Goal: Task Accomplishment & Management: Manage account settings

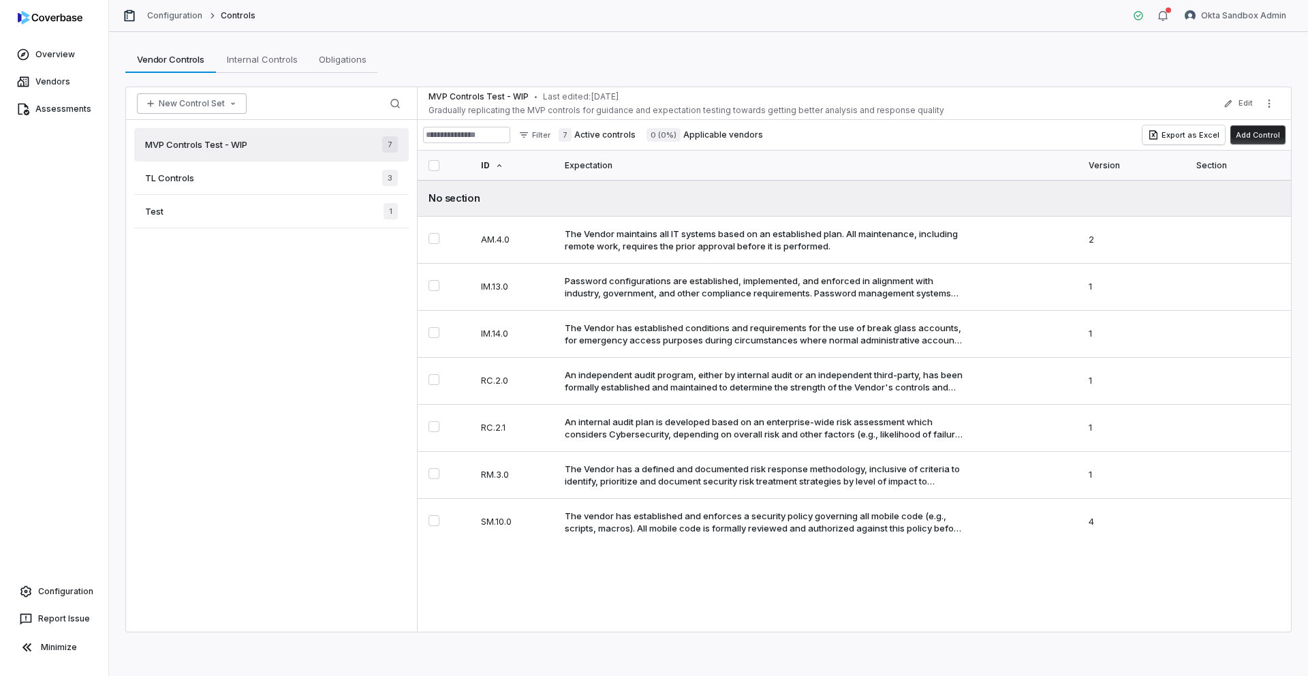
click at [217, 104] on button "New Control Set" at bounding box center [192, 103] width 110 height 20
click at [220, 152] on div "Create New Control Set" at bounding box center [208, 155] width 132 height 22
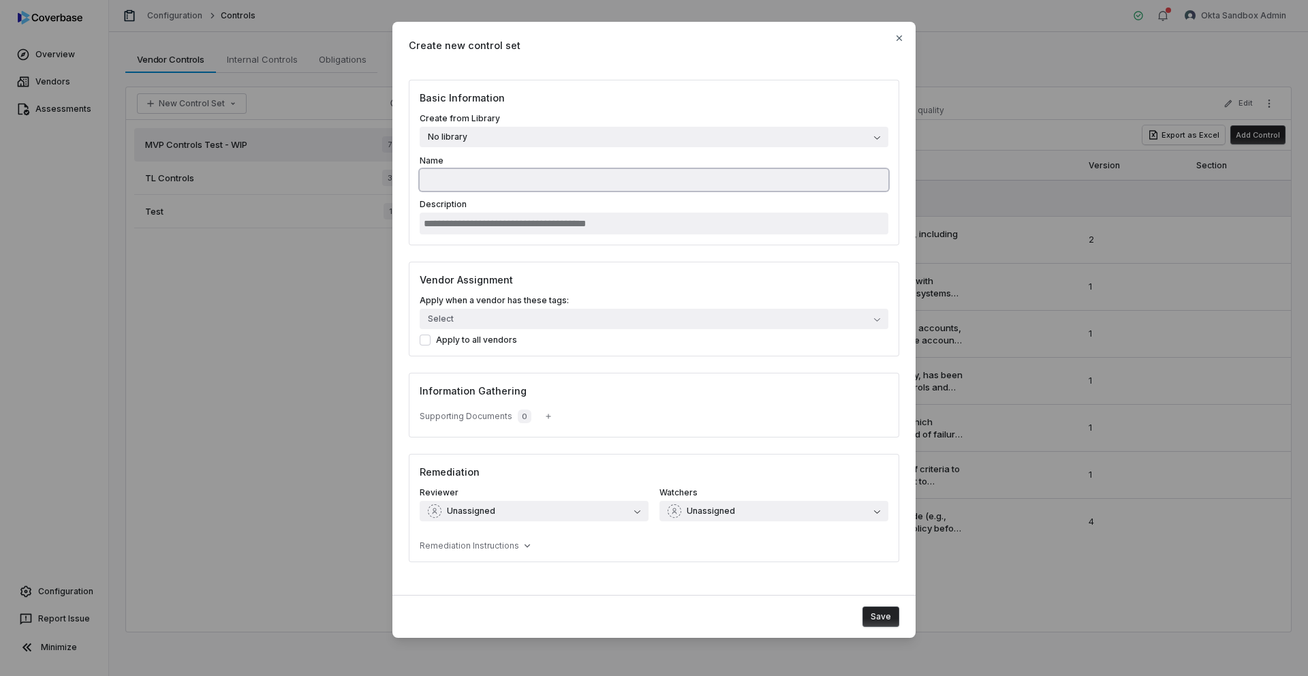
click at [541, 181] on input "Name" at bounding box center [654, 180] width 469 height 22
type input "**********"
click at [526, 223] on input "Description" at bounding box center [654, 223] width 469 height 22
click at [589, 221] on input "**********" at bounding box center [654, 223] width 469 height 22
click at [537, 225] on input "**********" at bounding box center [654, 223] width 469 height 22
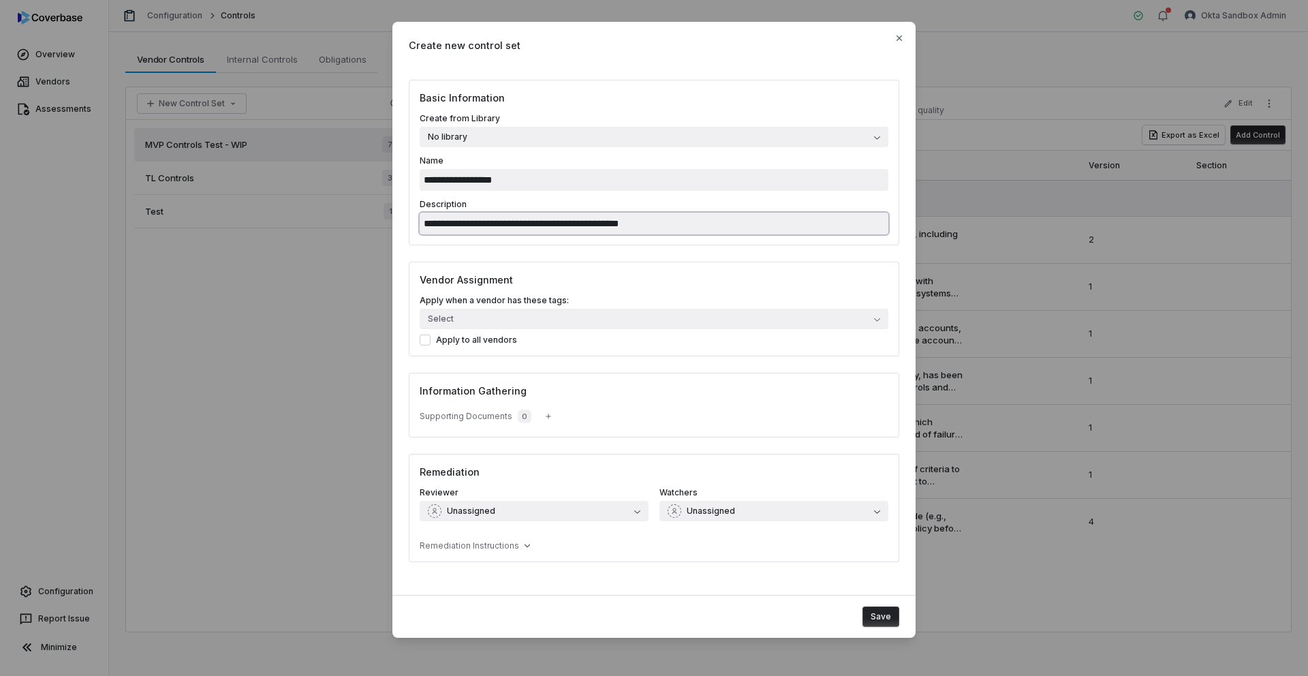
click at [426, 232] on input "**********" at bounding box center [654, 223] width 469 height 22
click at [426, 228] on input "**********" at bounding box center [654, 223] width 469 height 22
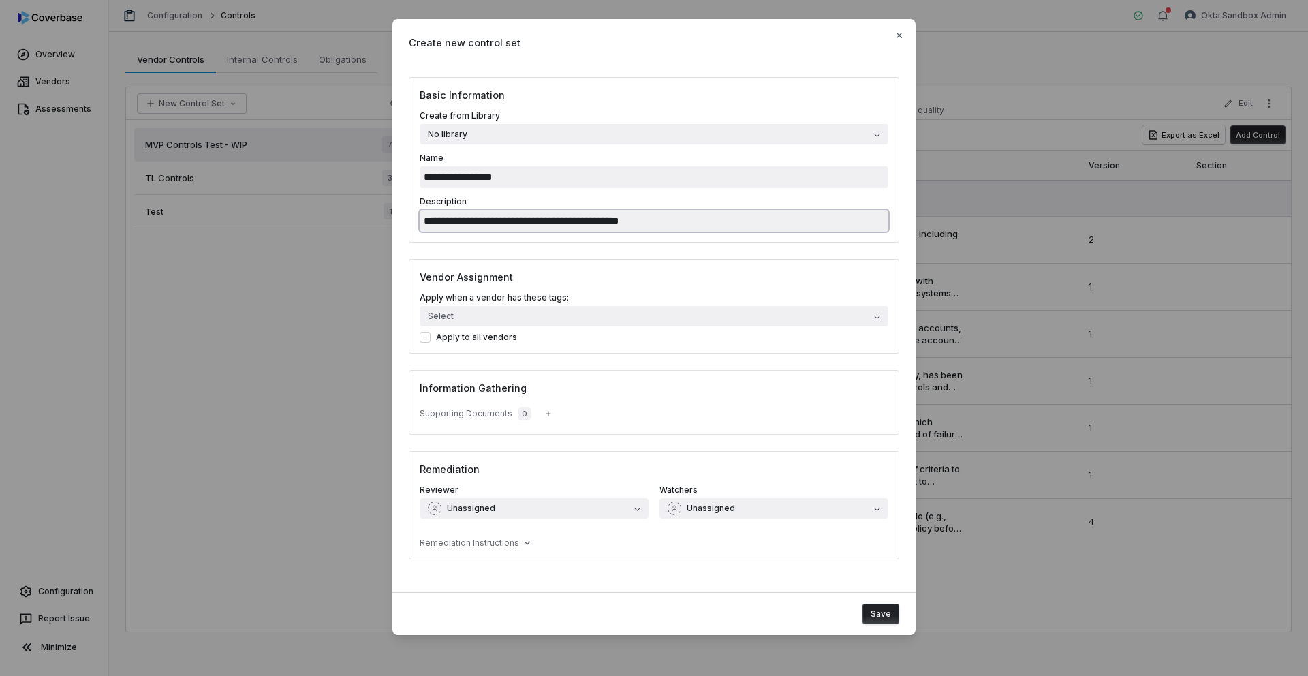
type input "**********"
click at [890, 611] on button "Save" at bounding box center [880, 613] width 37 height 20
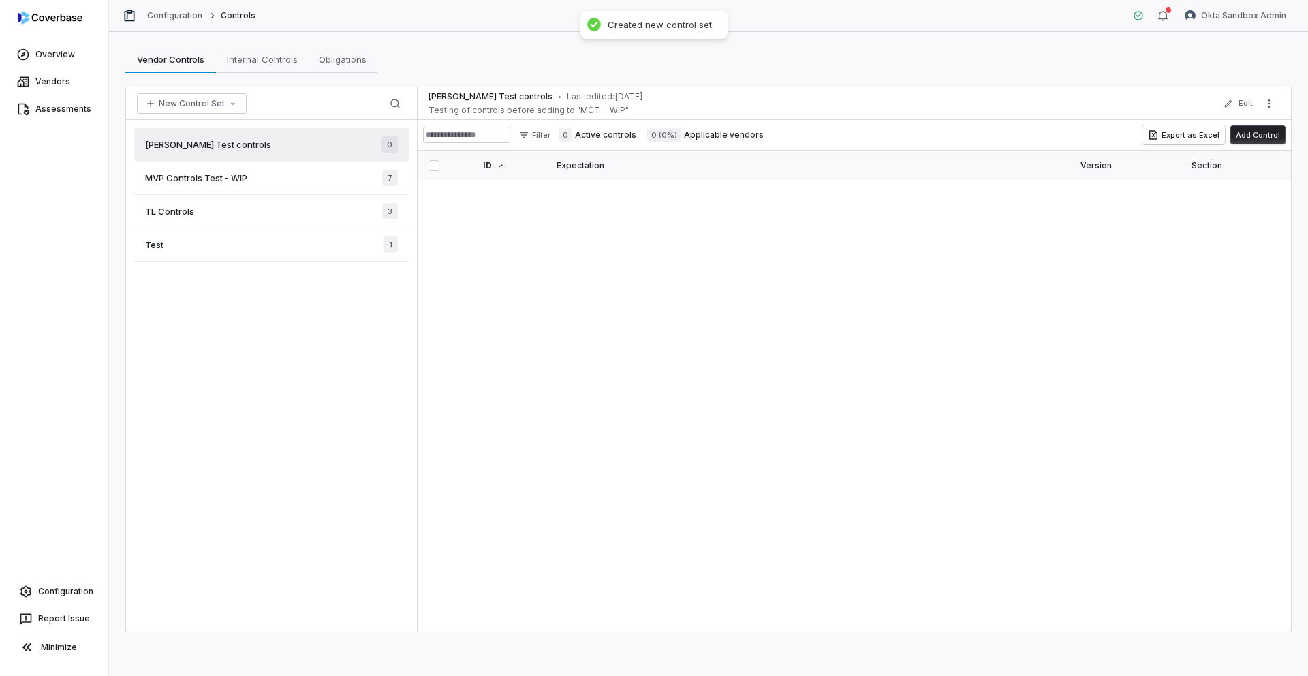
click at [265, 151] on div "Sam Test controls 0" at bounding box center [271, 144] width 274 height 33
click at [1252, 137] on button "Add Control" at bounding box center [1257, 134] width 55 height 19
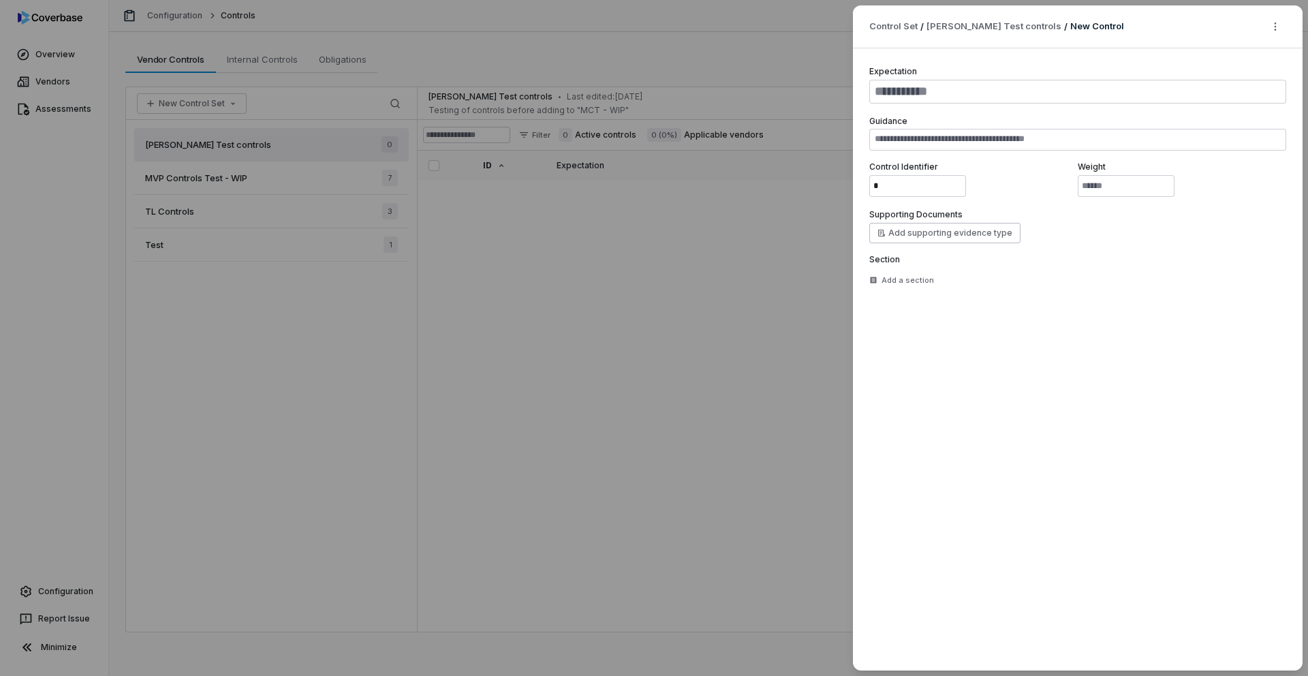
type textarea "*"
click at [1030, 97] on textarea at bounding box center [1077, 92] width 417 height 24
paste textarea "**********"
type textarea "**********"
type textarea "*"
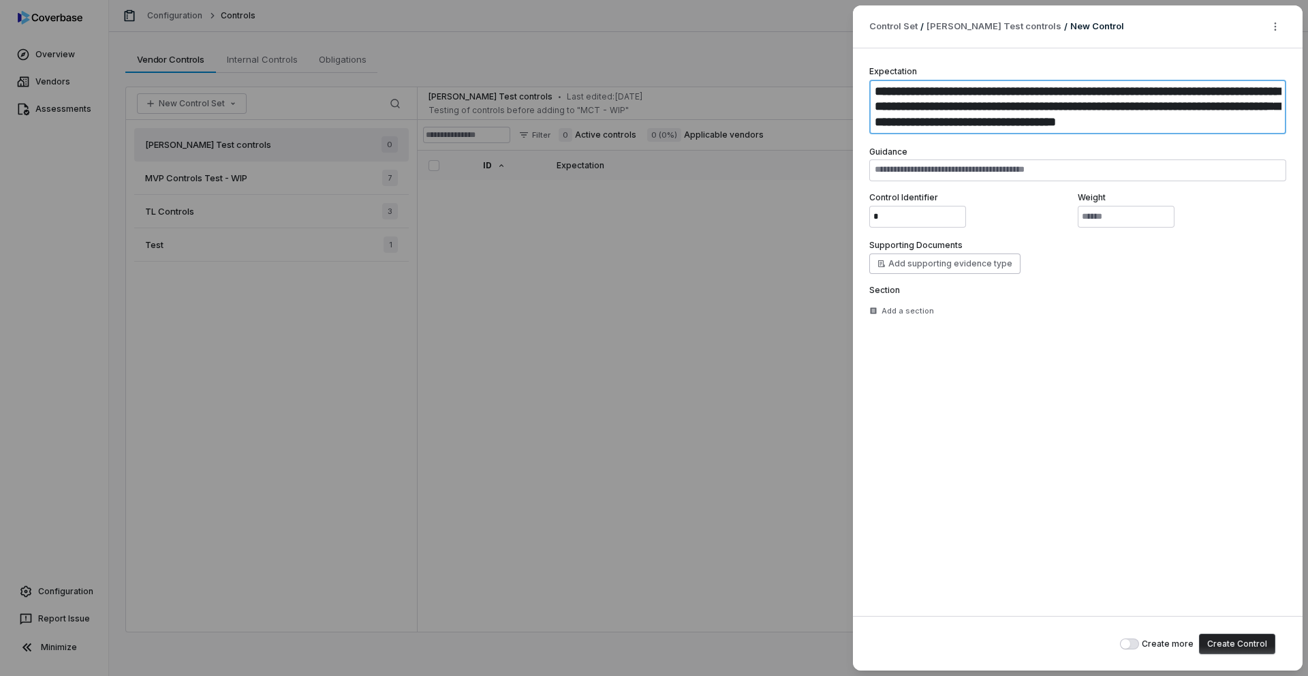
type textarea "**********"
type textarea "*"
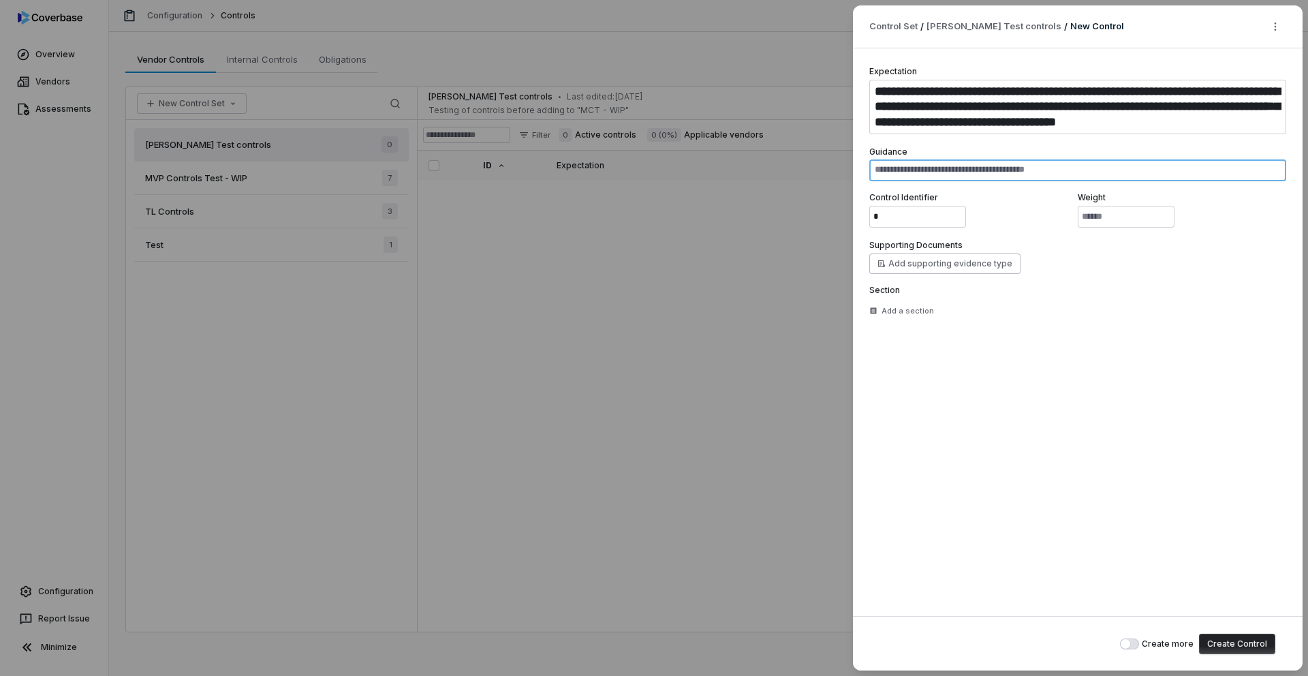
click at [956, 172] on textarea at bounding box center [1077, 170] width 417 height 22
paste textarea "**********"
type textarea "**********"
type textarea "*"
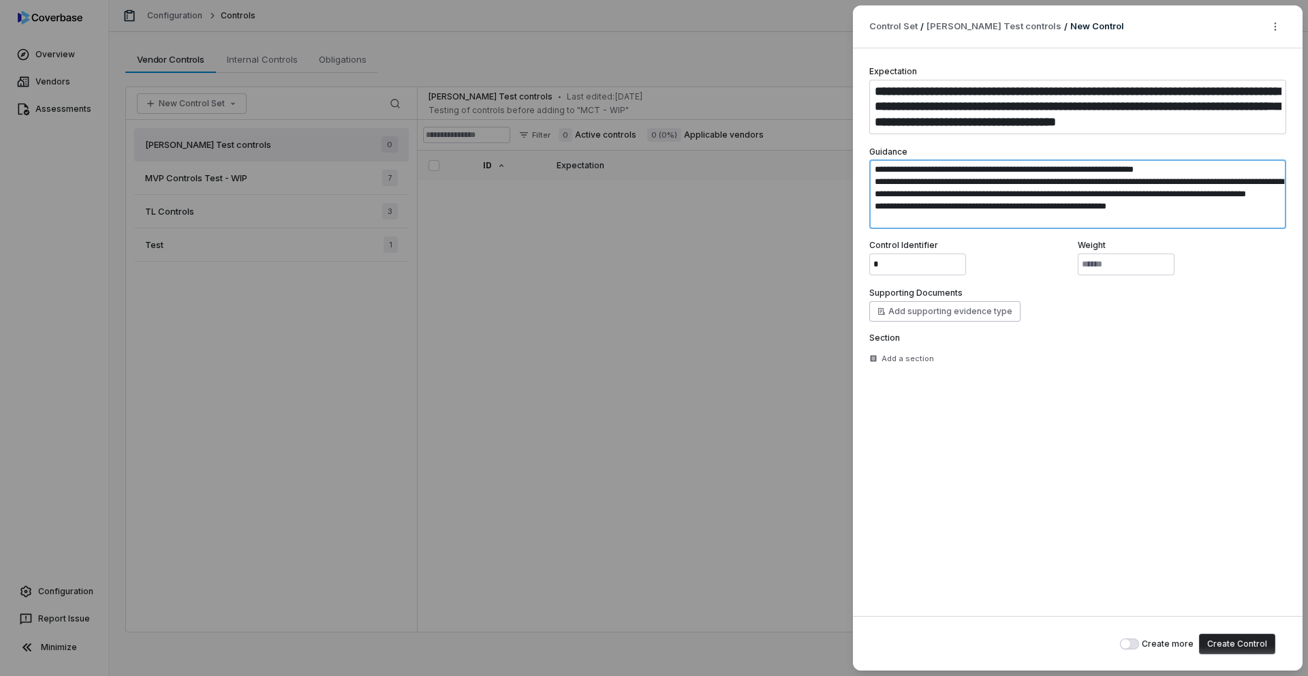
type textarea "**********"
click at [909, 279] on div "**********" at bounding box center [1077, 218] width 417 height 306
click at [909, 266] on input "*" at bounding box center [917, 264] width 97 height 22
type textarea "*"
paste input "*****"
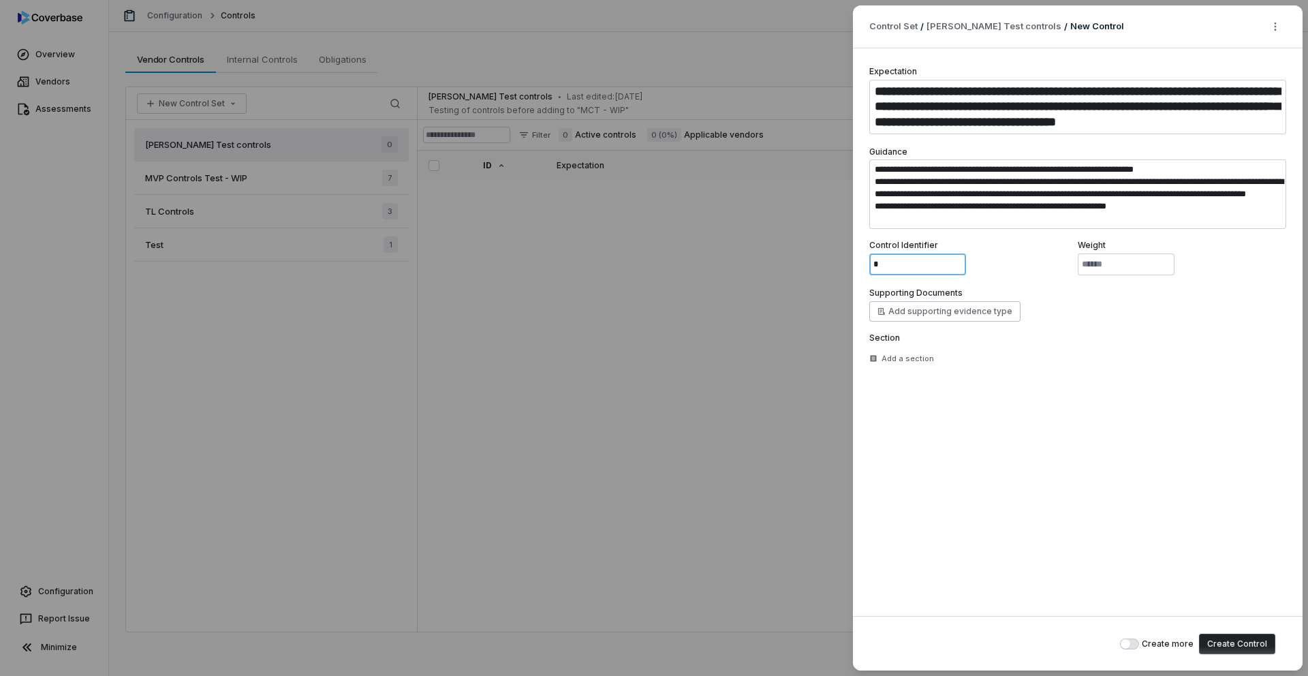
type input "******"
type textarea "*"
type input "******"
click at [1240, 641] on button "Create Control" at bounding box center [1237, 643] width 76 height 20
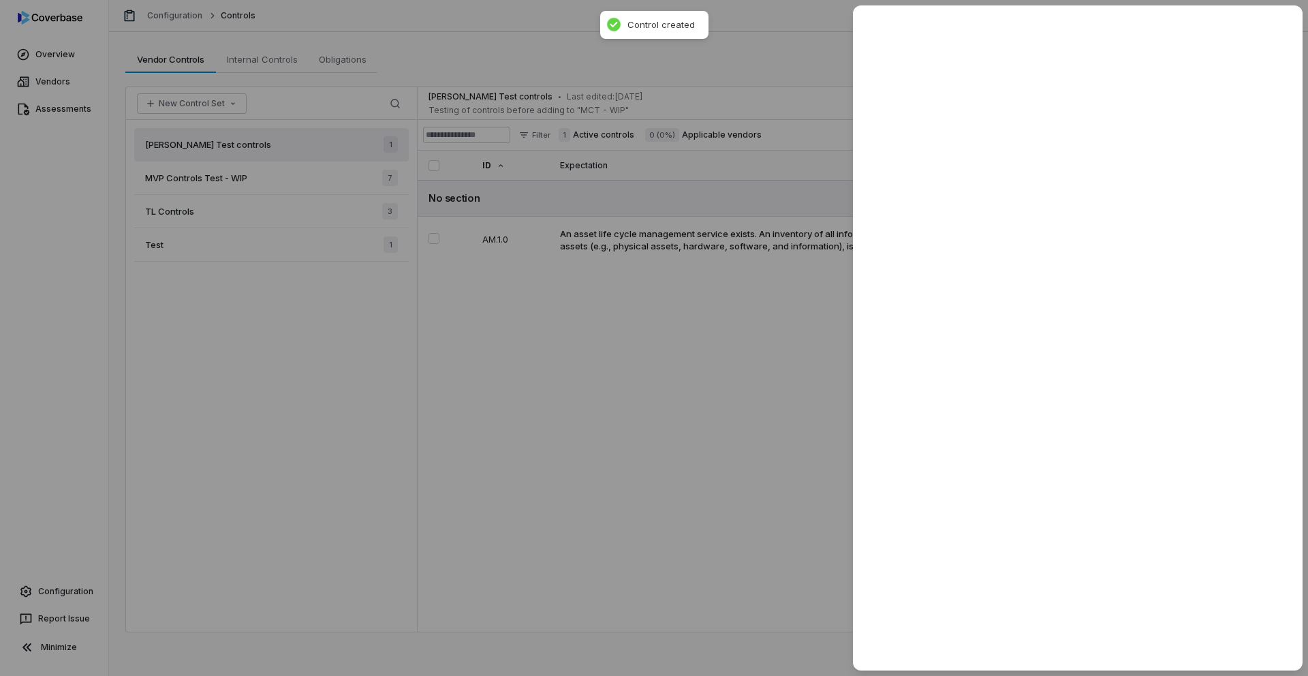
click at [790, 524] on div at bounding box center [654, 338] width 1308 height 676
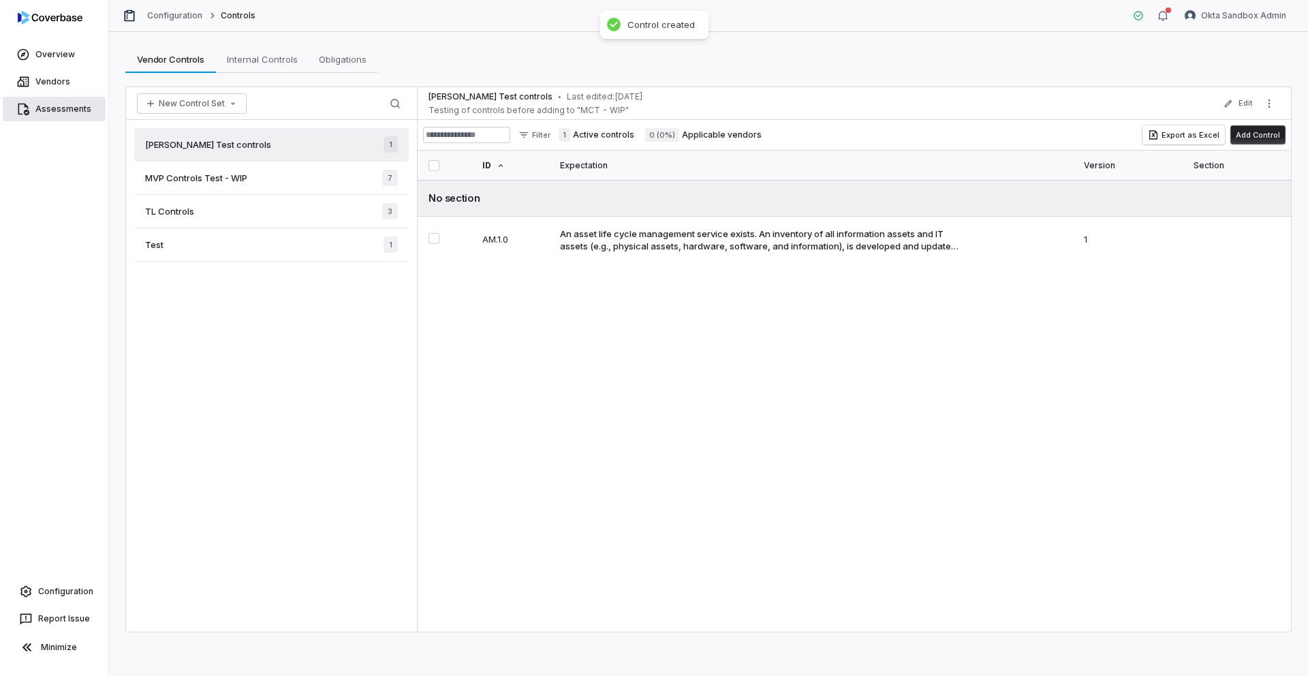
click at [65, 111] on link "Assessments" at bounding box center [54, 109] width 103 height 25
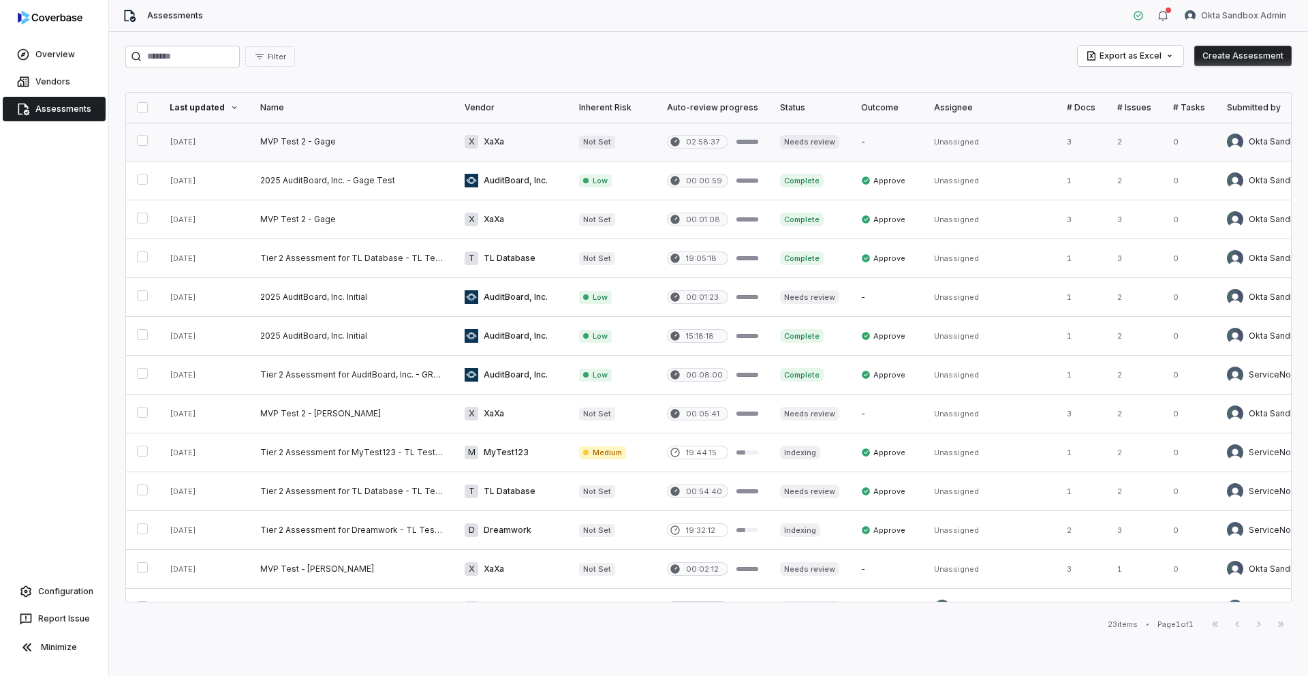
click at [281, 142] on link at bounding box center [351, 142] width 204 height 38
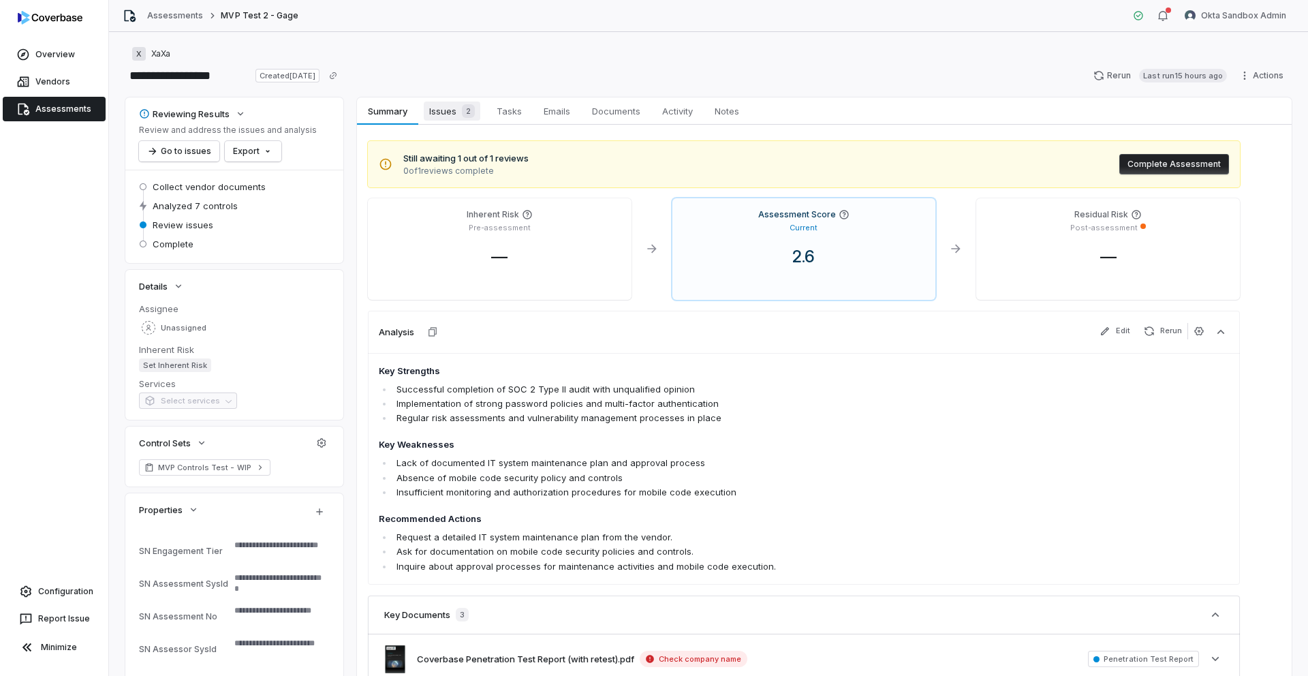
click at [449, 112] on span "Issues 2" at bounding box center [452, 110] width 57 height 19
type textarea "*"
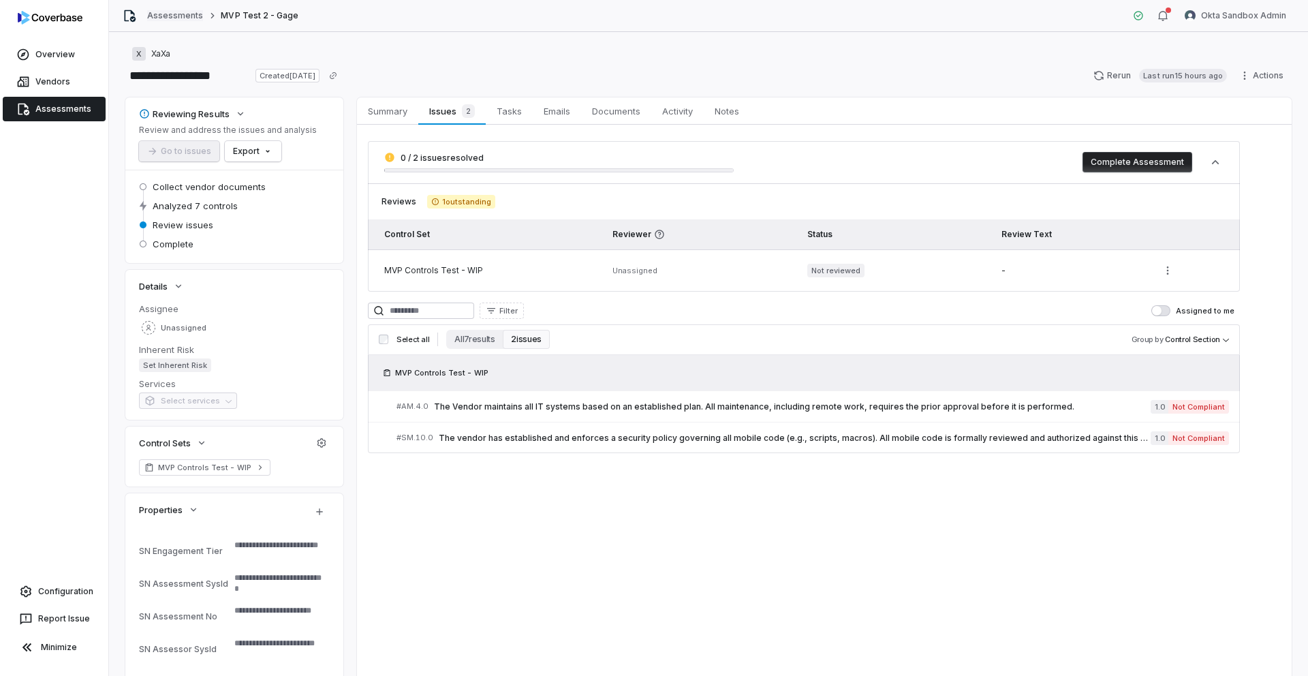
click at [163, 11] on link "Assessments" at bounding box center [175, 15] width 56 height 11
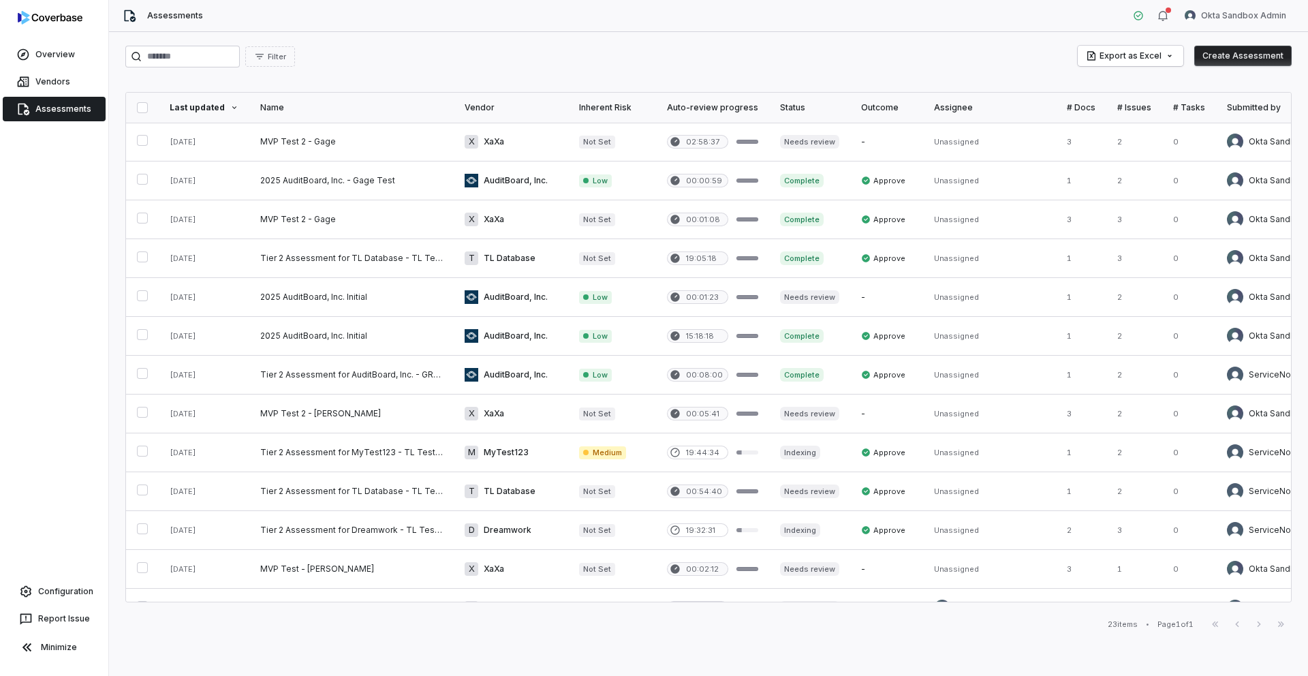
click at [1244, 57] on button "Create Assessment" at bounding box center [1242, 56] width 97 height 20
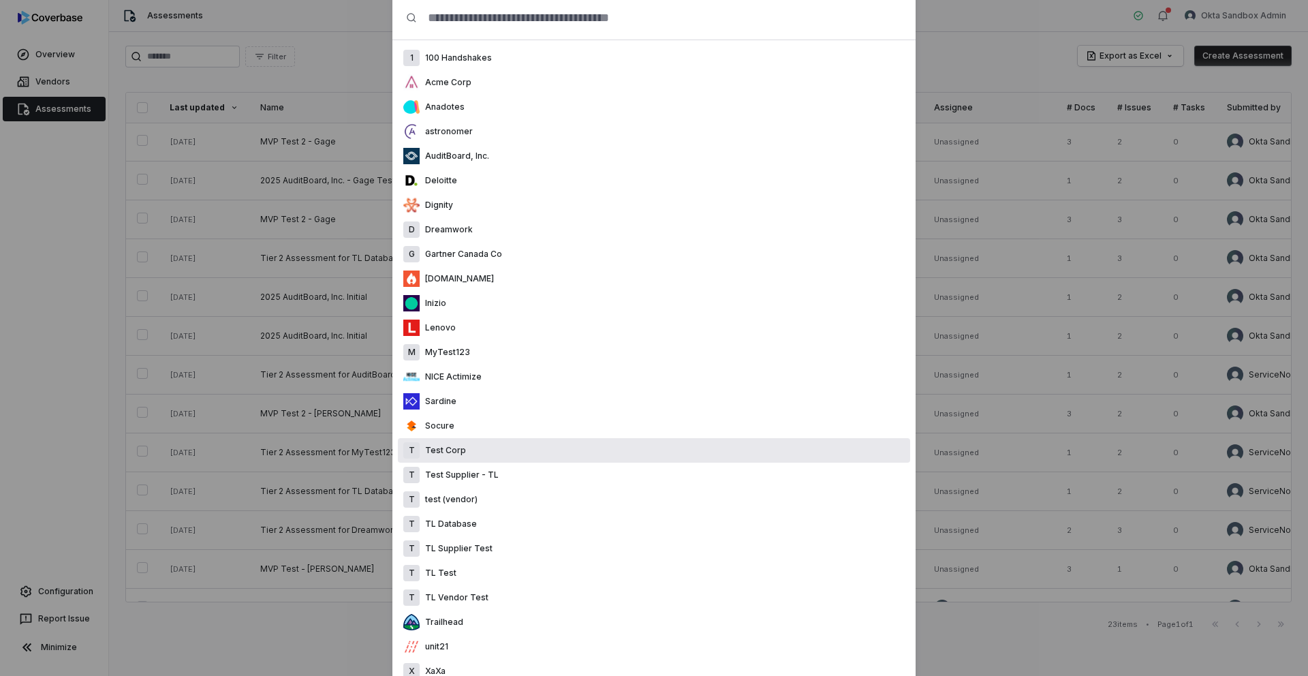
scroll to position [142, 0]
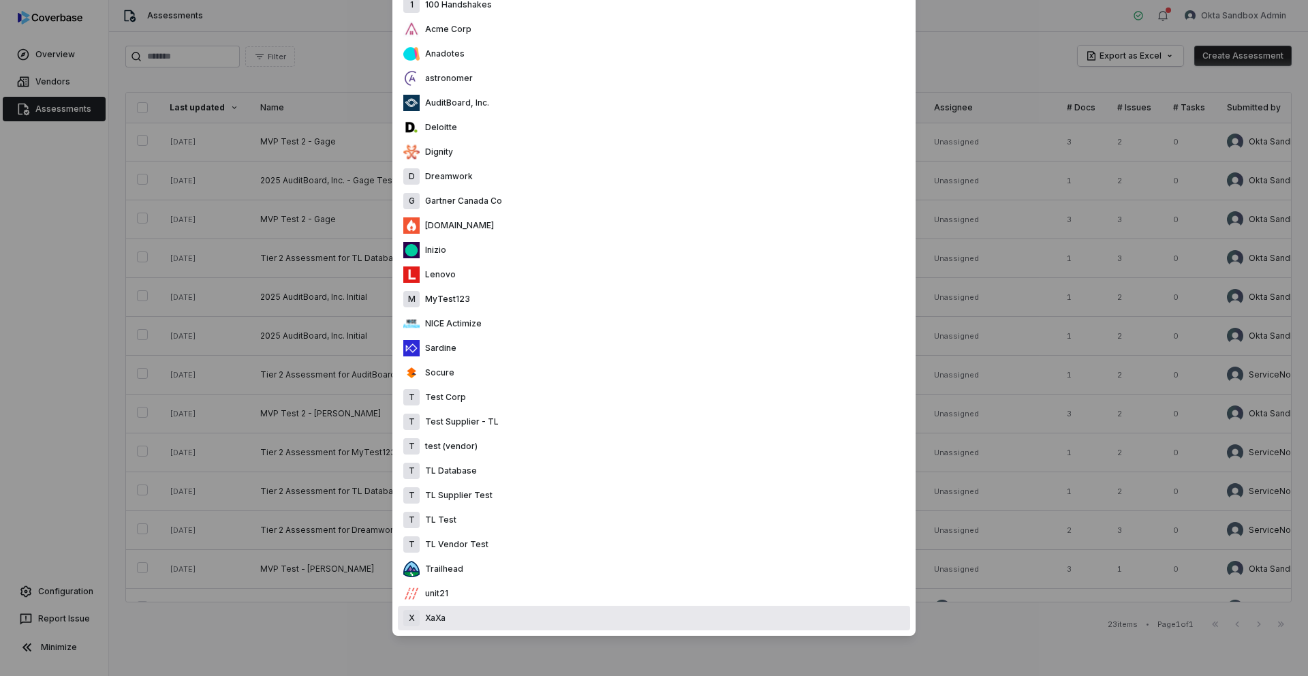
click at [482, 611] on div "X XaXa" at bounding box center [654, 617] width 512 height 25
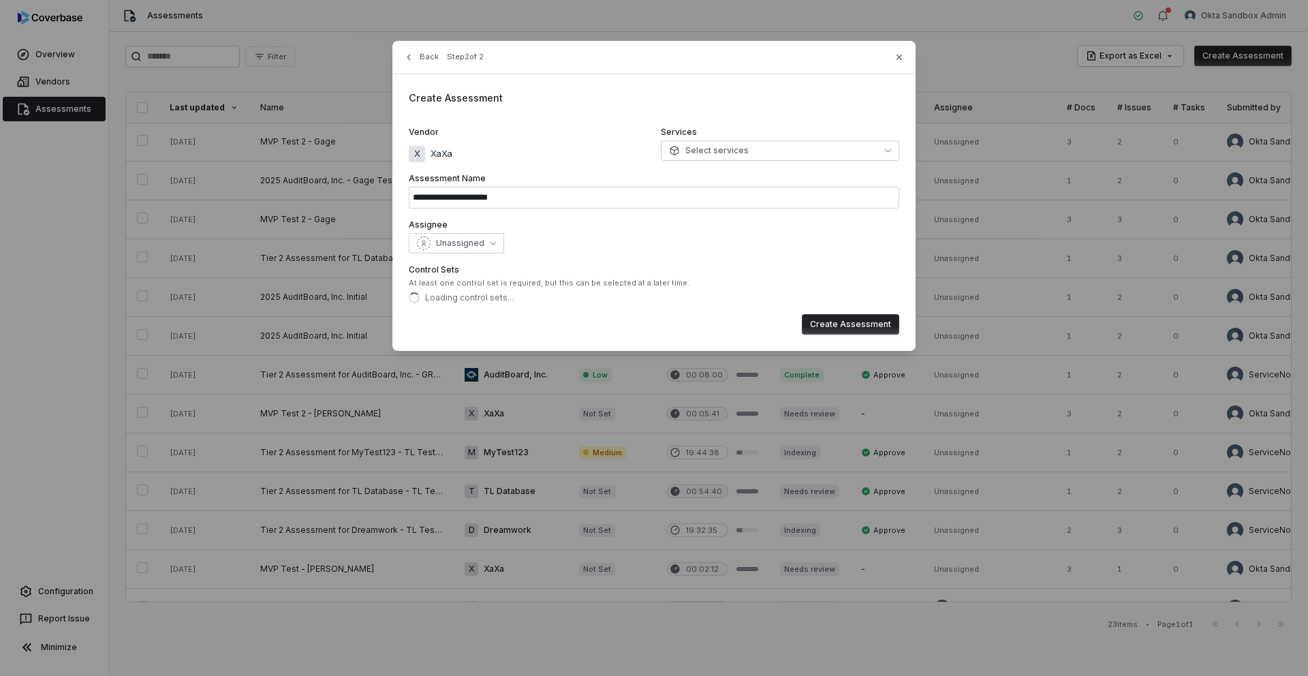
scroll to position [0, 0]
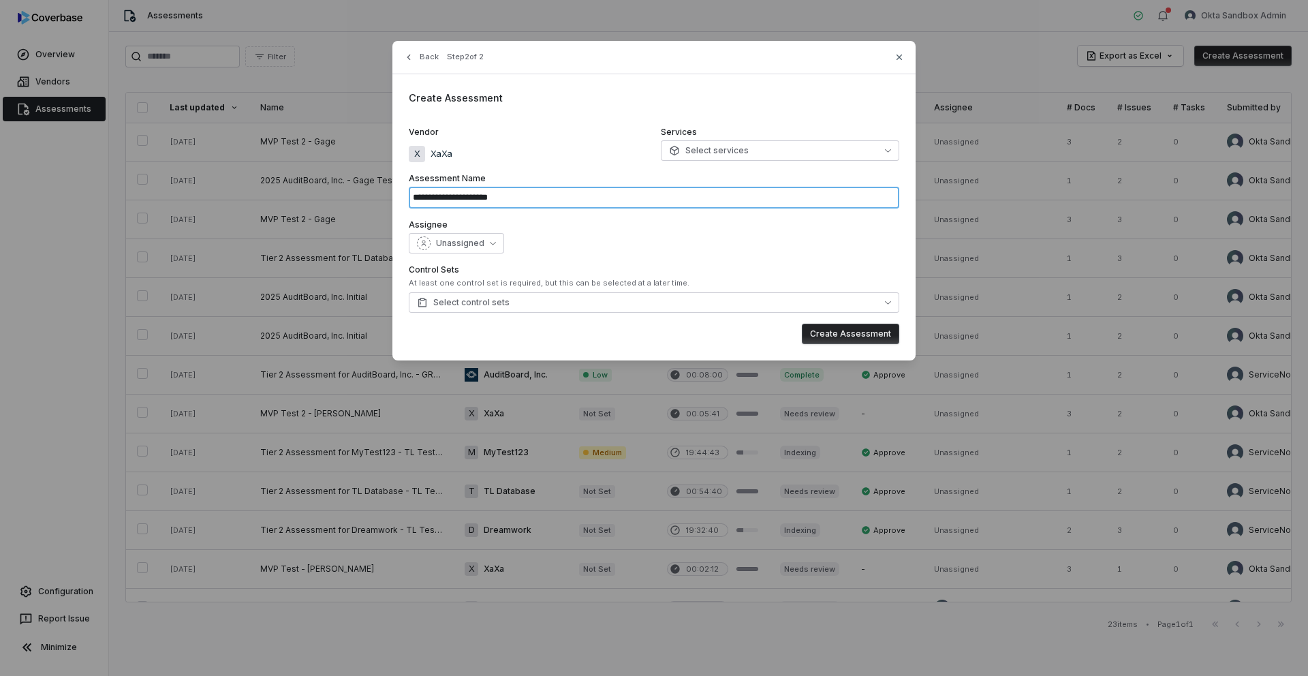
drag, startPoint x: 562, startPoint y: 201, endPoint x: 397, endPoint y: 187, distance: 165.4
click at [397, 187] on div "**********" at bounding box center [653, 200] width 523 height 319
click at [543, 303] on button "Select control sets" at bounding box center [654, 302] width 490 height 20
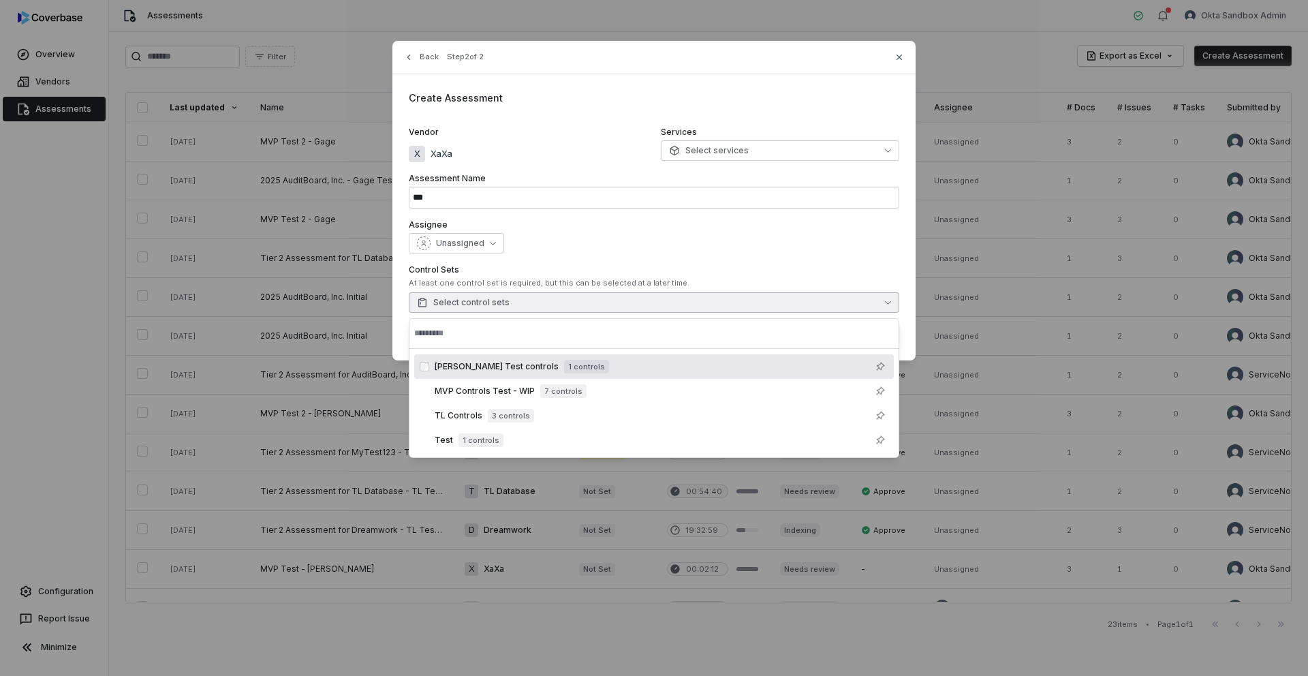
click at [564, 368] on span "1 controls" at bounding box center [586, 367] width 45 height 14
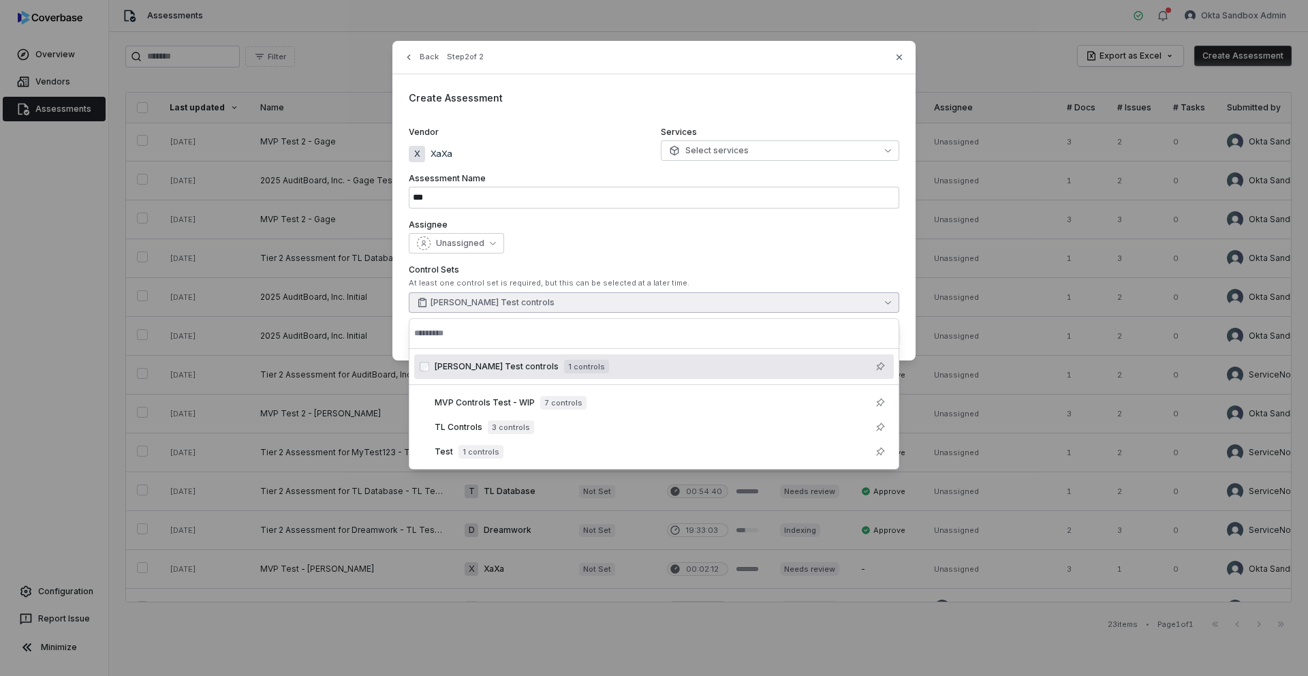
click at [593, 231] on div "Assignee Unassigned" at bounding box center [654, 236] width 490 height 34
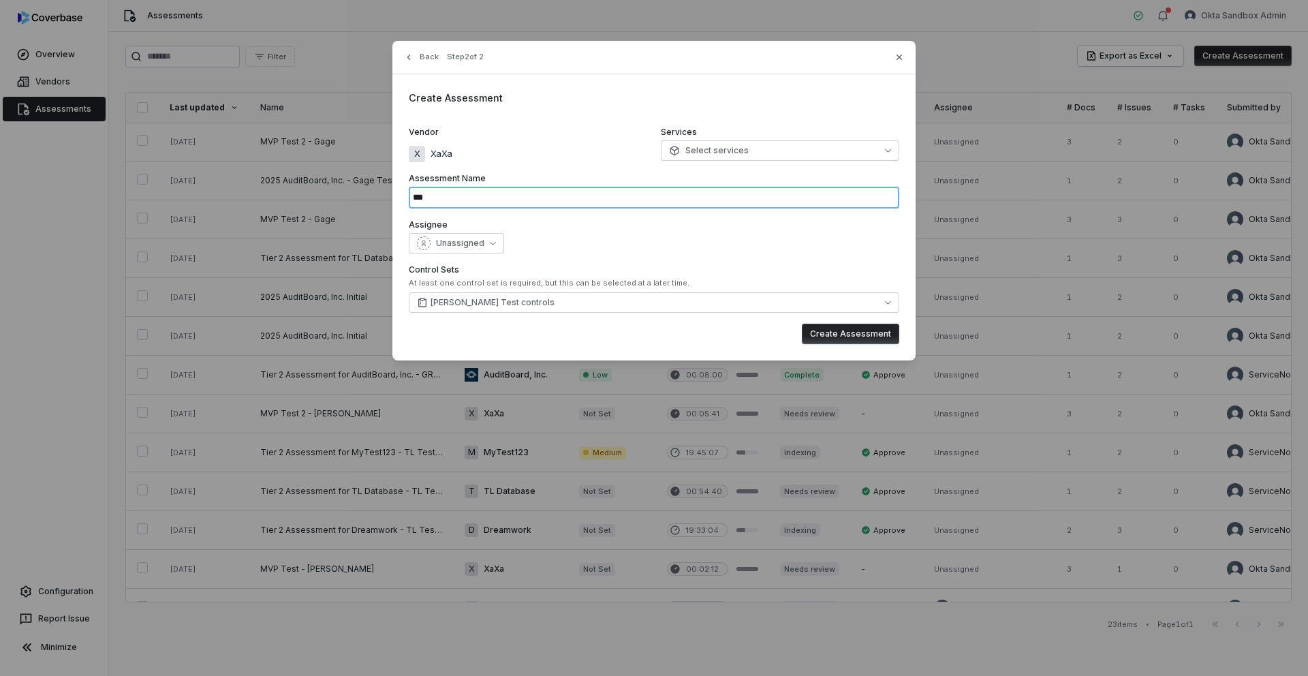
click at [554, 198] on input "***" at bounding box center [654, 198] width 490 height 22
type input "**********"
click at [629, 233] on div "Unassigned" at bounding box center [654, 243] width 490 height 20
click at [842, 330] on button "Create Assessment" at bounding box center [850, 334] width 97 height 20
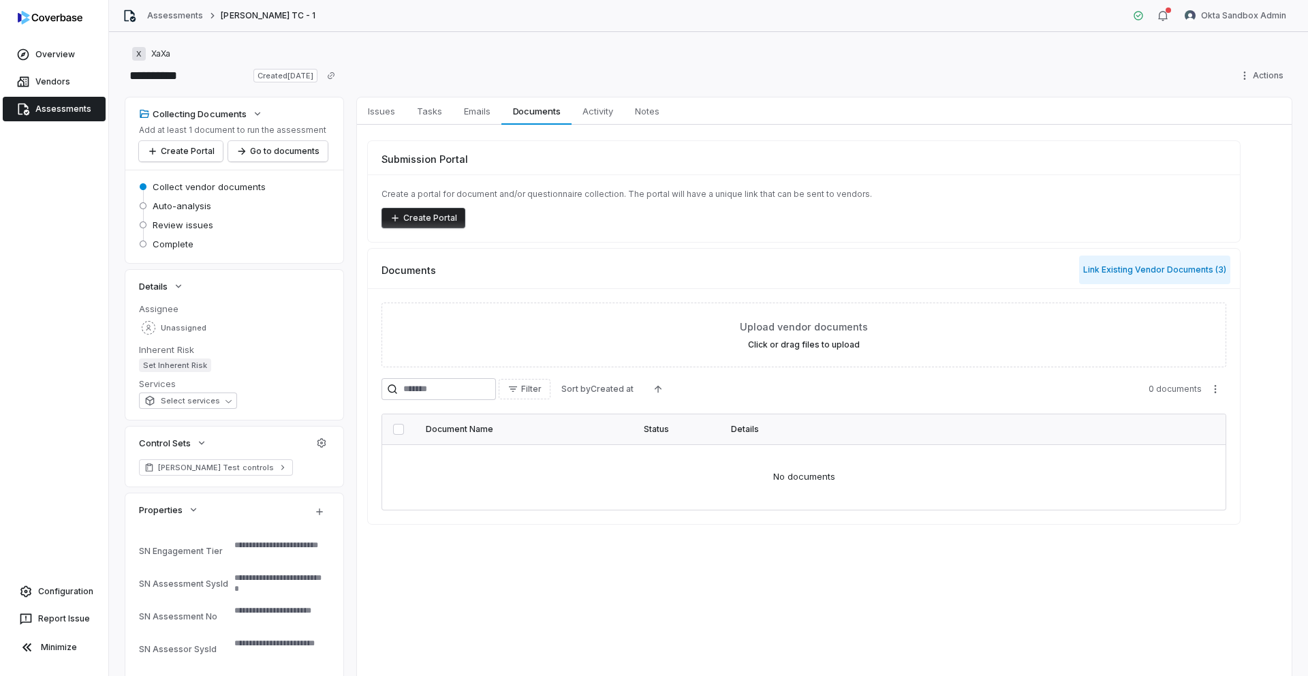
click at [1147, 270] on button "Link Existing Vendor Documents ( 3 )" at bounding box center [1154, 269] width 151 height 29
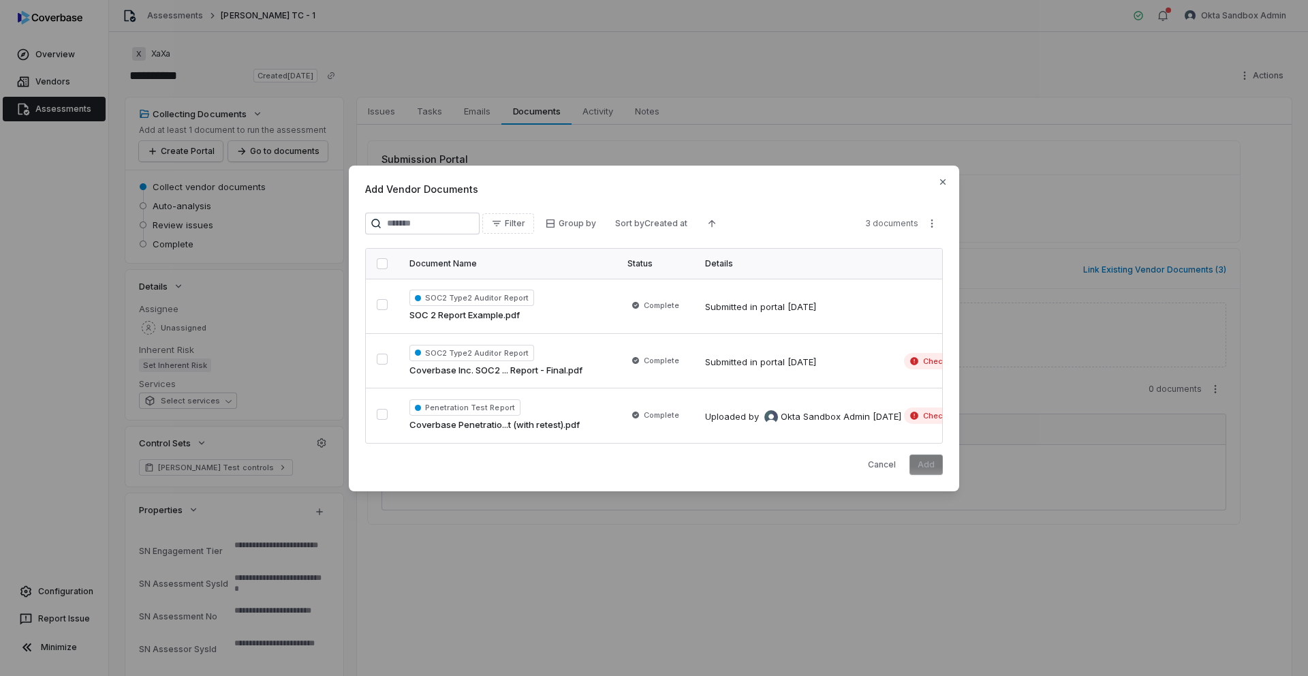
click at [381, 263] on button "button" at bounding box center [382, 263] width 11 height 11
click at [932, 465] on button "Add" at bounding box center [925, 464] width 33 height 20
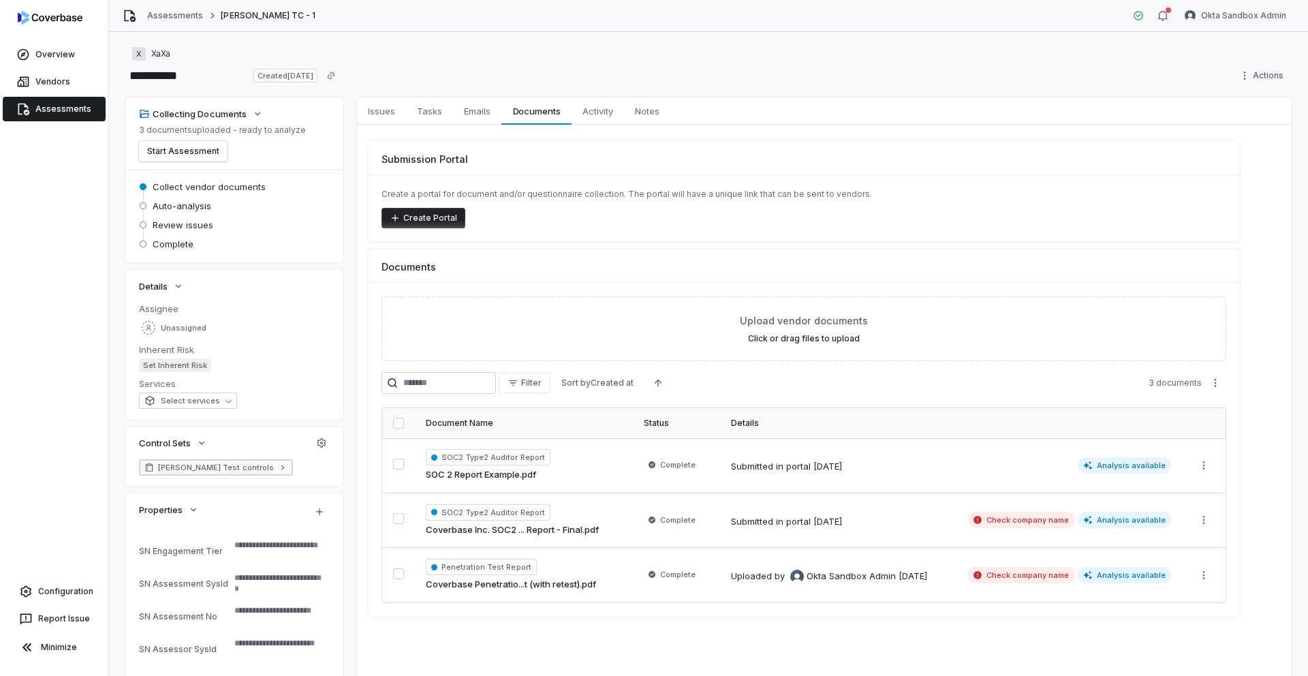
click at [200, 464] on span "[PERSON_NAME] Test controls" at bounding box center [216, 467] width 116 height 11
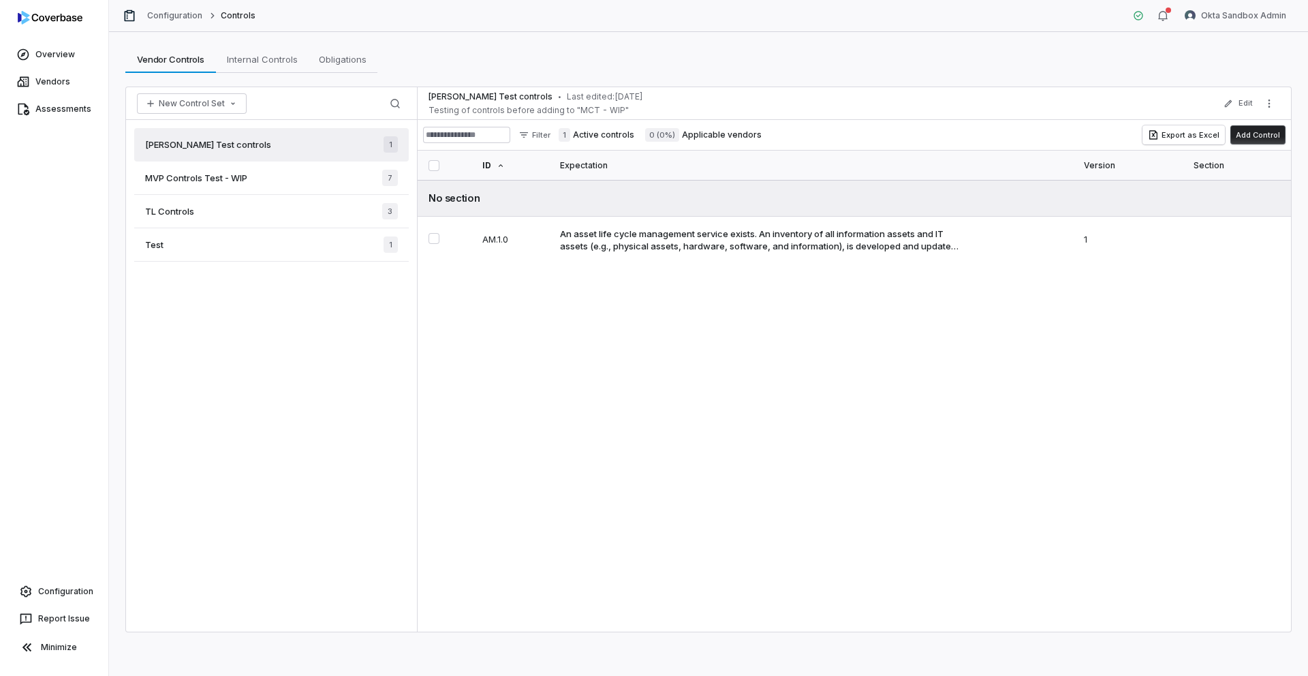
type textarea "*"
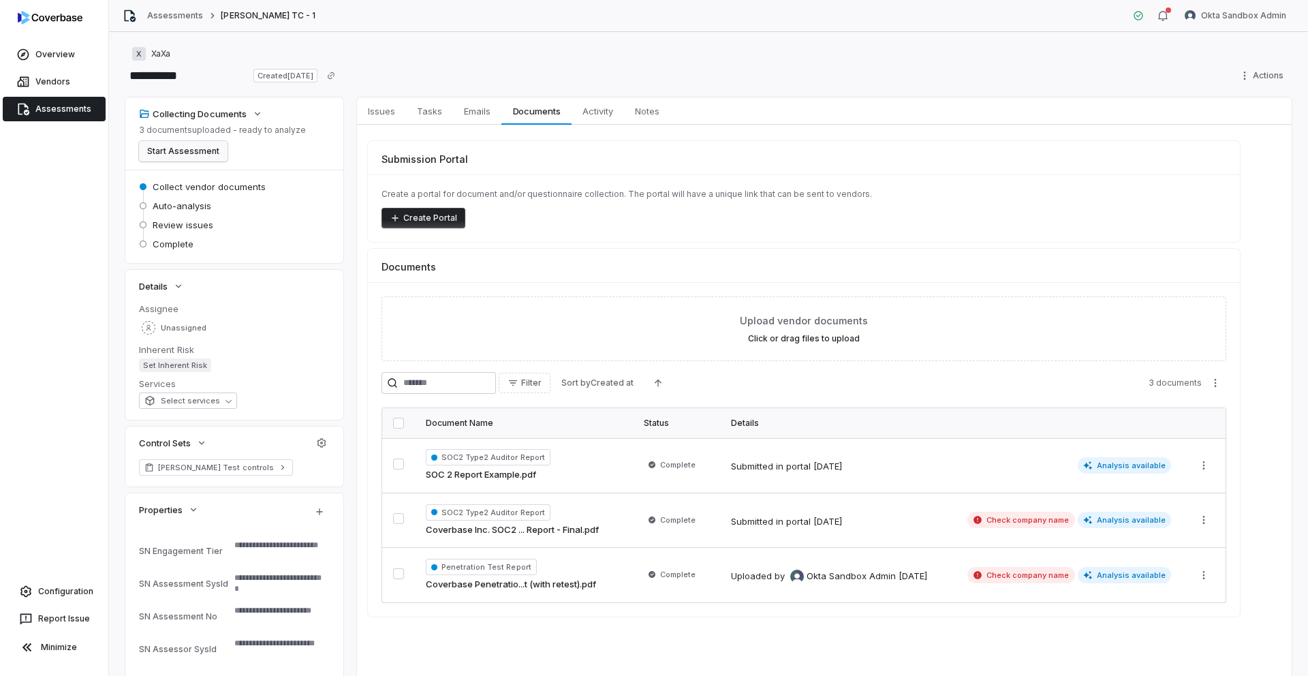
click at [194, 155] on button "Start Assessment" at bounding box center [183, 151] width 89 height 20
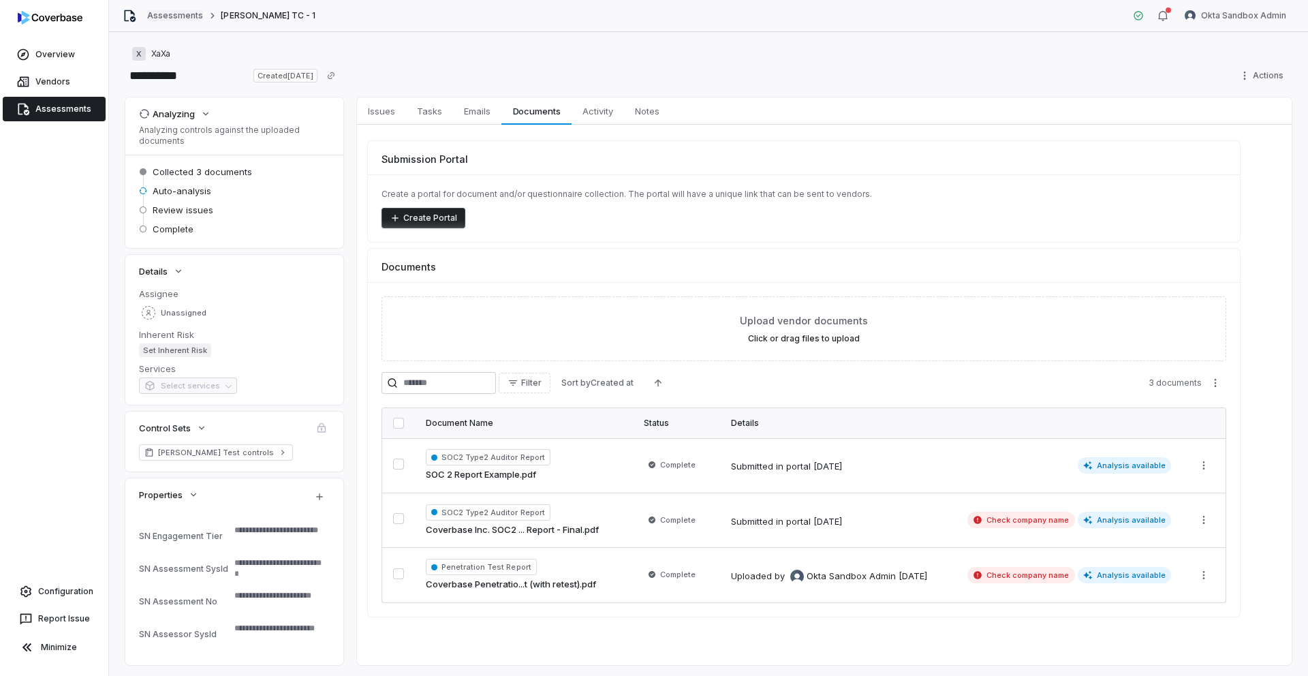
click at [187, 14] on link "Assessments" at bounding box center [175, 15] width 56 height 11
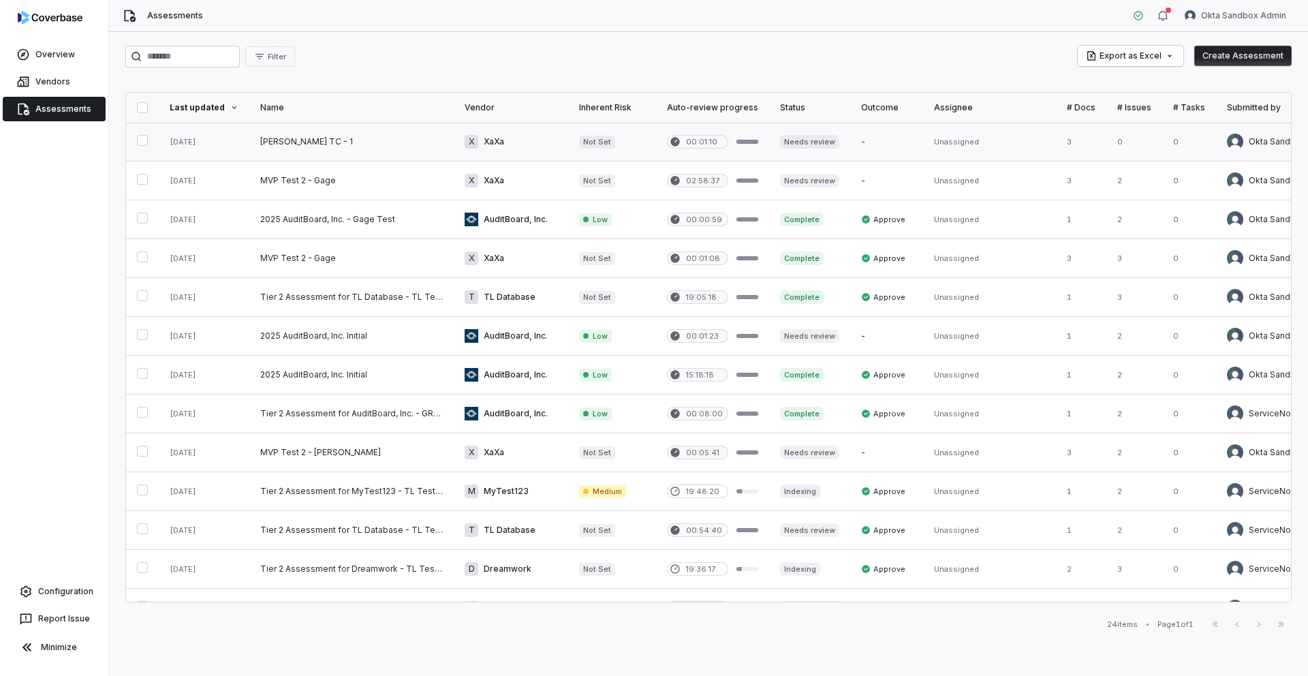
click at [287, 142] on link at bounding box center [351, 142] width 204 height 38
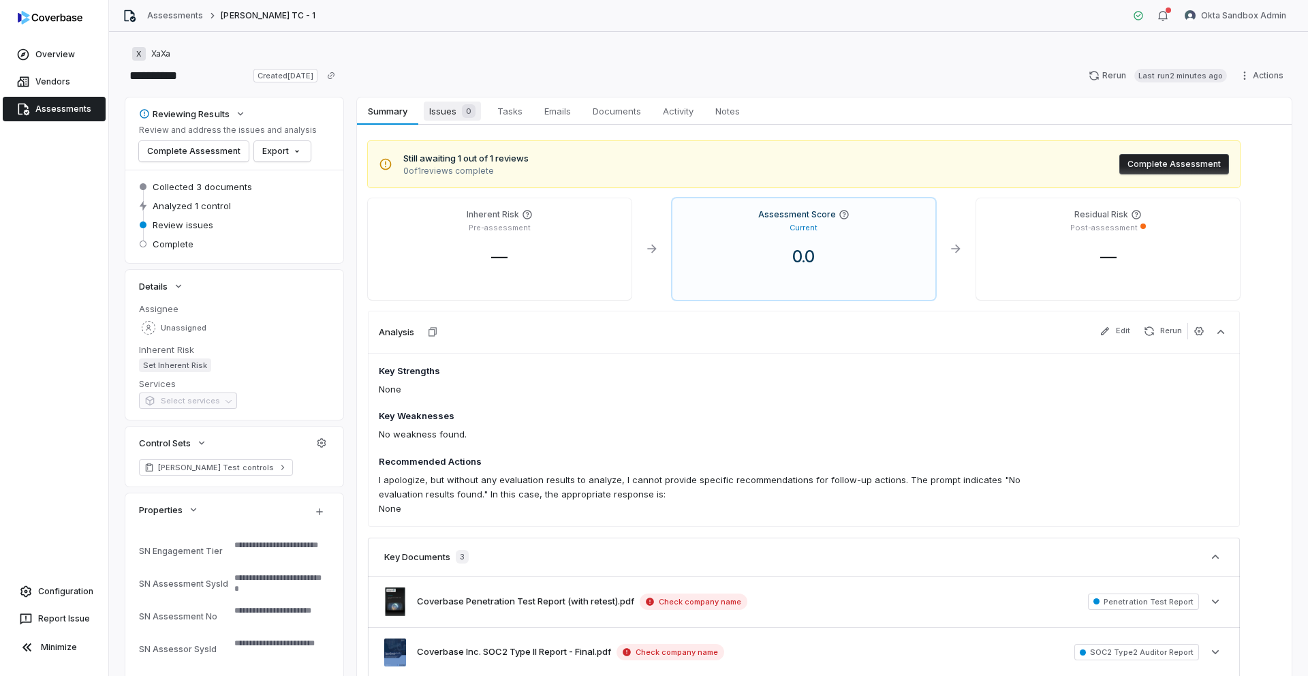
click at [443, 123] on link "Issues 0 Issues 0" at bounding box center [452, 110] width 68 height 27
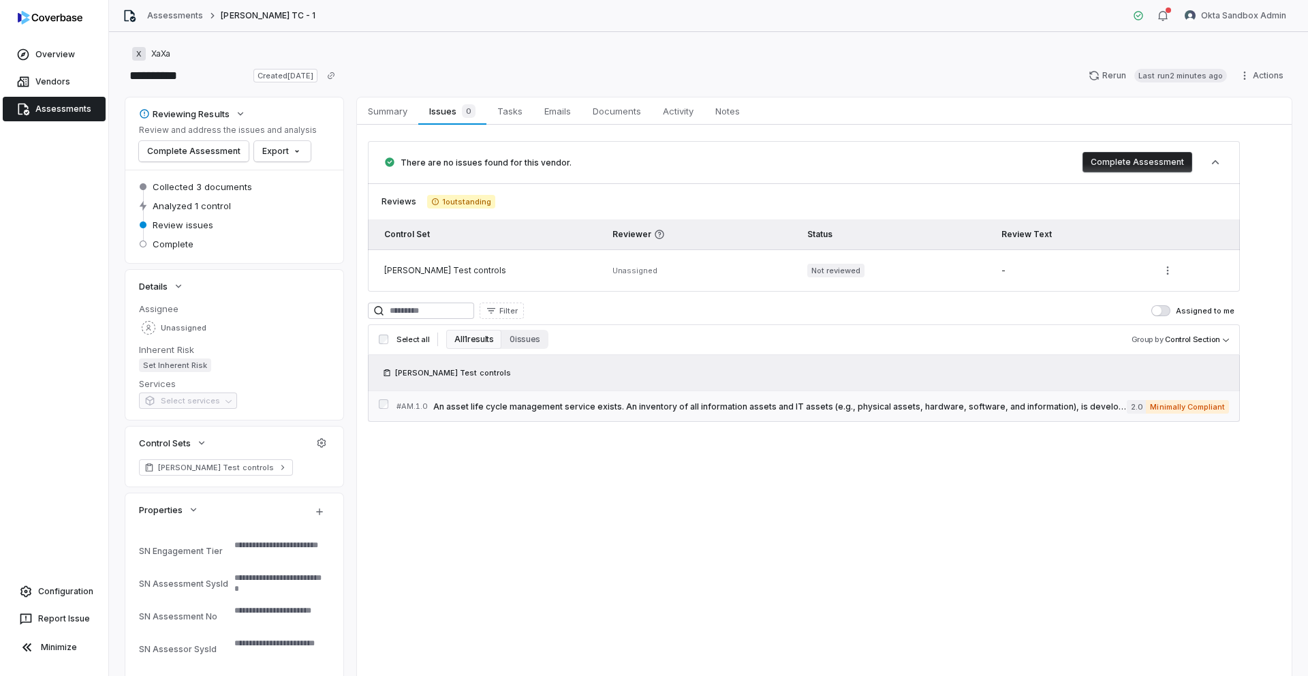
click at [877, 413] on div "# AM.1.0 An asset life cycle management service exists. An inventory of all inf…" at bounding box center [761, 406] width 730 height 14
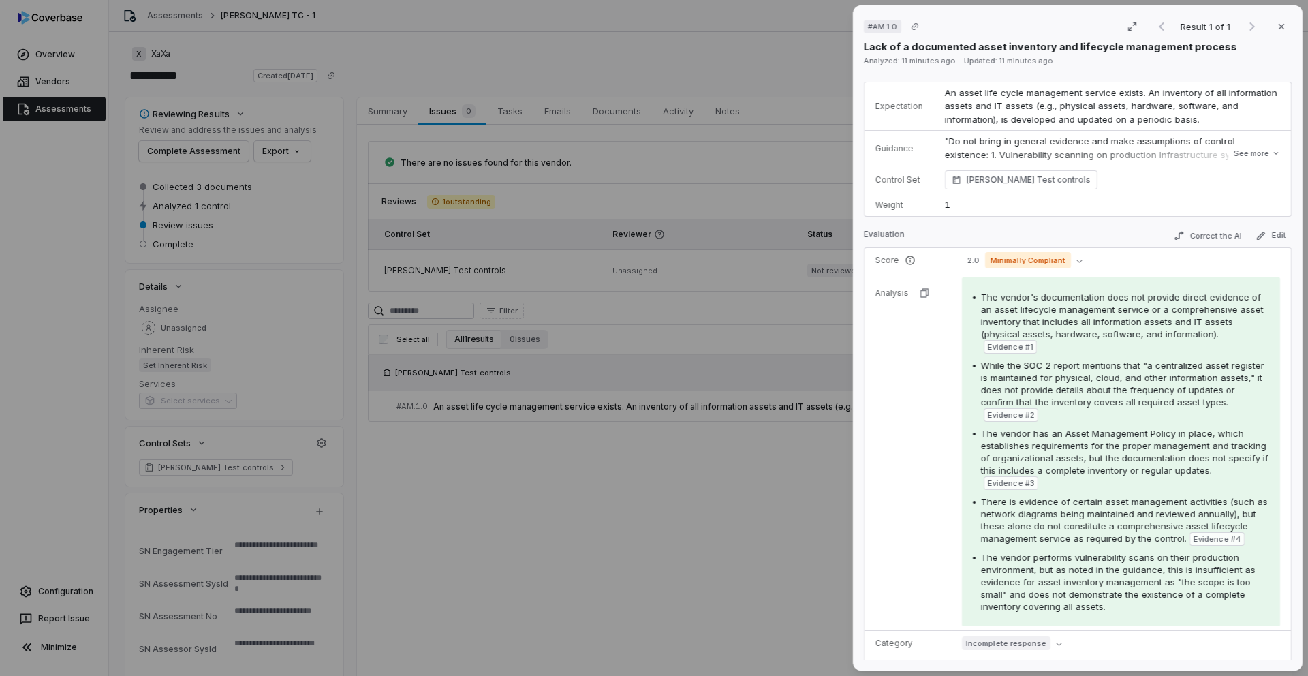
scroll to position [58, 0]
click at [604, 494] on div "# AM.1.0 Result 1 of 1 Close Lack of a documented asset inventory and lifecycle…" at bounding box center [654, 338] width 1308 height 676
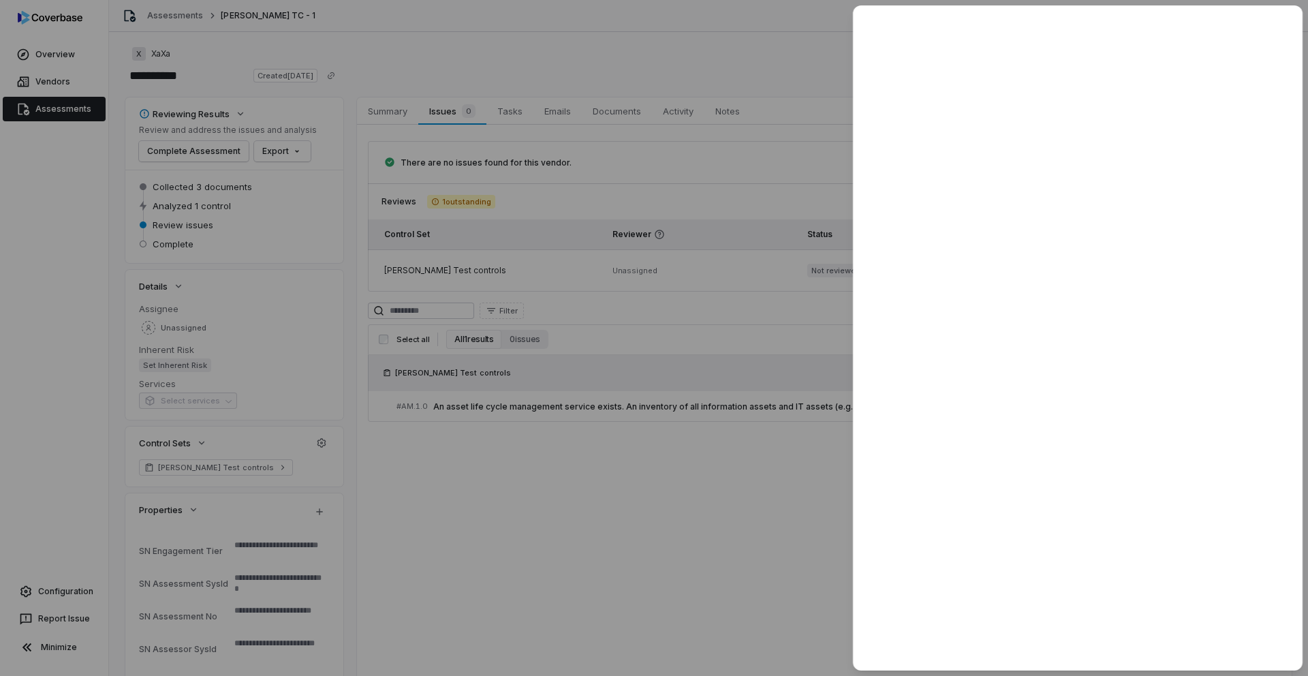
type textarea "*"
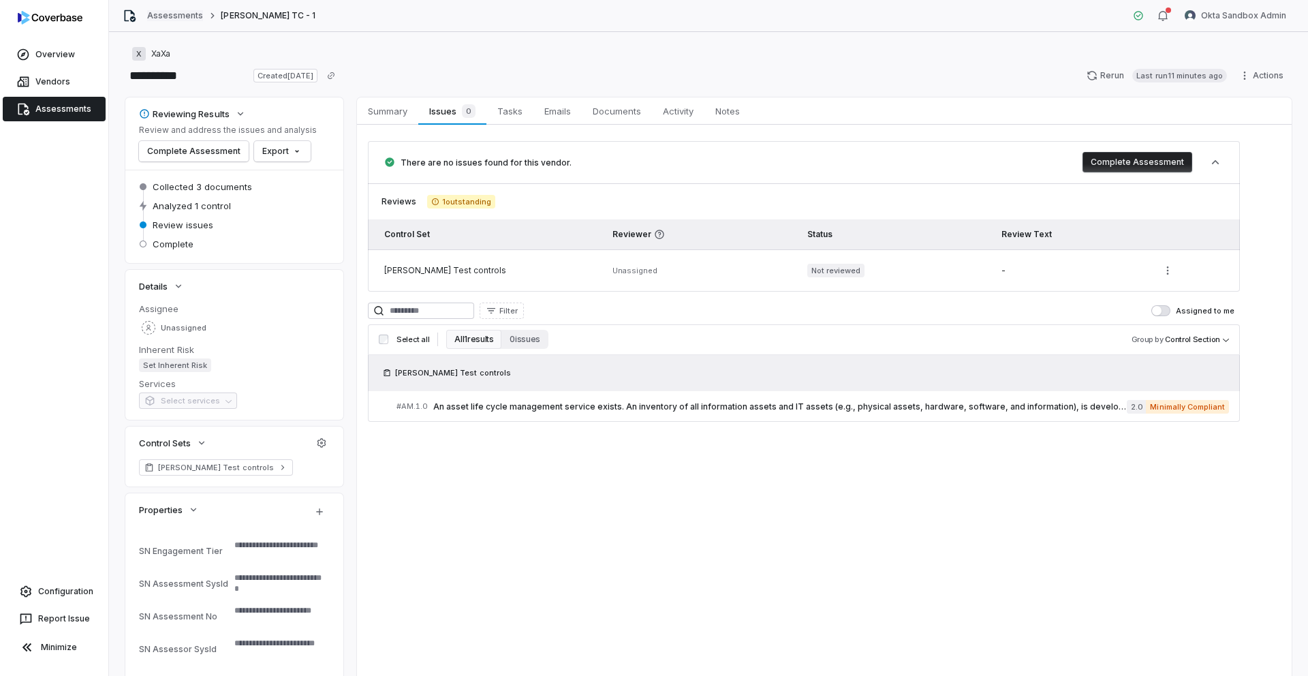
click at [163, 20] on link "Assessments" at bounding box center [175, 15] width 56 height 11
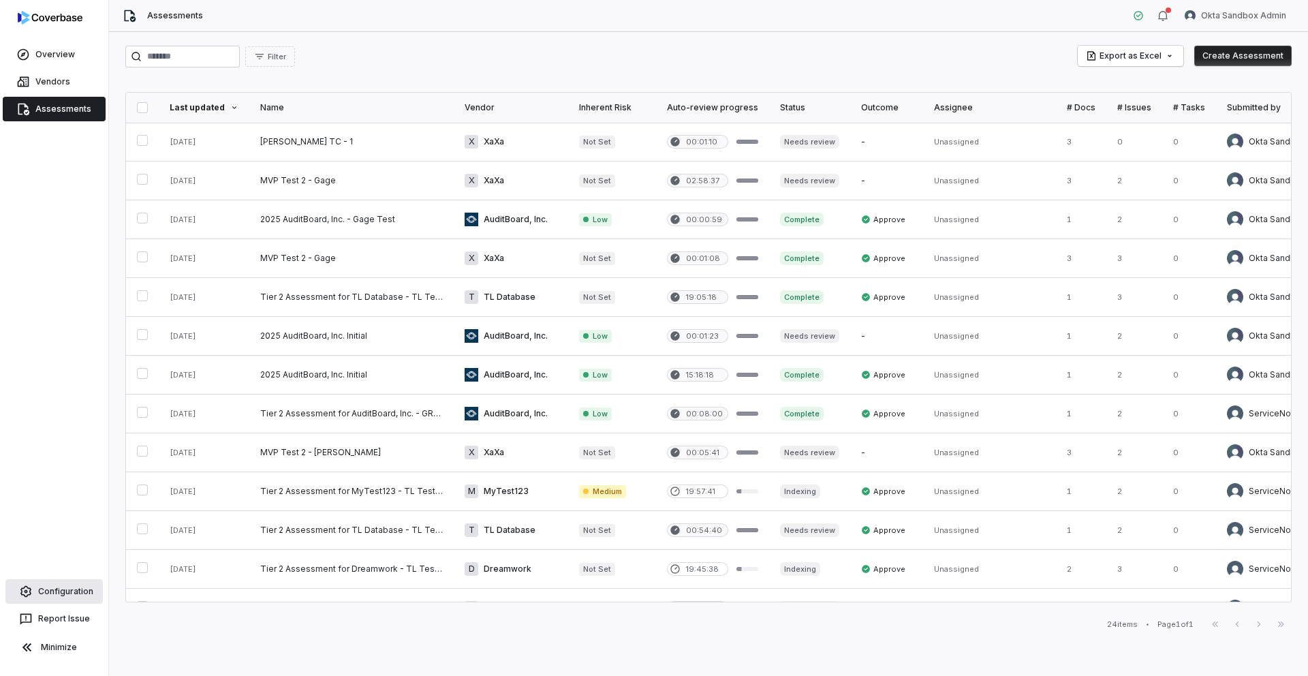
click at [61, 593] on link "Configuration" at bounding box center [53, 591] width 97 height 25
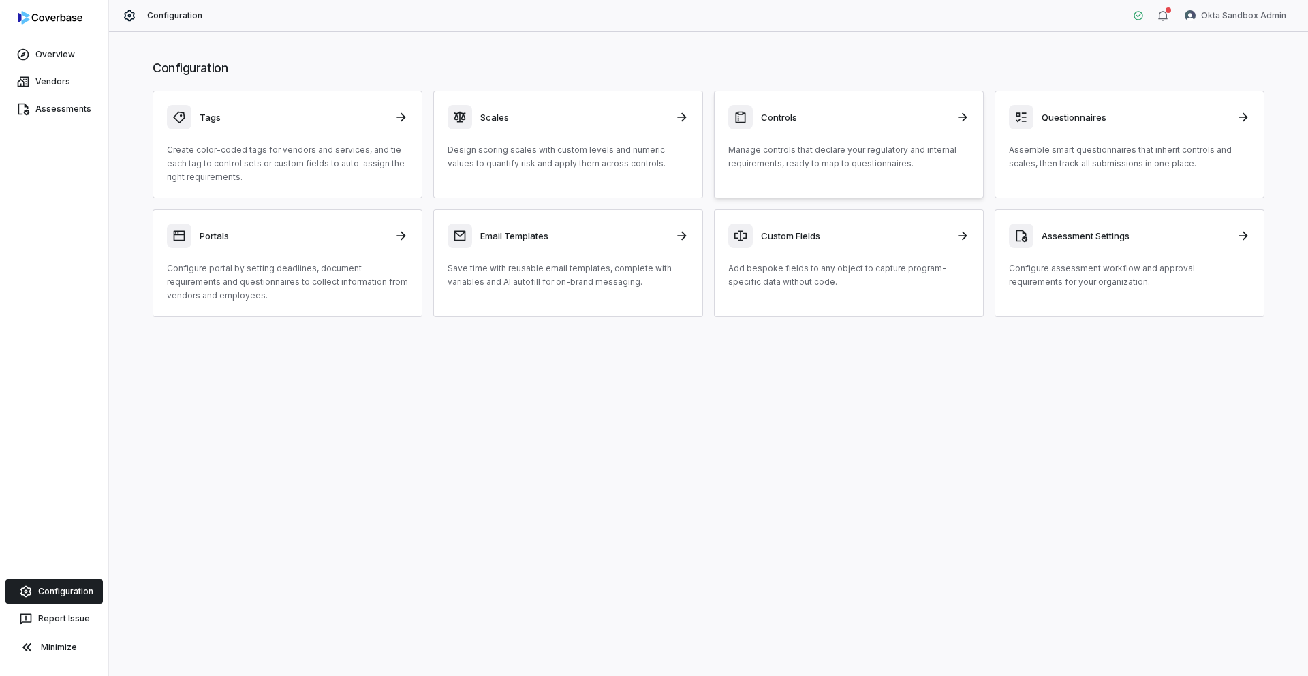
click at [831, 138] on div "Controls Manage controls that declare your regulatory and internal requirements…" at bounding box center [848, 137] width 241 height 65
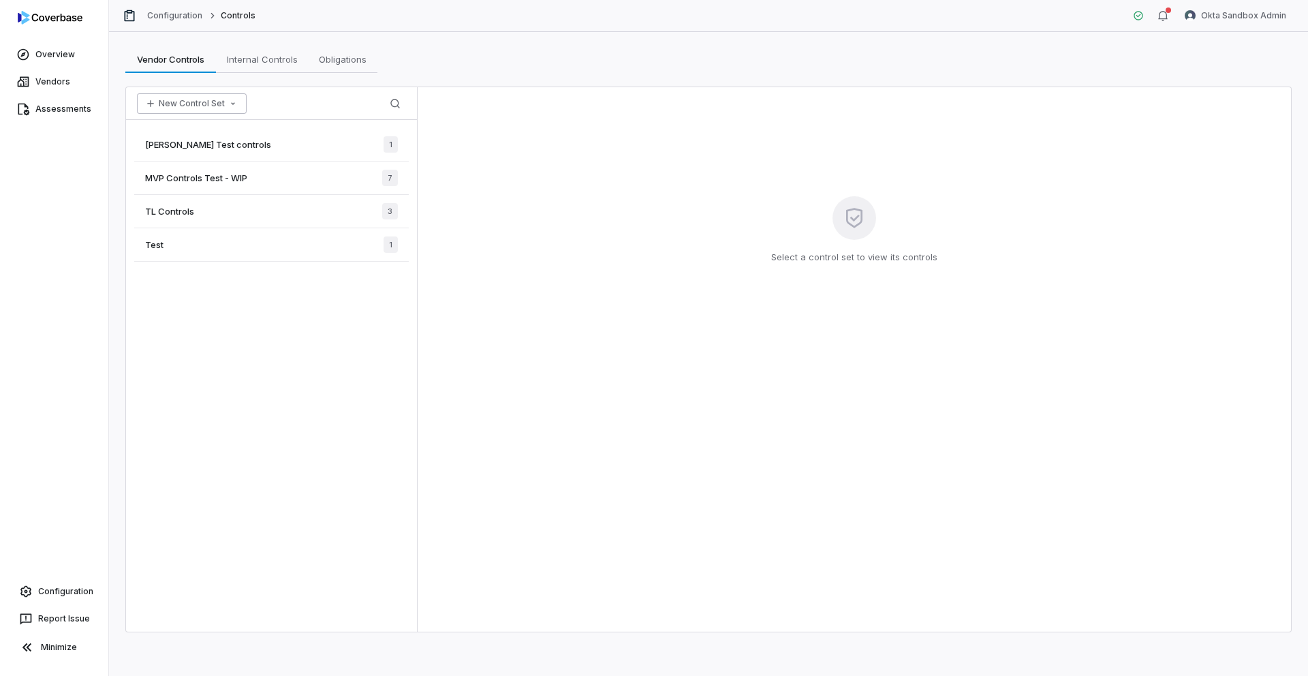
click at [204, 99] on button "New Control Set" at bounding box center [192, 103] width 110 height 20
click at [215, 154] on div "Create New Control Set" at bounding box center [208, 155] width 132 height 22
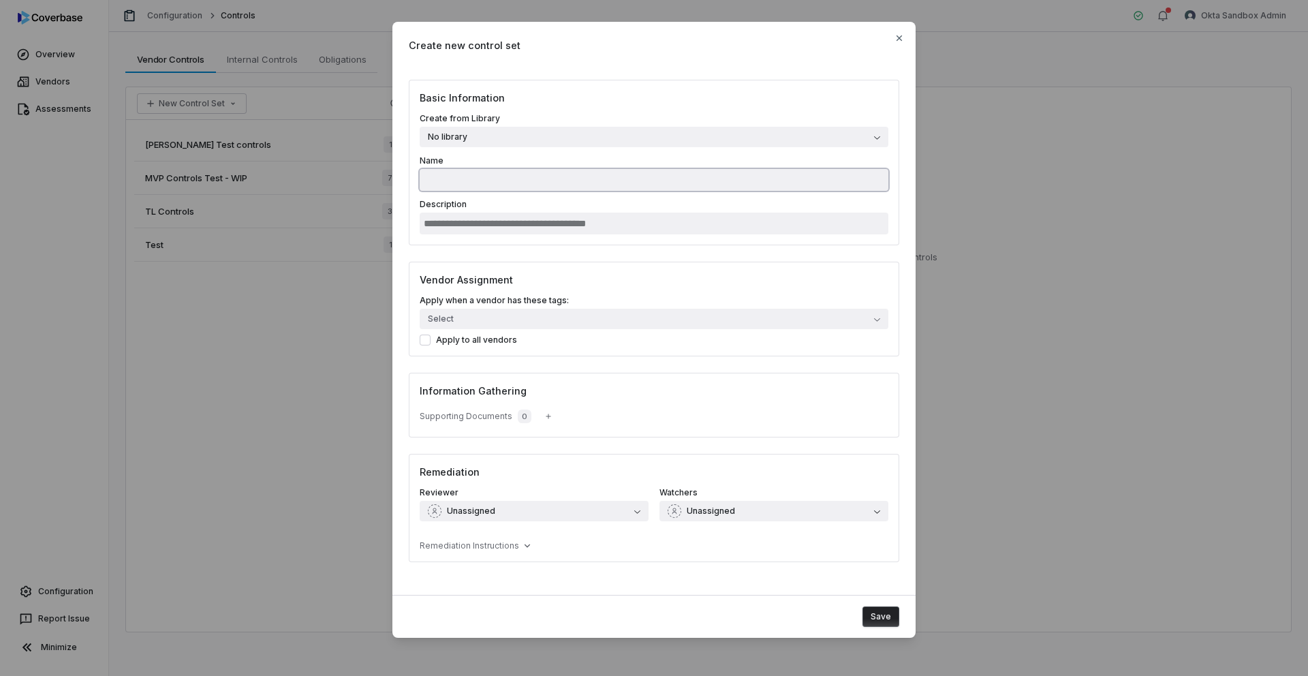
click at [546, 183] on input "Name" at bounding box center [654, 180] width 469 height 22
type input "*"
type input "**********"
click at [526, 221] on input "Description" at bounding box center [654, 223] width 469 height 22
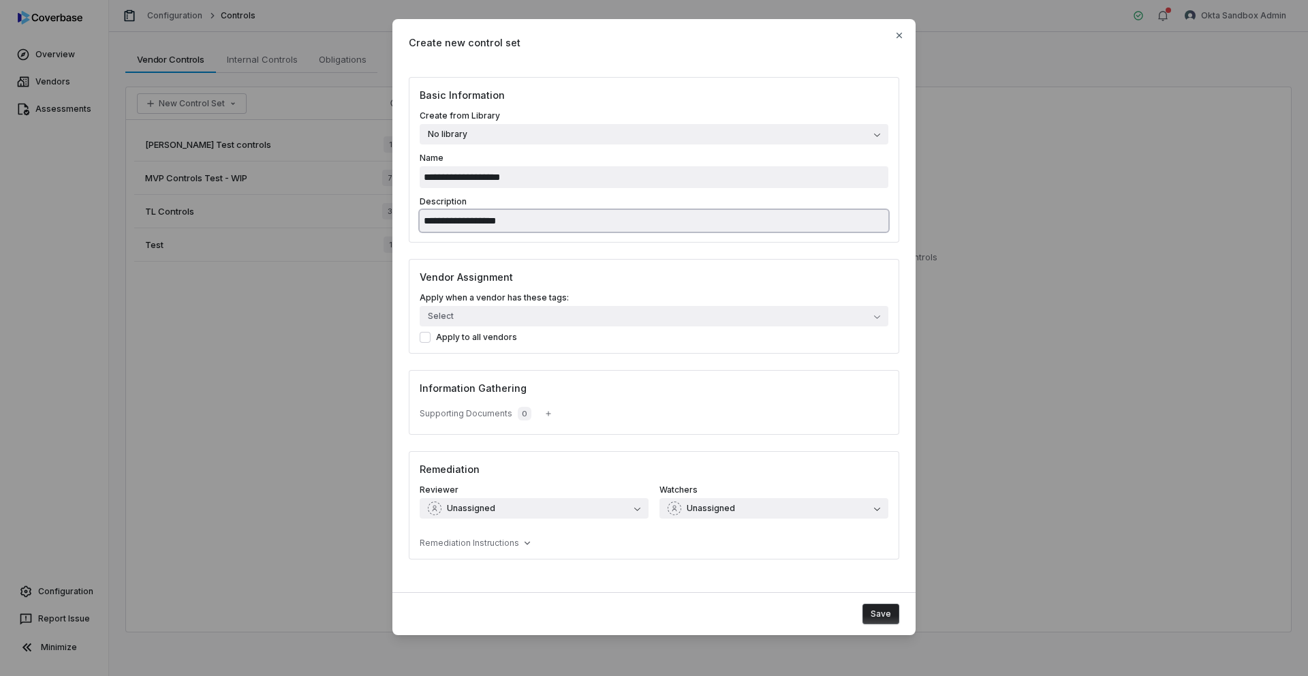
type input "**********"
click at [883, 616] on button "Save" at bounding box center [880, 613] width 37 height 20
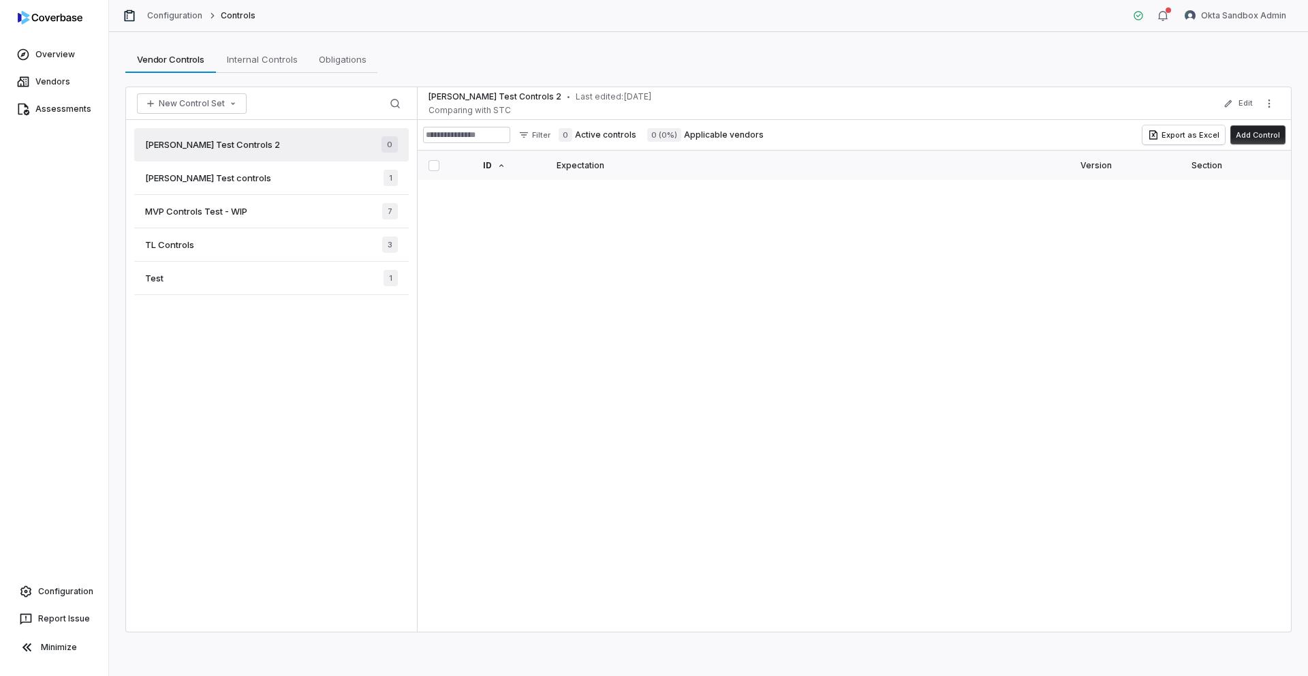
click at [1257, 141] on button "Add Control" at bounding box center [1257, 134] width 55 height 19
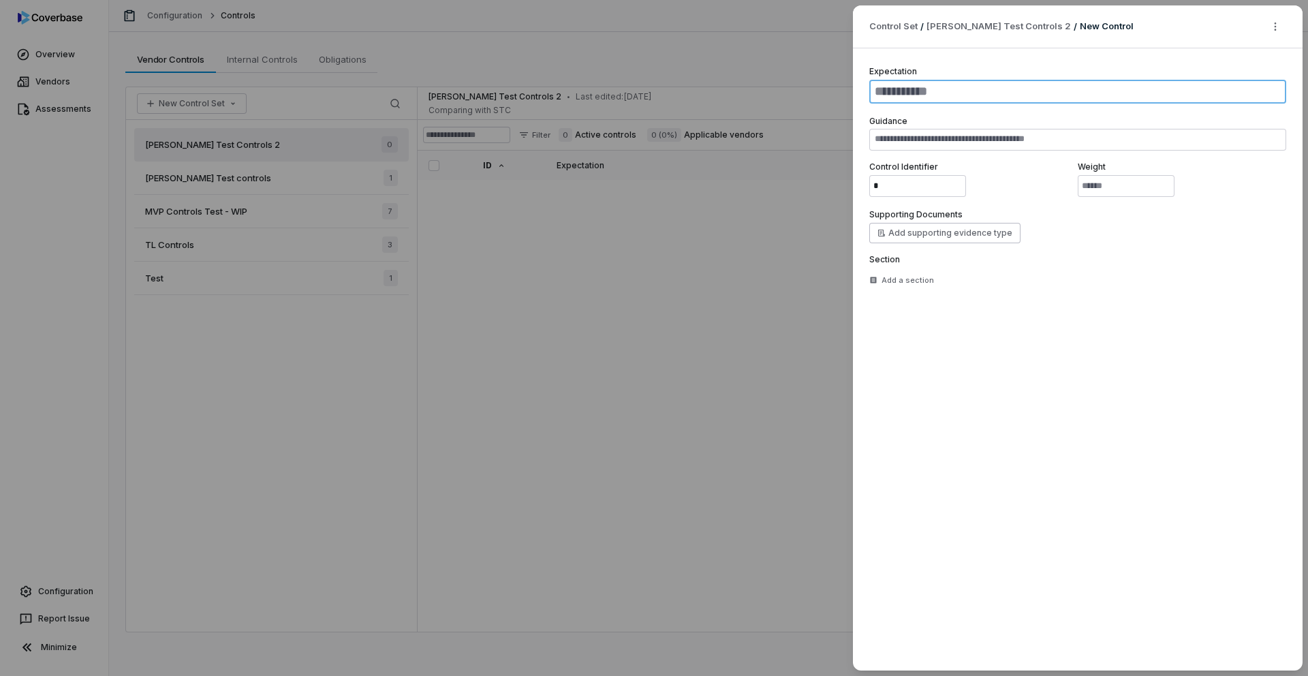
click at [900, 99] on textarea at bounding box center [1077, 92] width 417 height 24
paste textarea "**********"
type textarea "*"
type textarea "**********"
type textarea "*"
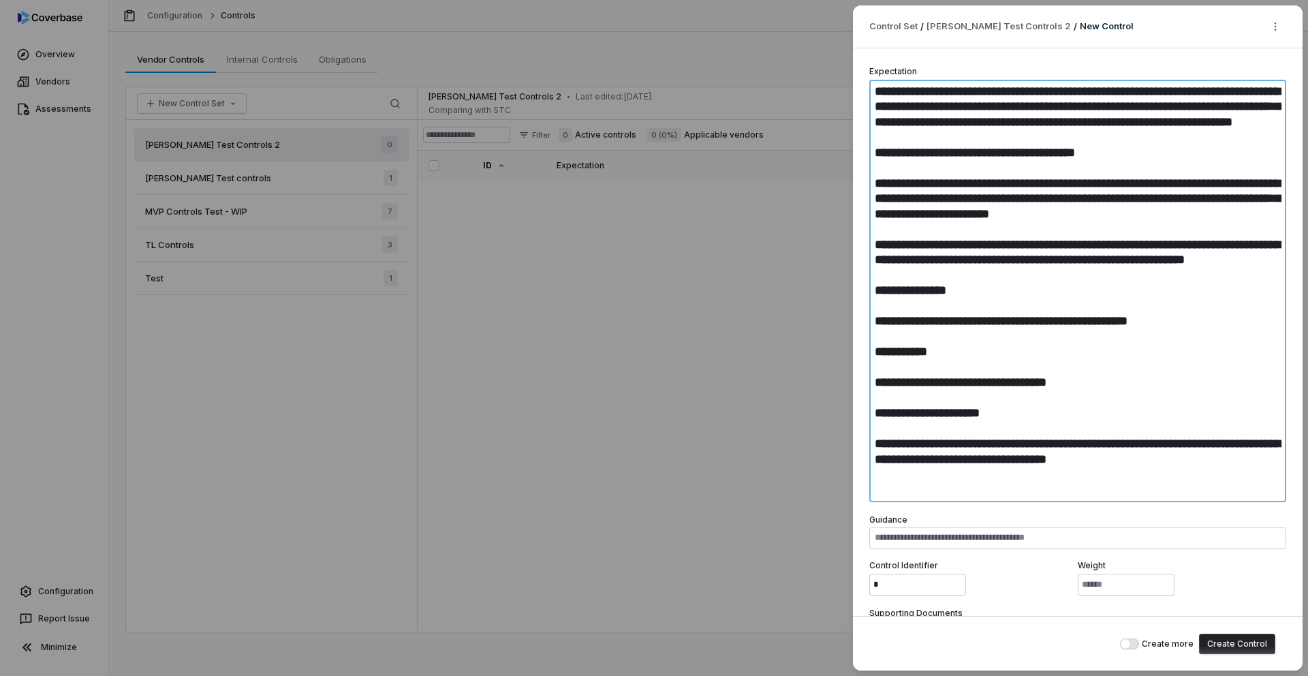
type textarea "**********"
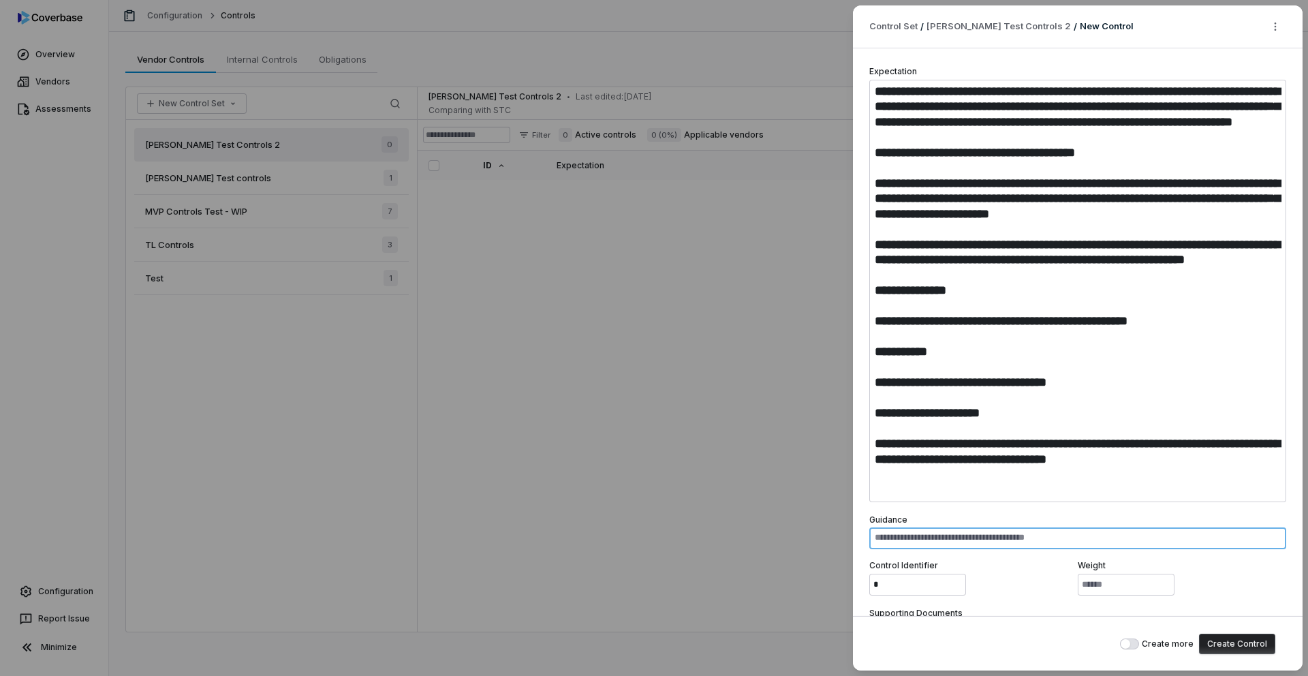
click at [910, 535] on textarea at bounding box center [1077, 538] width 417 height 22
paste textarea "**********"
type textarea "*"
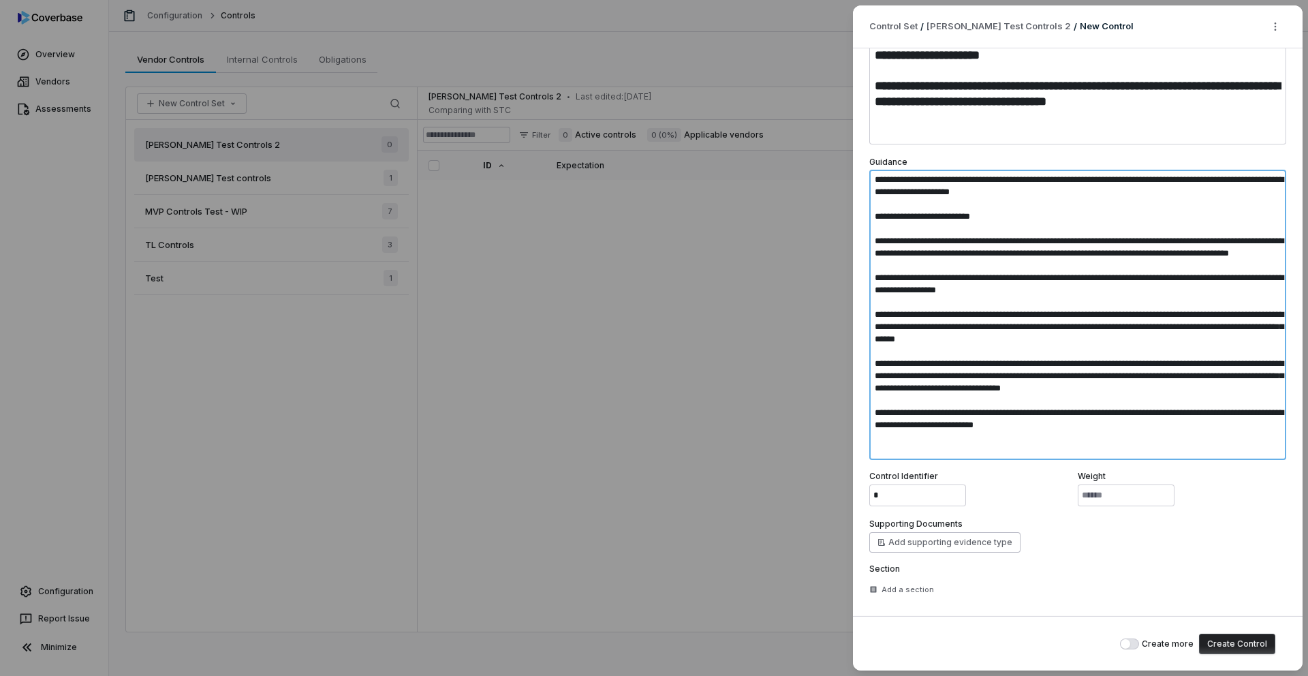
scroll to position [360, 0]
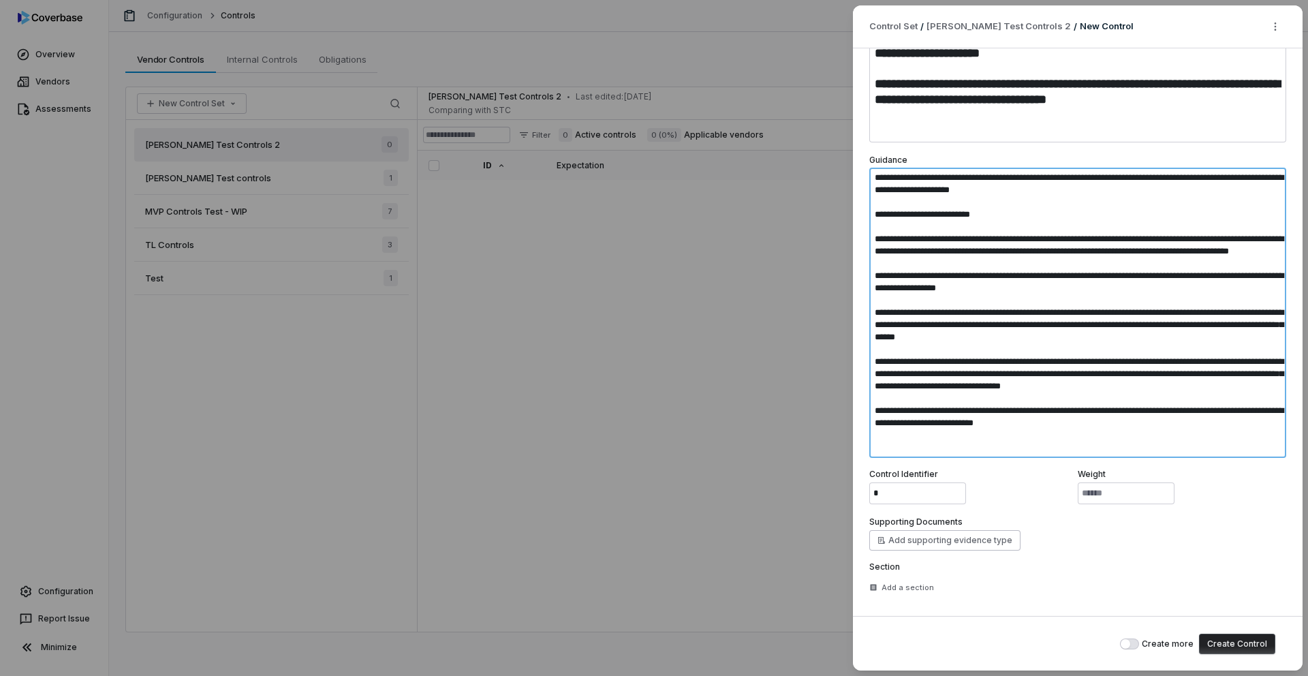
type textarea "**********"
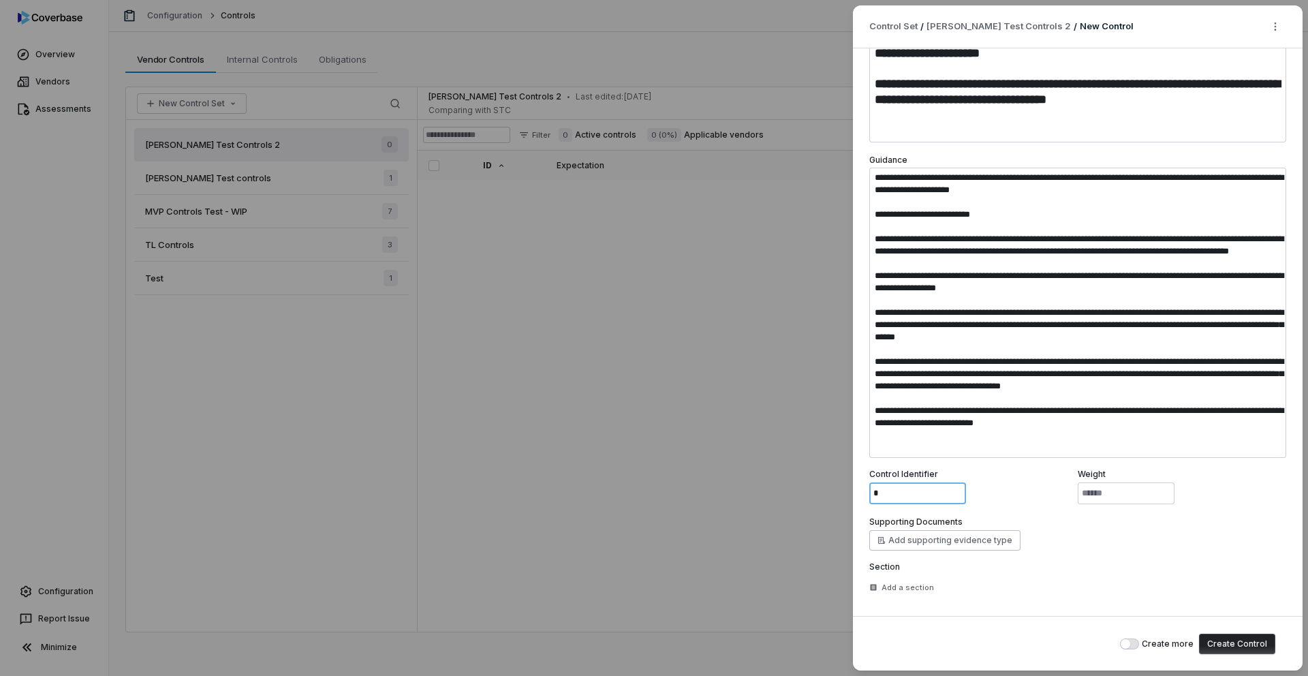
click at [920, 501] on input "*" at bounding box center [917, 493] width 97 height 22
paste input "*****"
type textarea "*"
type input "******"
click at [1244, 642] on button "Create Control" at bounding box center [1237, 643] width 76 height 20
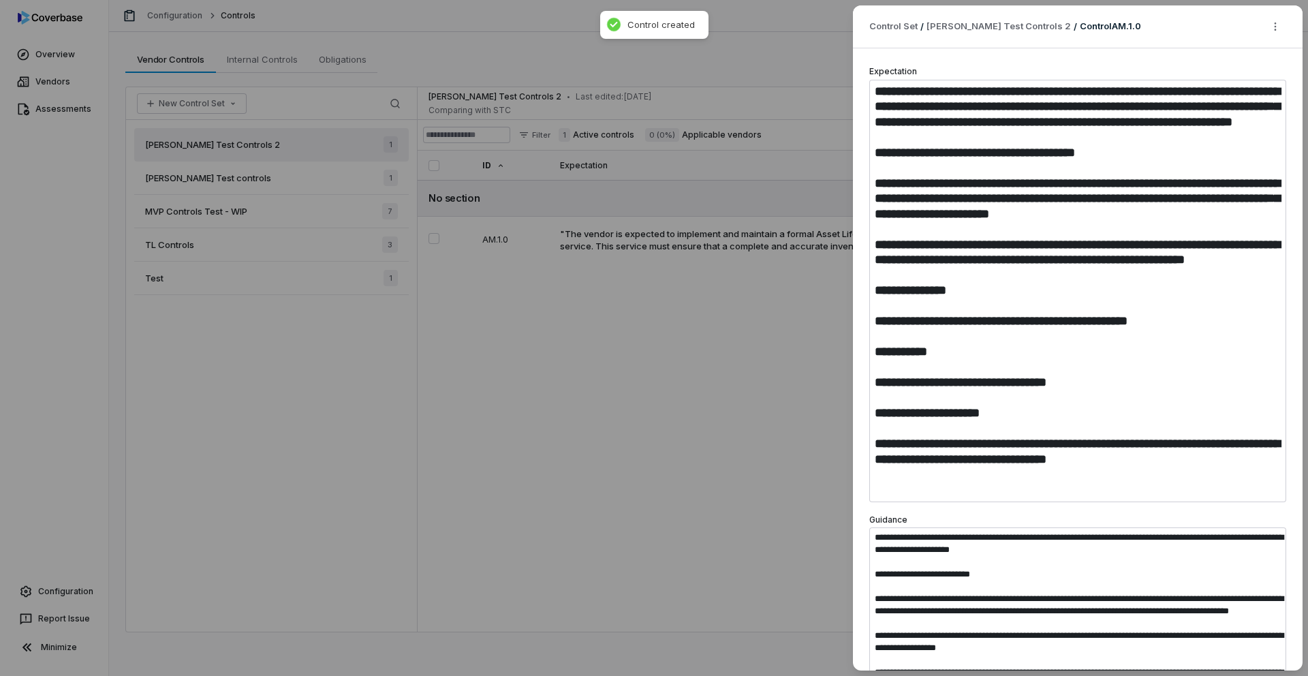
type textarea "*"
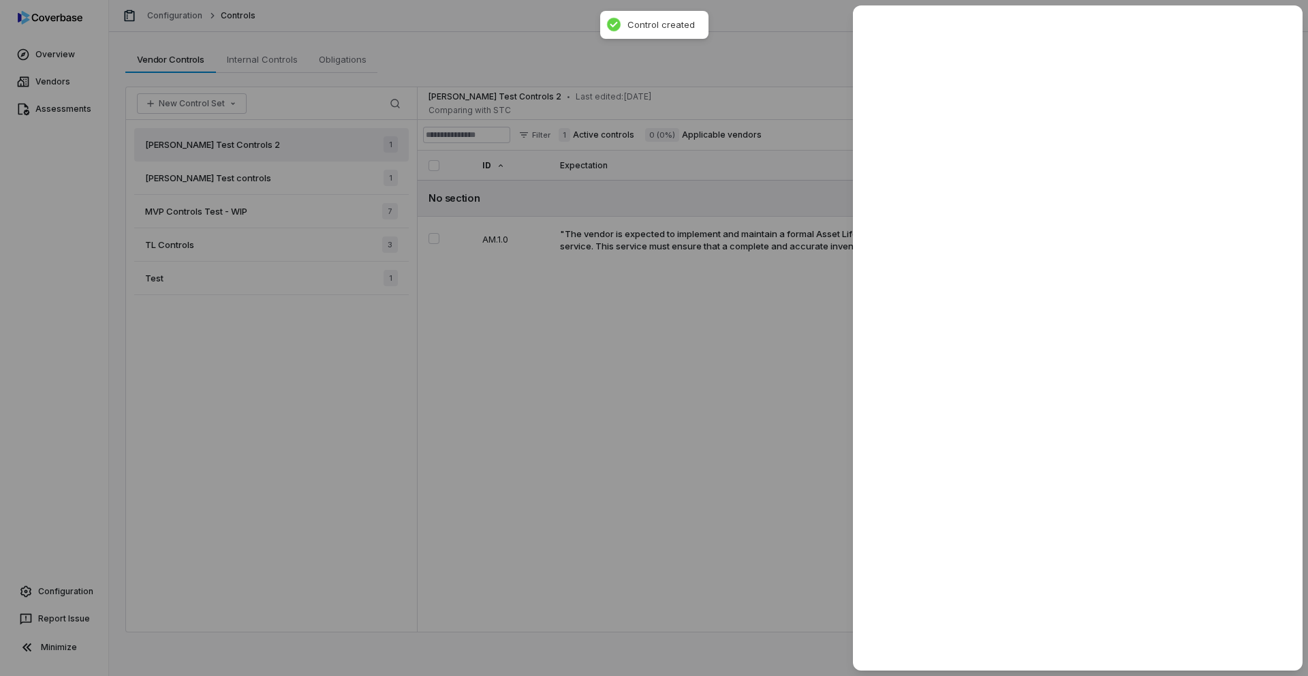
click at [655, 460] on div at bounding box center [654, 338] width 1308 height 676
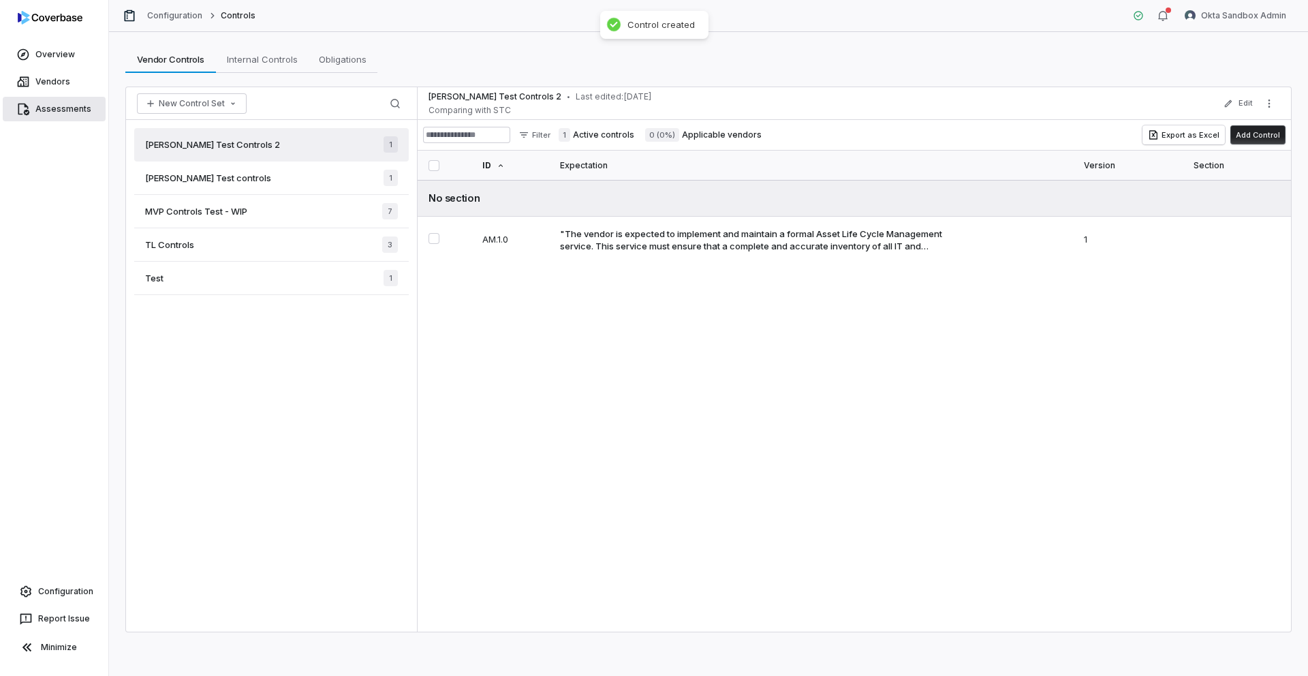
click at [66, 109] on link "Assessments" at bounding box center [54, 109] width 103 height 25
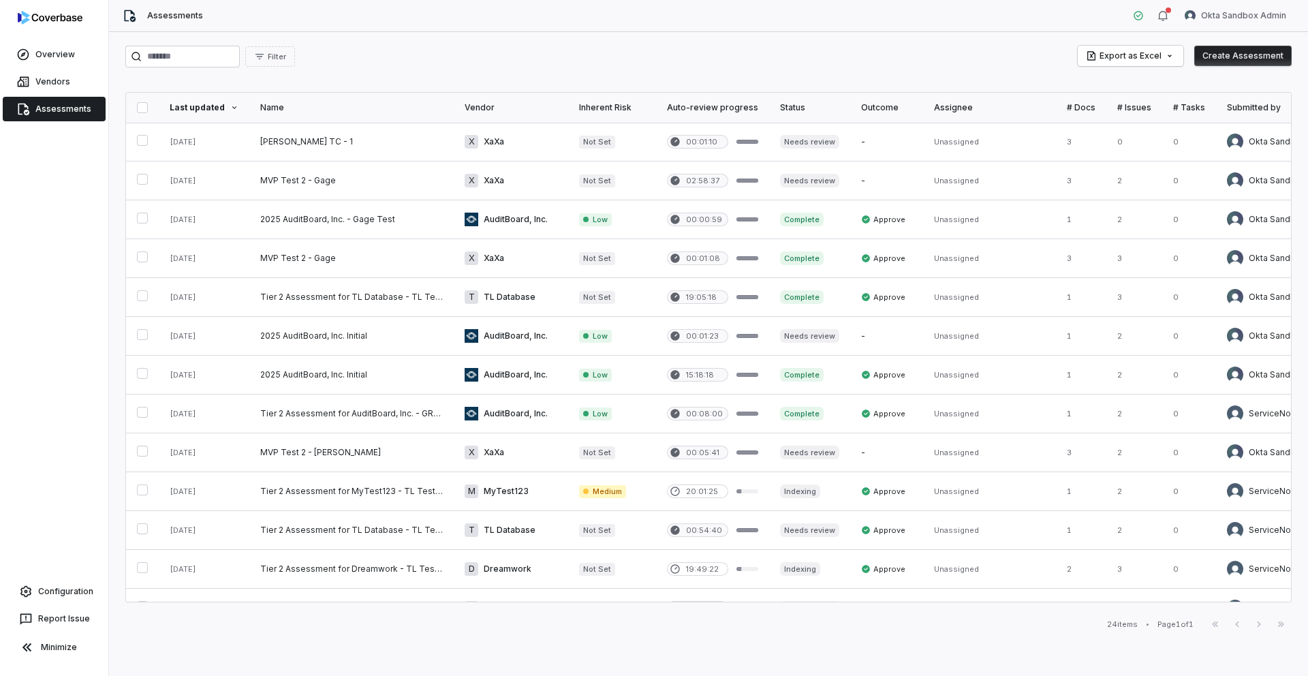
click at [1237, 52] on button "Create Assessment" at bounding box center [1242, 56] width 97 height 20
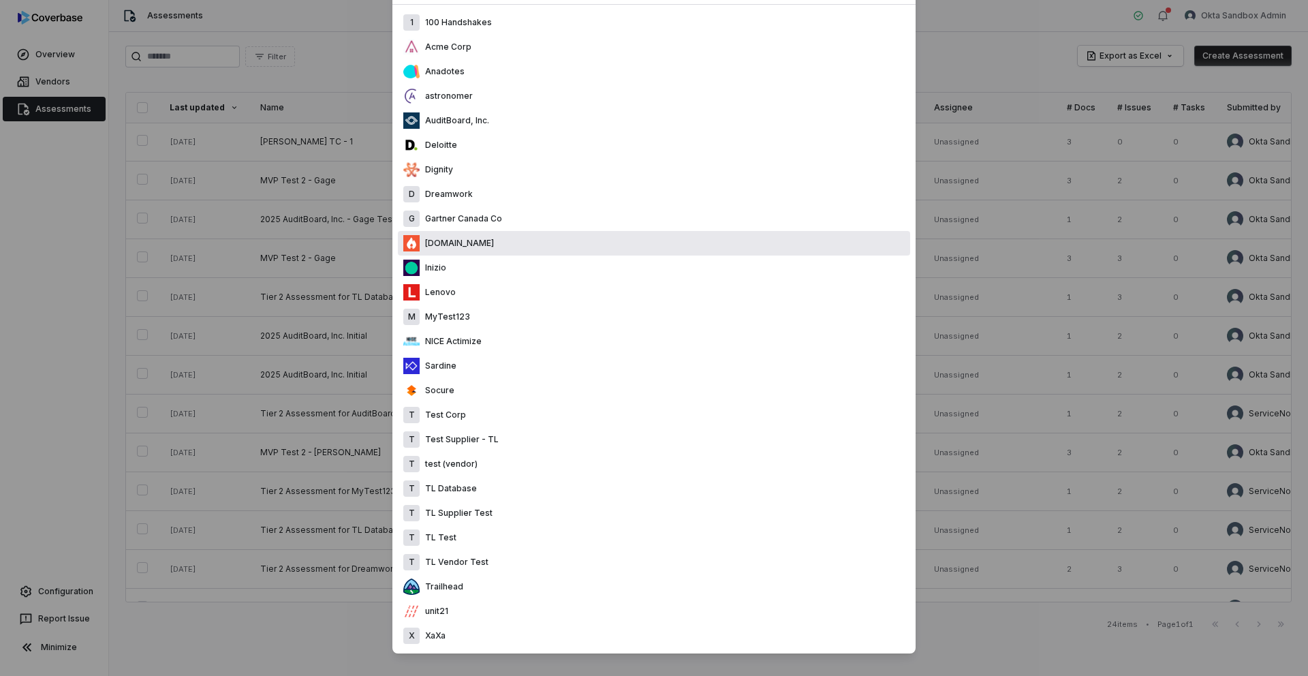
scroll to position [142, 0]
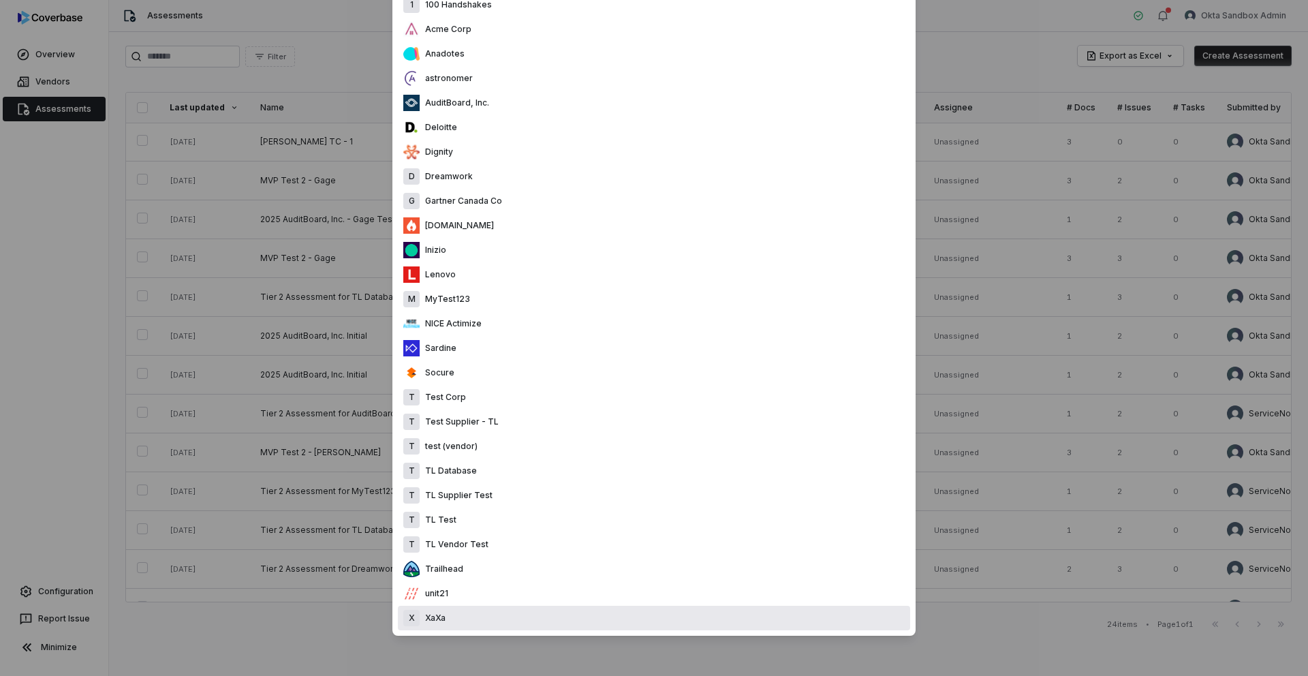
click at [467, 622] on div "X XaXa" at bounding box center [654, 617] width 512 height 25
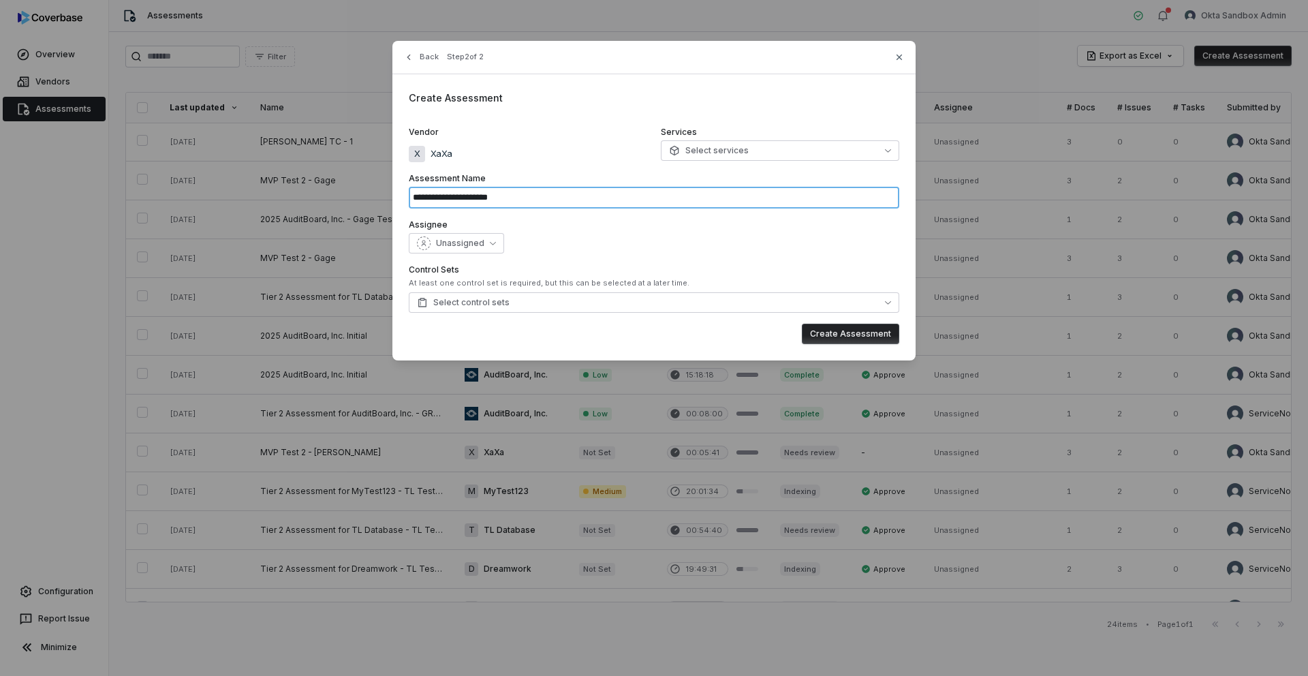
drag, startPoint x: 586, startPoint y: 193, endPoint x: 369, endPoint y: 167, distance: 218.2
click at [369, 167] on div "**********" at bounding box center [654, 200] width 1308 height 400
type input "**********"
click at [852, 339] on button "Create Assessment" at bounding box center [850, 334] width 97 height 20
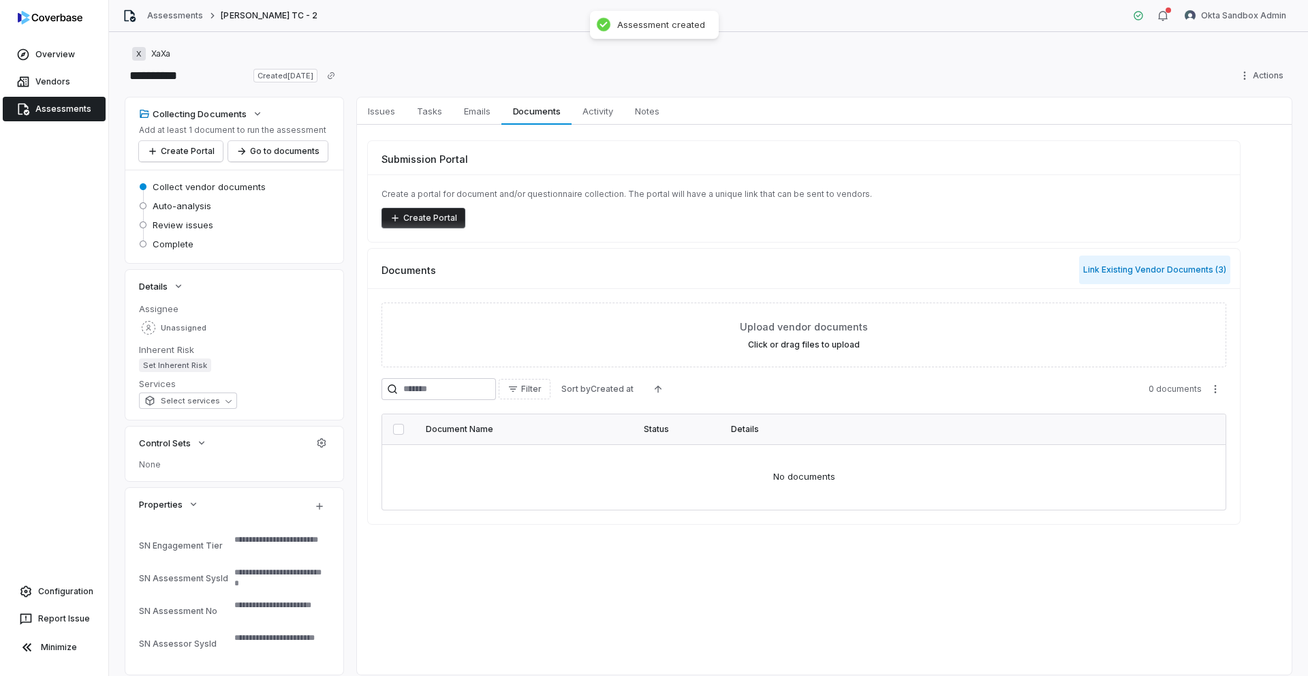
click at [1171, 268] on button "Link Existing Vendor Documents ( 3 )" at bounding box center [1154, 269] width 151 height 29
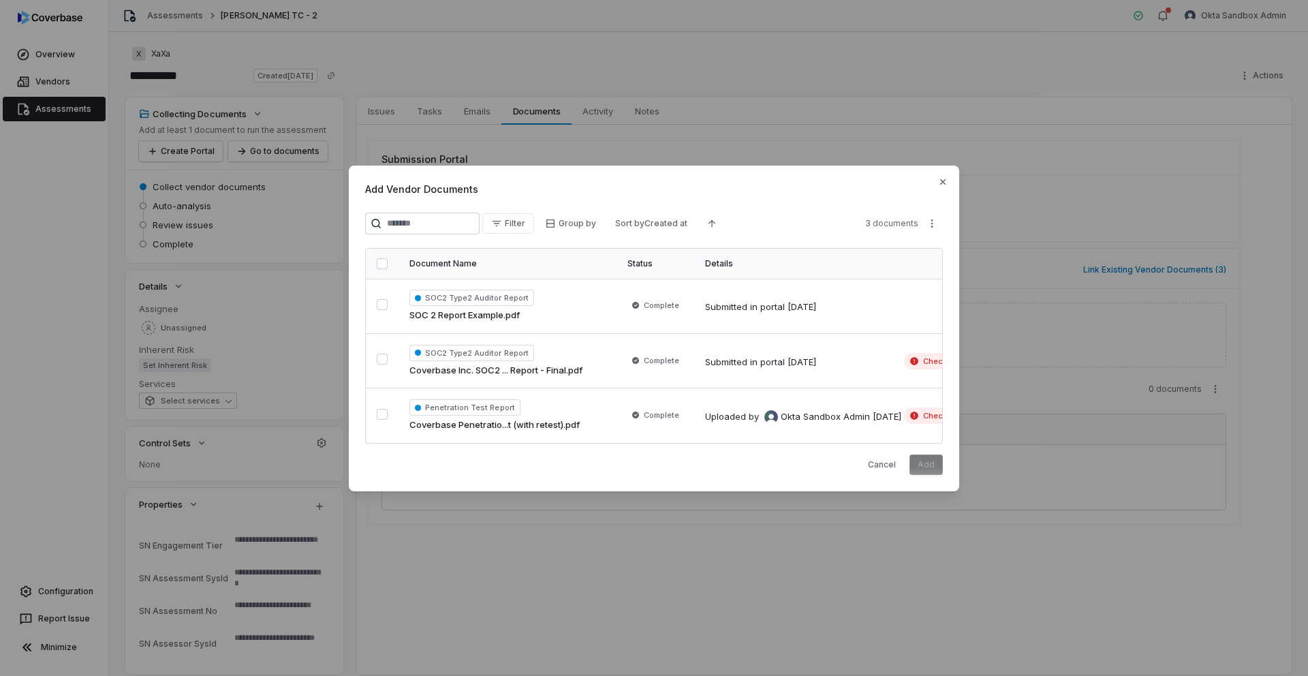
click at [380, 262] on button "button" at bounding box center [382, 263] width 11 height 11
click at [928, 460] on button "Add" at bounding box center [925, 464] width 33 height 20
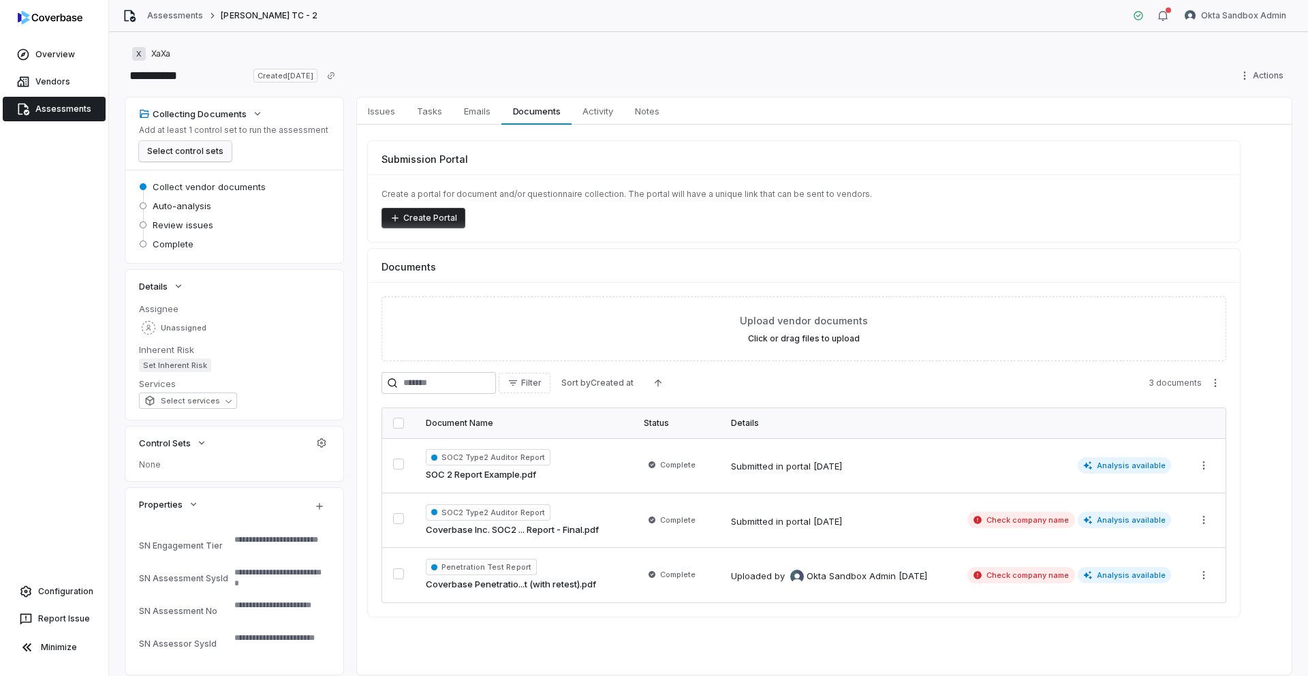
click at [184, 154] on button "Select control sets" at bounding box center [185, 151] width 93 height 20
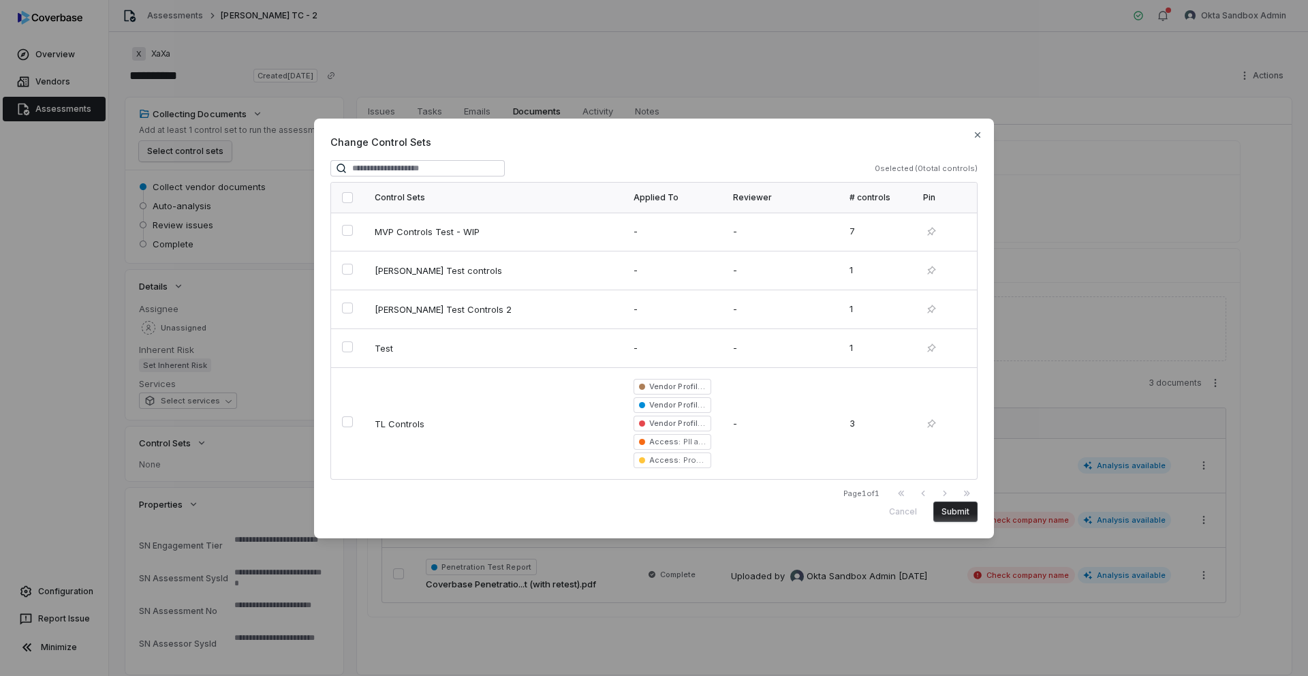
type textarea "*"
click at [386, 309] on span "[PERSON_NAME] Test Controls 2" at bounding box center [484, 309] width 218 height 12
click at [938, 510] on button "Submit" at bounding box center [955, 511] width 44 height 20
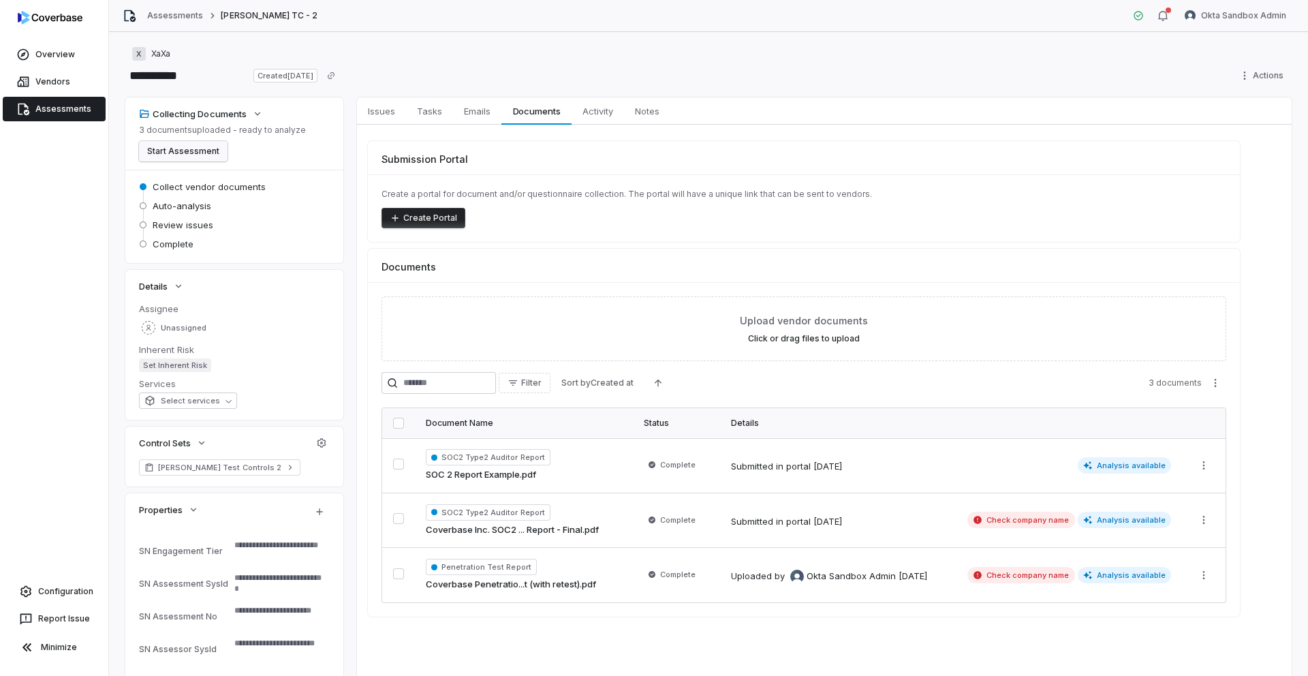
click at [183, 148] on button "Start Assessment" at bounding box center [183, 151] width 89 height 20
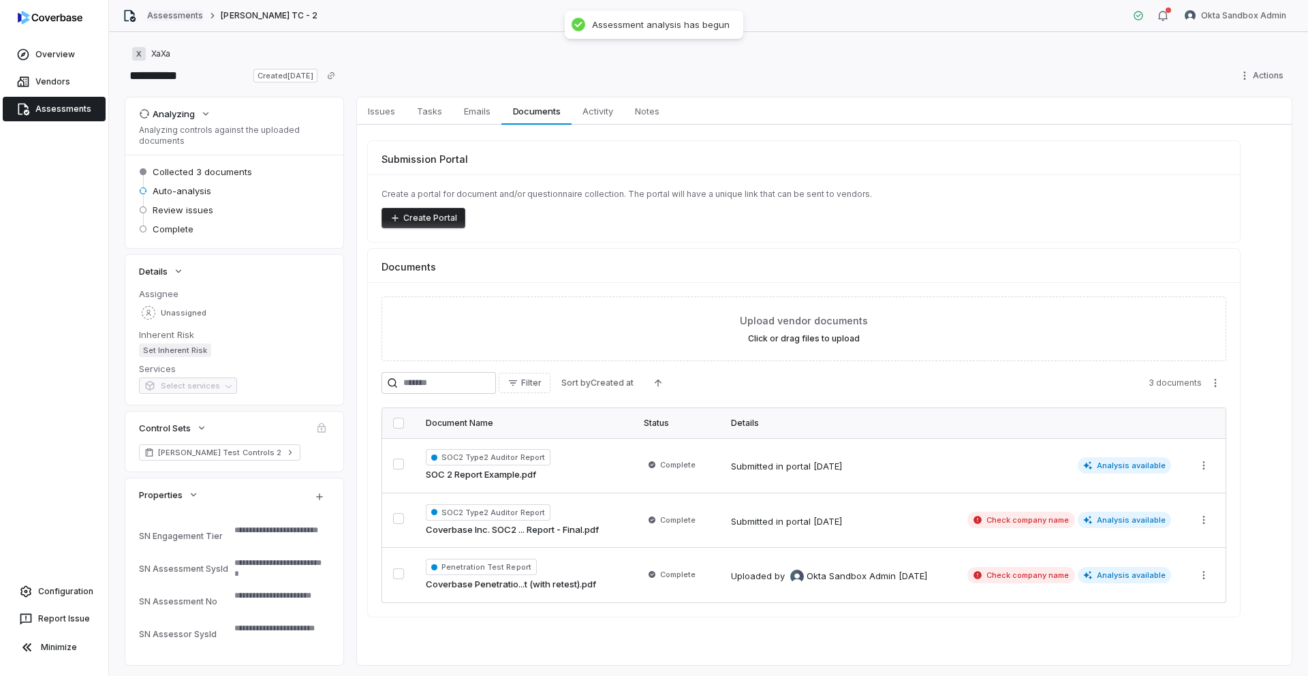
click at [187, 20] on link "Assessments" at bounding box center [175, 15] width 56 height 11
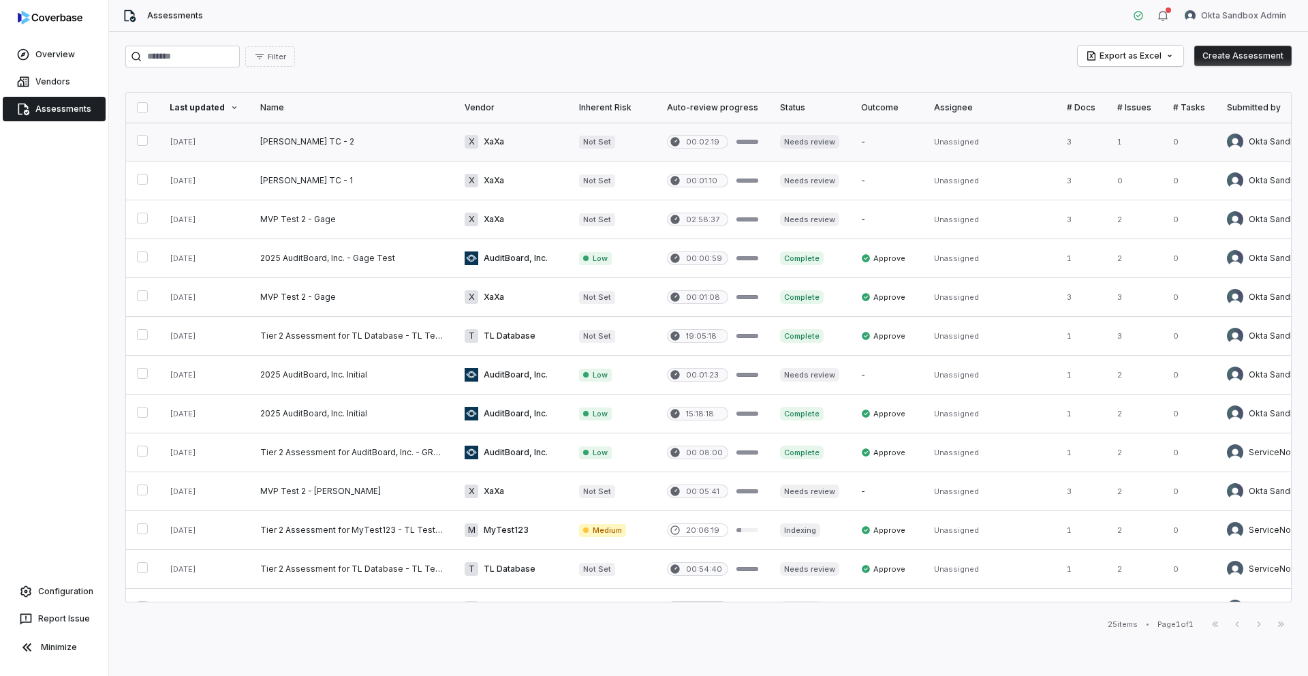
click at [335, 147] on link at bounding box center [351, 142] width 204 height 38
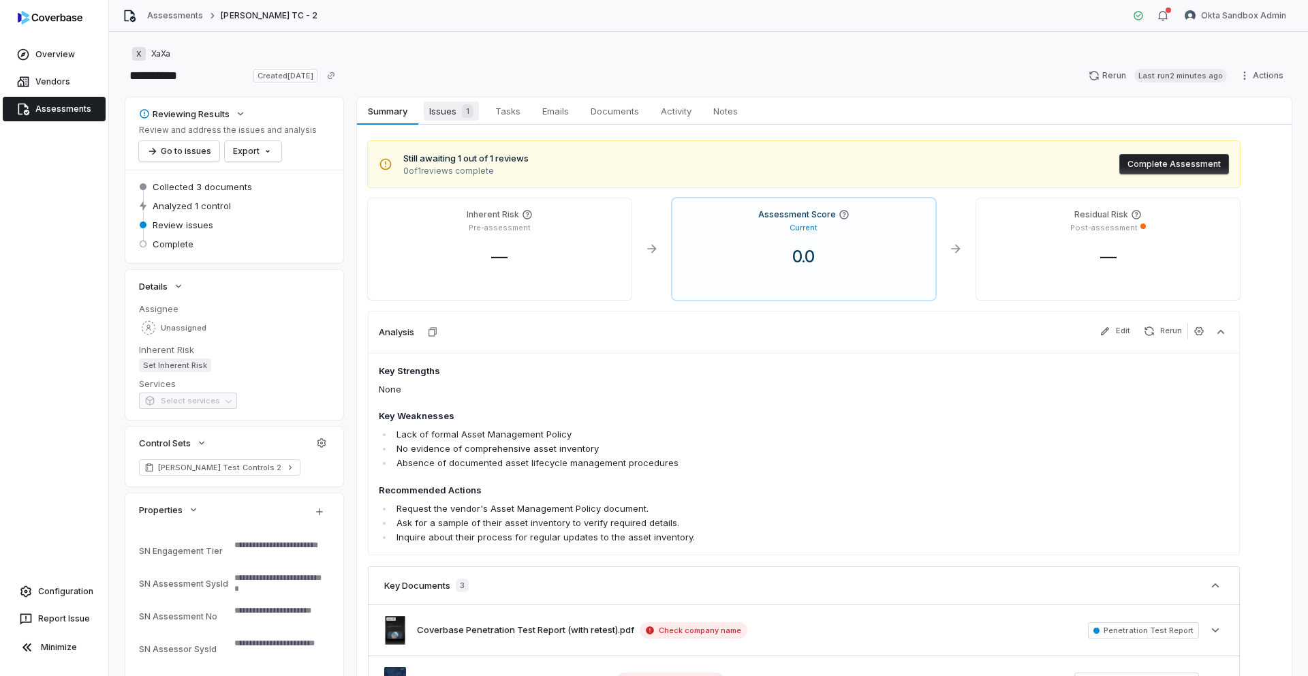
click at [441, 117] on span "Issues 1" at bounding box center [451, 110] width 55 height 19
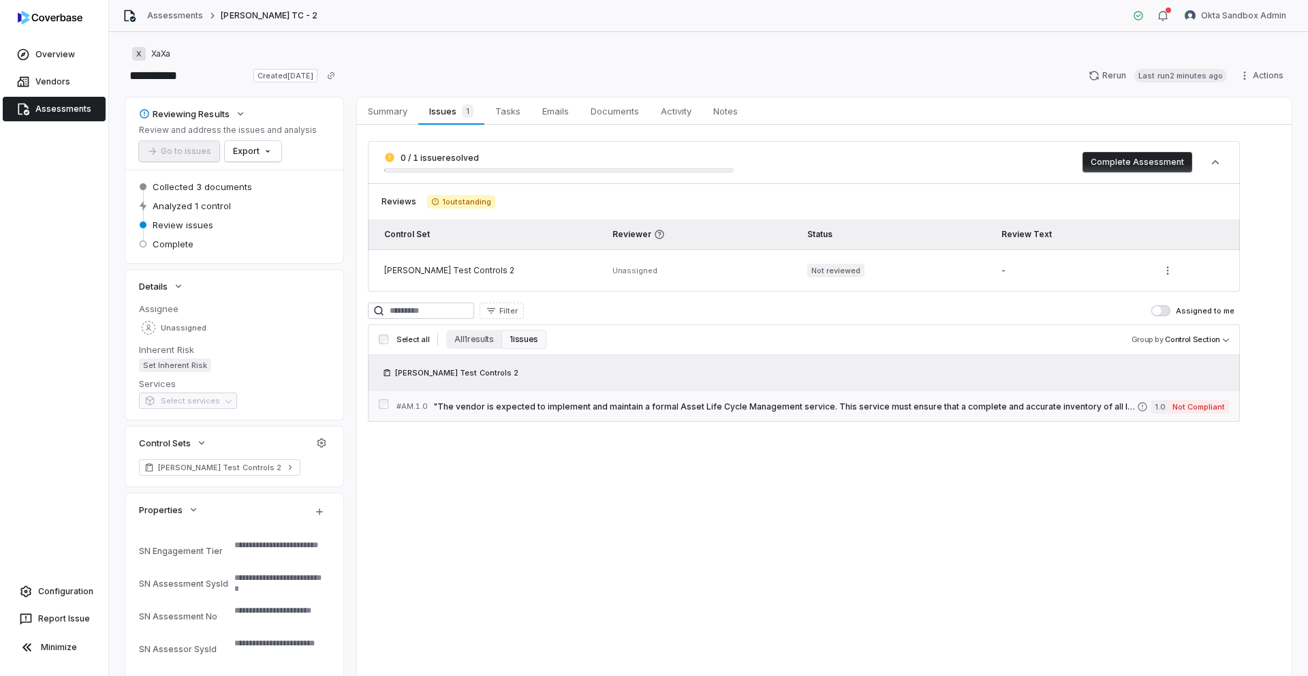
click at [725, 411] on div "# AM.1.0 "The vendor is expected to implement and maintain a formal Asset Life …" at bounding box center [766, 406] width 740 height 14
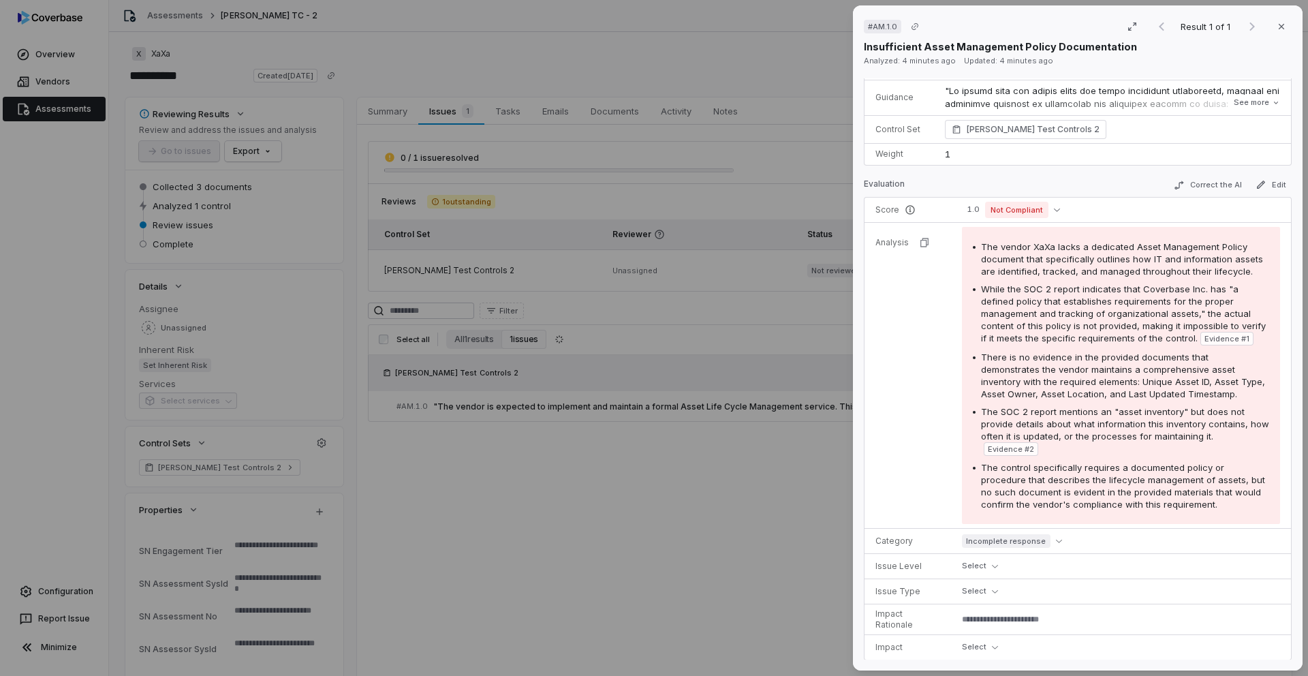
scroll to position [417, 0]
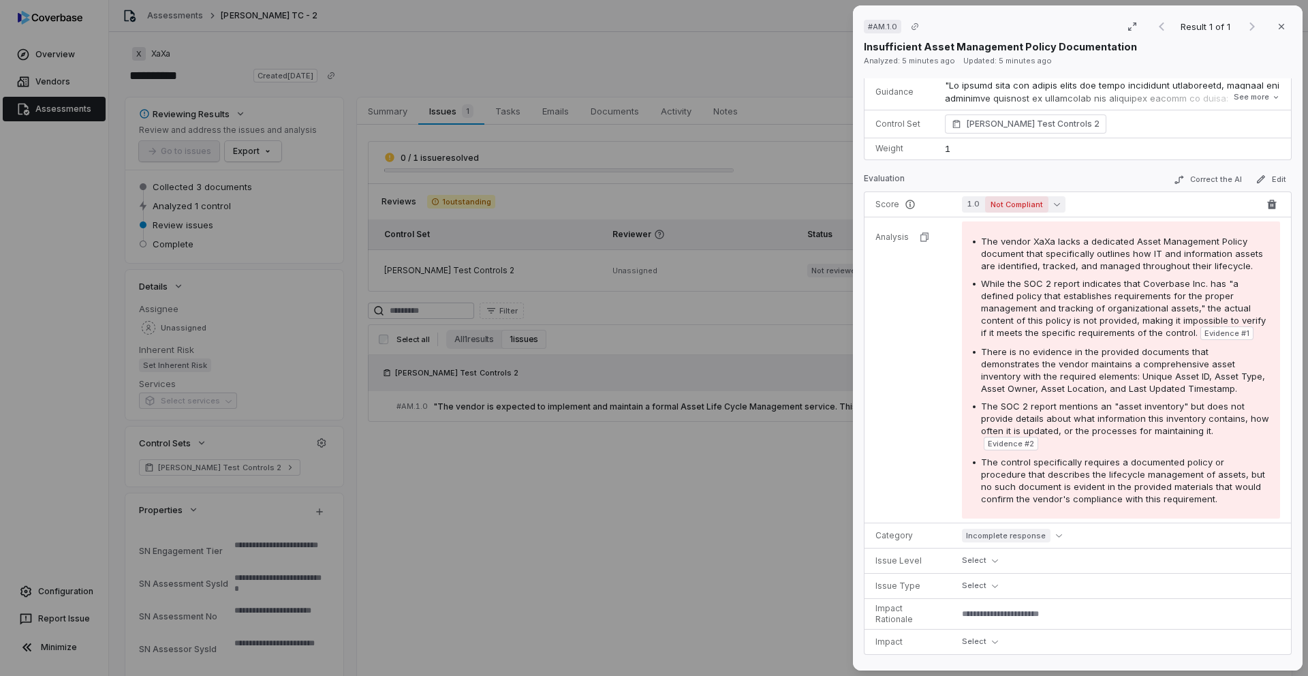
click at [1057, 202] on button "1.0 Not Compliant" at bounding box center [1014, 204] width 104 height 16
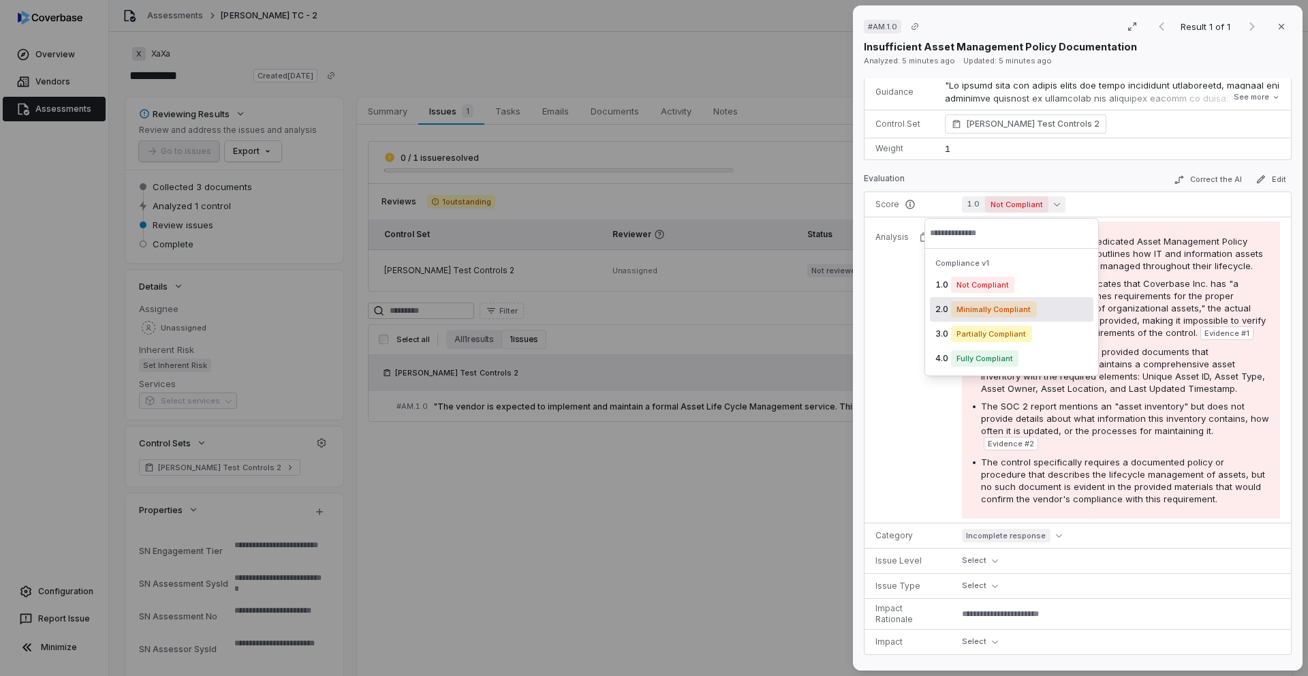
click at [1017, 311] on span "Minimally Compliant" at bounding box center [994, 309] width 86 height 16
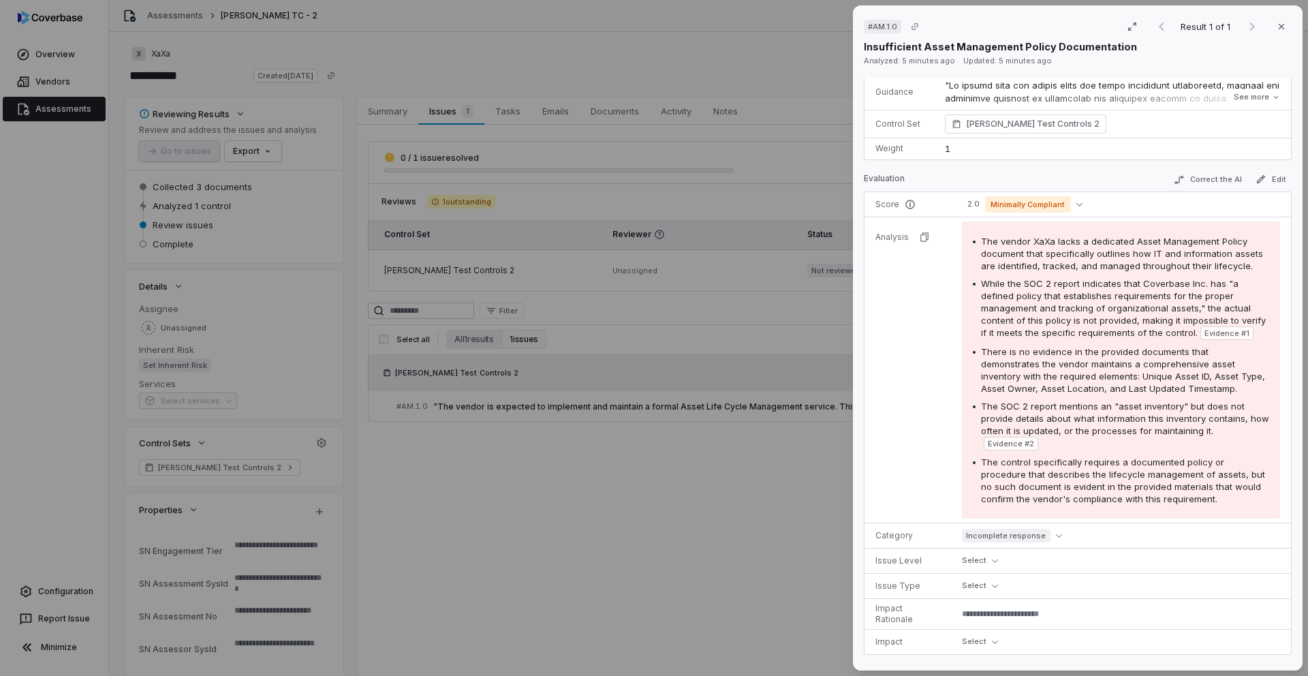
type textarea "*"
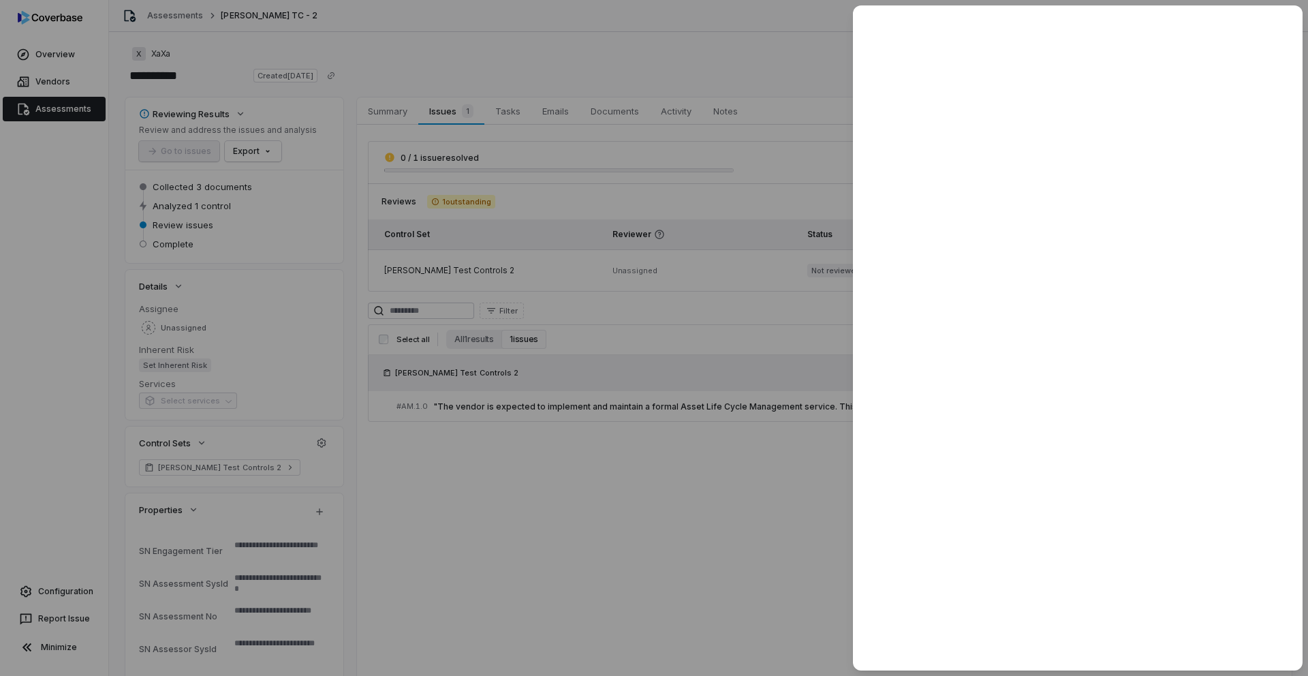
click at [785, 454] on div at bounding box center [654, 338] width 1308 height 676
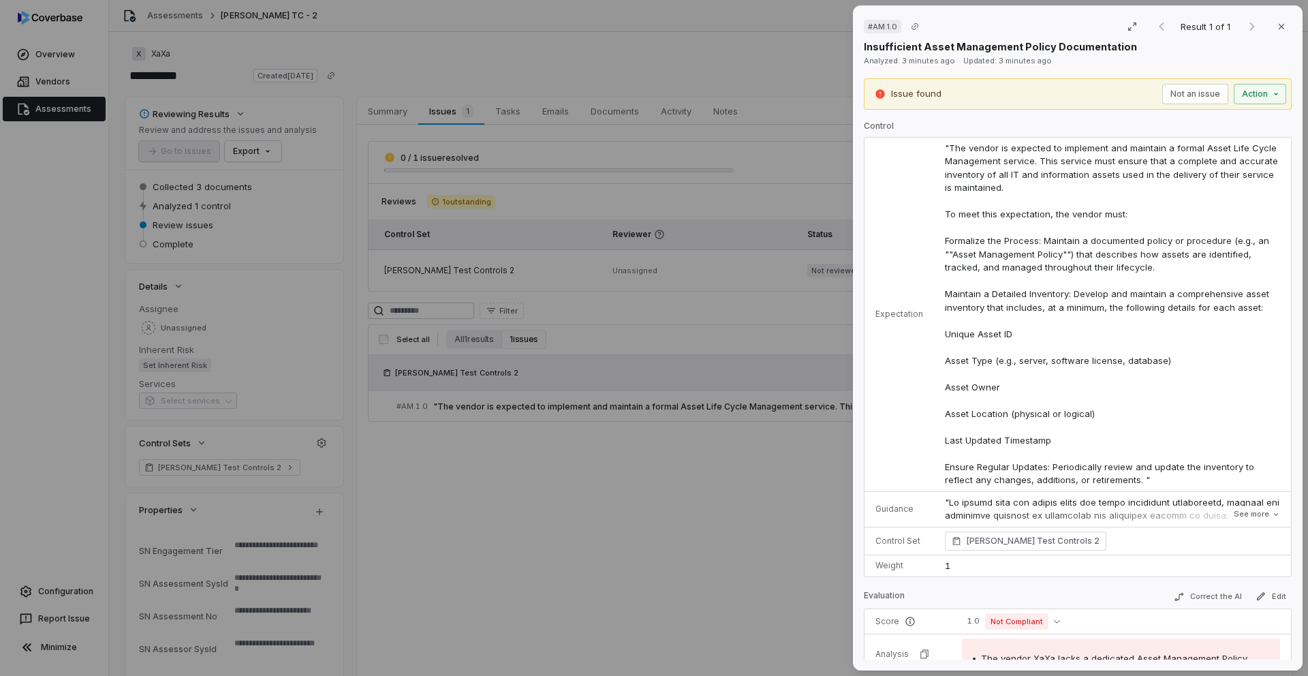
click at [188, 16] on div "# AM.1.0 Result 1 of 1 Close Insufficient Asset Management Policy Documentation…" at bounding box center [654, 338] width 1308 height 676
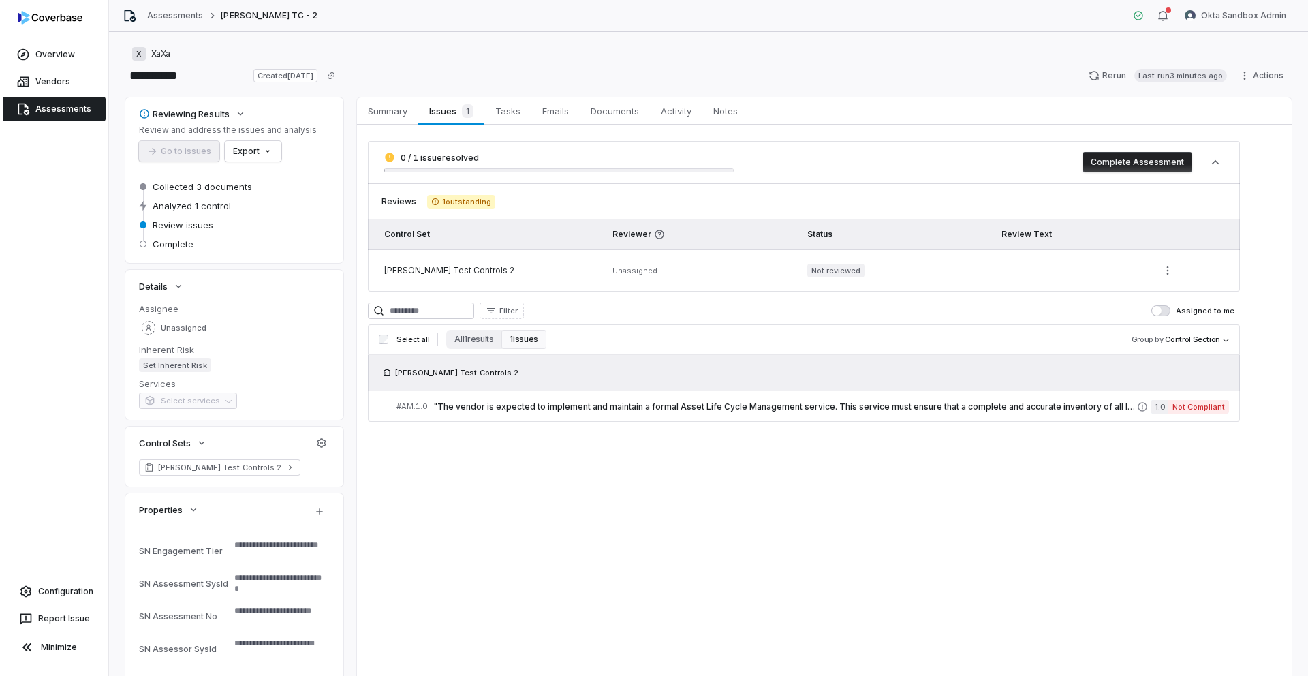
click at [188, 16] on link "Assessments" at bounding box center [175, 15] width 56 height 11
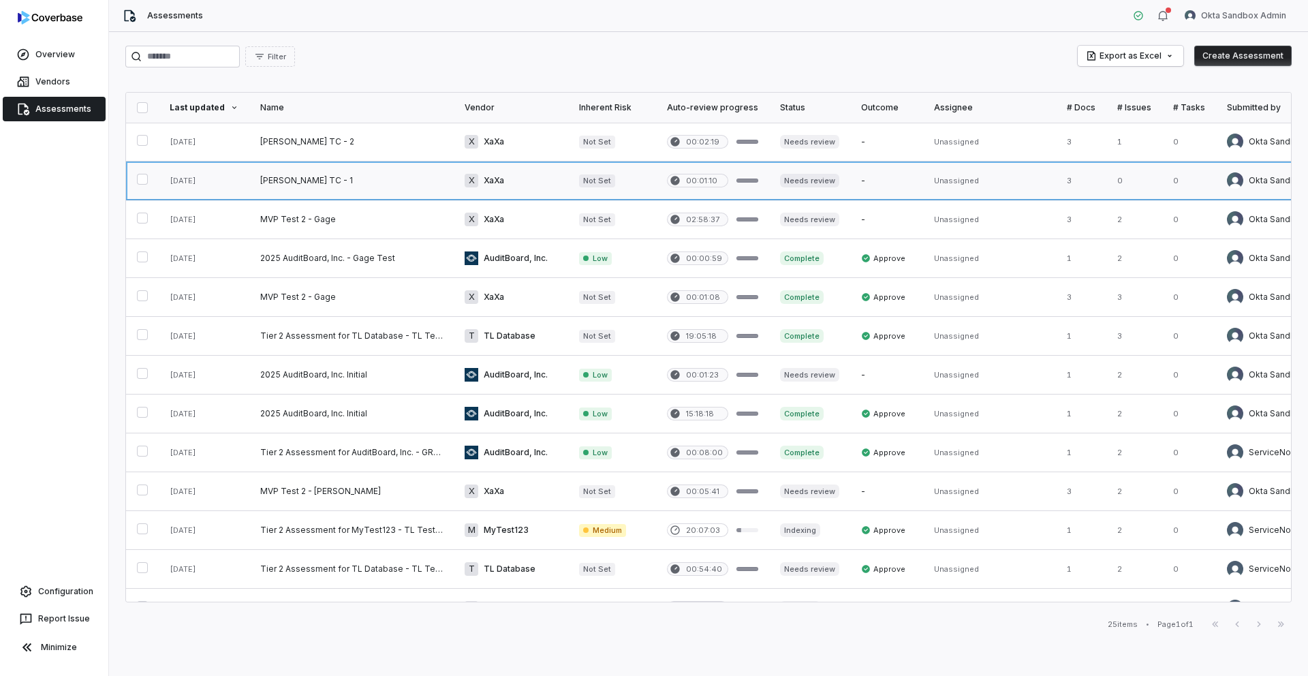
click at [281, 185] on link at bounding box center [351, 180] width 204 height 38
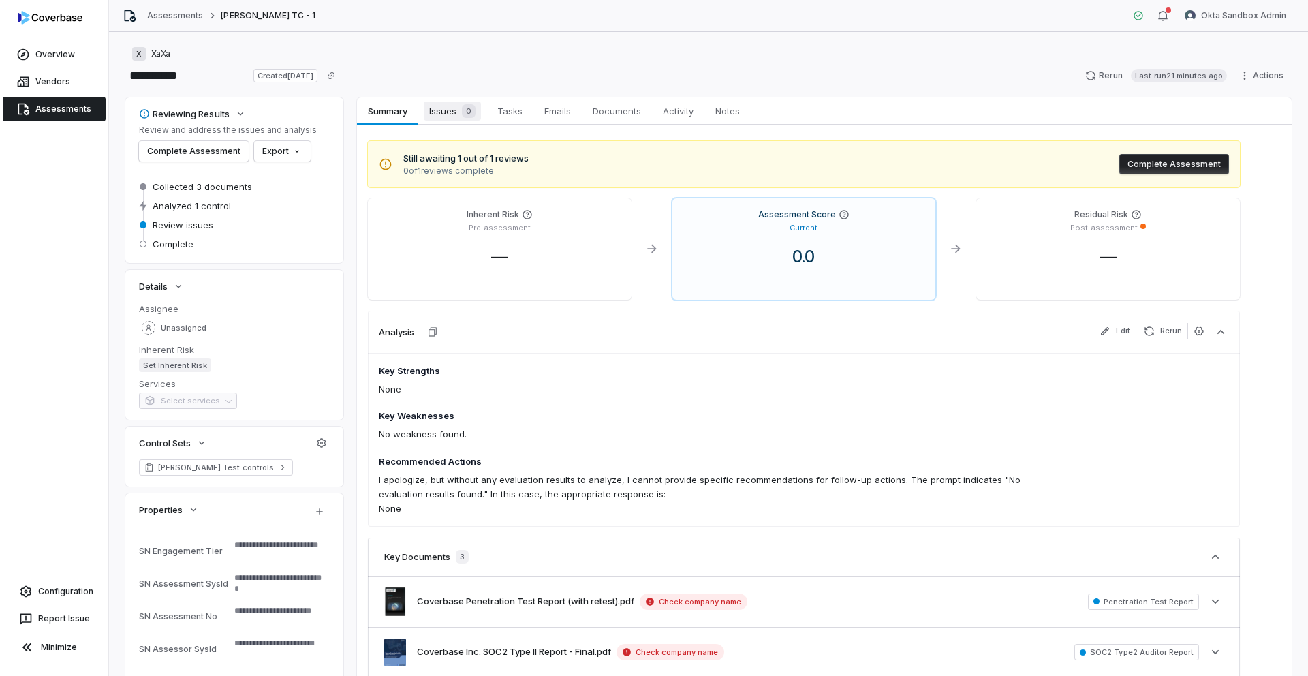
click at [443, 116] on span "Issues 0" at bounding box center [452, 110] width 57 height 19
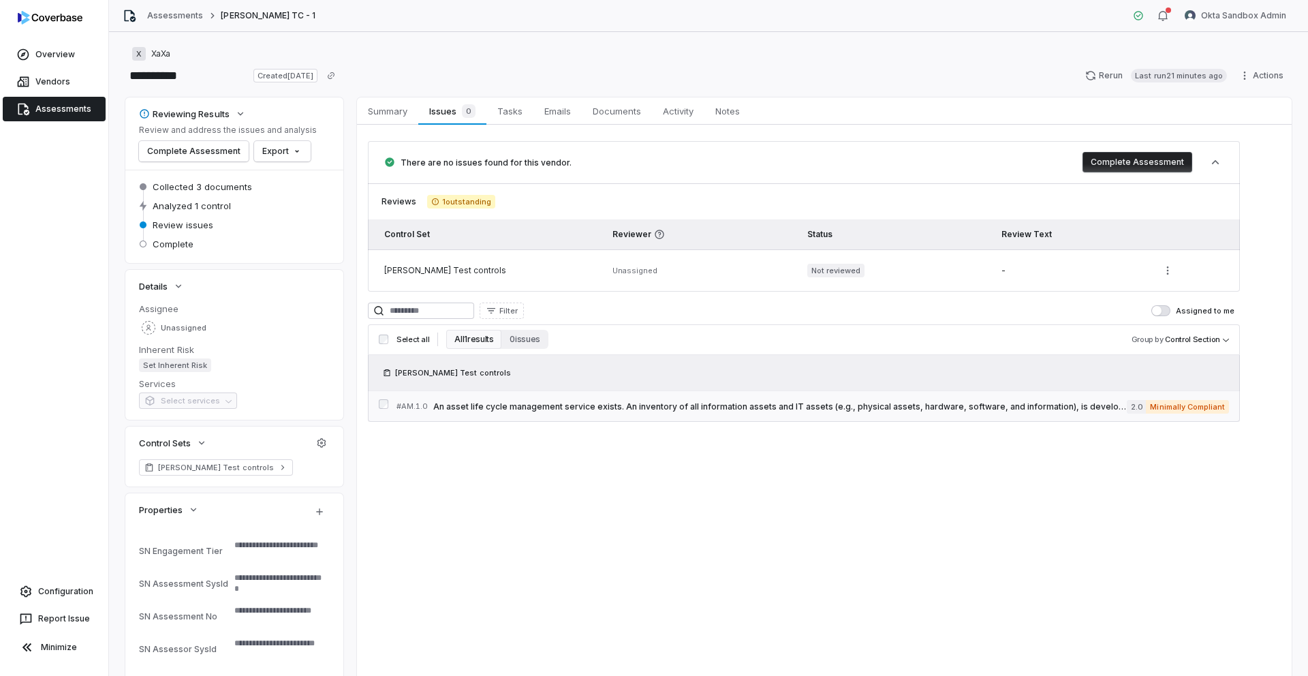
click at [693, 411] on span "An asset life cycle management service exists. An inventory of all information …" at bounding box center [779, 406] width 693 height 11
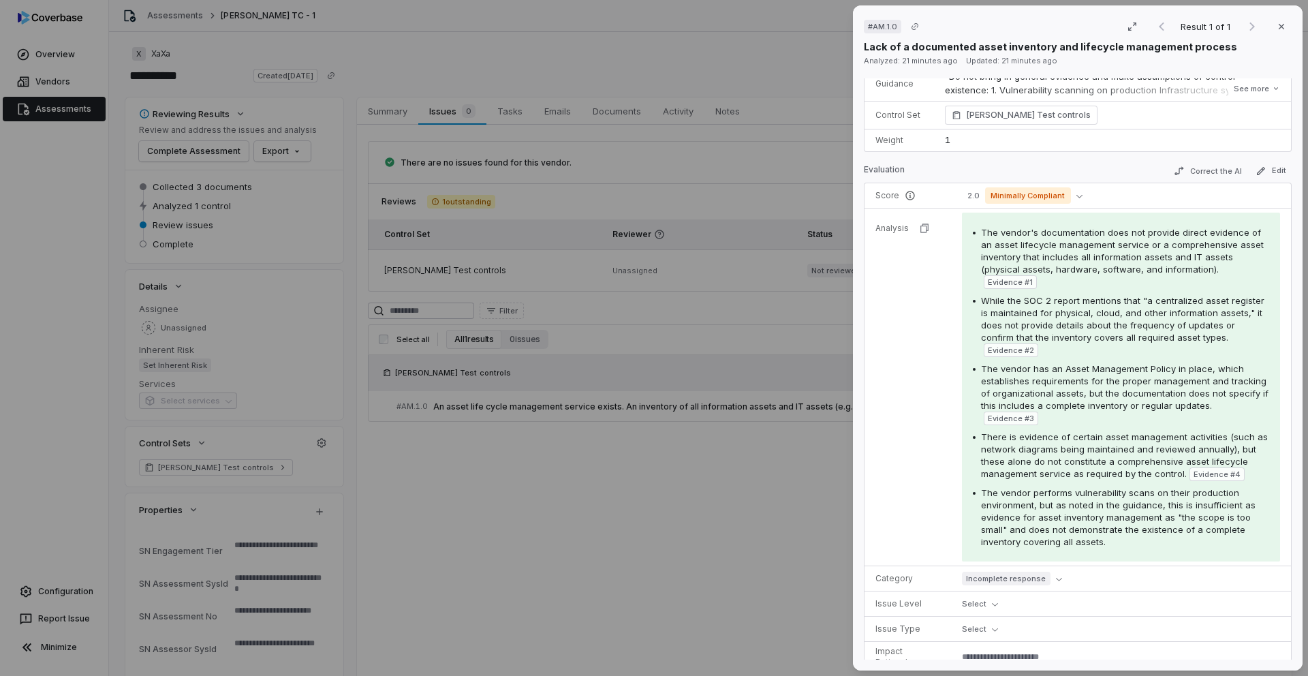
scroll to position [123, 0]
click at [653, 460] on div "# AM.1.0 Result 1 of 1 Close Lack of a documented asset inventory and lifecycle…" at bounding box center [654, 338] width 1308 height 676
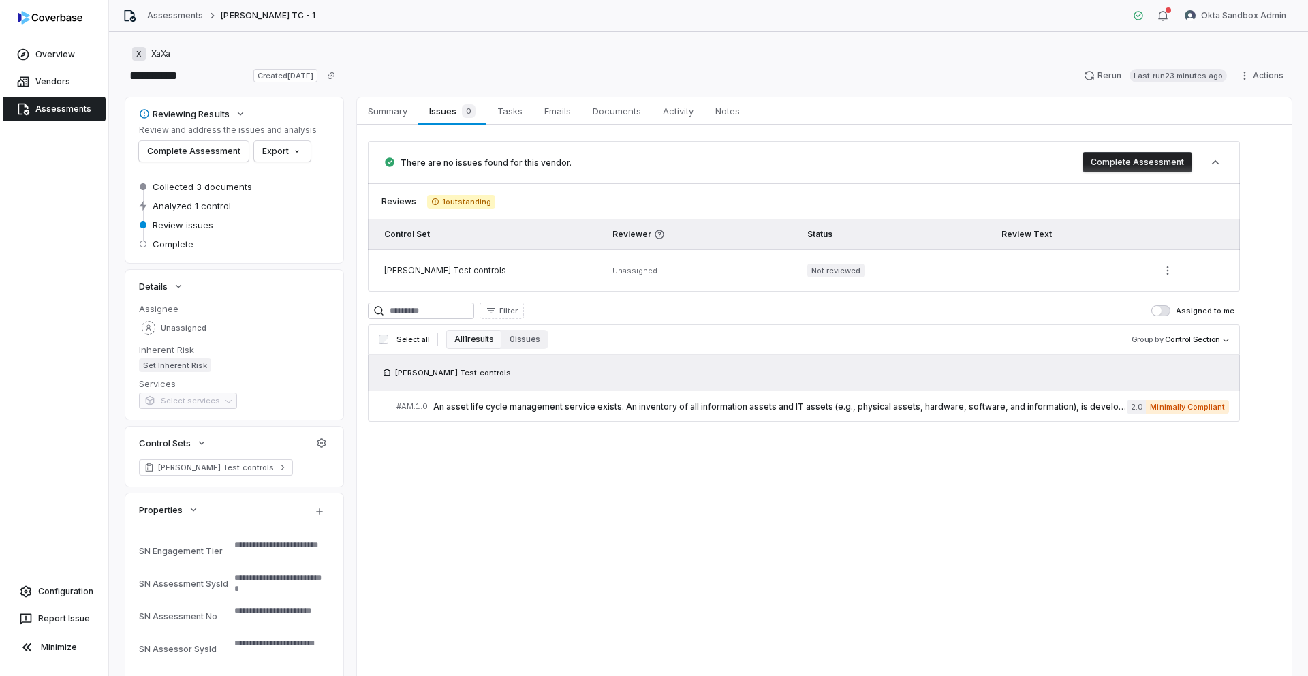
type textarea "*"
click at [1211, 165] on icon "button" at bounding box center [1215, 162] width 14 height 14
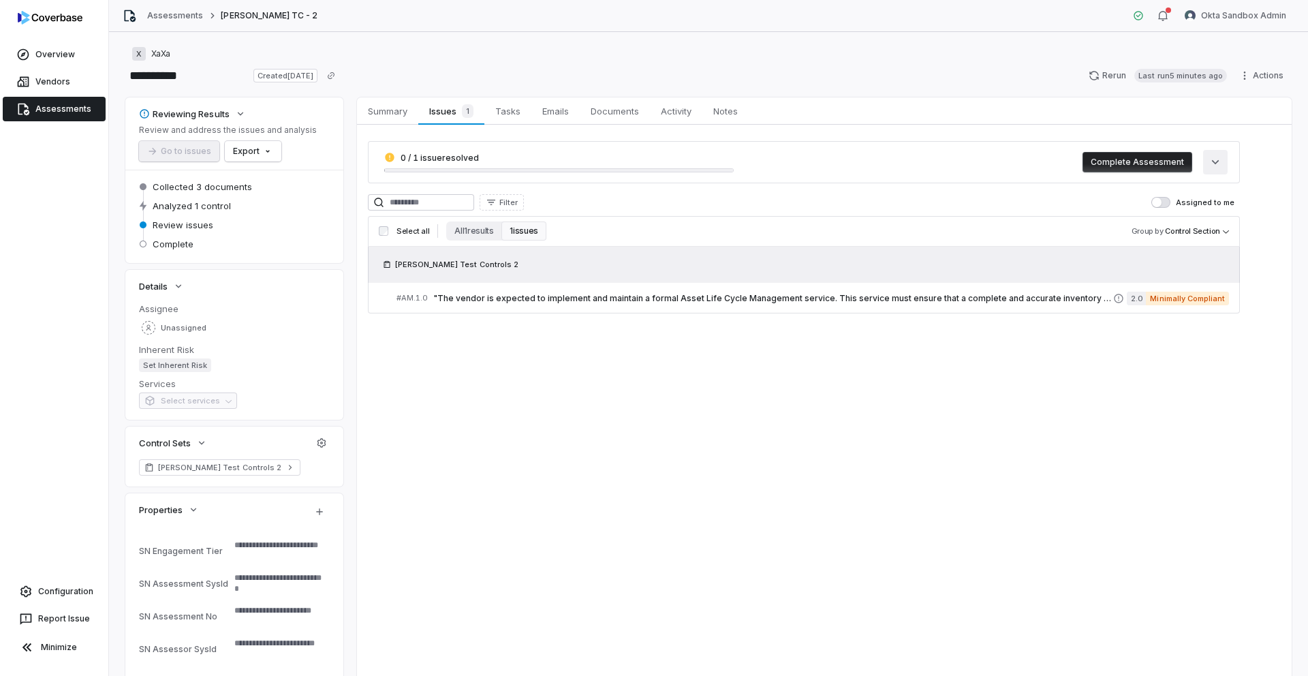
click at [1211, 165] on icon "button" at bounding box center [1215, 162] width 14 height 14
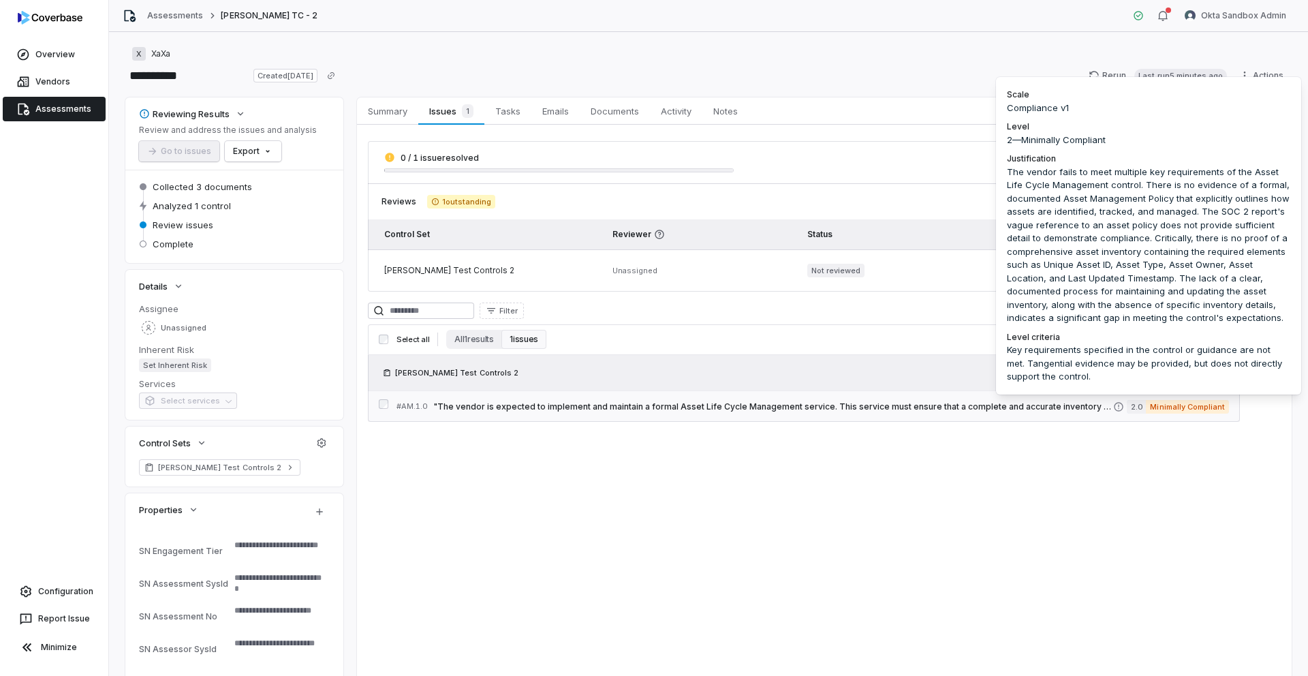
click at [1195, 408] on span "Minimally Compliant" at bounding box center [1187, 407] width 83 height 14
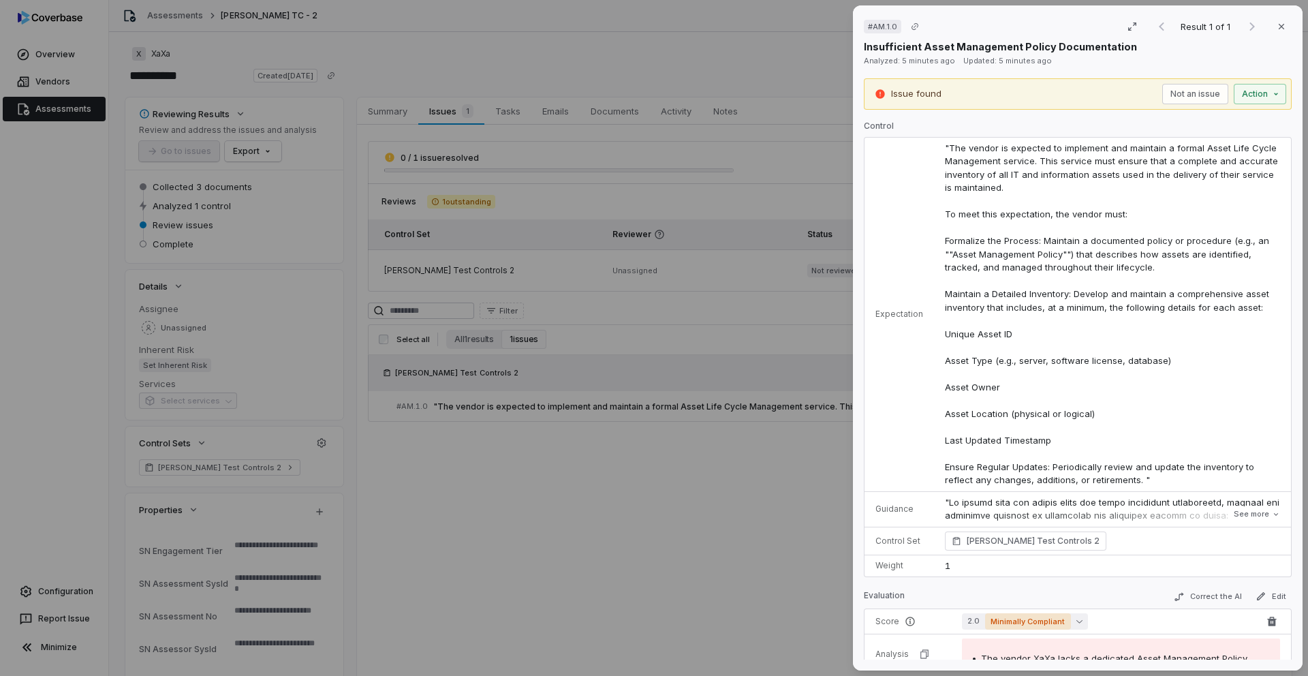
click at [1076, 618] on icon "button" at bounding box center [1079, 621] width 6 height 6
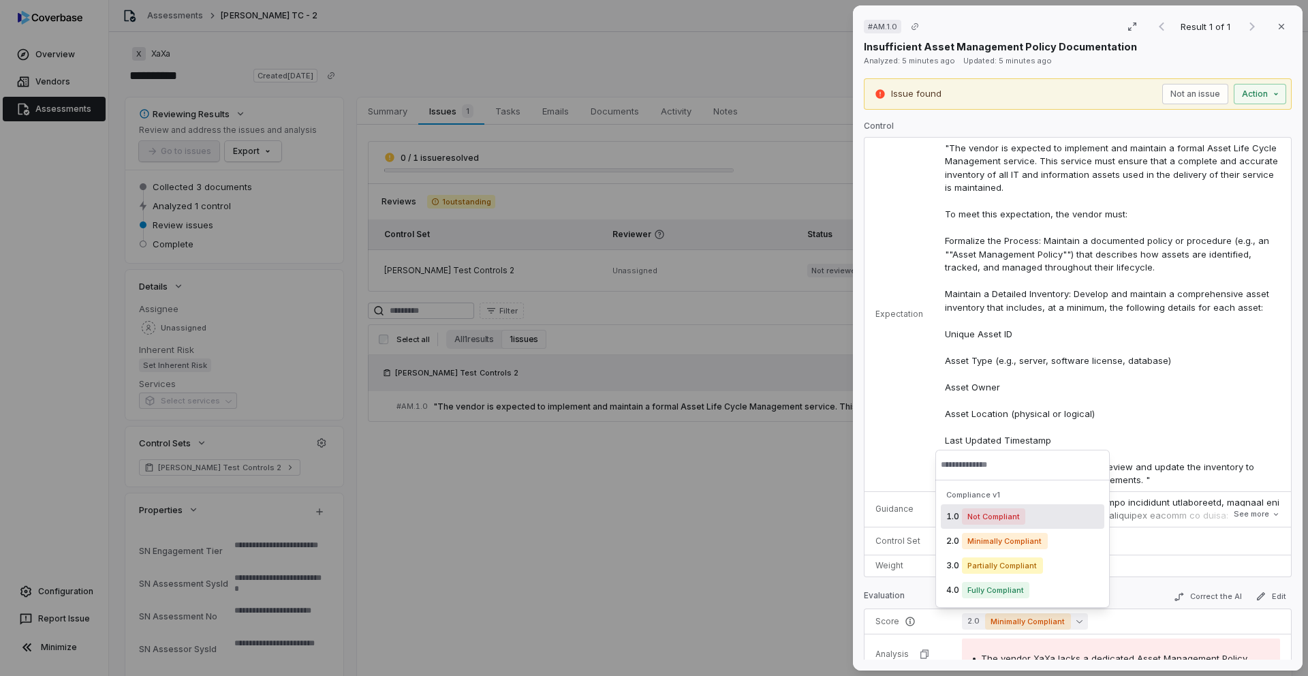
click at [1052, 518] on div "1.0 Not Compliant" at bounding box center [1022, 516] width 163 height 25
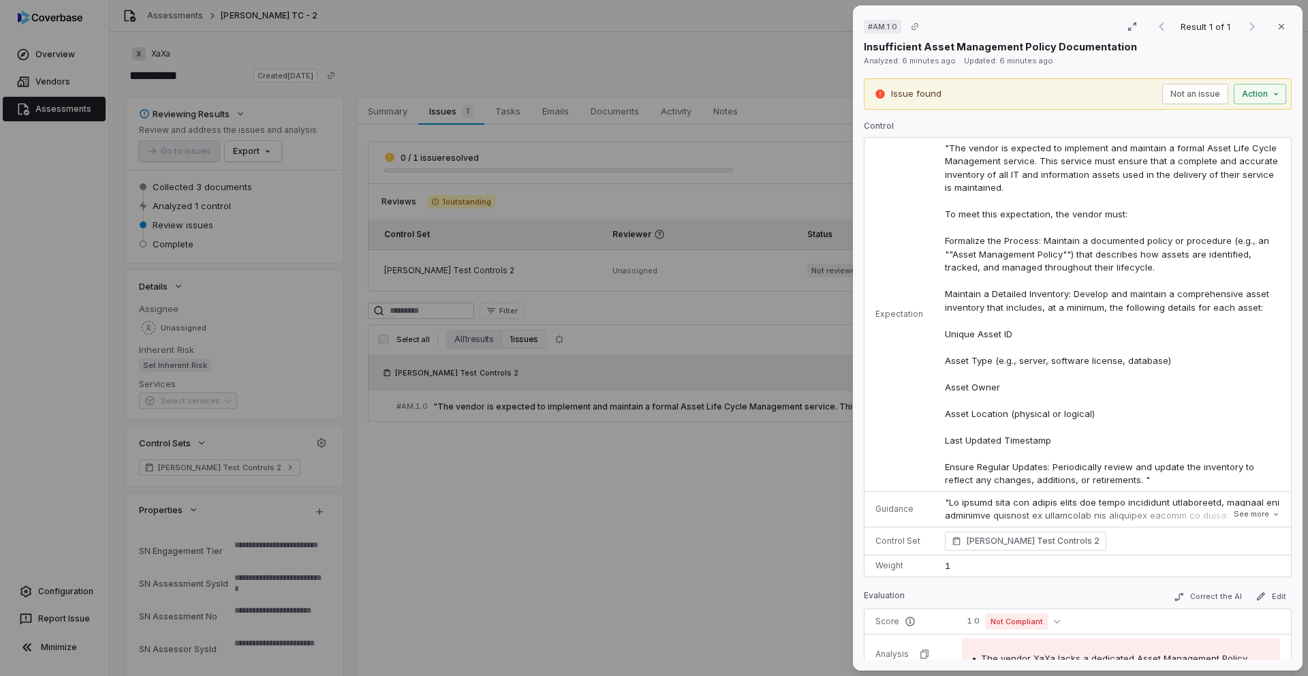
click at [797, 580] on div "# AM.1.0 Result 1 of 1 Close Insufficient Asset Management Policy Documentation…" at bounding box center [654, 338] width 1308 height 676
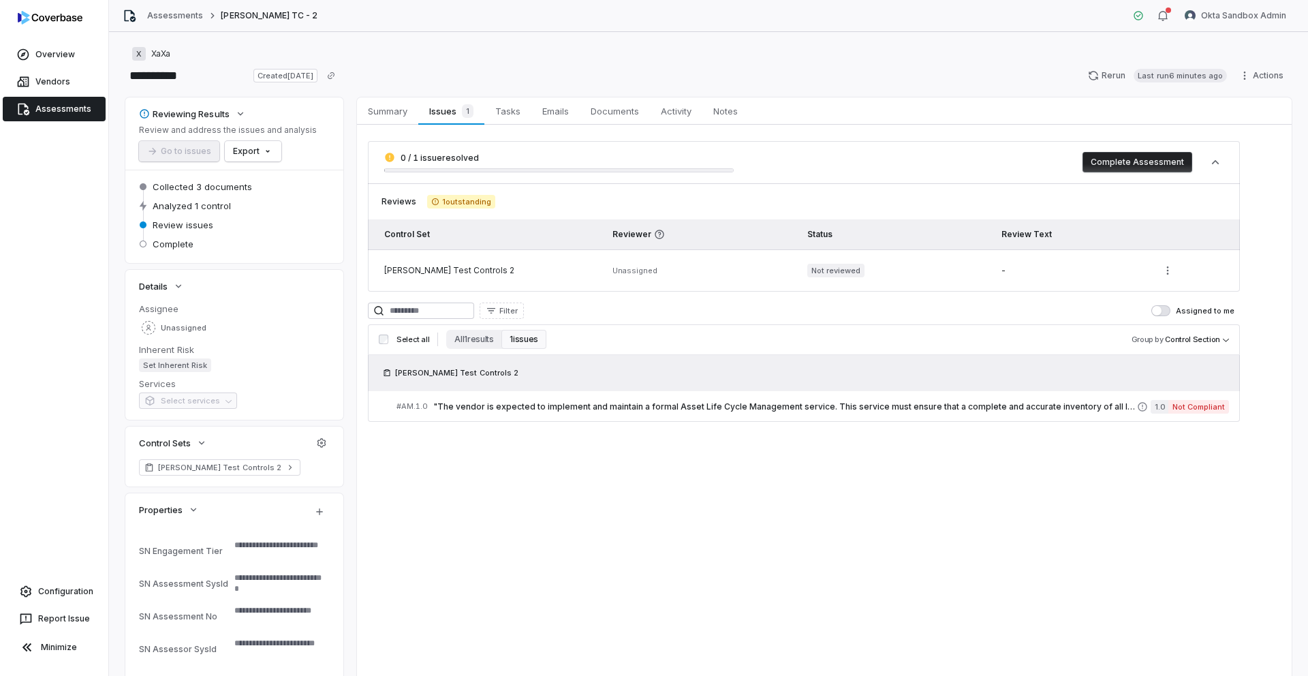
type textarea "*"
click at [60, 593] on link "Configuration" at bounding box center [53, 591] width 97 height 25
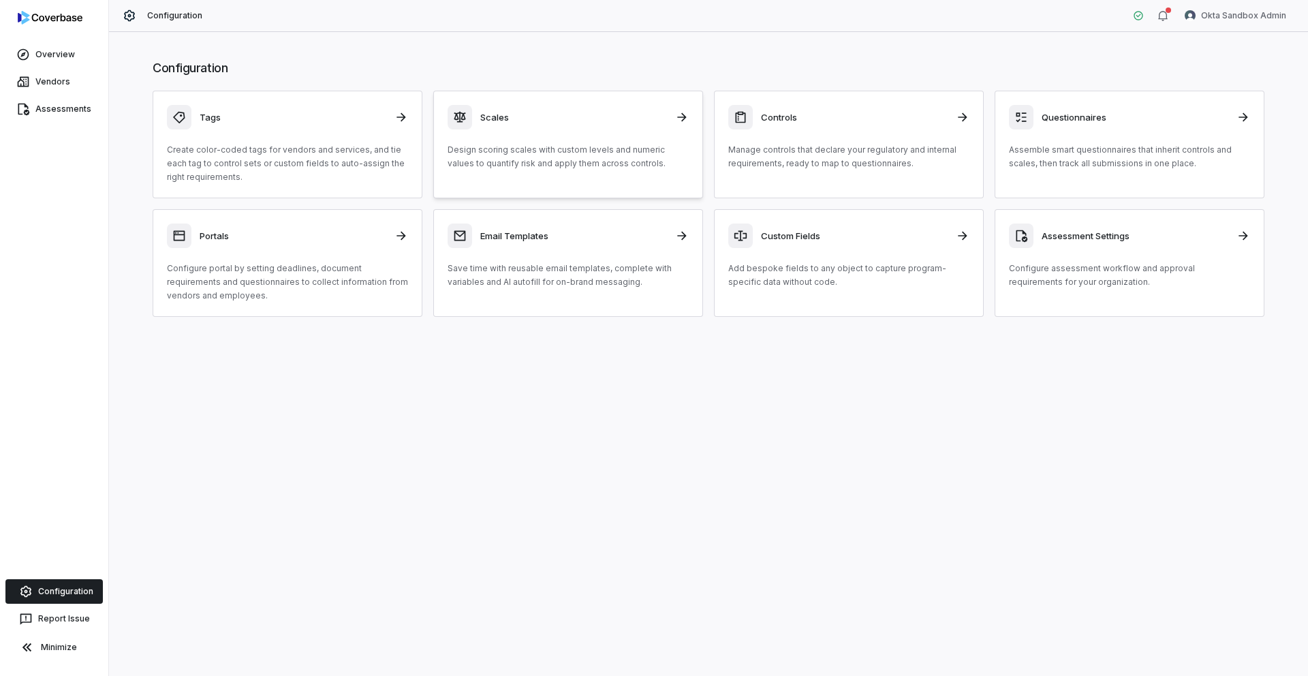
click at [594, 111] on h3 "Scales" at bounding box center [573, 117] width 187 height 12
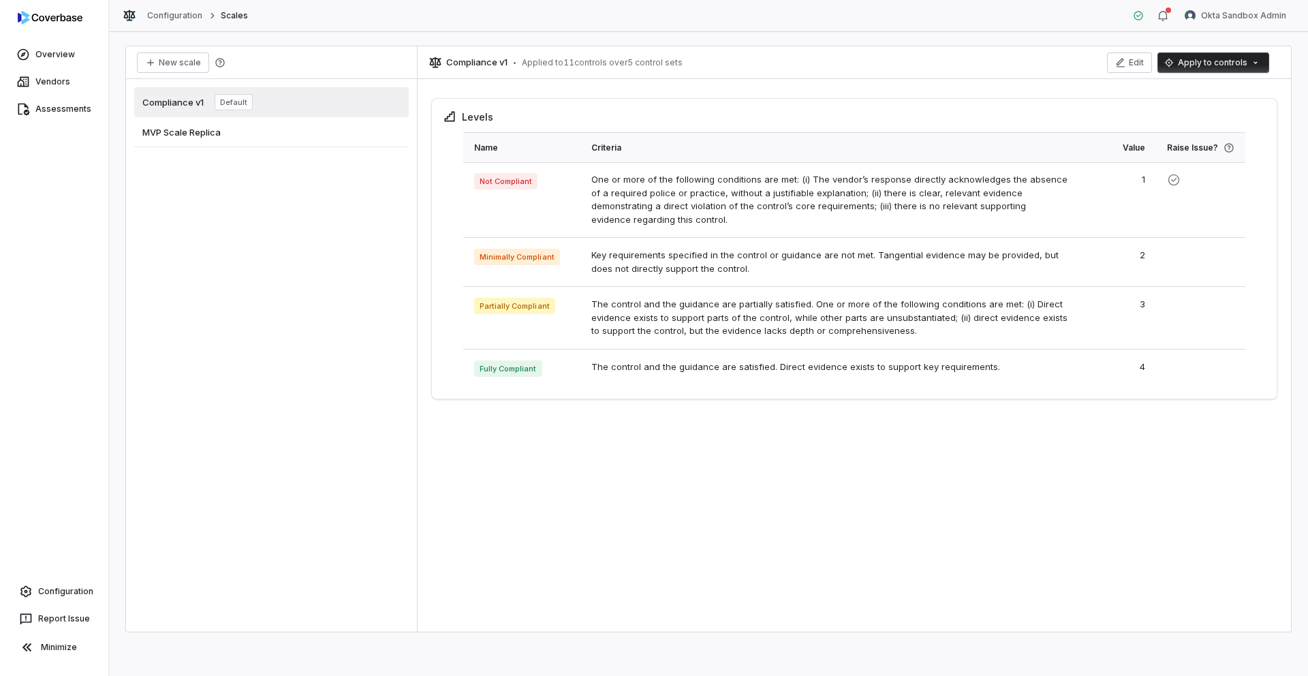
click at [254, 140] on div "MVP Scale Replica" at bounding box center [271, 132] width 274 height 30
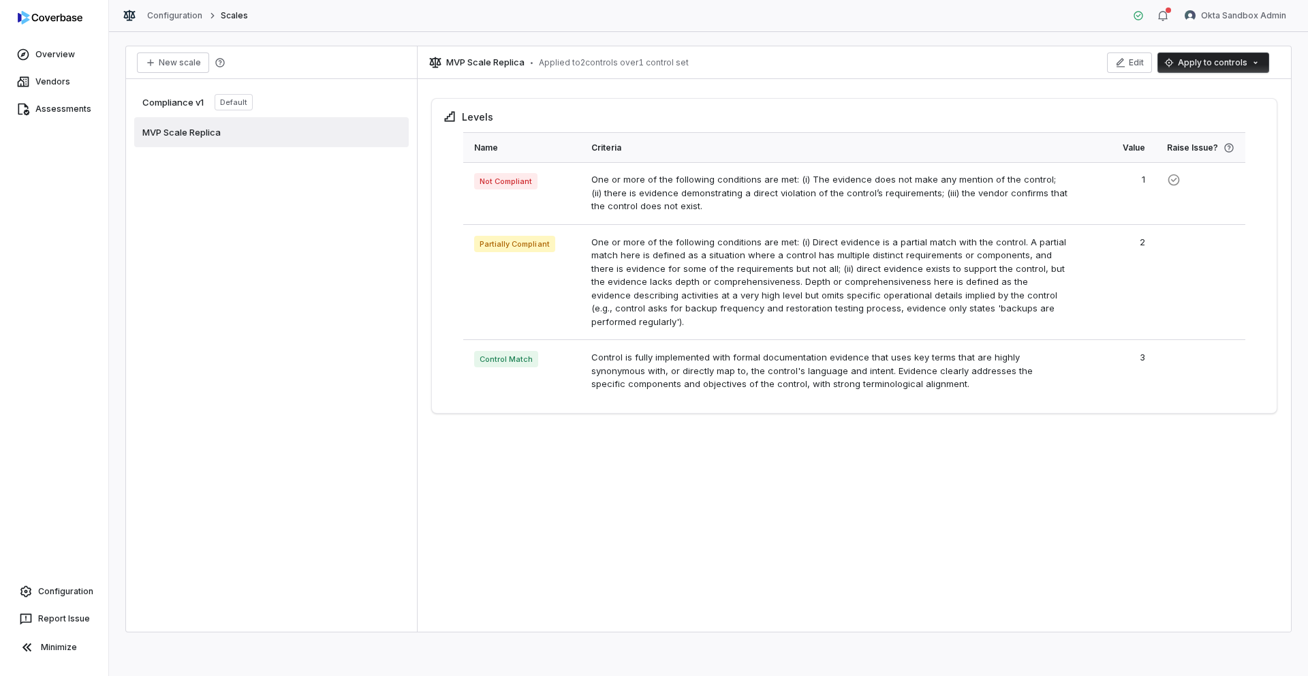
click at [1198, 65] on html "Overview Vendors Assessments Configuration Report Issue Minimize Configuration …" at bounding box center [654, 338] width 1308 height 676
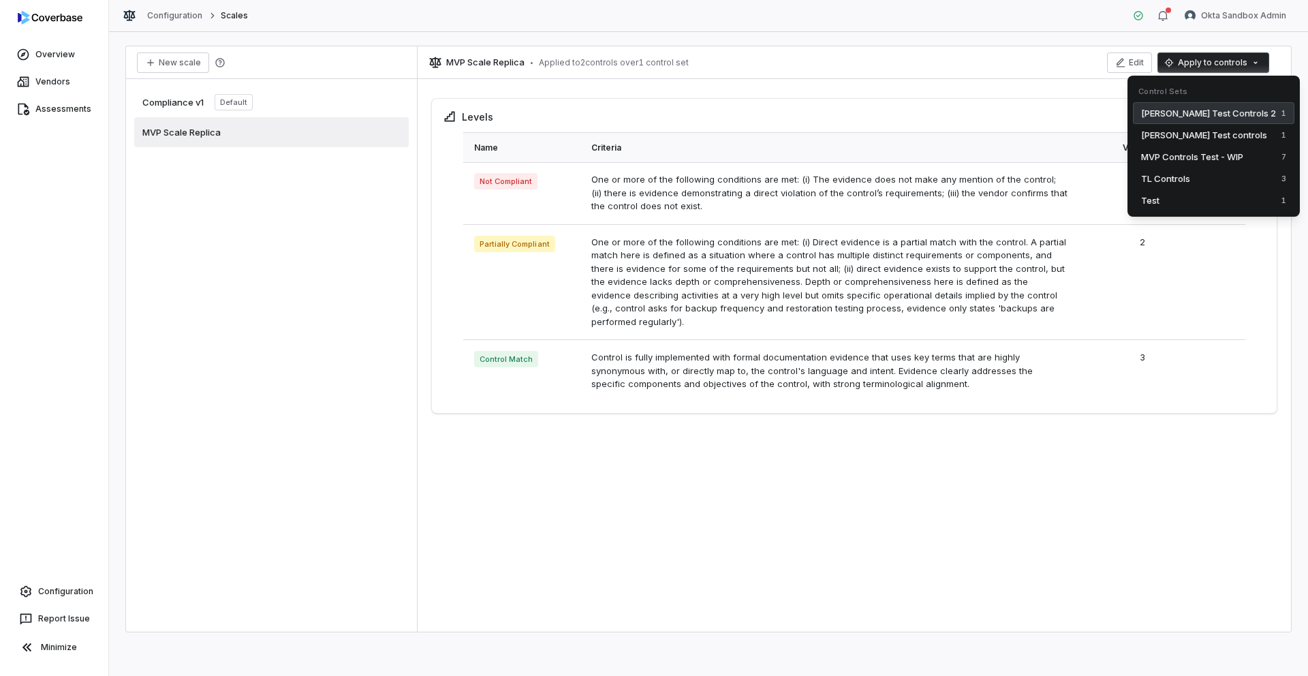
click at [1170, 117] on span "[PERSON_NAME] Test Controls 2" at bounding box center [1208, 113] width 135 height 14
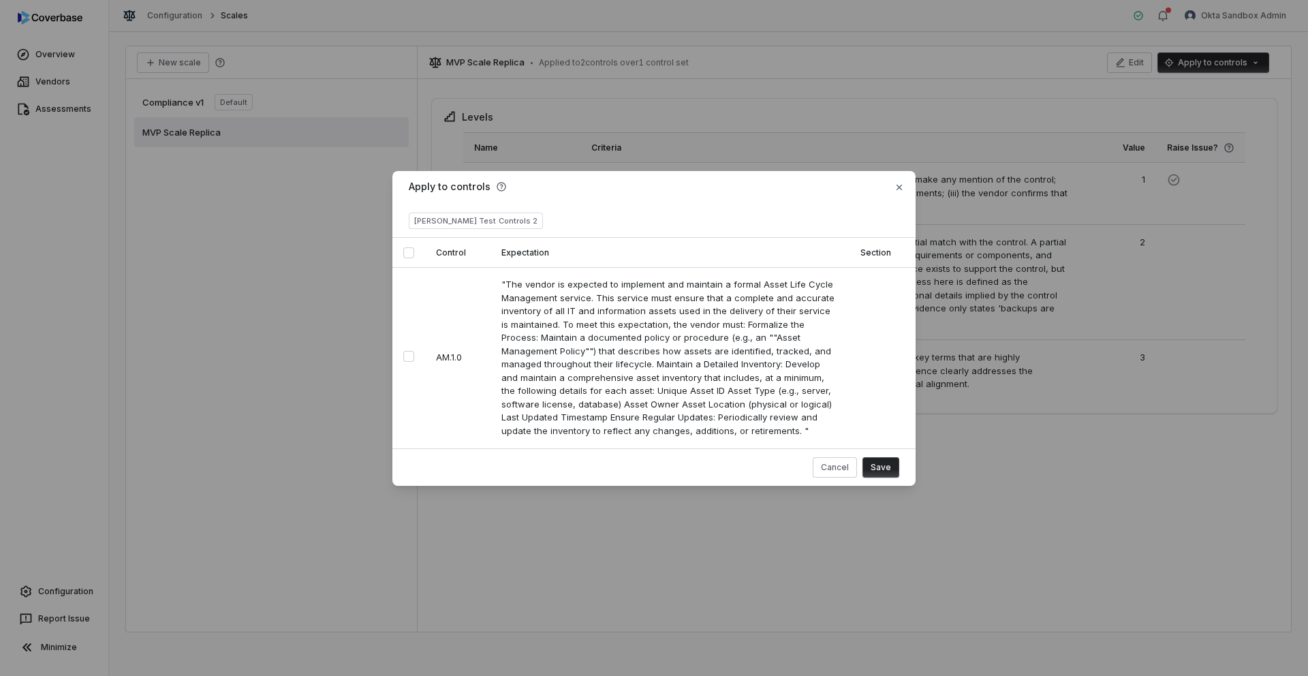
click at [410, 256] on button "Select all" at bounding box center [408, 252] width 11 height 11
click at [891, 467] on button "Save" at bounding box center [880, 467] width 37 height 20
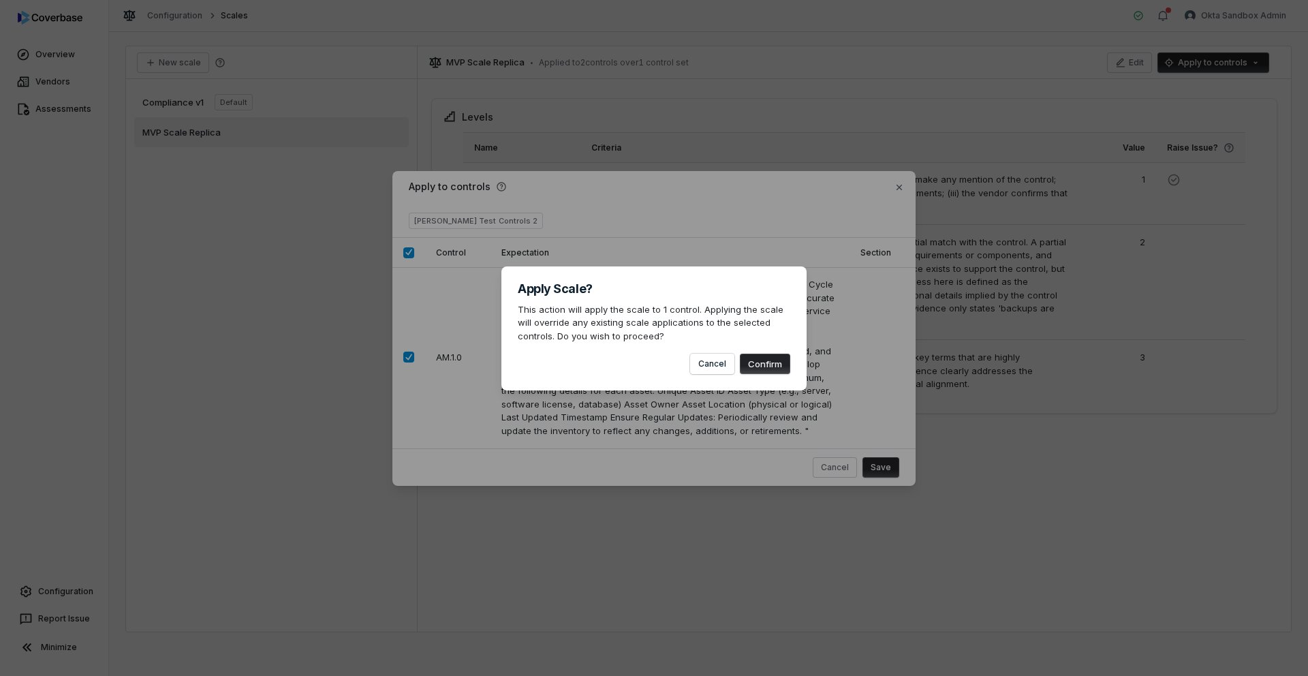
click at [760, 366] on button "Confirm" at bounding box center [765, 363] width 50 height 20
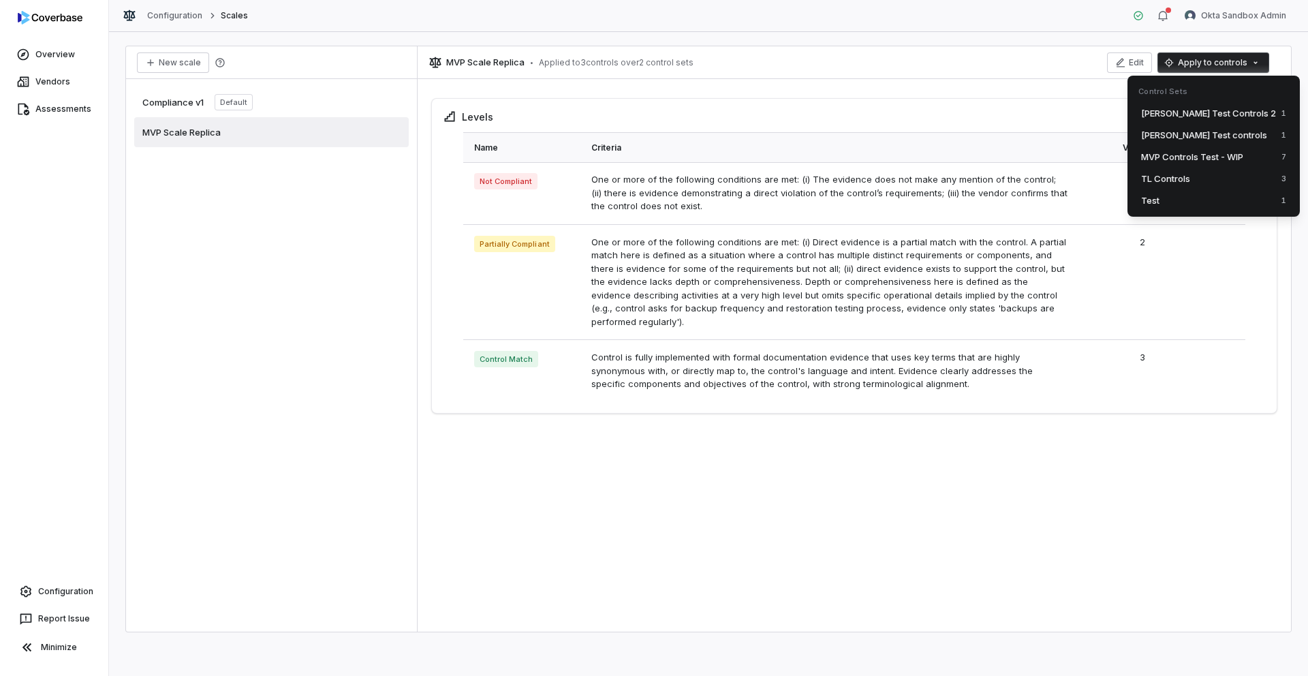
click at [1183, 59] on html "Overview Vendors Assessments Configuration Report Issue Minimize Configuration …" at bounding box center [654, 338] width 1308 height 676
click at [1165, 136] on span "[PERSON_NAME] Test controls" at bounding box center [1204, 135] width 126 height 14
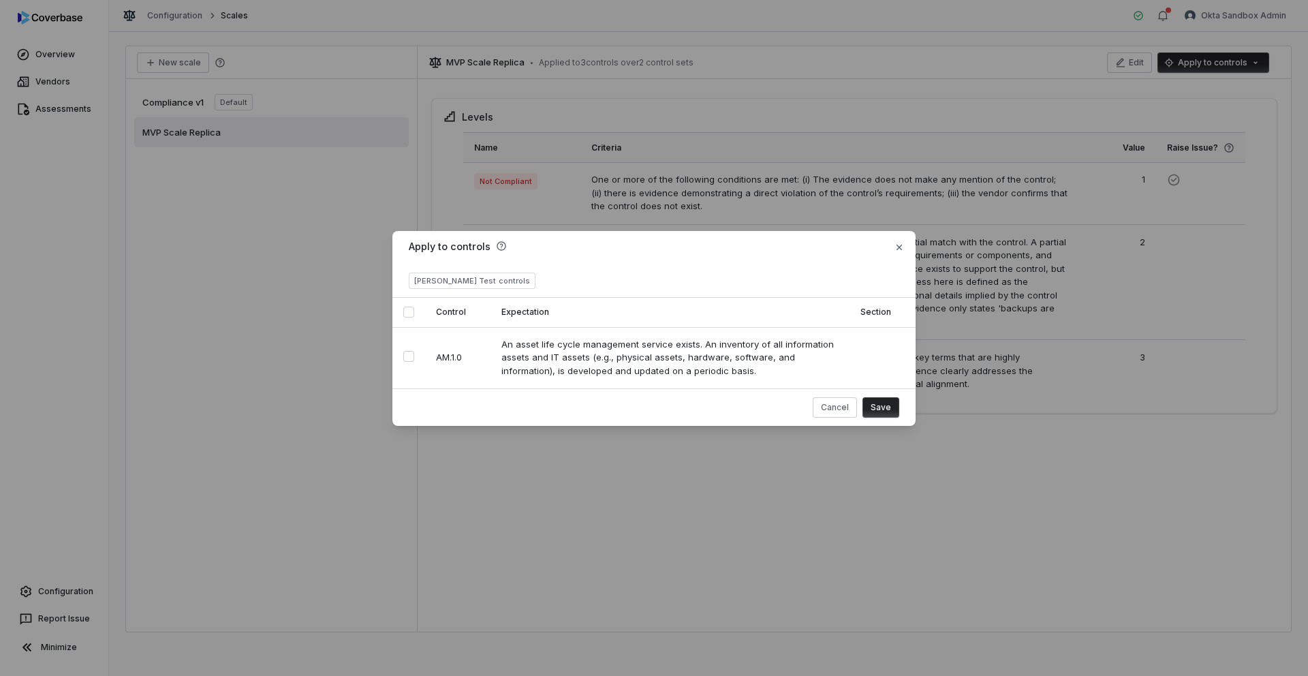
click at [410, 308] on button "Select all" at bounding box center [408, 311] width 11 height 11
click at [878, 407] on button "Save" at bounding box center [880, 407] width 37 height 20
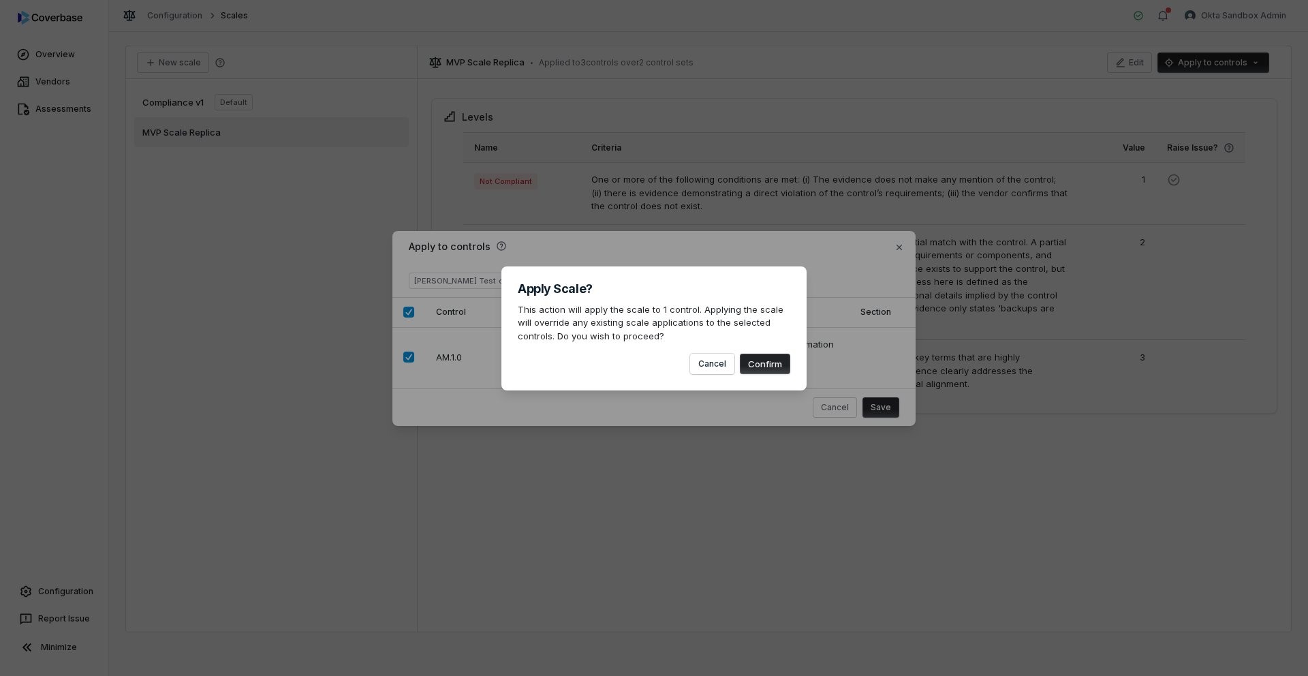
click at [690, 353] on button "Cancel" at bounding box center [712, 363] width 44 height 20
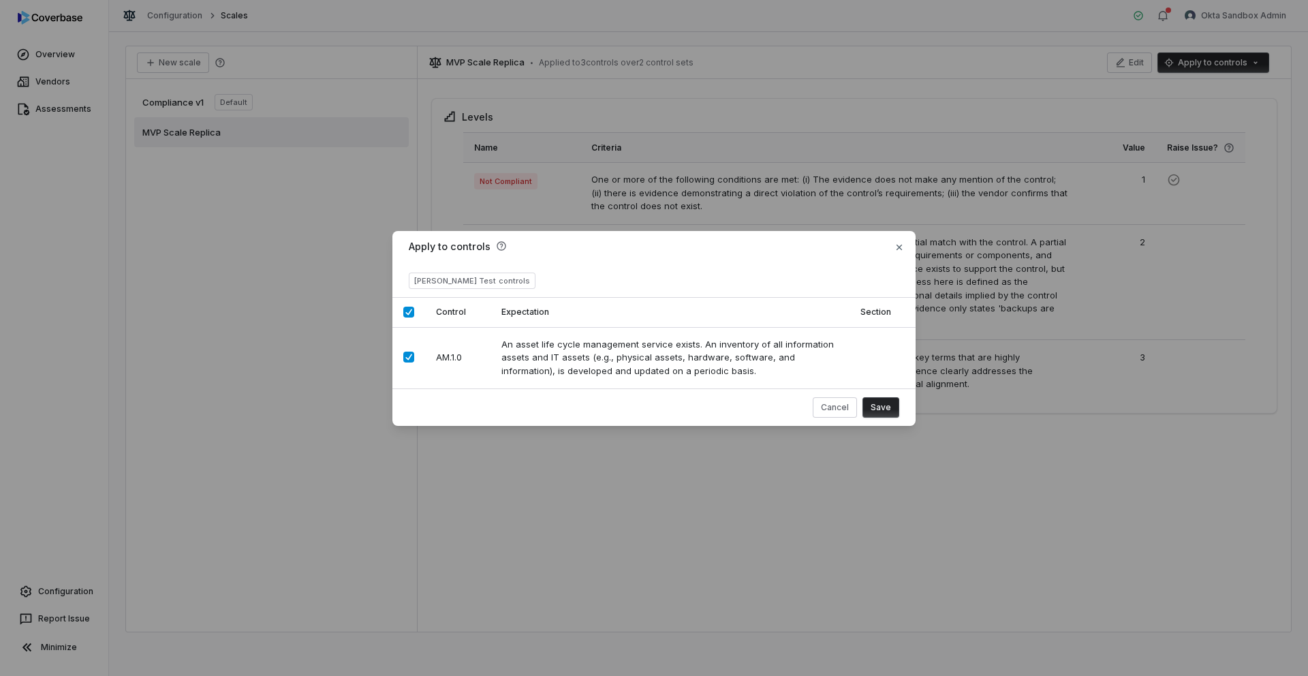
click at [878, 407] on button "Save" at bounding box center [880, 407] width 37 height 20
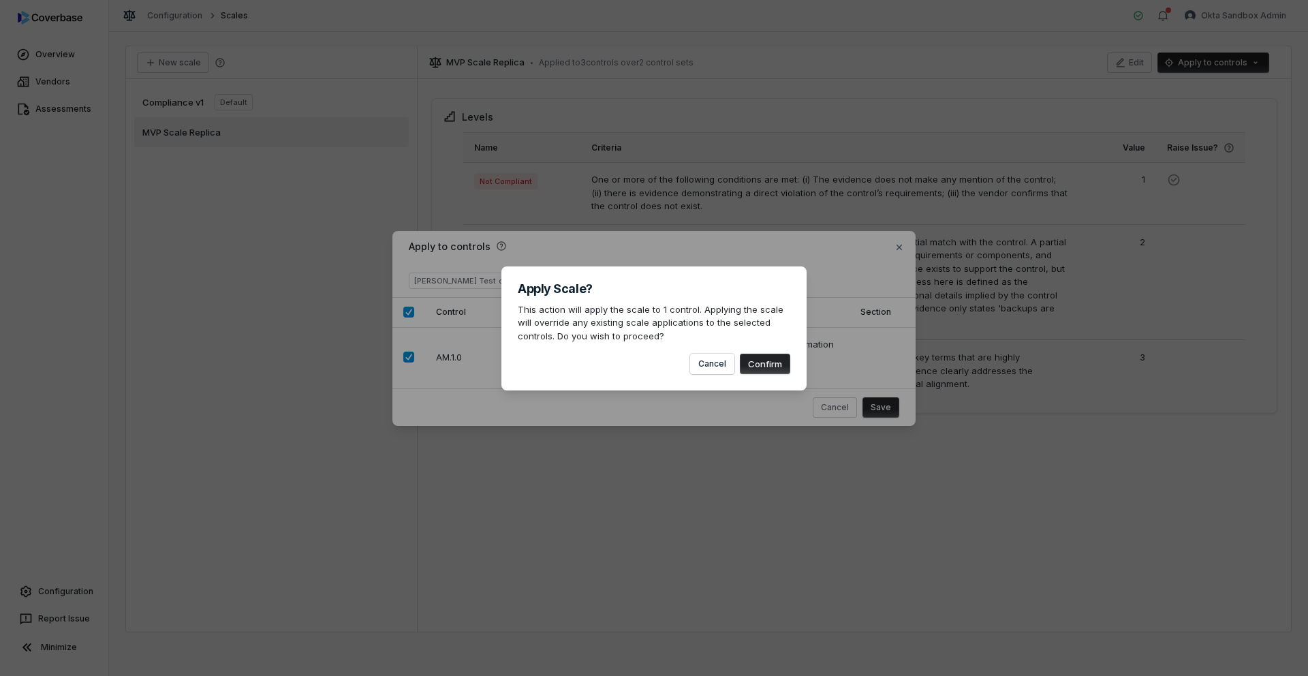
click at [777, 365] on button "Confirm" at bounding box center [765, 363] width 50 height 20
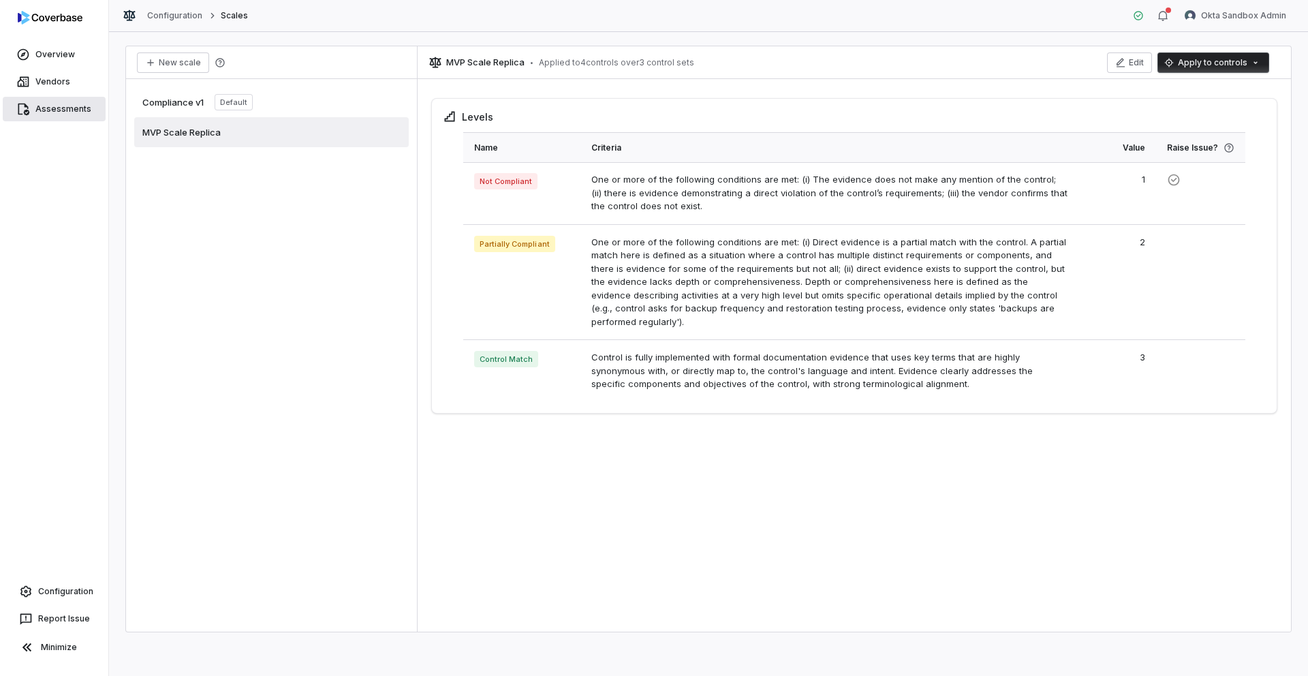
click at [51, 115] on link "Assessments" at bounding box center [54, 109] width 103 height 25
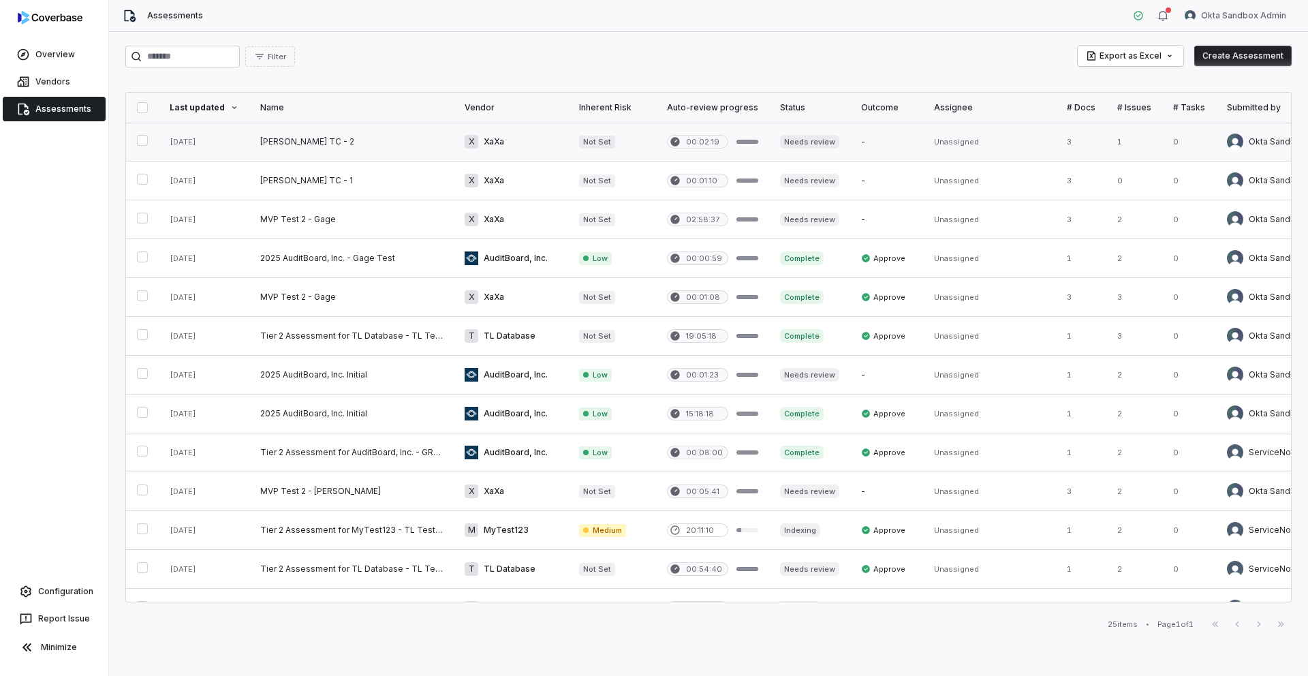
click at [140, 138] on button "button" at bounding box center [142, 140] width 11 height 11
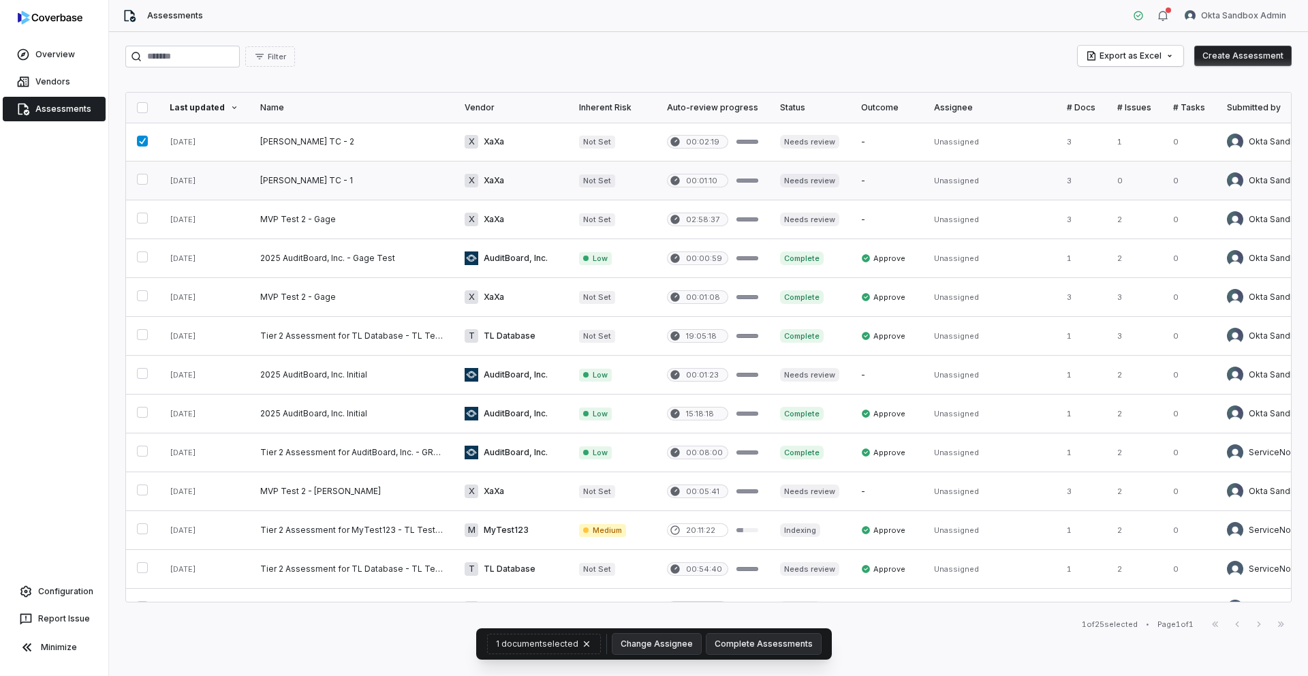
click at [142, 178] on button "button" at bounding box center [142, 179] width 11 height 11
click at [69, 169] on div "Overview Vendors Assessments Configuration Report Issue Minimize" at bounding box center [54, 338] width 108 height 676
click at [143, 176] on button "button" at bounding box center [142, 179] width 11 height 11
click at [146, 136] on button "button" at bounding box center [142, 141] width 11 height 11
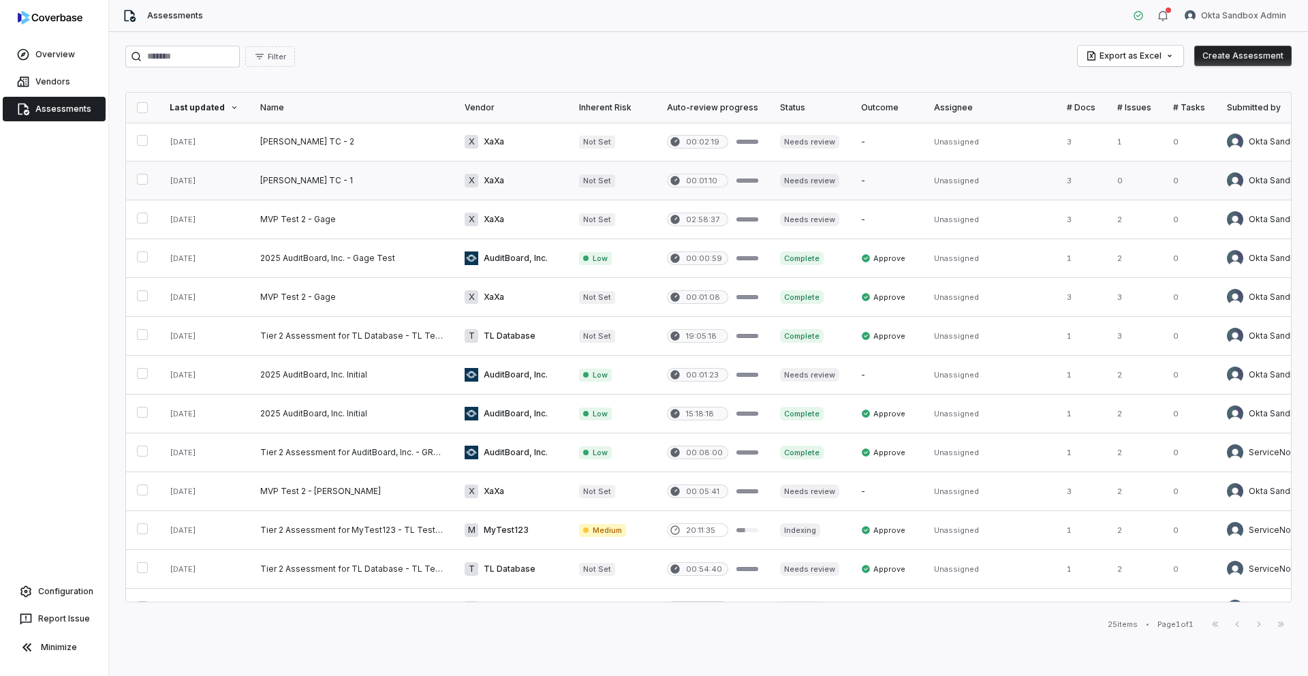
click at [236, 183] on link at bounding box center [204, 180] width 91 height 38
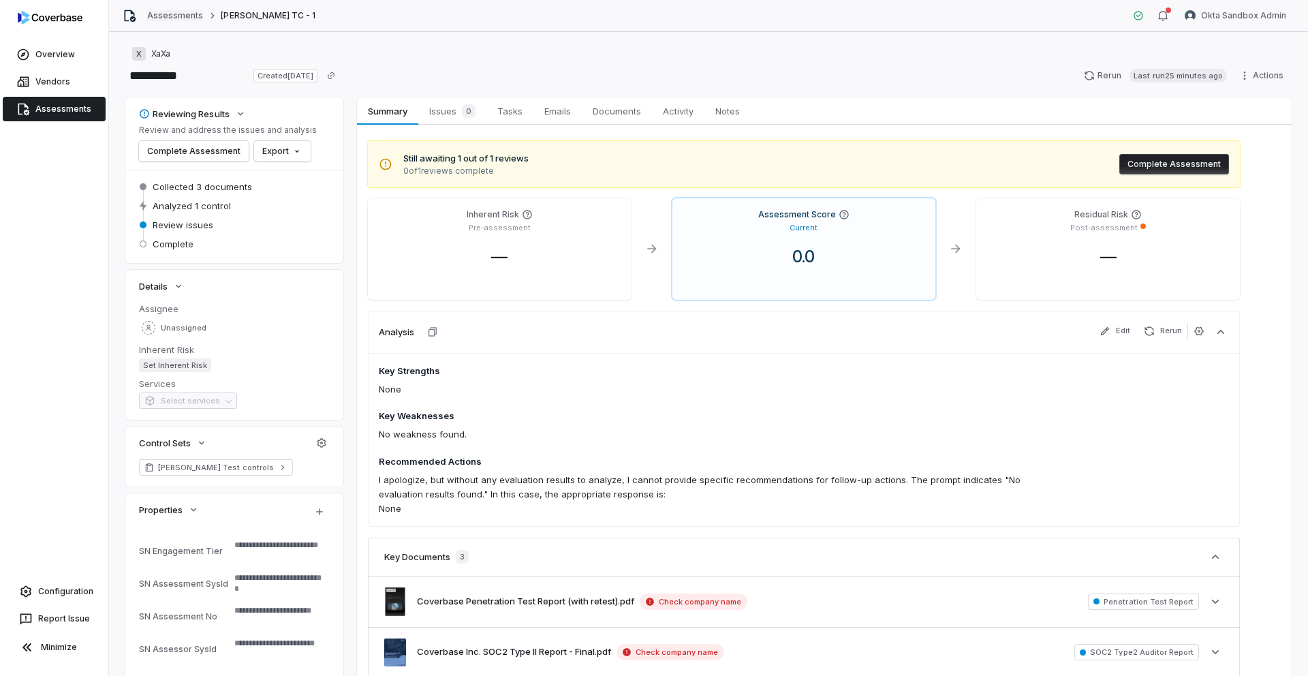
click at [185, 15] on link "Assessments" at bounding box center [175, 15] width 56 height 11
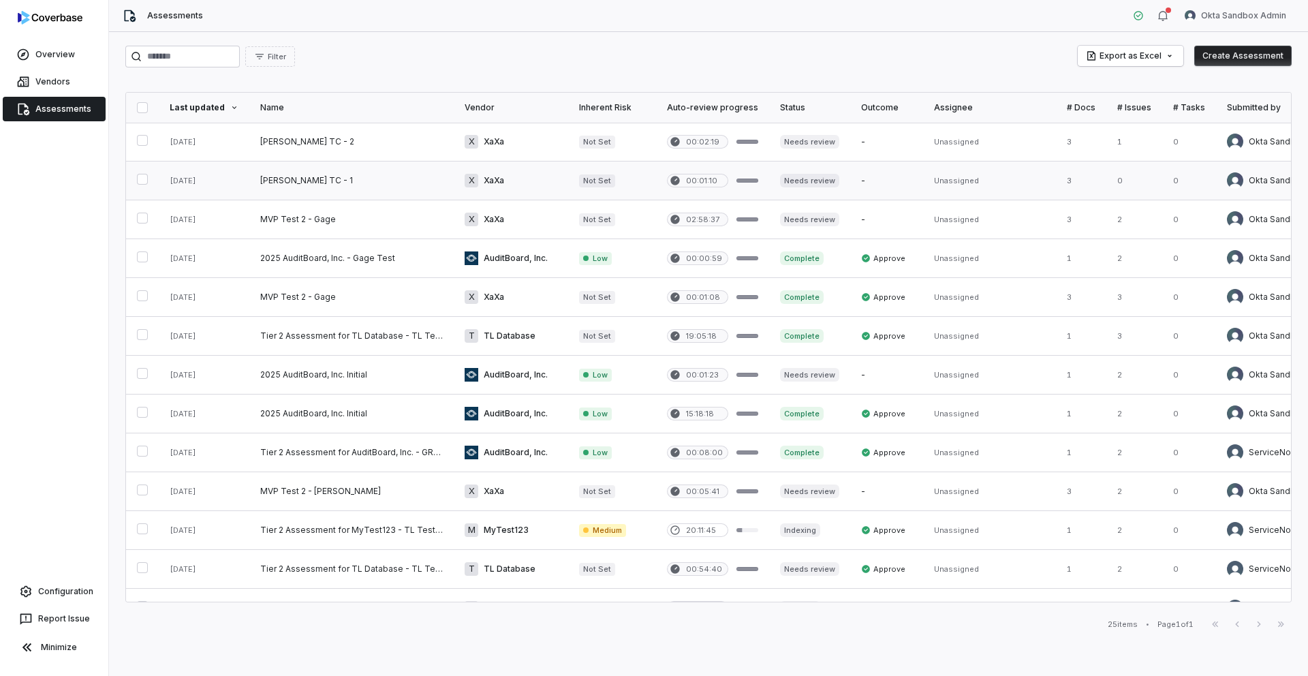
click at [144, 179] on button "button" at bounding box center [142, 179] width 11 height 11
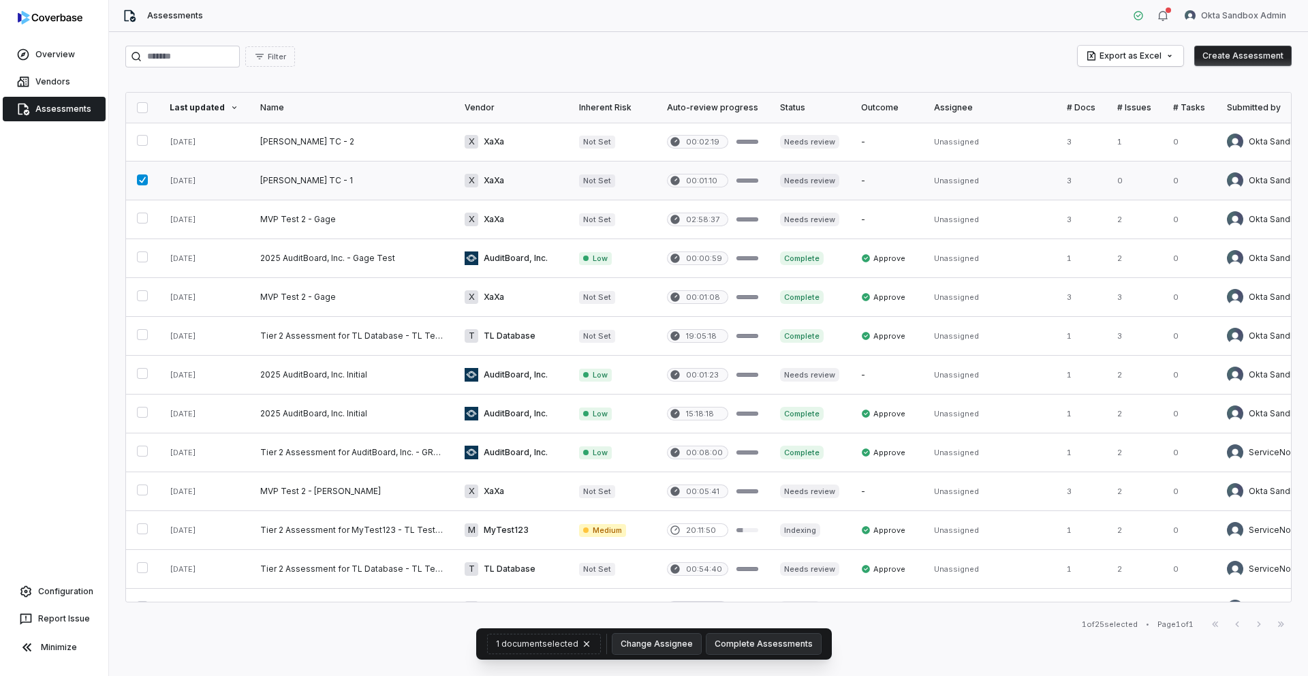
click at [144, 179] on button "button" at bounding box center [142, 179] width 11 height 11
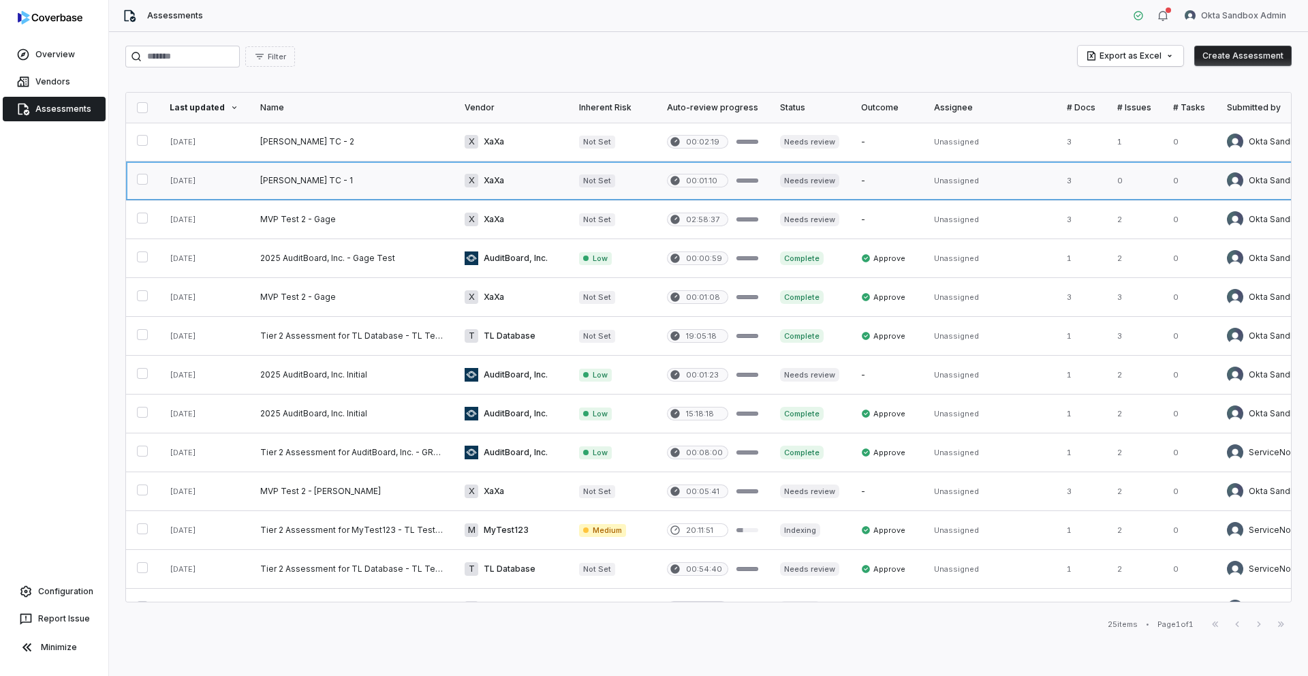
click at [188, 179] on link at bounding box center [204, 180] width 91 height 38
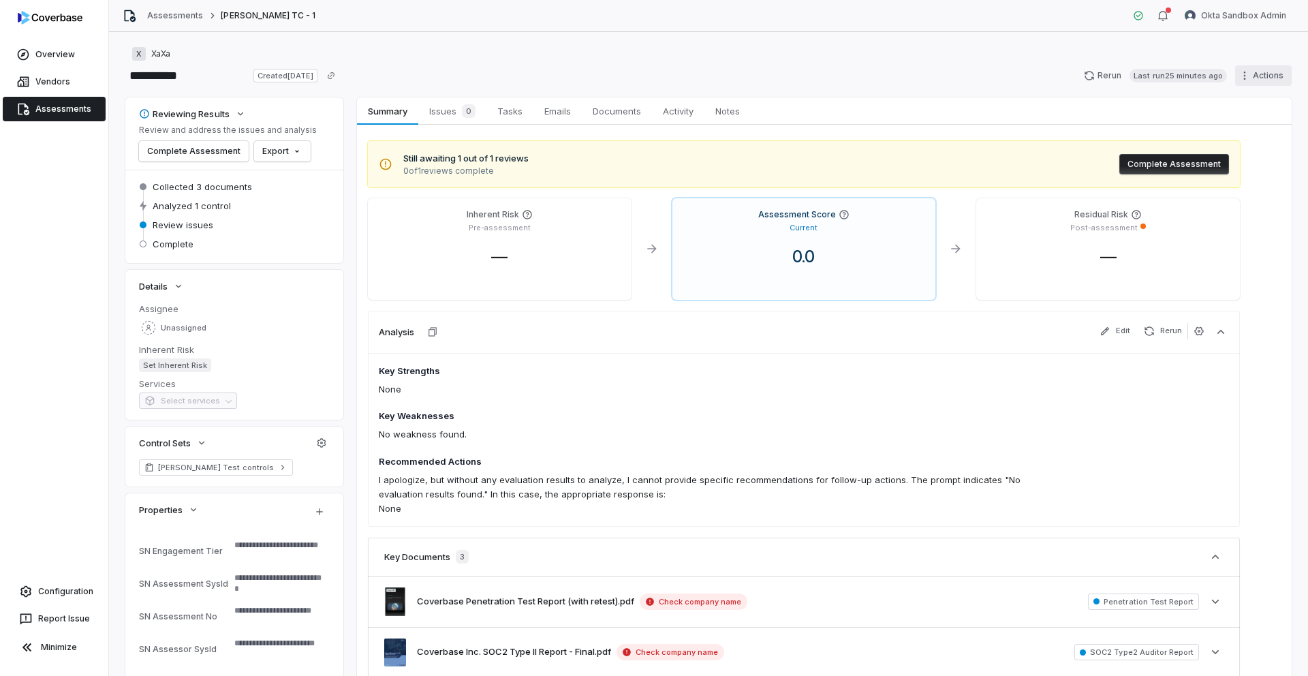
click at [1250, 74] on html "**********" at bounding box center [654, 338] width 1308 height 676
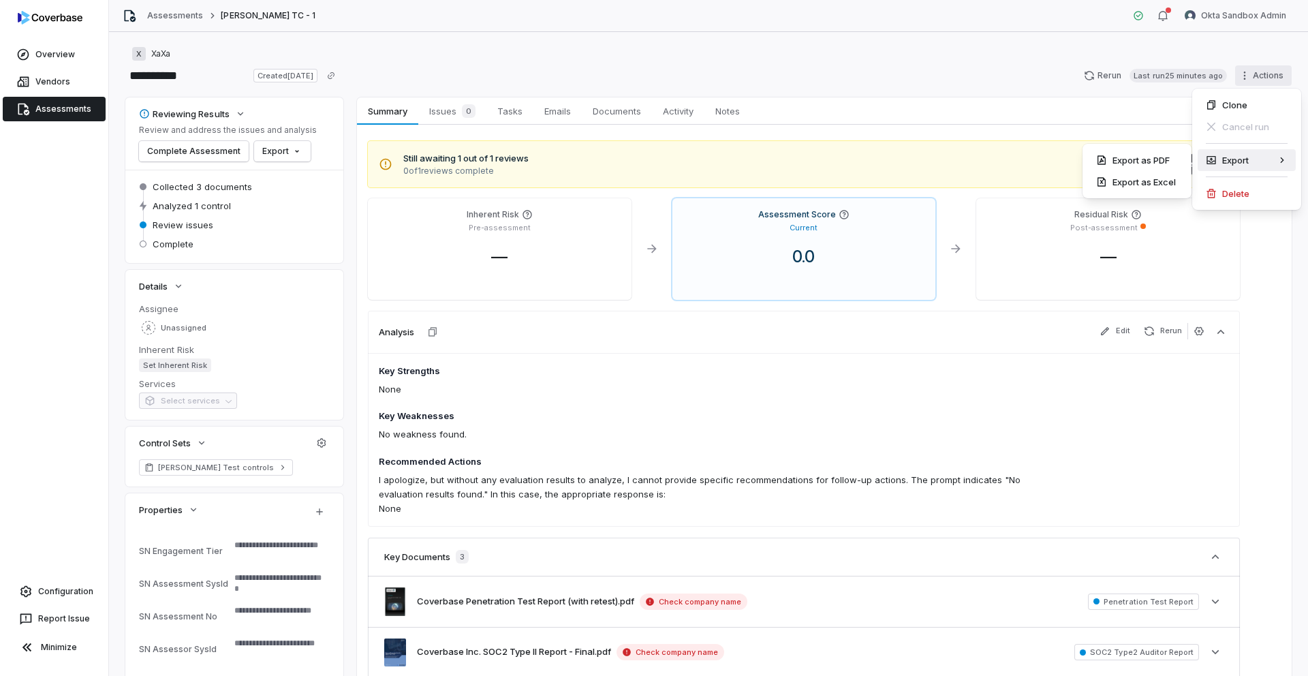
click at [603, 37] on html "**********" at bounding box center [654, 338] width 1308 height 676
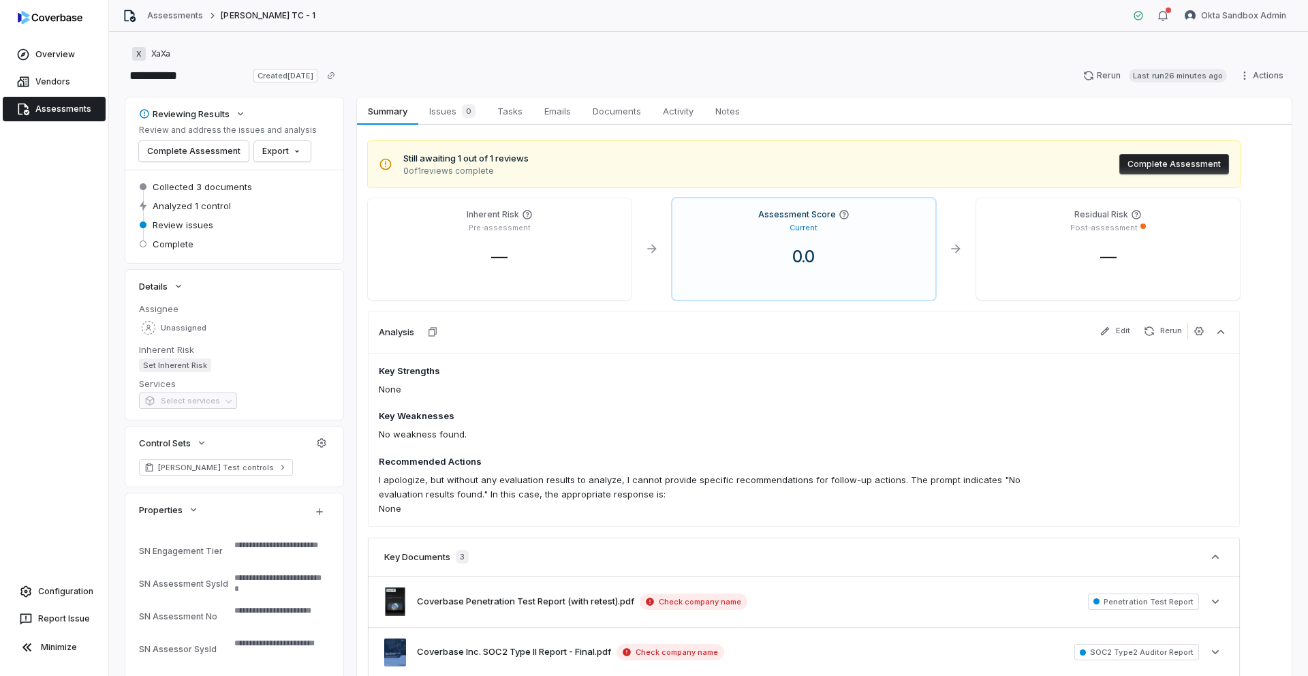
click at [1188, 167] on button "Complete Assessment" at bounding box center [1174, 164] width 110 height 20
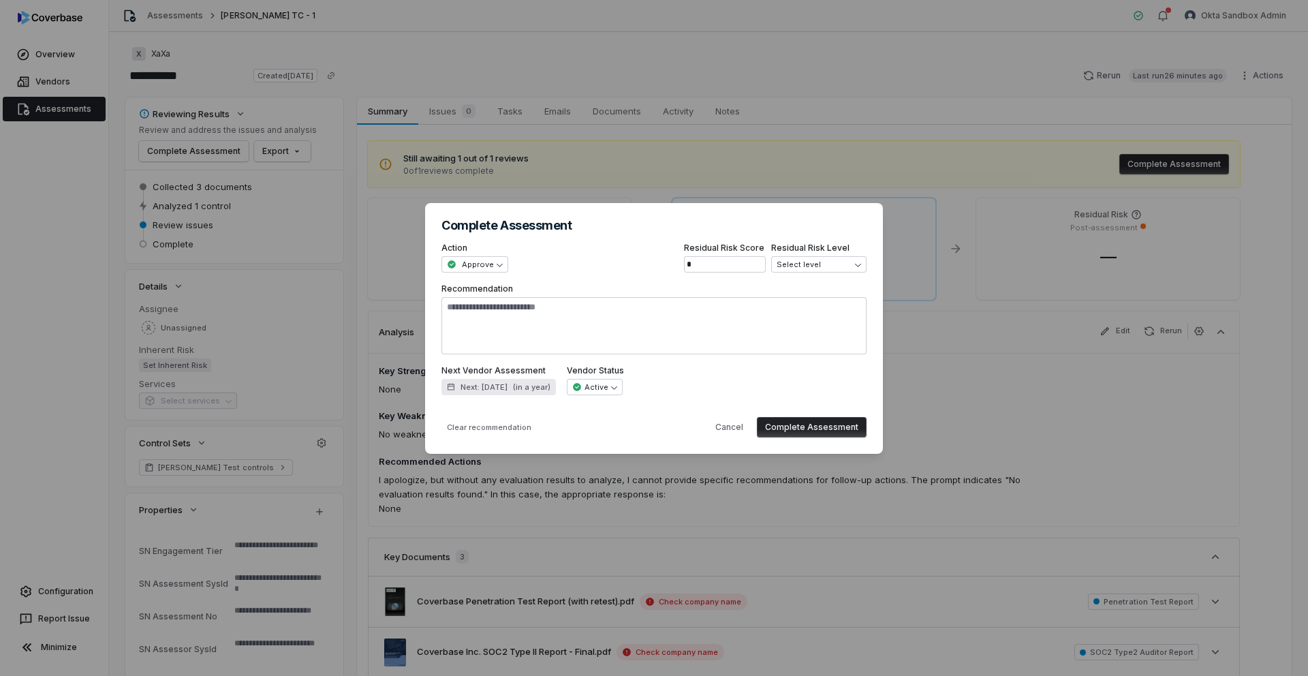
click at [507, 389] on span "Next: Aug 27, 2026" at bounding box center [483, 387] width 47 height 10
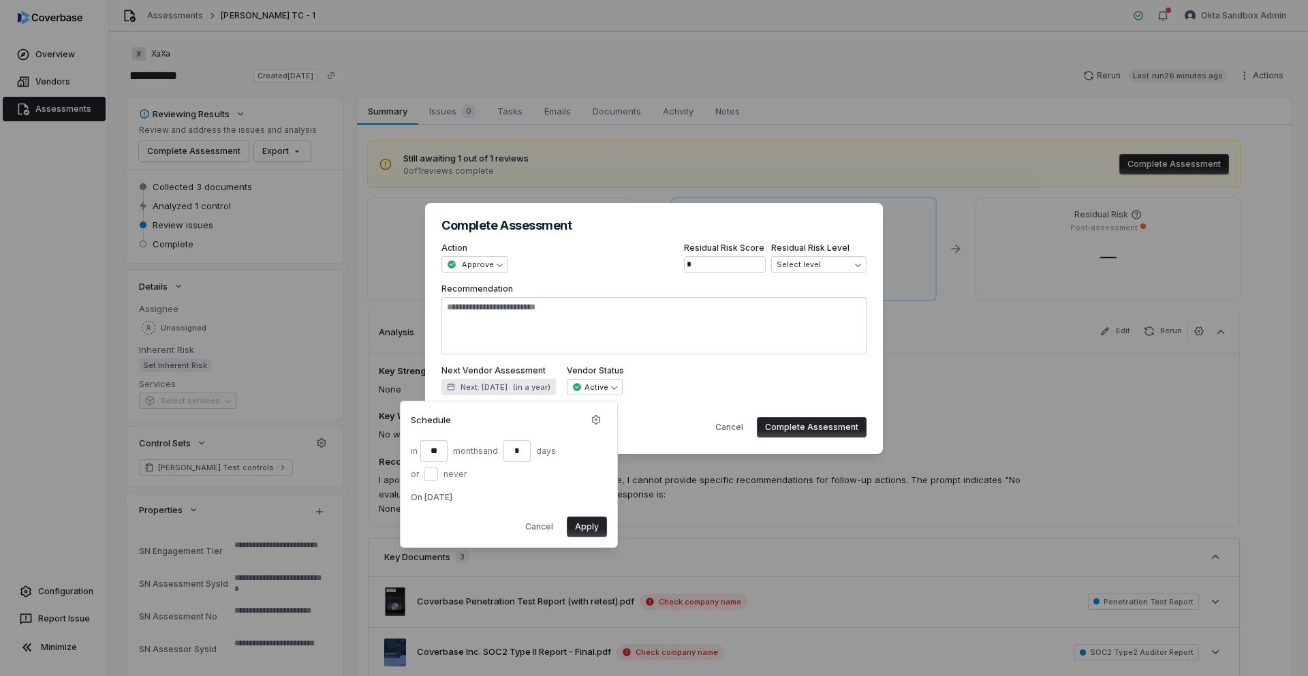
click at [718, 372] on div "**********" at bounding box center [653, 380] width 425 height 30
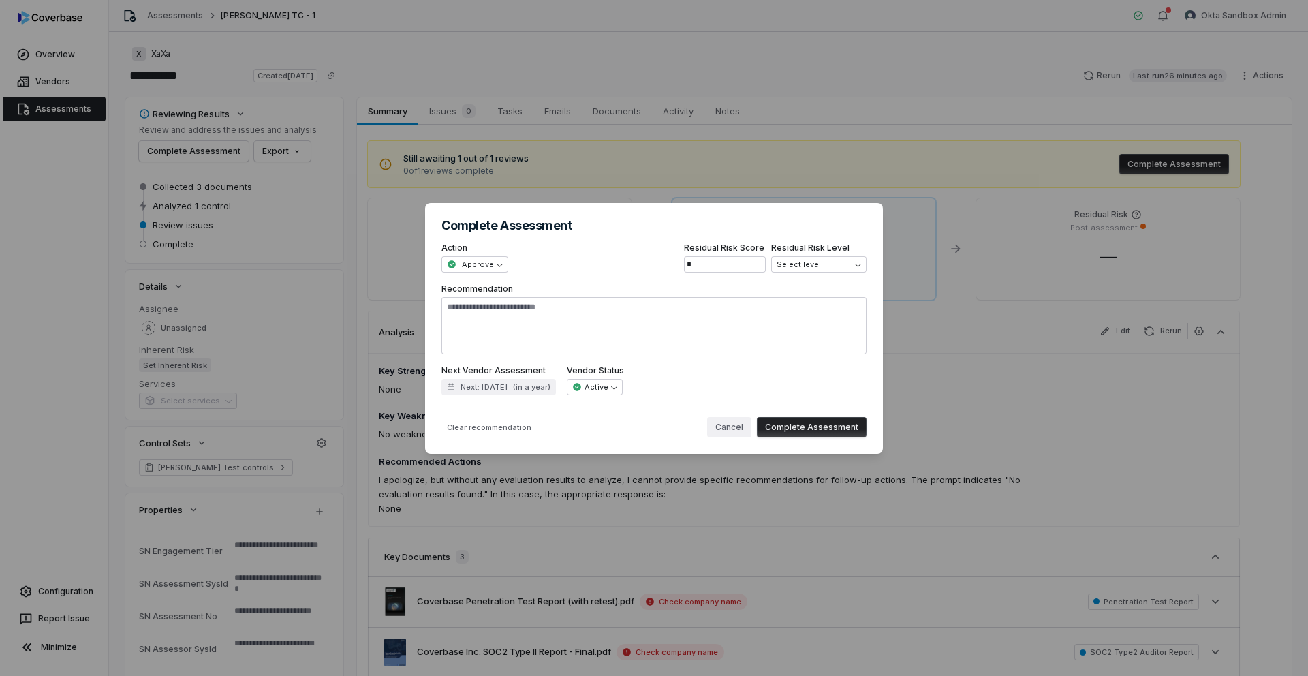
click at [726, 425] on button "Cancel" at bounding box center [729, 427] width 44 height 20
type textarea "*"
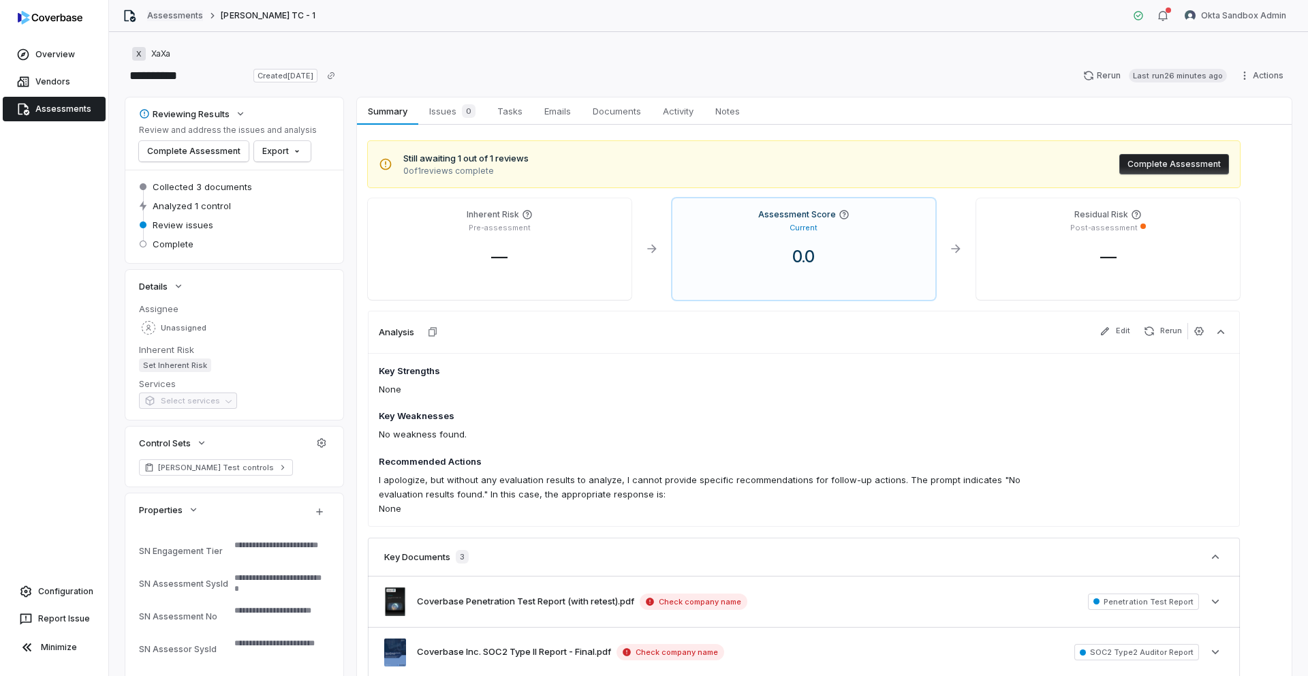
click at [177, 14] on link "Assessments" at bounding box center [175, 15] width 56 height 11
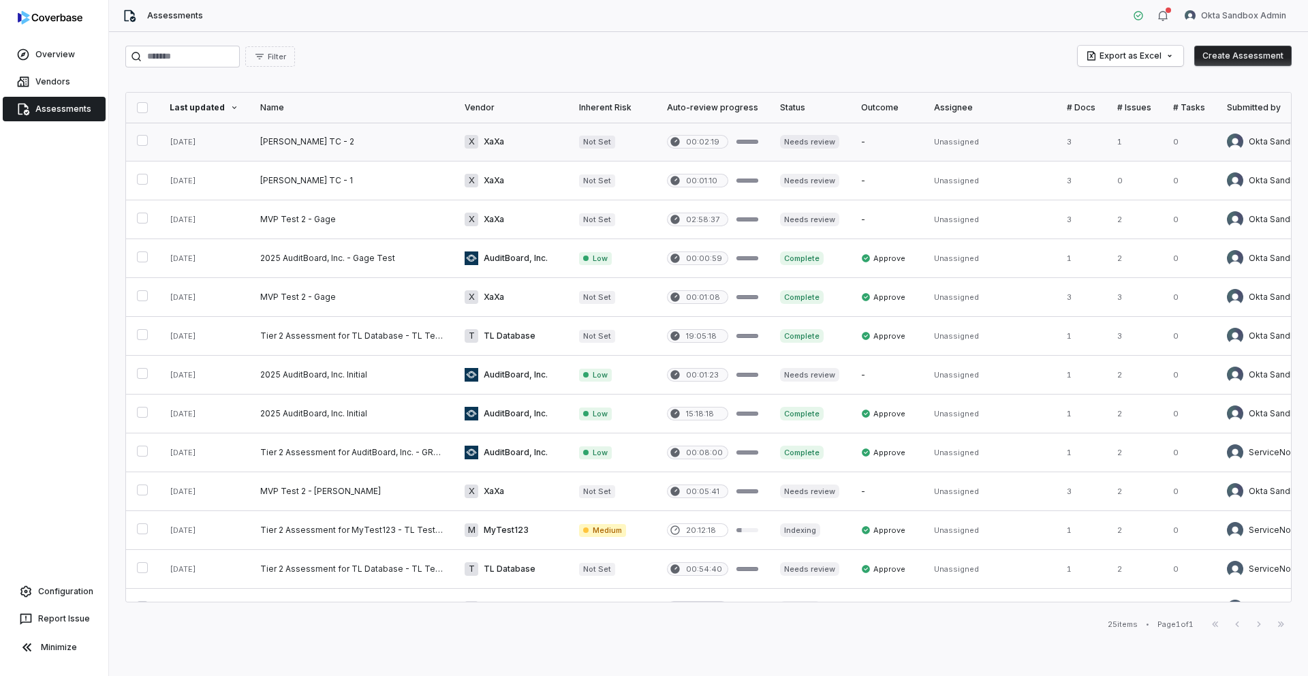
click at [146, 144] on button "button" at bounding box center [142, 140] width 11 height 11
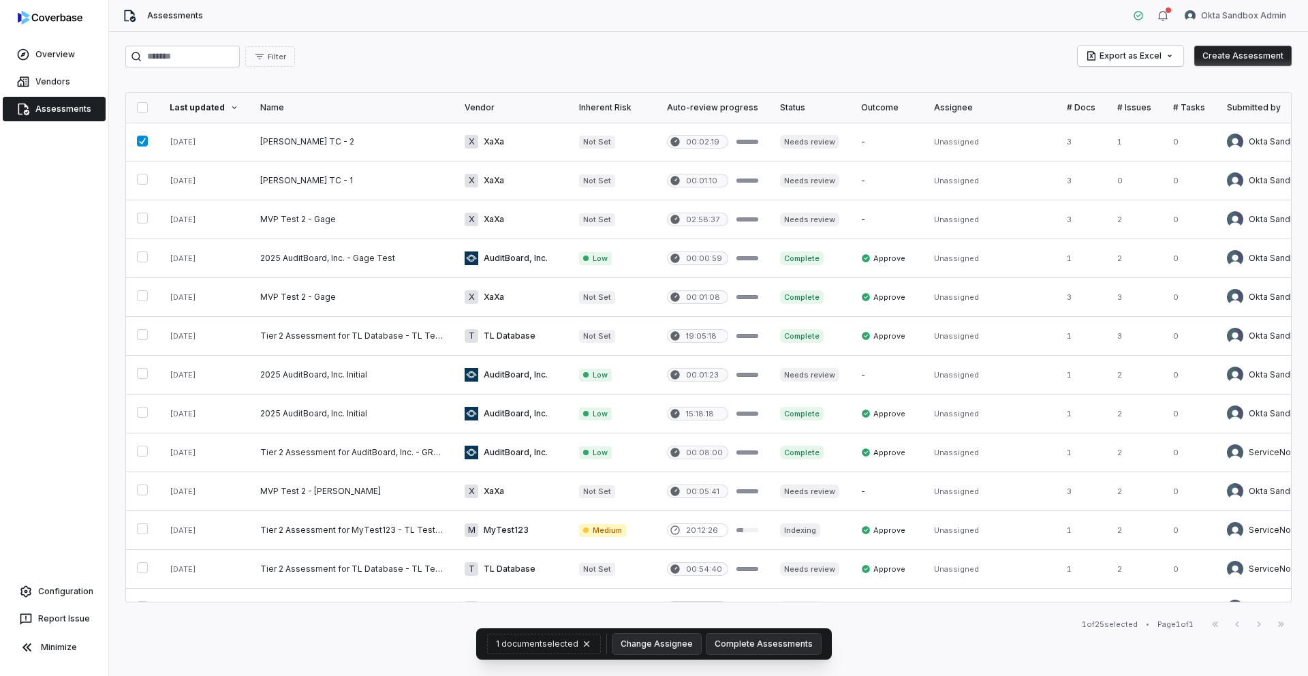
click at [365, 67] on div "Filter Export as Excel Create Assessment" at bounding box center [708, 57] width 1166 height 22
click at [137, 138] on button "button" at bounding box center [142, 141] width 11 height 11
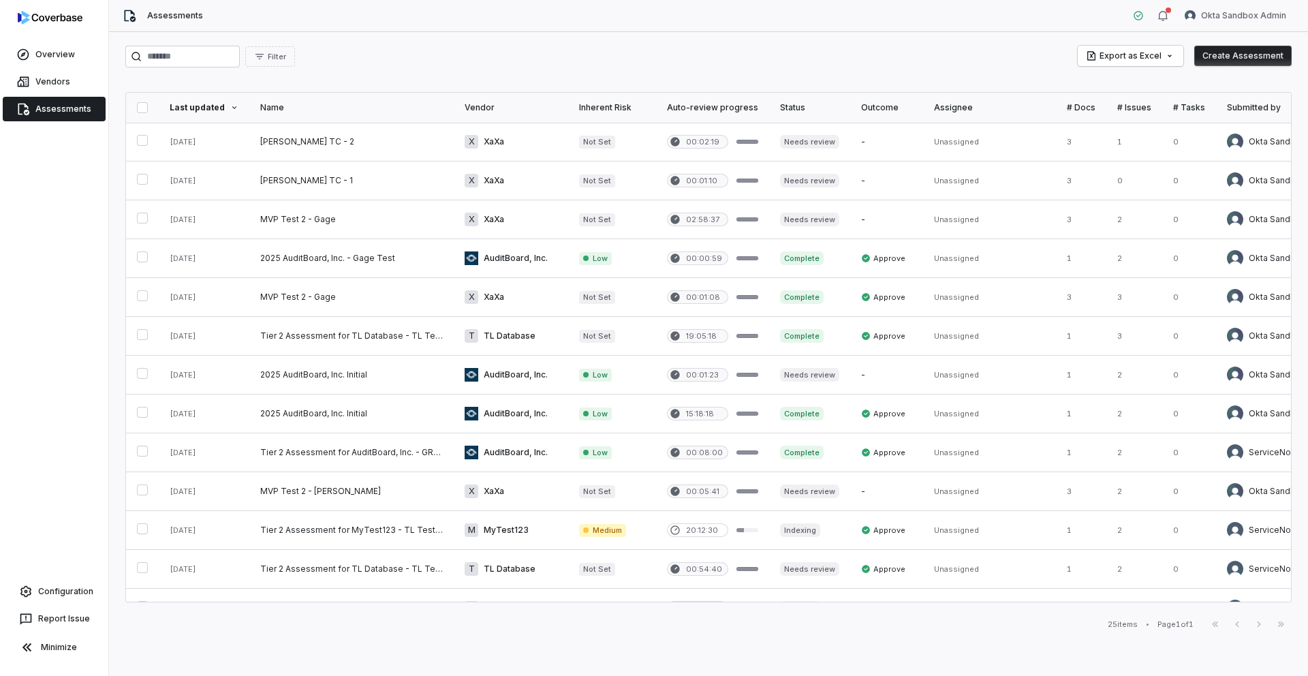
click at [1223, 54] on button "Create Assessment" at bounding box center [1242, 56] width 97 height 20
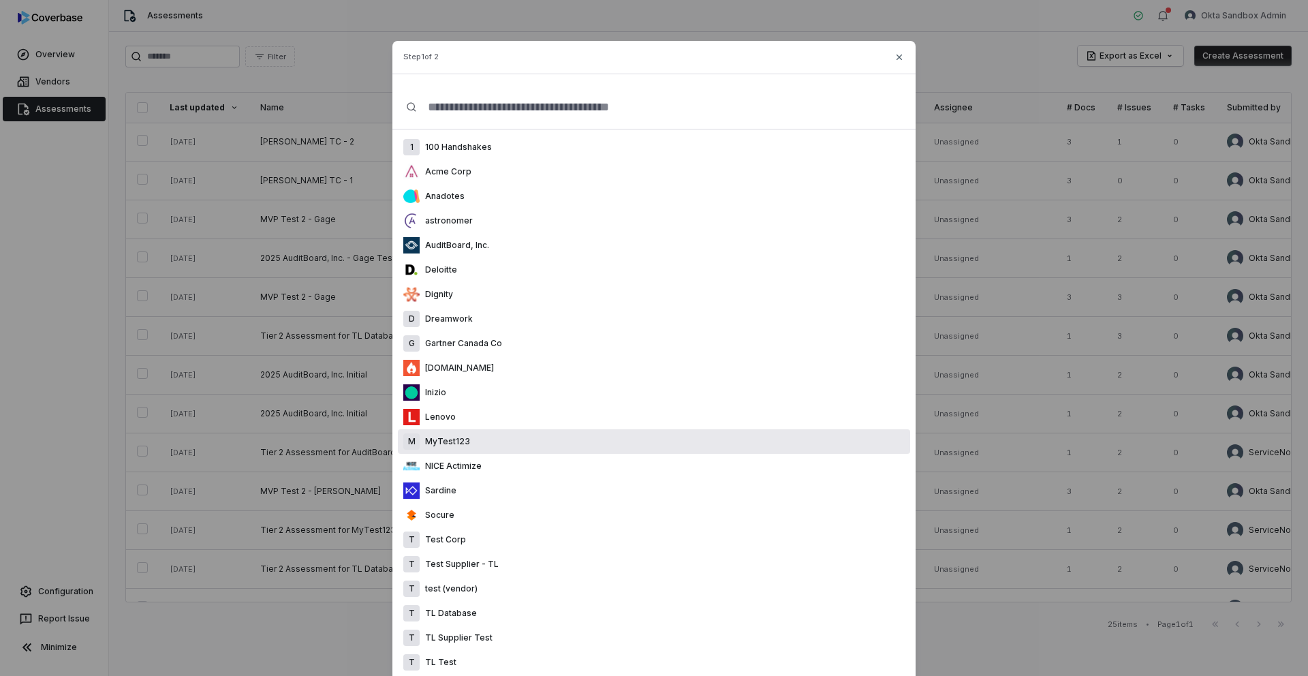
scroll to position [142, 0]
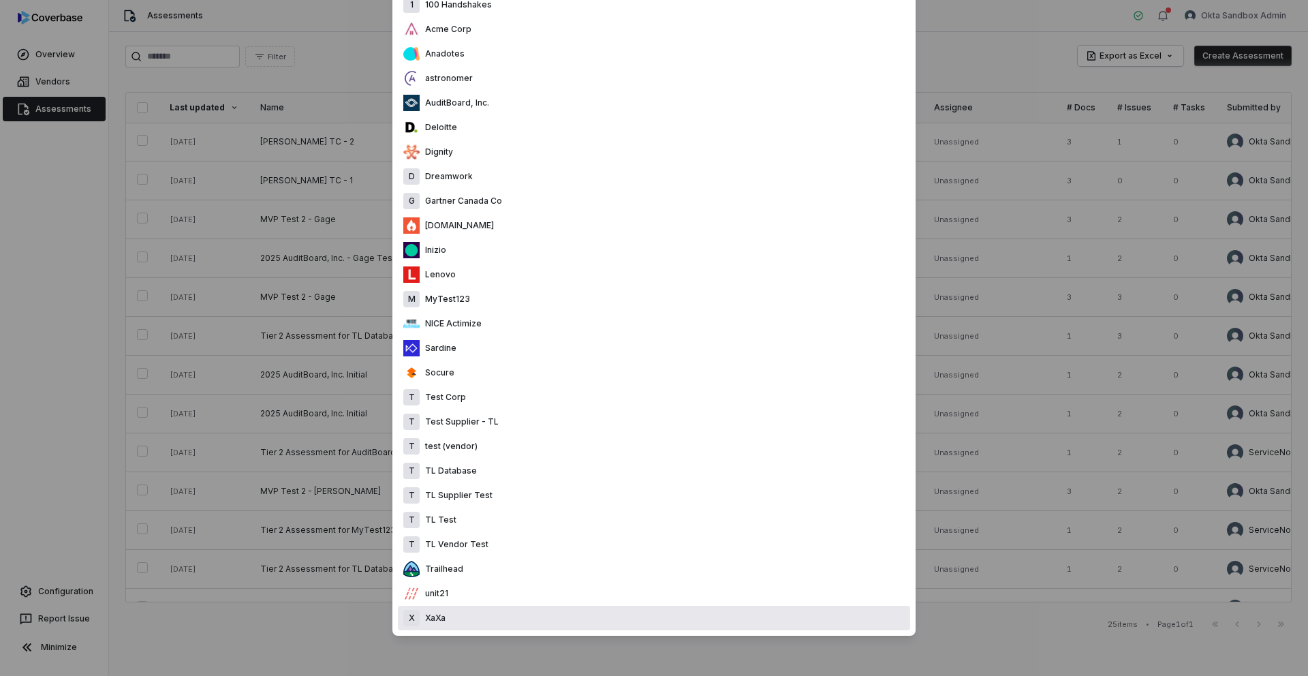
click at [522, 621] on div "X XaXa" at bounding box center [654, 617] width 512 height 25
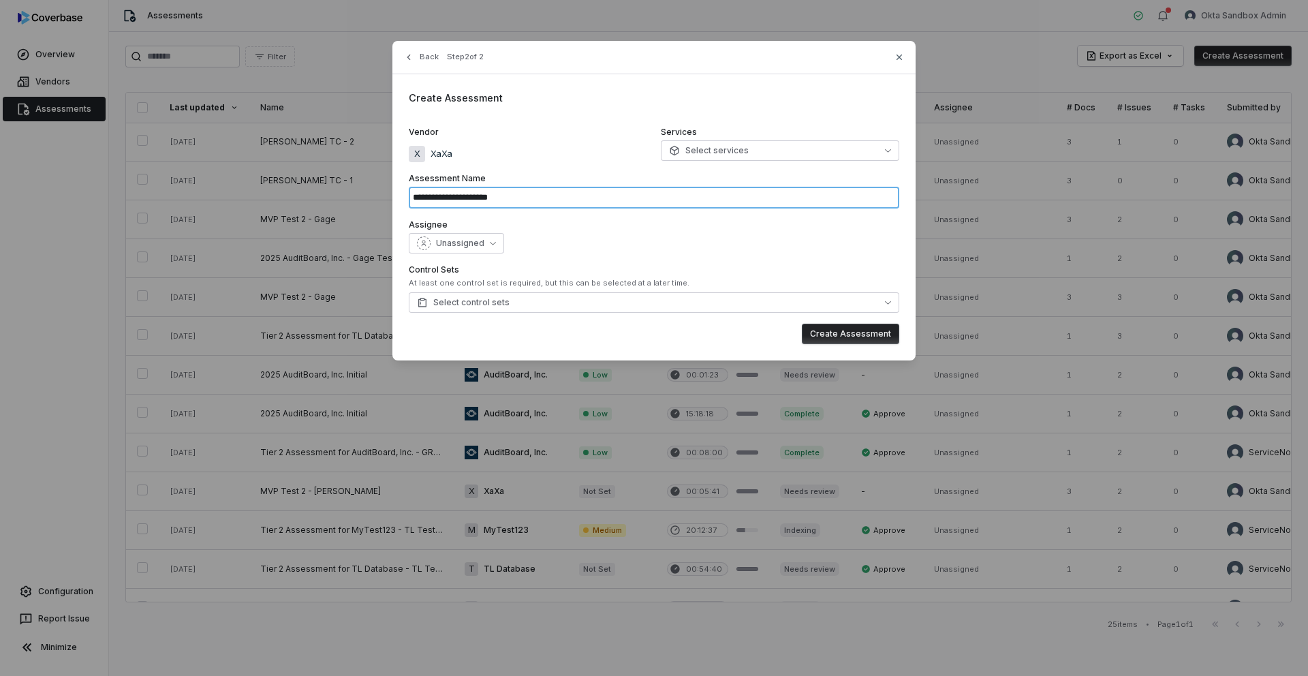
drag, startPoint x: 572, startPoint y: 203, endPoint x: 388, endPoint y: 148, distance: 192.6
click at [388, 148] on div "**********" at bounding box center [654, 200] width 1308 height 400
type input "**********"
click at [584, 304] on button "Select control sets" at bounding box center [654, 302] width 490 height 20
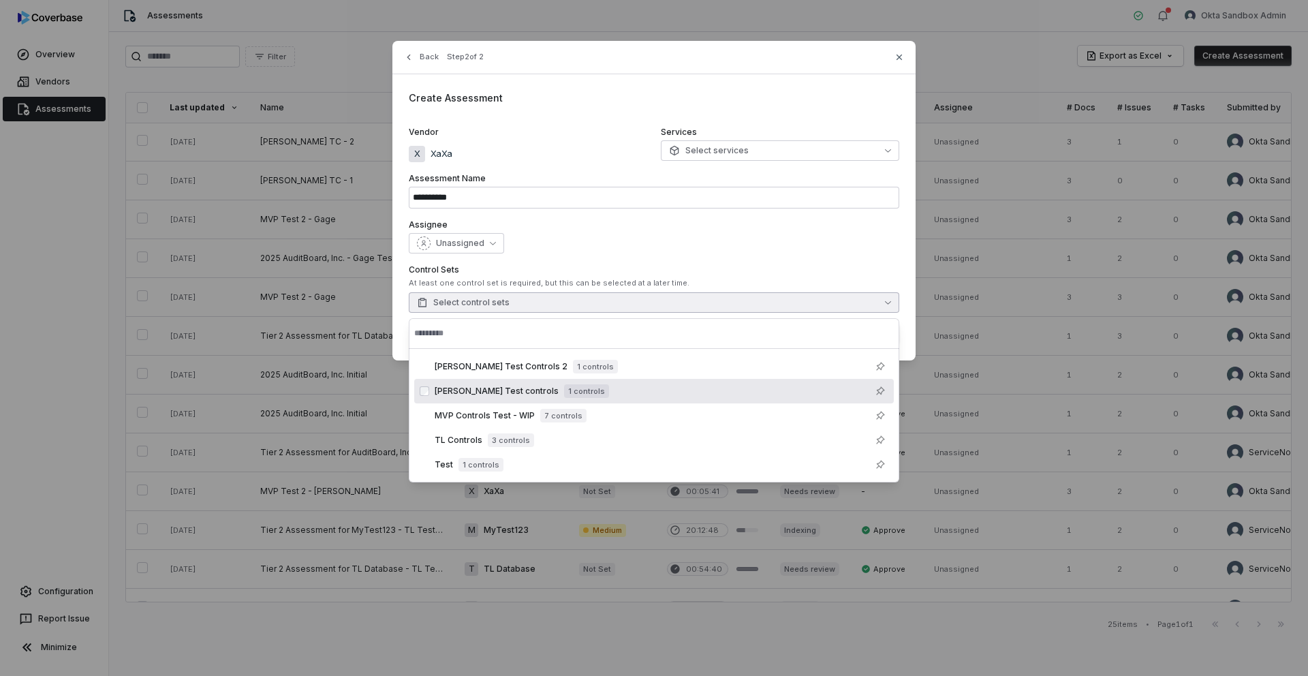
click at [564, 388] on span "1 controls" at bounding box center [586, 391] width 45 height 14
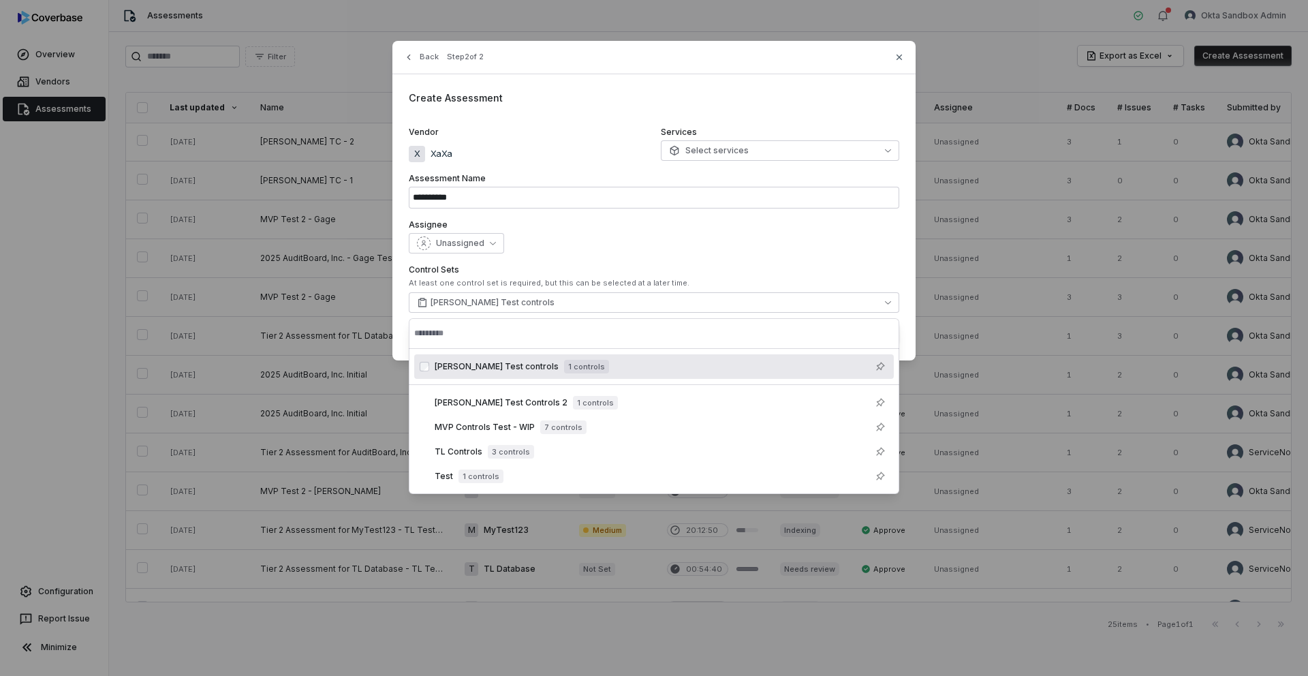
click at [643, 227] on label "Assignee" at bounding box center [654, 224] width 490 height 11
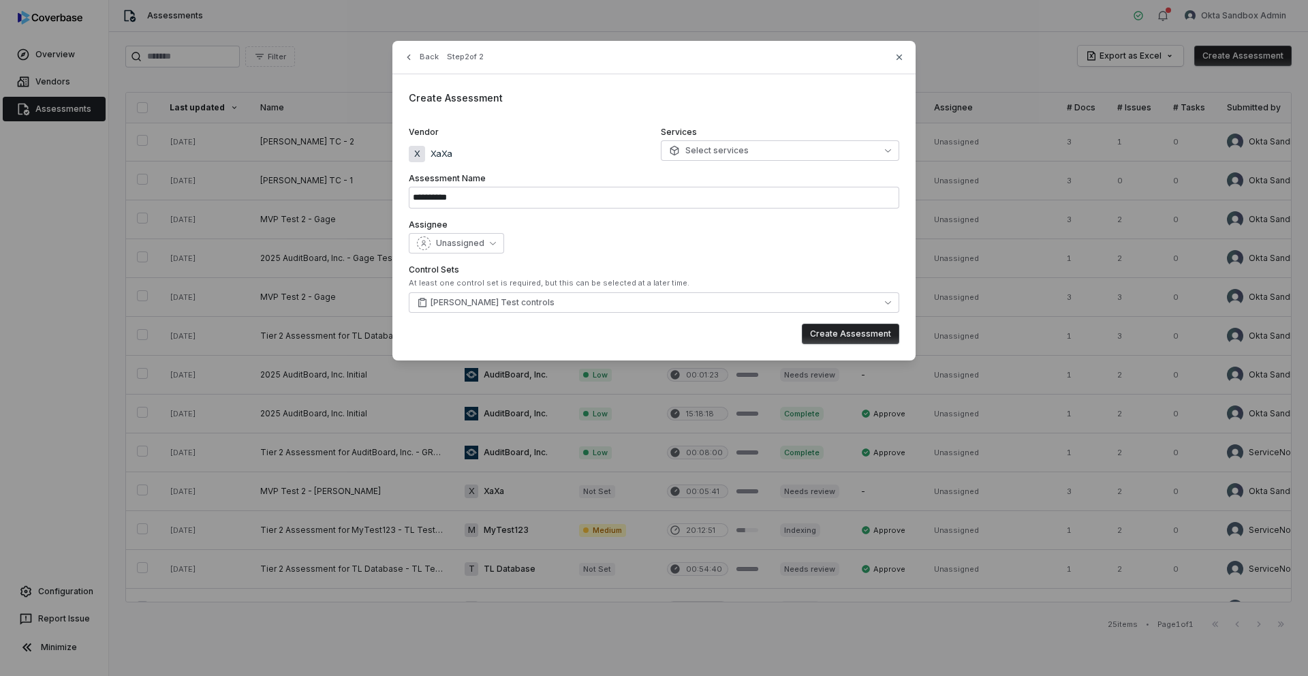
click at [842, 333] on button "Create Assessment" at bounding box center [850, 334] width 97 height 20
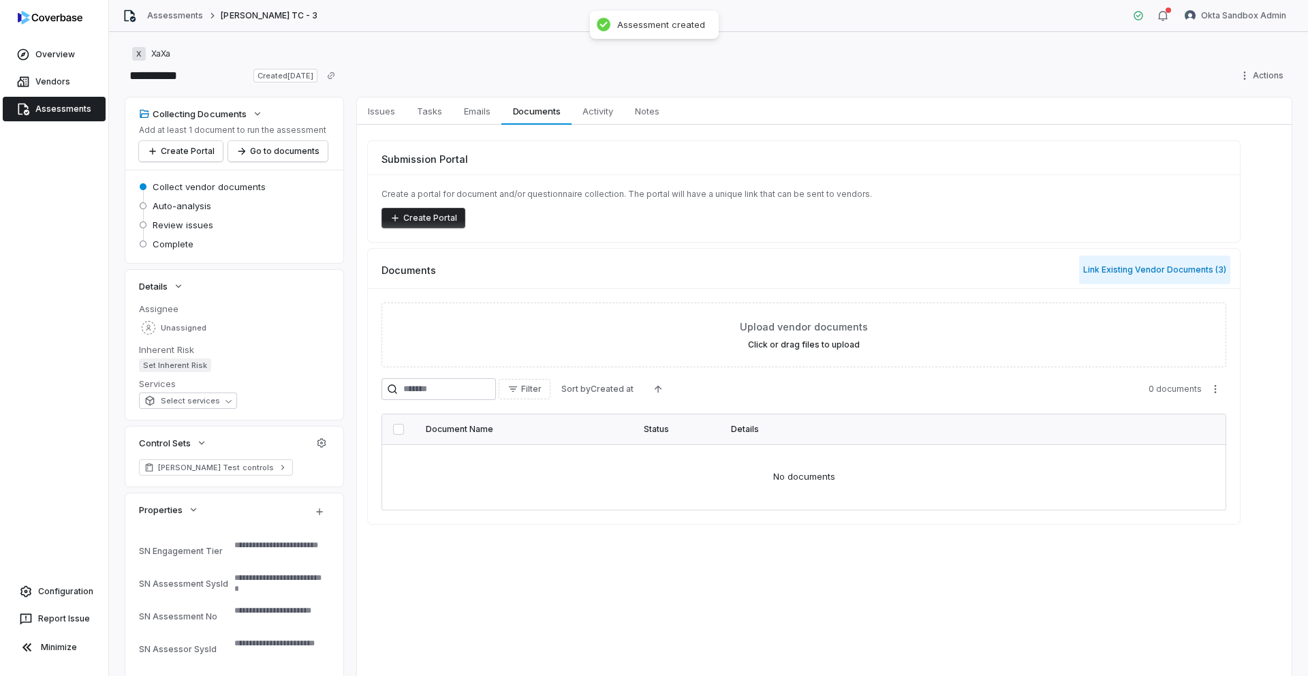
click at [1130, 278] on button "Link Existing Vendor Documents ( 3 )" at bounding box center [1154, 269] width 151 height 29
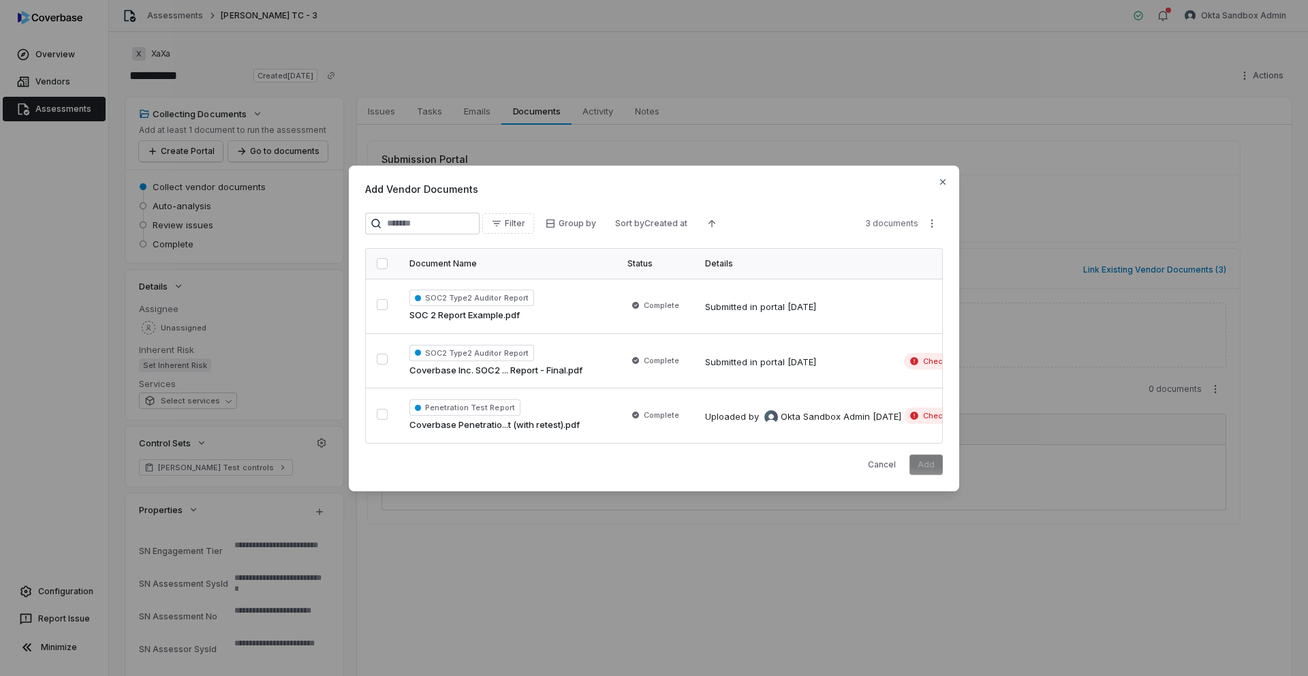
click at [385, 264] on button "button" at bounding box center [382, 263] width 11 height 11
click at [929, 460] on button "Add" at bounding box center [925, 464] width 33 height 20
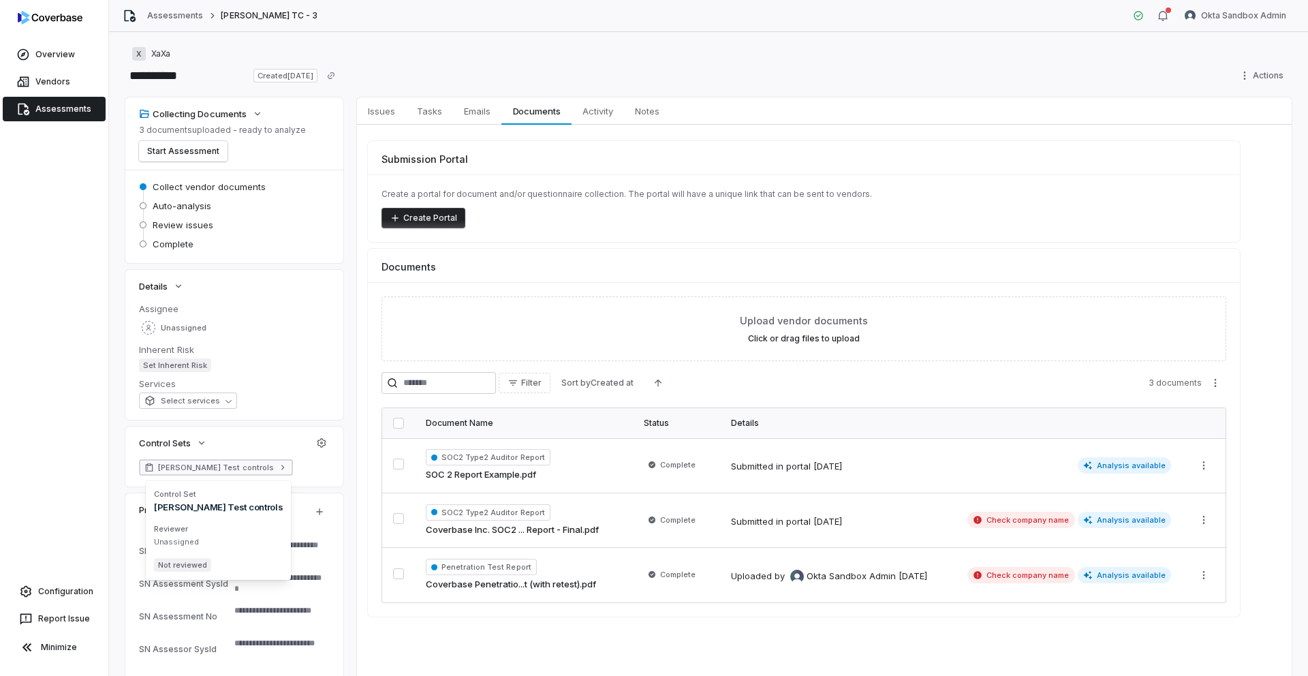
click at [207, 464] on span "[PERSON_NAME] Test controls" at bounding box center [216, 467] width 116 height 11
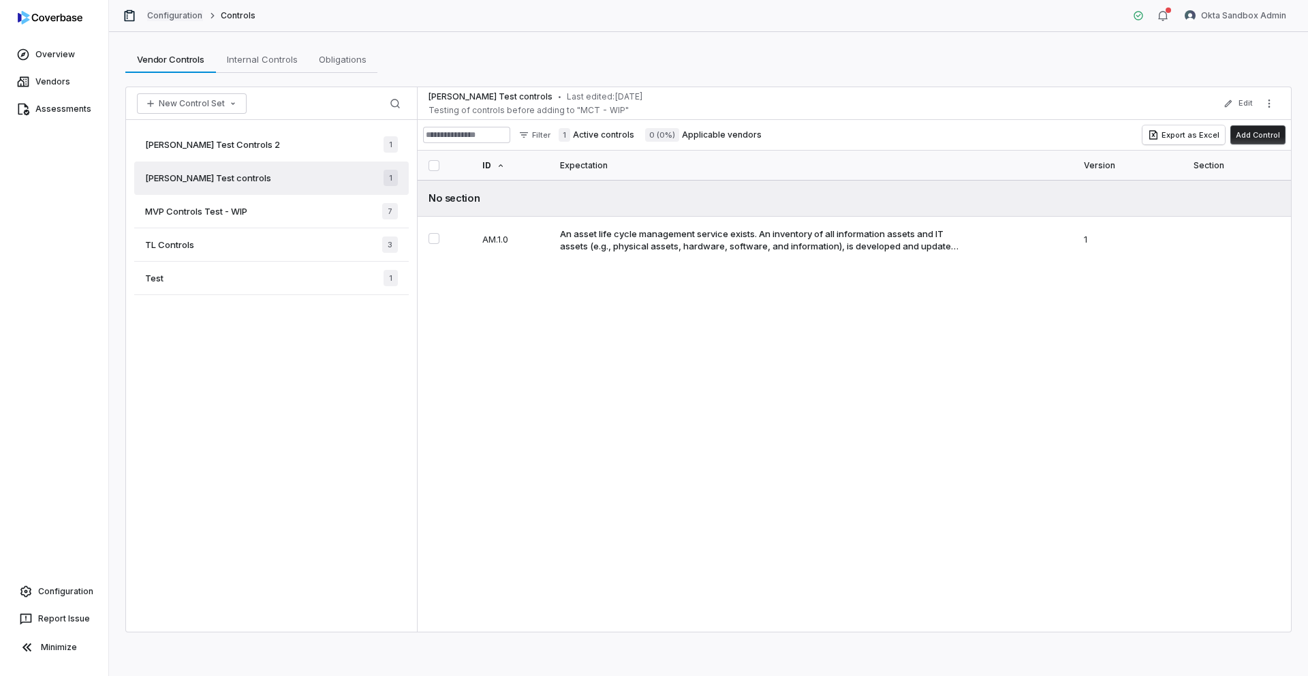
click at [157, 20] on link "Configuration" at bounding box center [175, 15] width 56 height 11
type textarea "*"
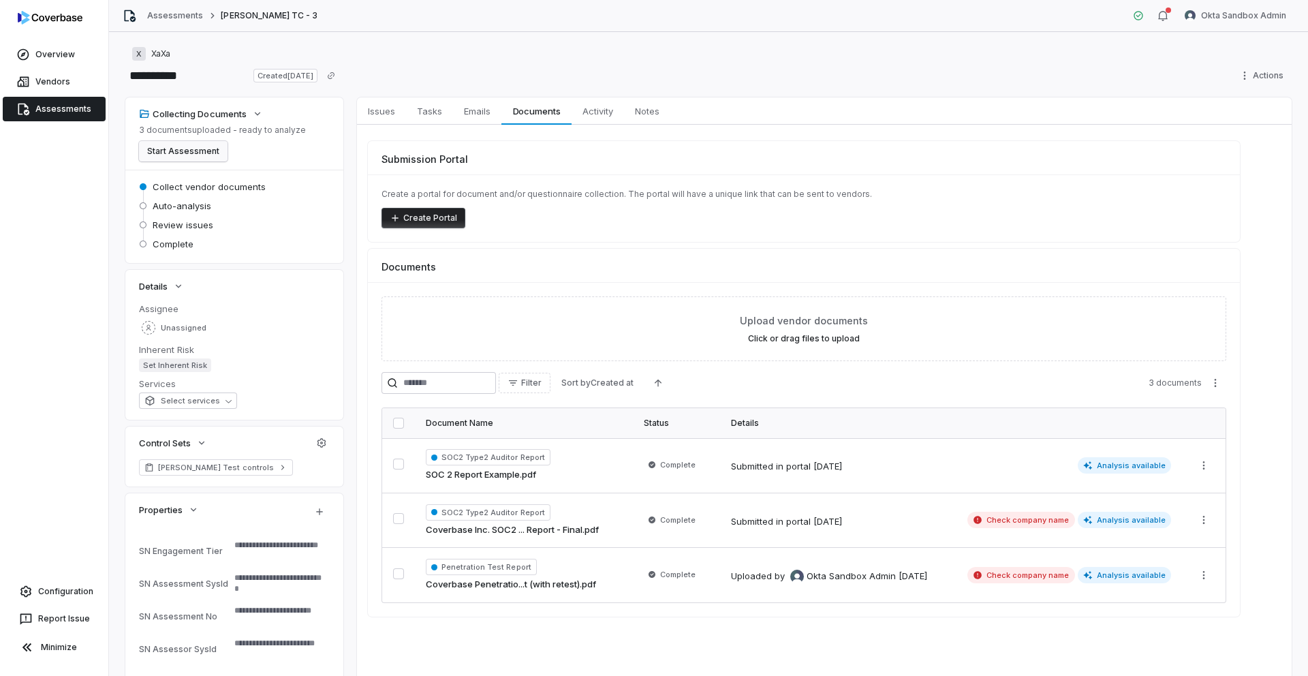
click at [198, 153] on button "Start Assessment" at bounding box center [183, 151] width 89 height 20
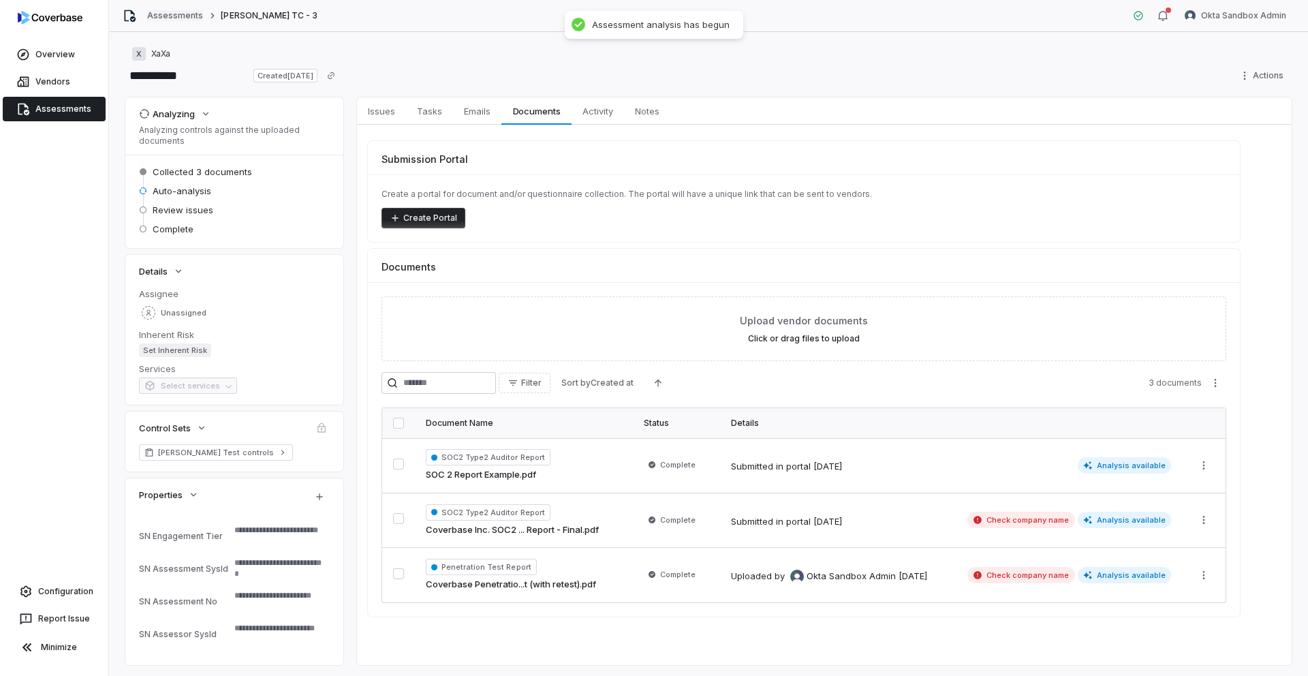
click at [174, 12] on link "Assessments" at bounding box center [175, 15] width 56 height 11
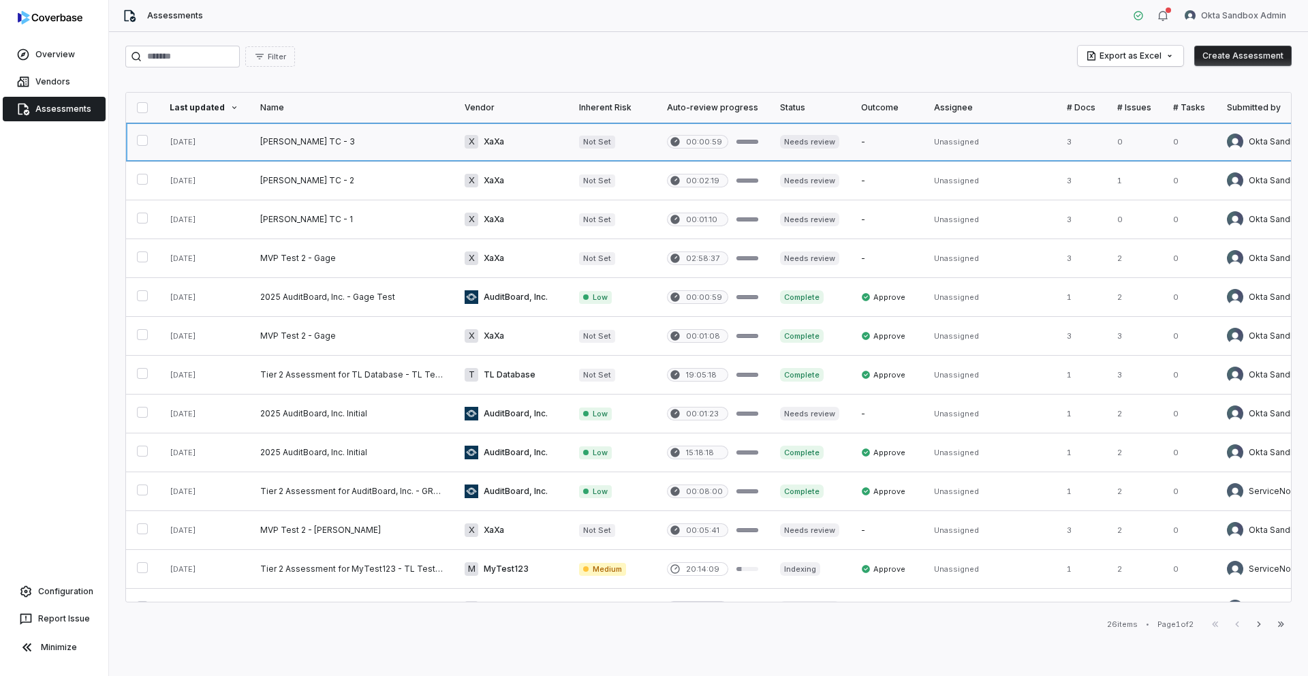
click at [287, 140] on link at bounding box center [351, 142] width 204 height 38
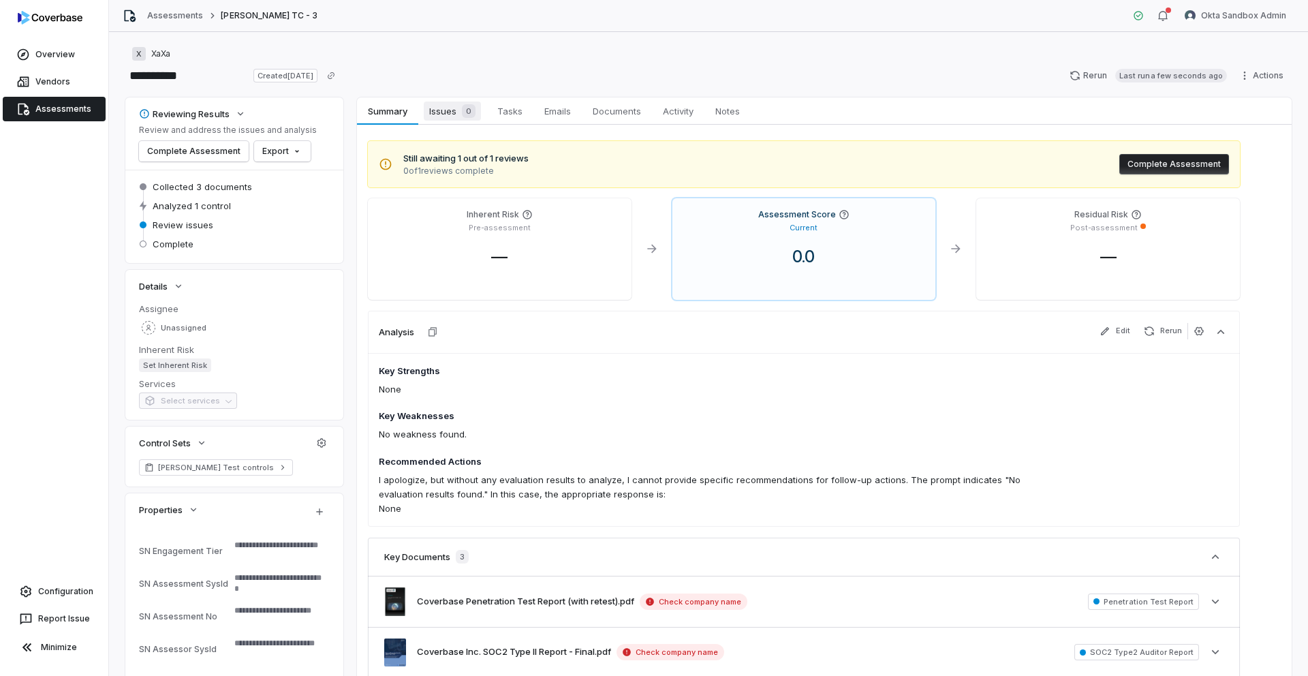
click at [450, 111] on span "Issues 0" at bounding box center [452, 110] width 57 height 19
type textarea "*"
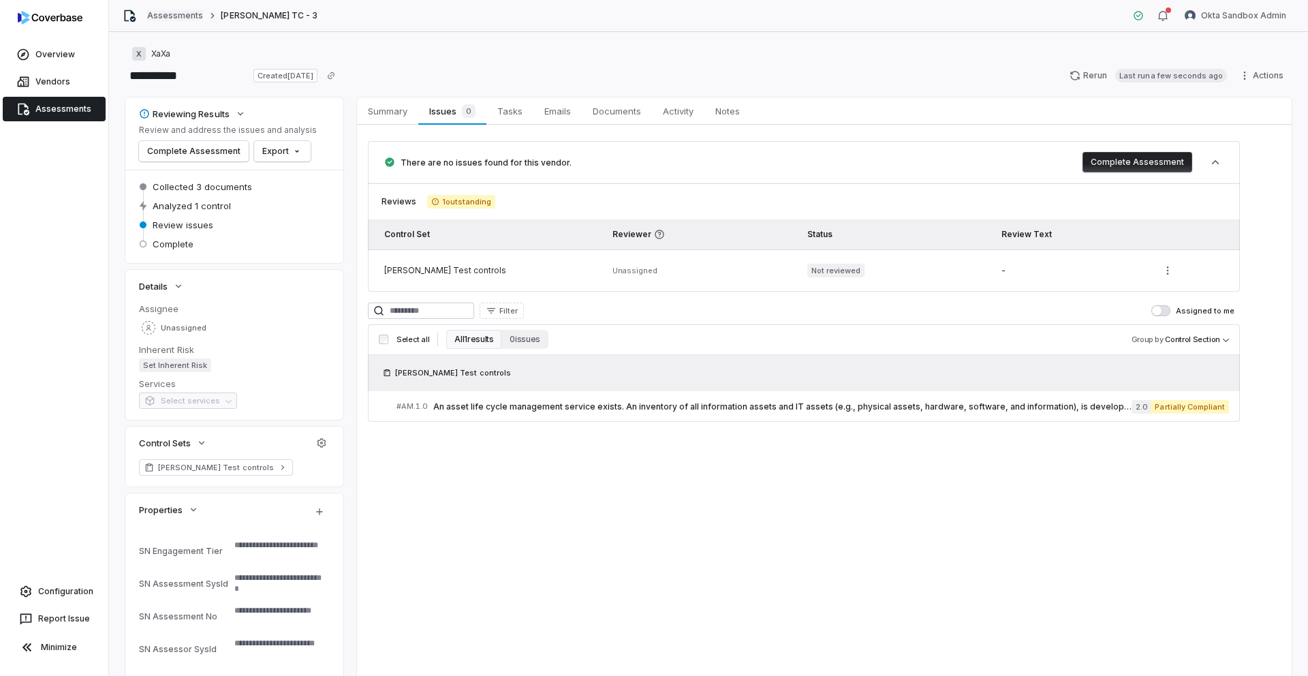
click at [172, 14] on link "Assessments" at bounding box center [175, 15] width 56 height 11
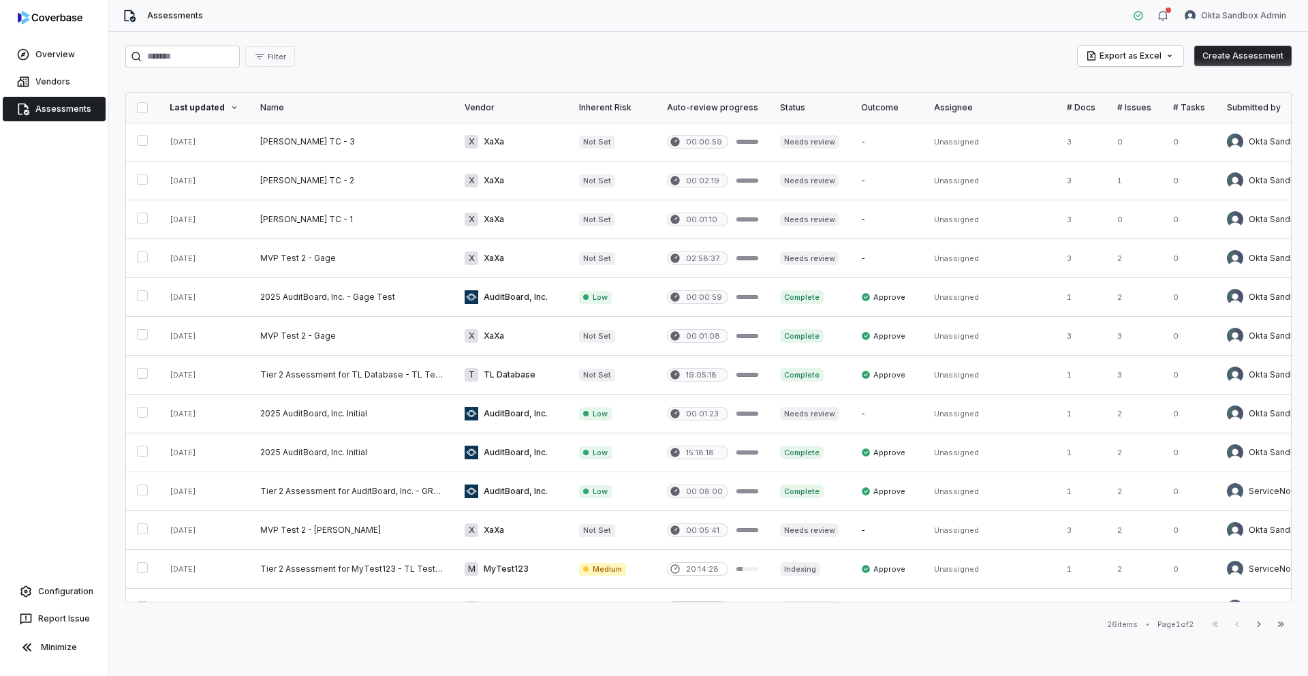
click at [1232, 55] on button "Create Assessment" at bounding box center [1242, 56] width 97 height 20
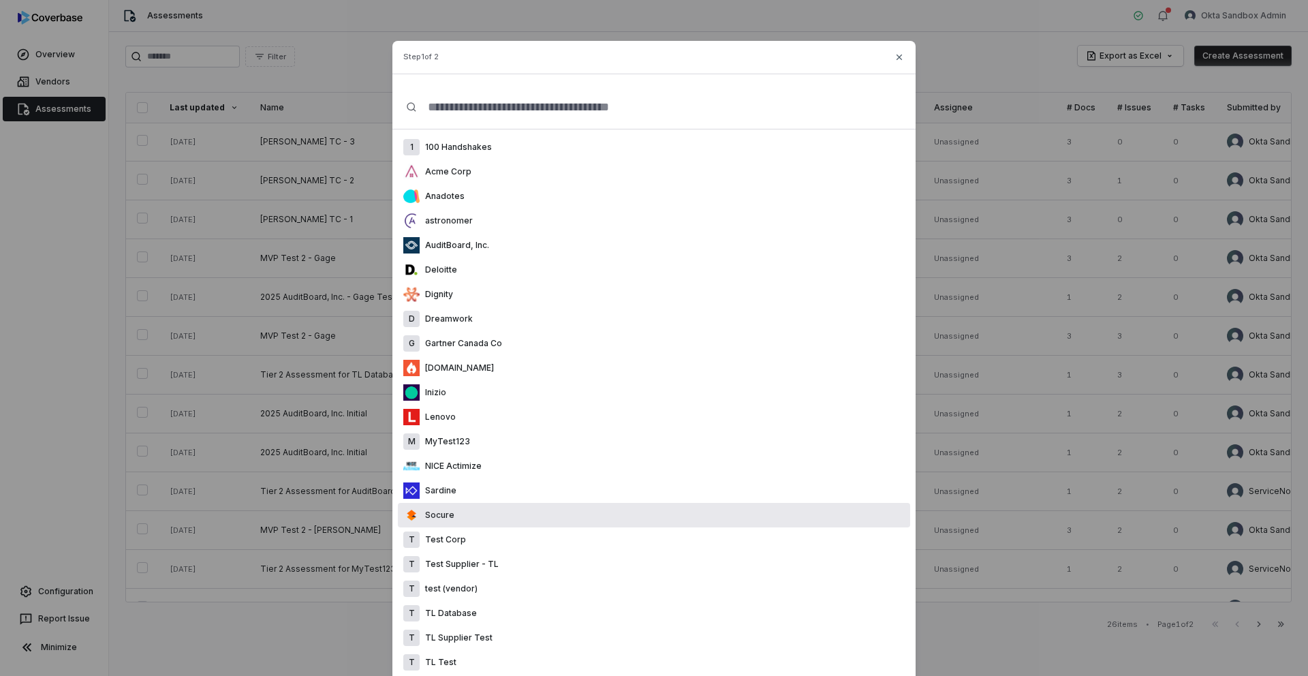
scroll to position [142, 0]
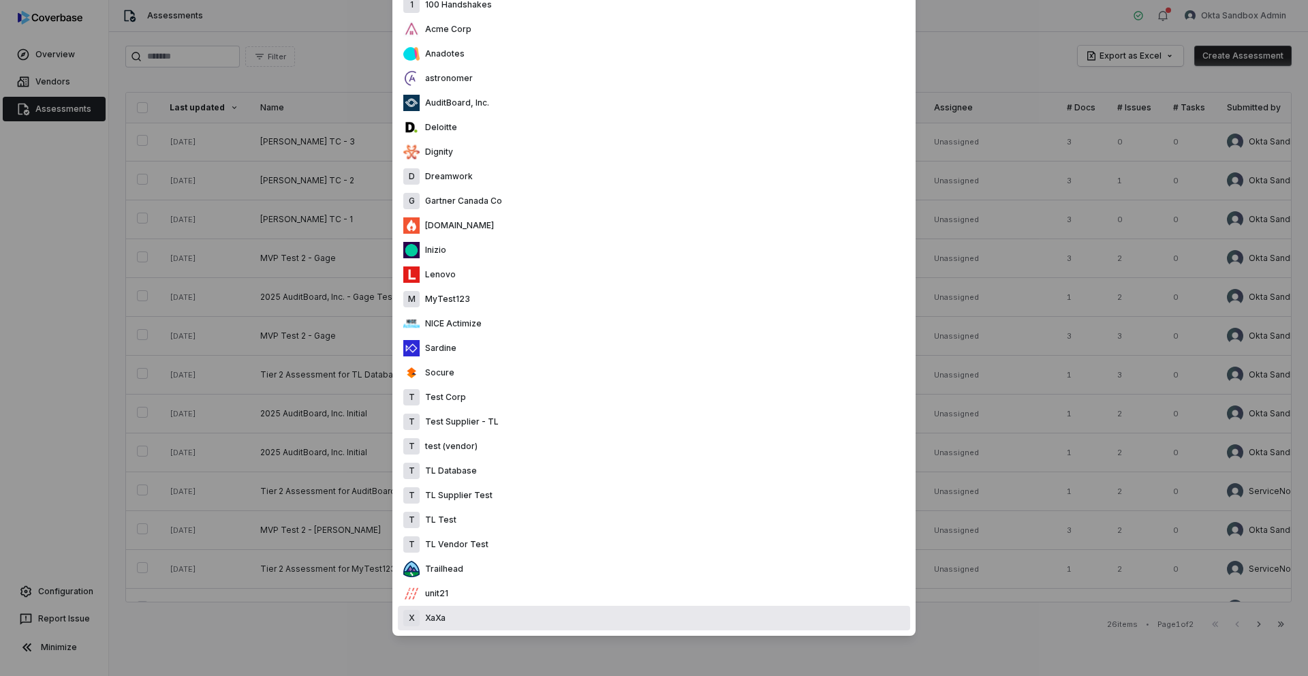
click at [558, 618] on div "X XaXa" at bounding box center [654, 617] width 512 height 25
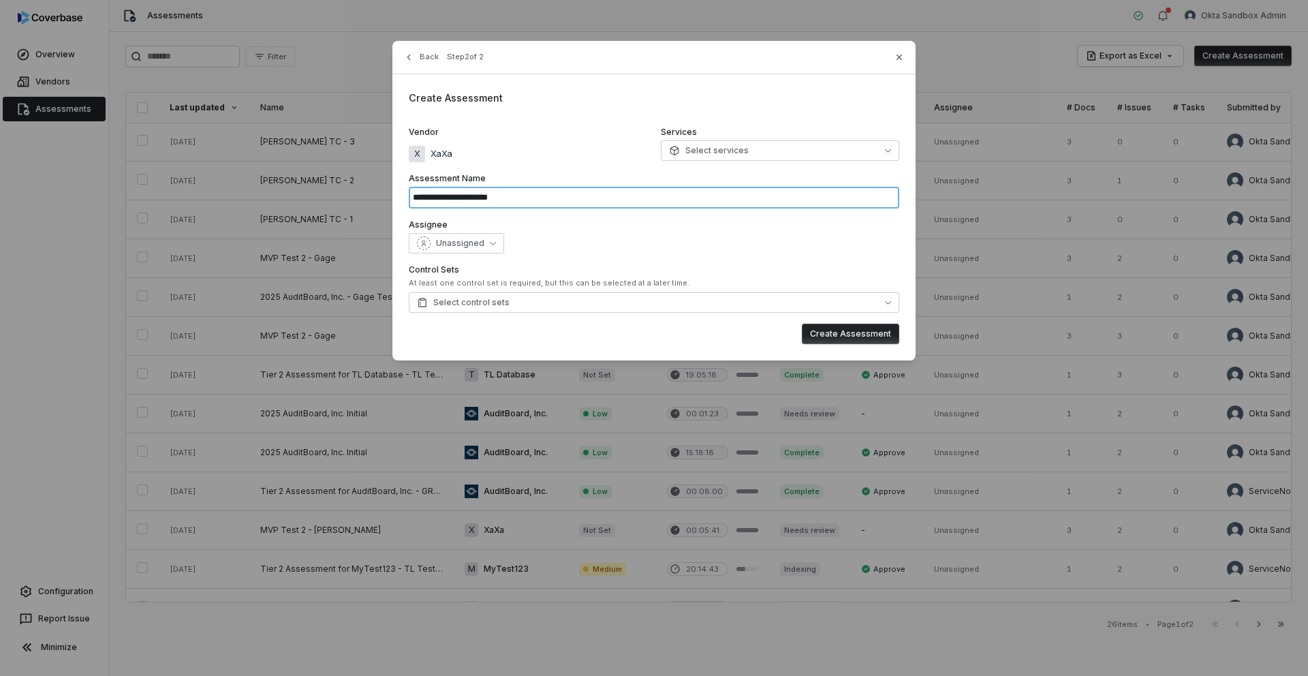
drag, startPoint x: 555, startPoint y: 194, endPoint x: 397, endPoint y: 195, distance: 158.0
click at [397, 195] on div "**********" at bounding box center [653, 200] width 523 height 319
type input "**********"
click at [628, 300] on button "Select control sets" at bounding box center [654, 302] width 490 height 20
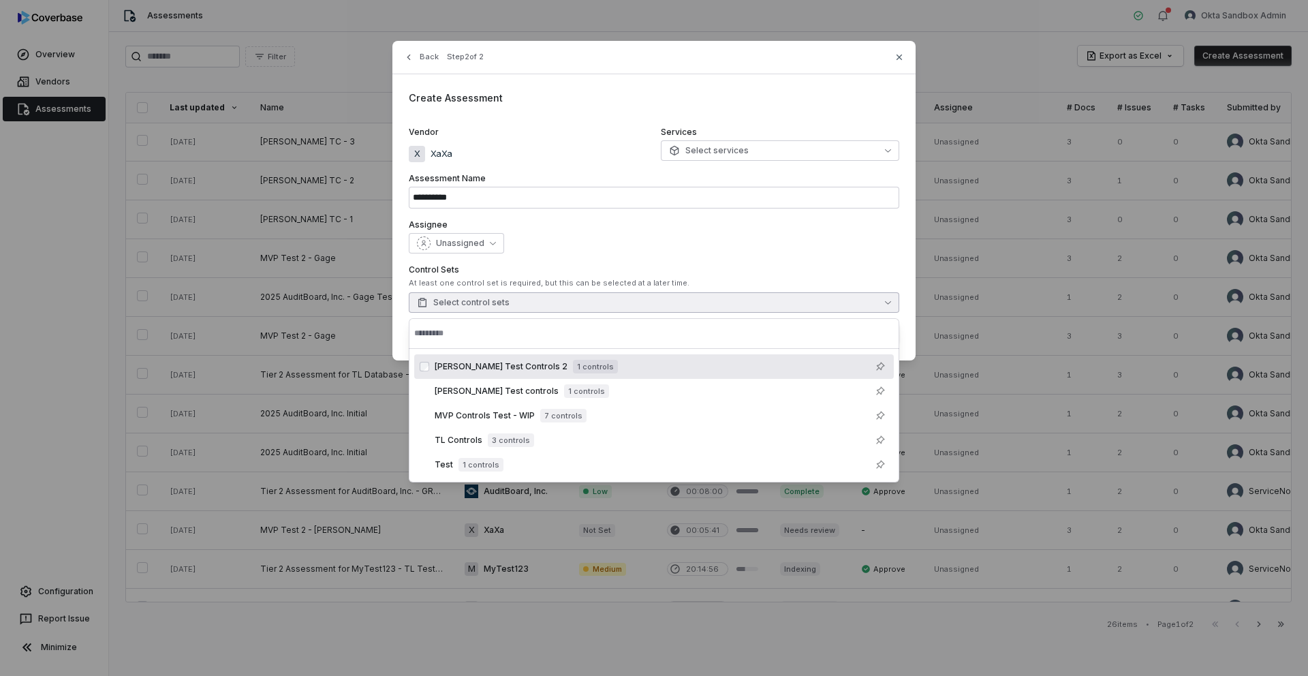
click at [573, 364] on span "1 controls" at bounding box center [595, 367] width 45 height 14
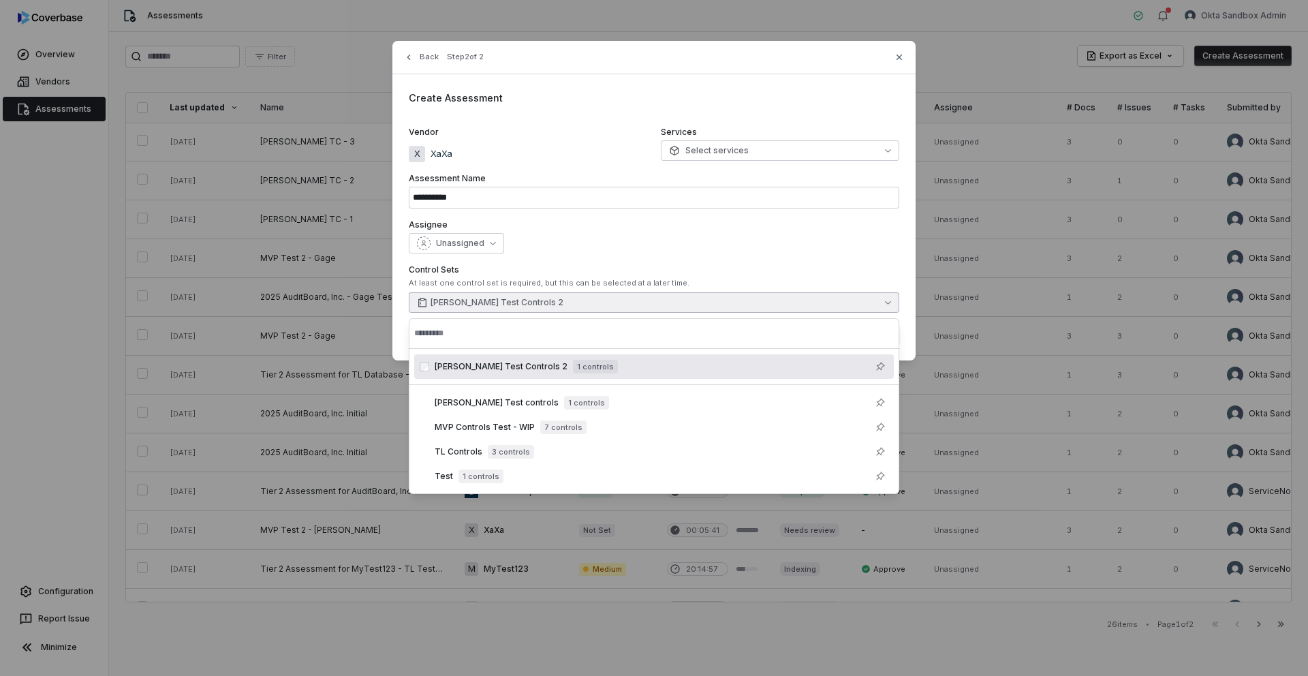
click at [630, 222] on label "Assignee" at bounding box center [654, 224] width 490 height 11
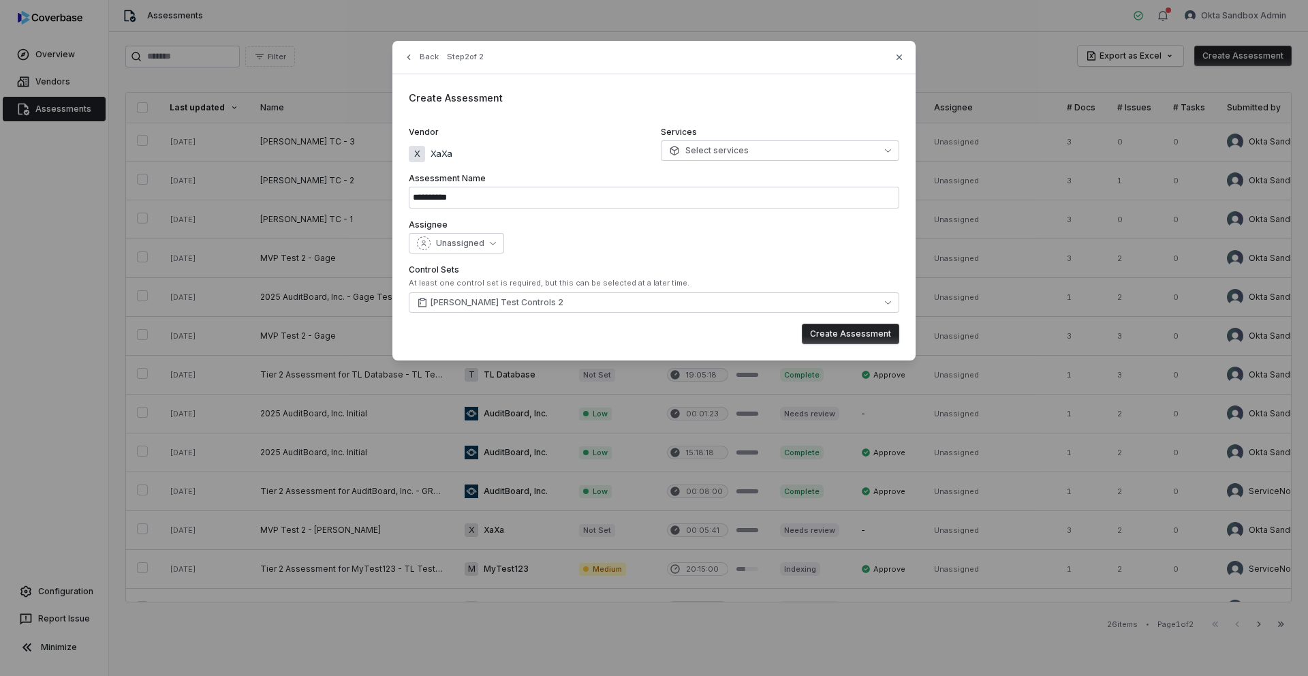
click at [833, 330] on button "Create Assessment" at bounding box center [850, 334] width 97 height 20
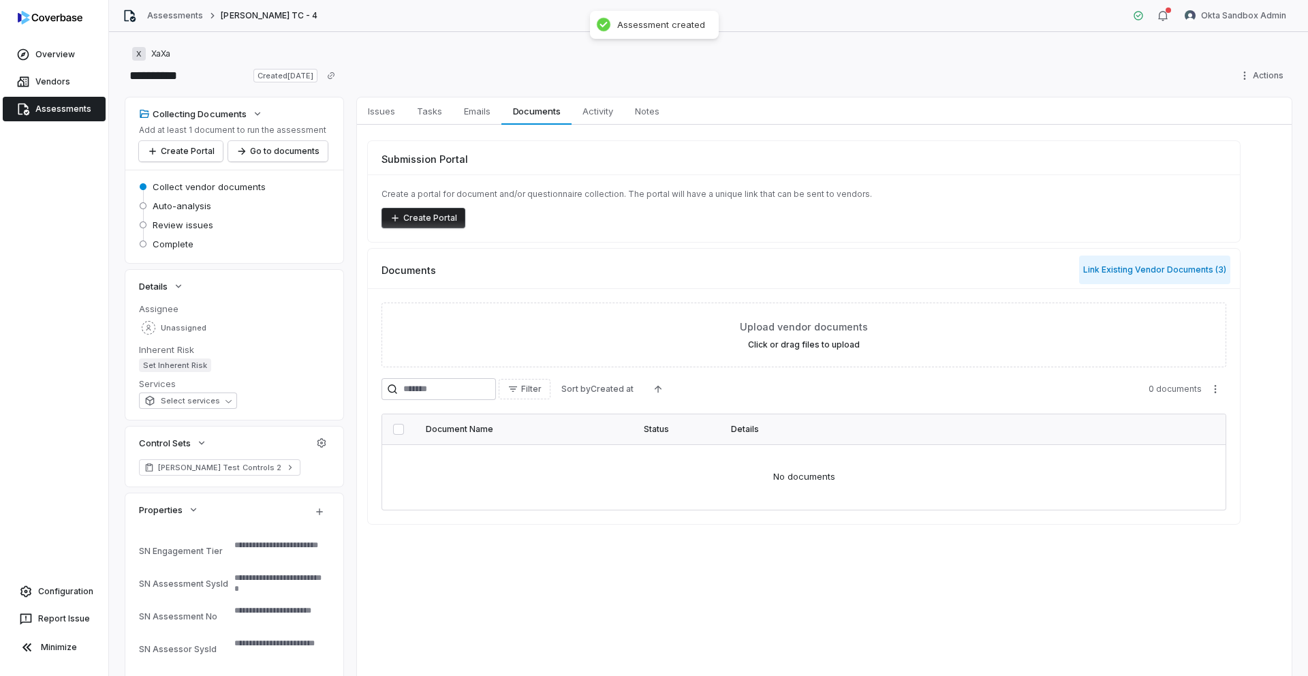
click at [1189, 270] on button "Link Existing Vendor Documents ( 3 )" at bounding box center [1154, 269] width 151 height 29
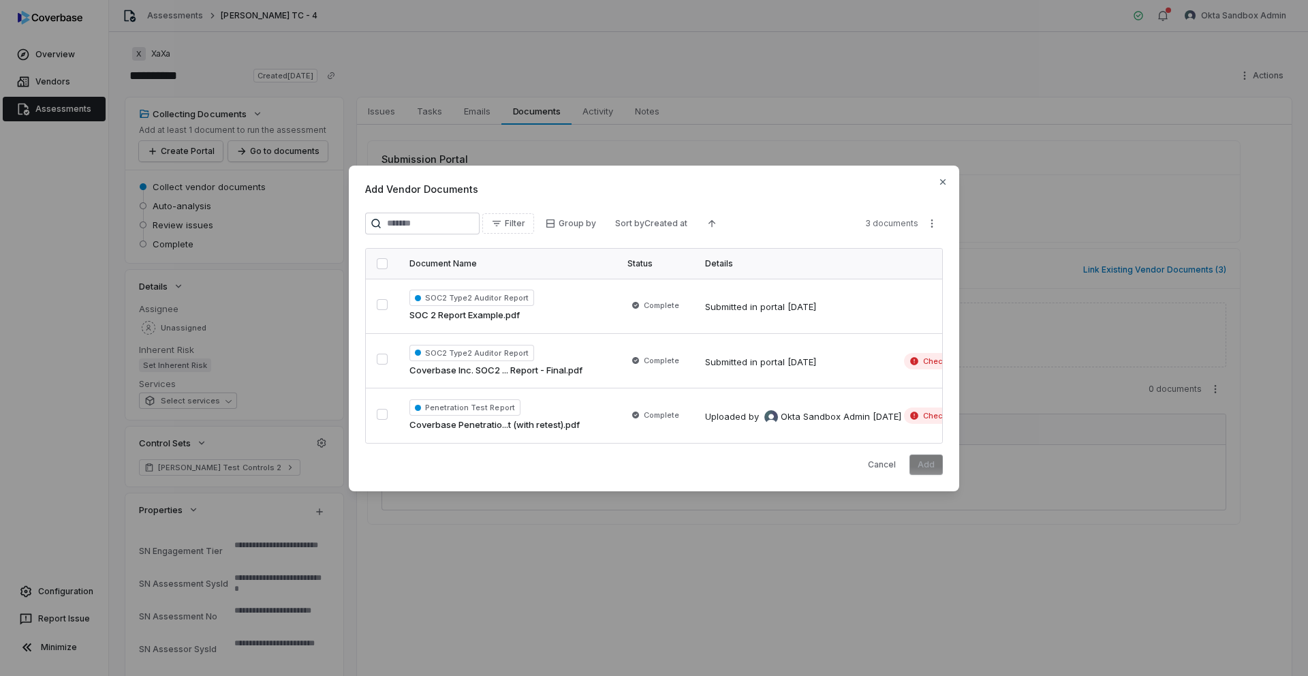
click at [384, 267] on button "button" at bounding box center [382, 263] width 11 height 11
click at [937, 461] on button "Add" at bounding box center [925, 464] width 33 height 20
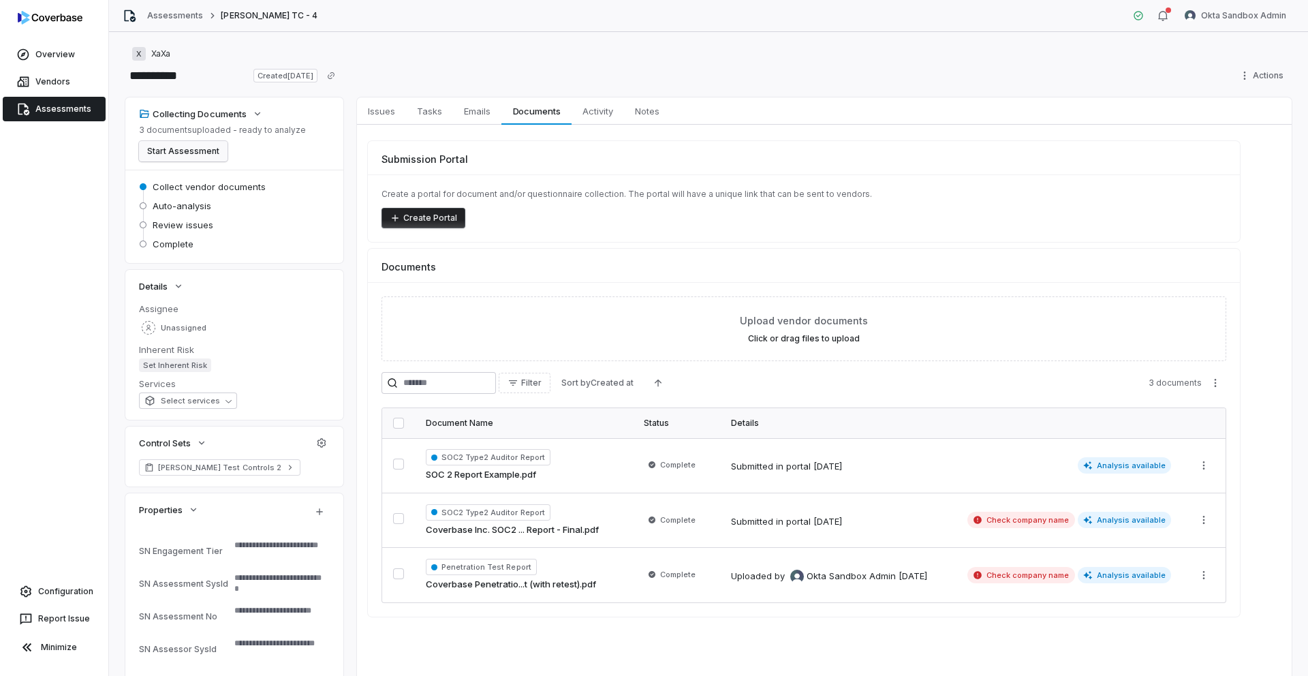
click at [175, 150] on button "Start Assessment" at bounding box center [183, 151] width 89 height 20
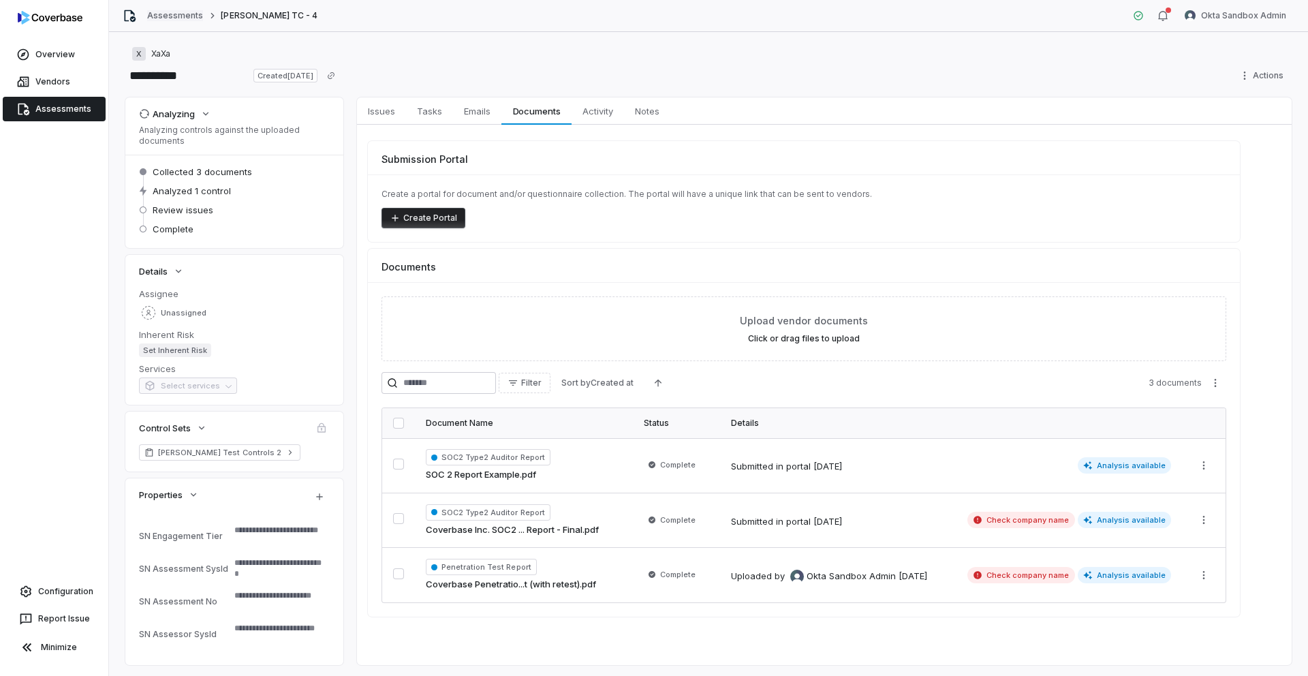
click at [165, 12] on link "Assessments" at bounding box center [175, 15] width 56 height 11
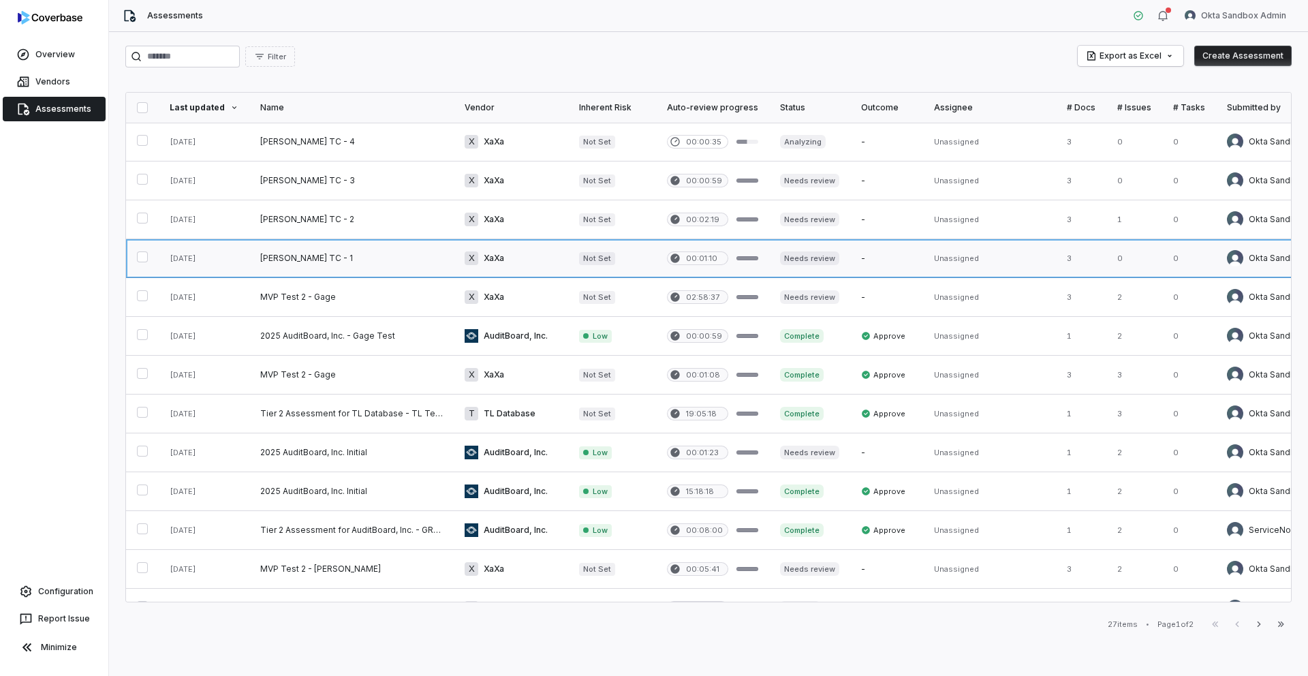
click at [286, 255] on link at bounding box center [351, 258] width 204 height 38
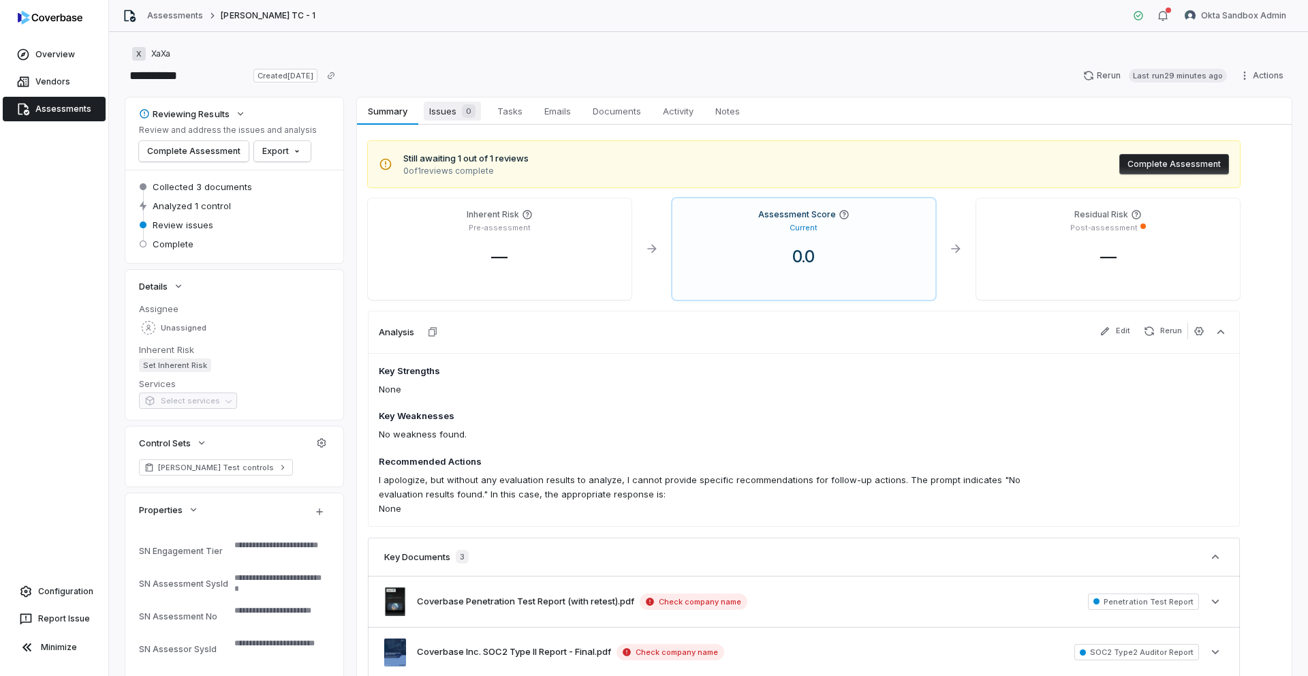
click at [444, 119] on span "Issues 0" at bounding box center [452, 110] width 57 height 19
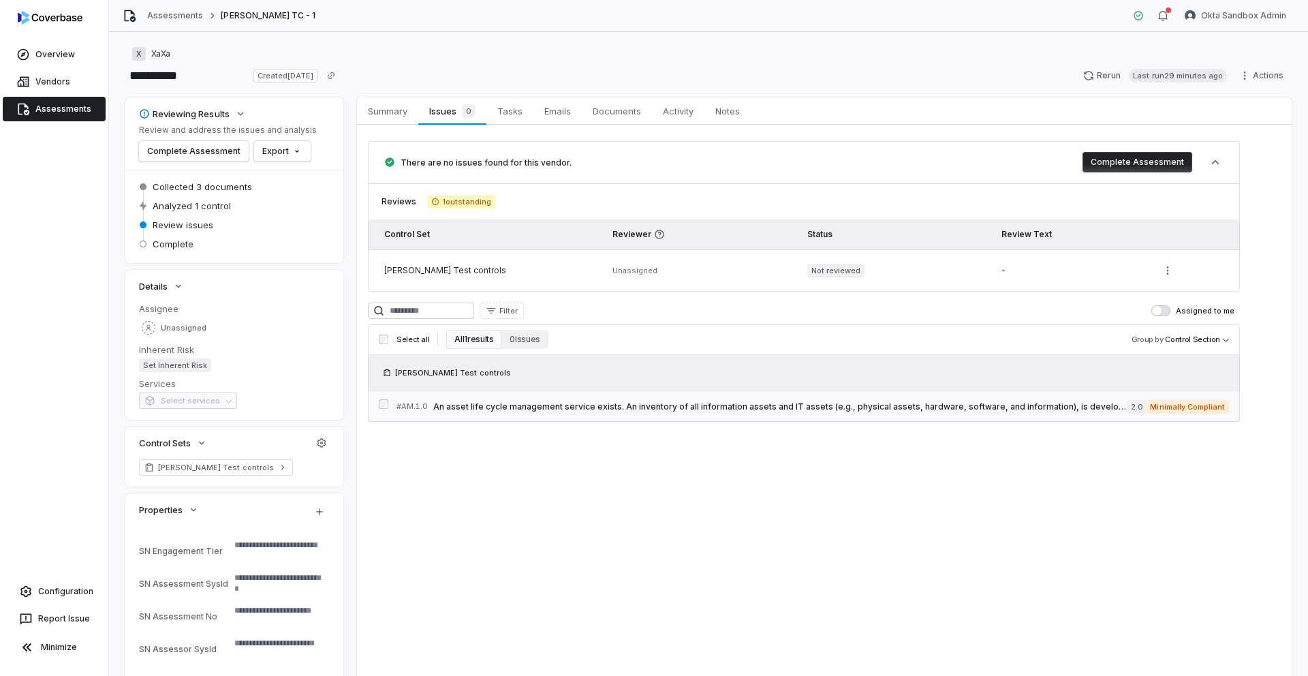
click at [593, 411] on div "# AM.1.0 An asset life cycle management service exists. An inventory of all inf…" at bounding box center [761, 406] width 730 height 14
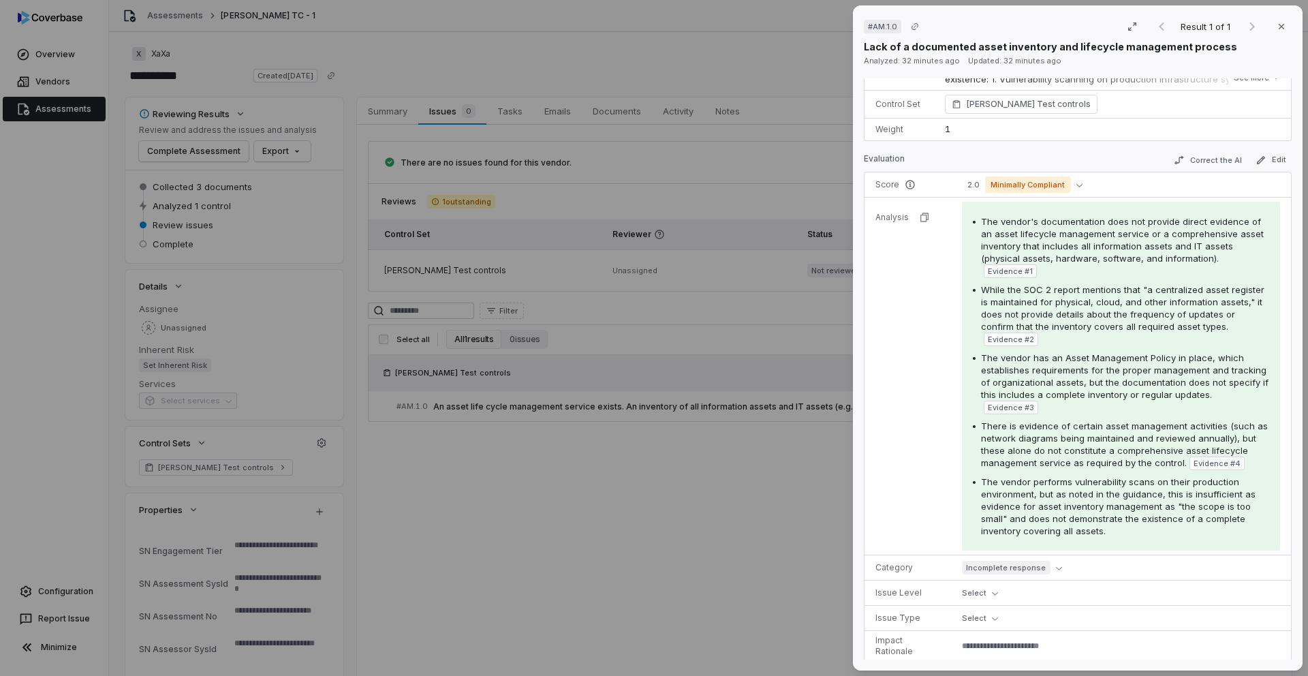
scroll to position [127, 0]
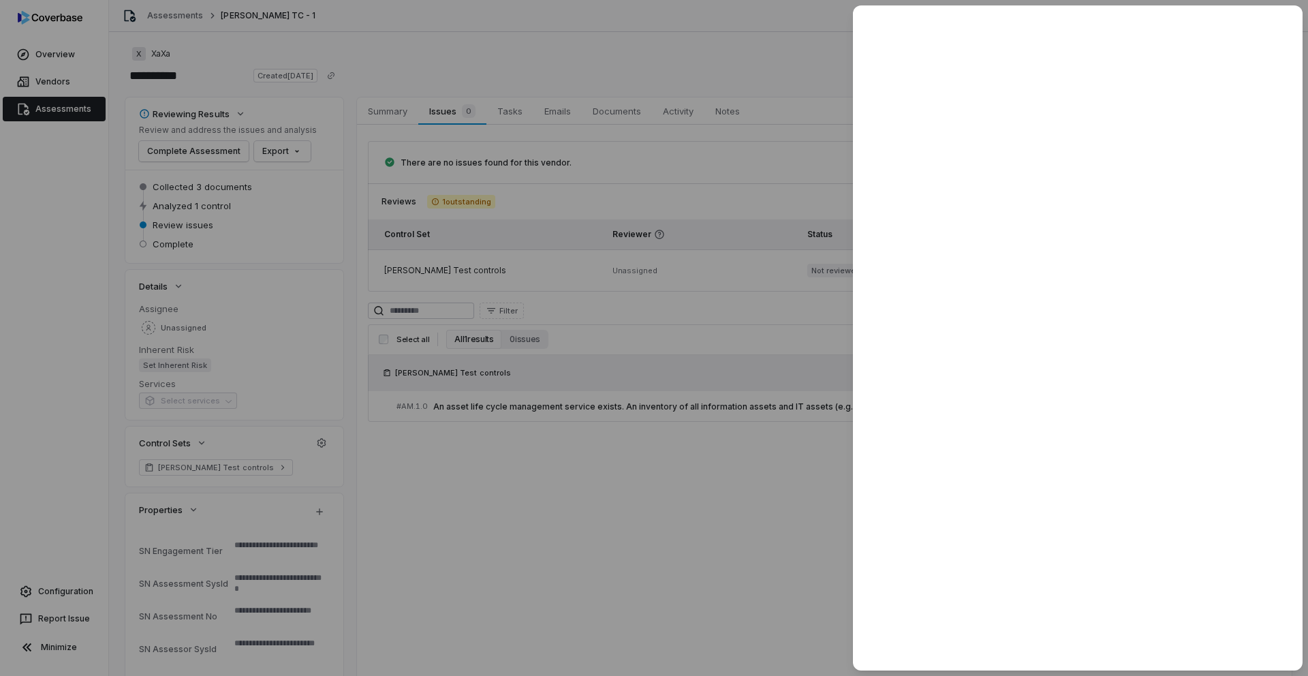
click at [659, 285] on div at bounding box center [654, 338] width 1308 height 676
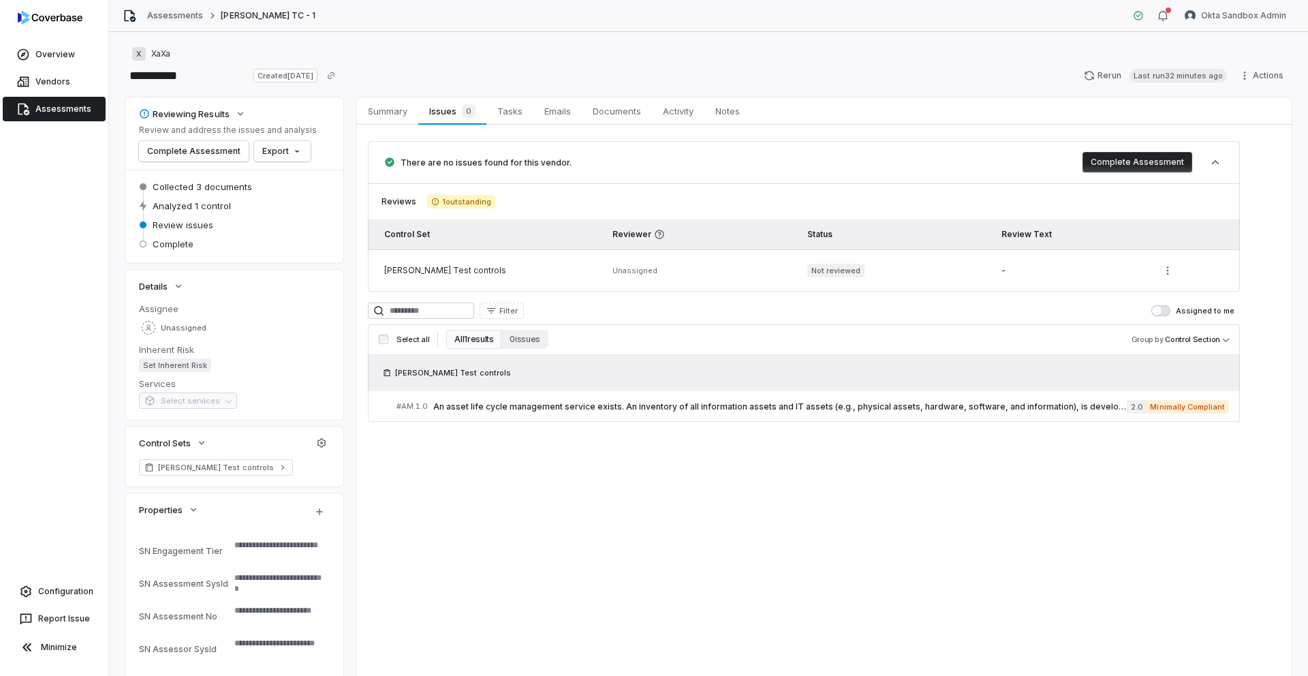
click at [174, 17] on link "Assessments" at bounding box center [175, 15] width 56 height 11
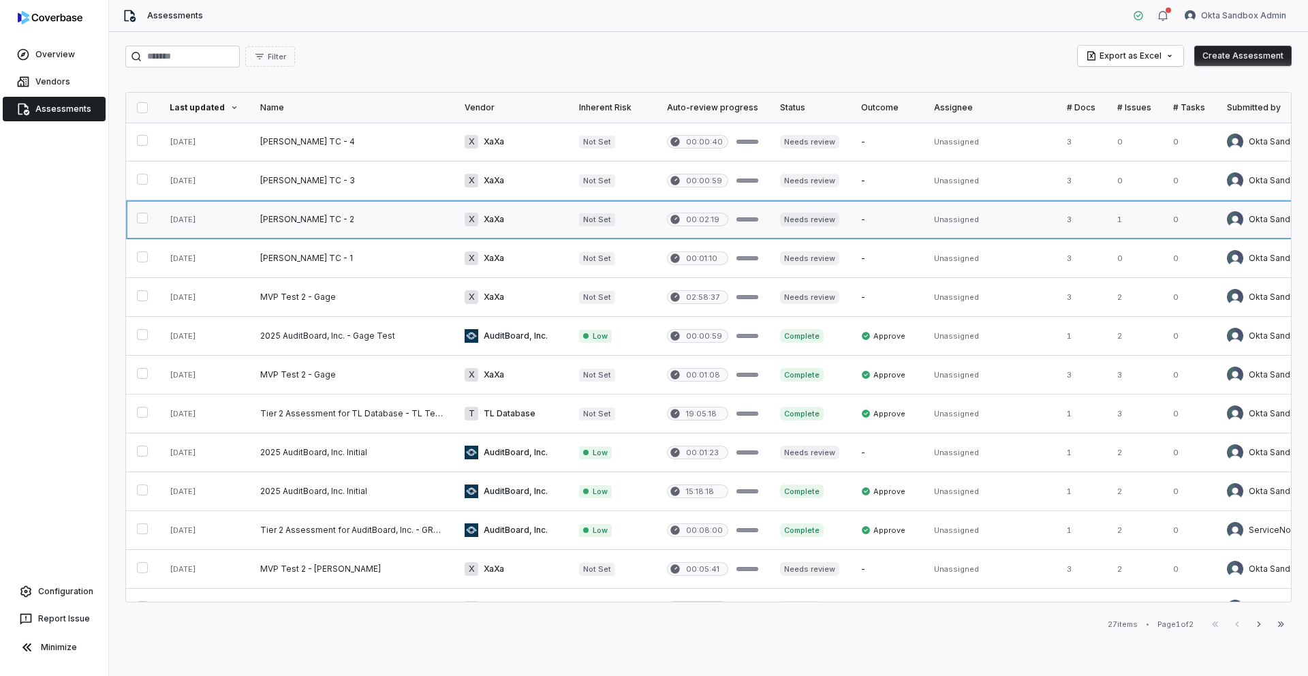
click at [270, 219] on link at bounding box center [351, 219] width 204 height 38
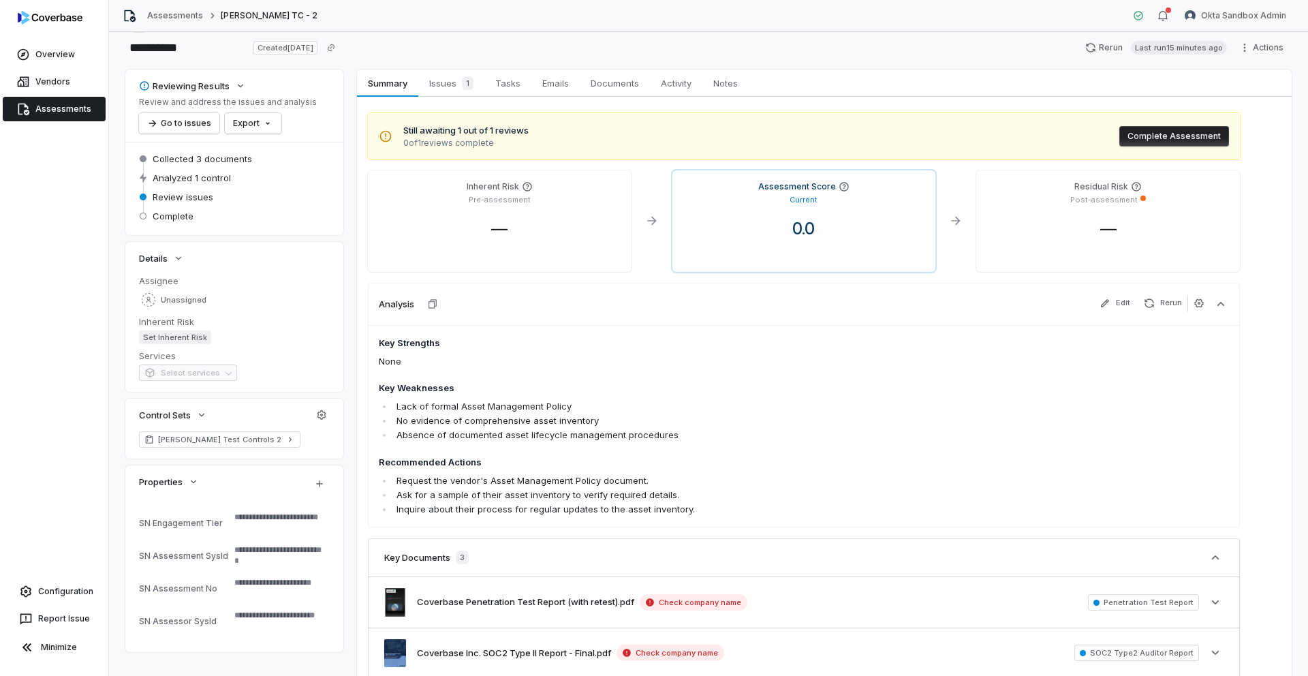
scroll to position [15, 0]
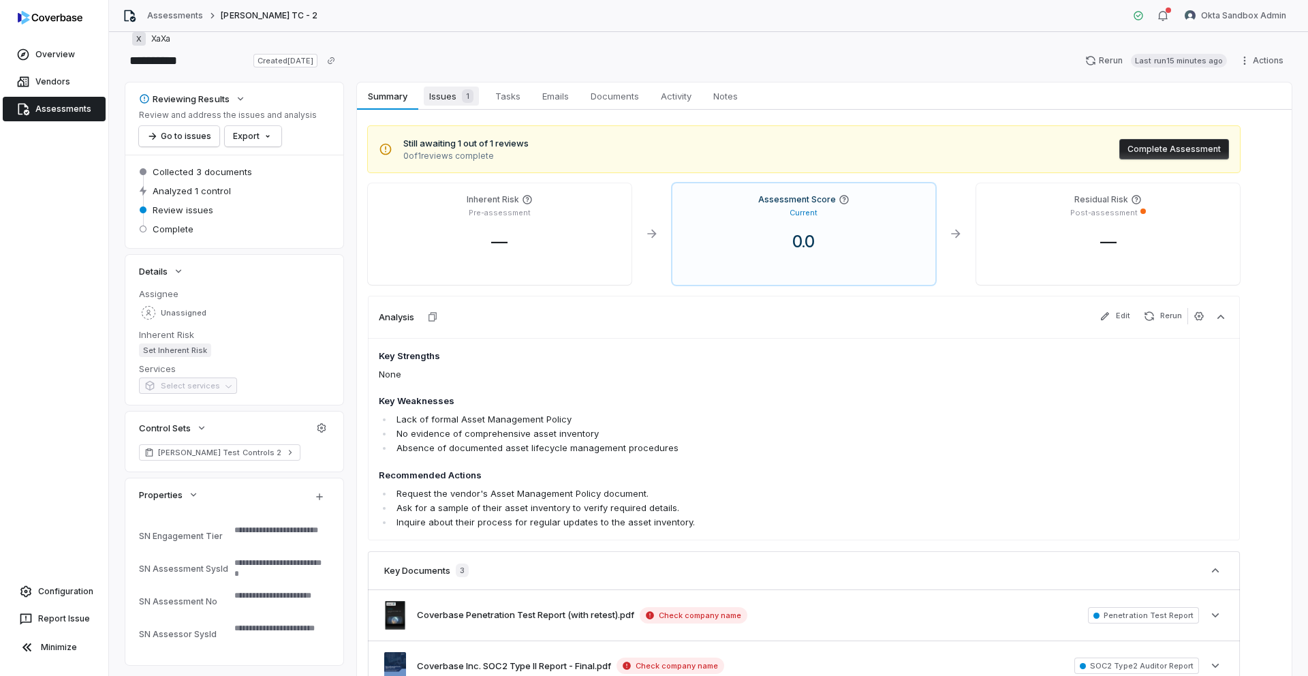
click at [457, 93] on div "1" at bounding box center [464, 96] width 17 height 14
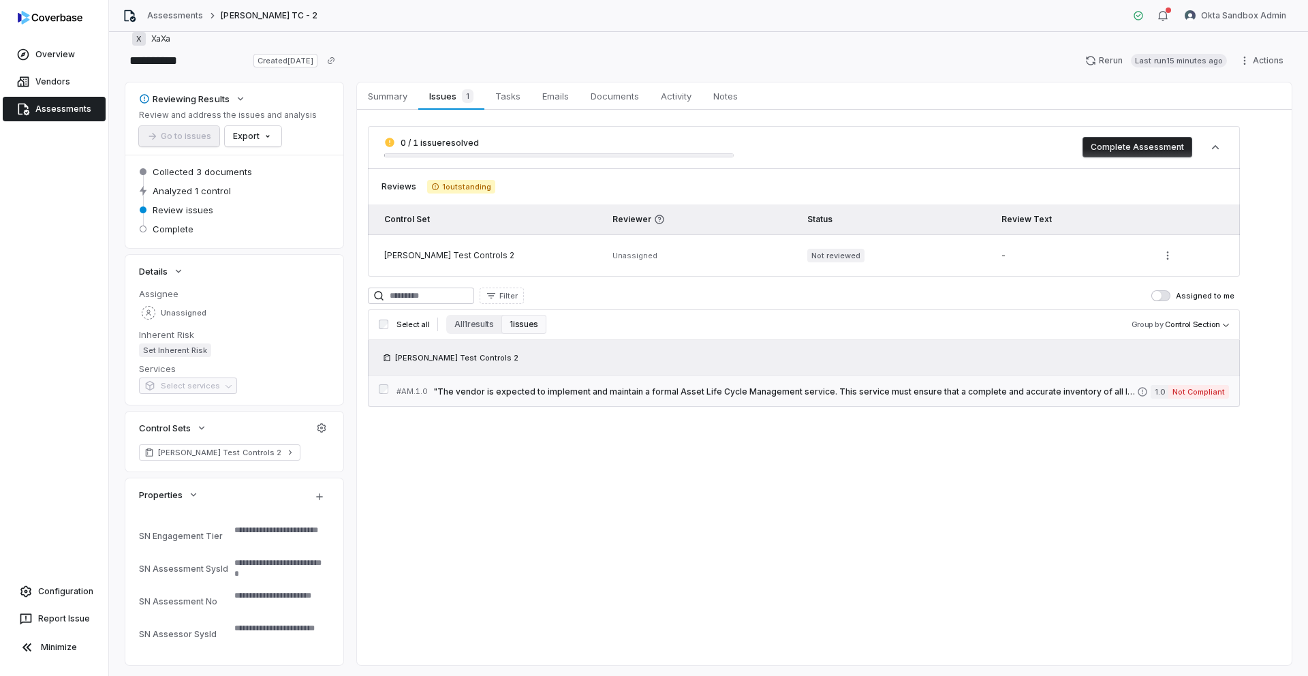
click at [610, 388] on span ""The vendor is expected to implement and maintain a formal Asset Life Cycle Man…" at bounding box center [785, 391] width 704 height 11
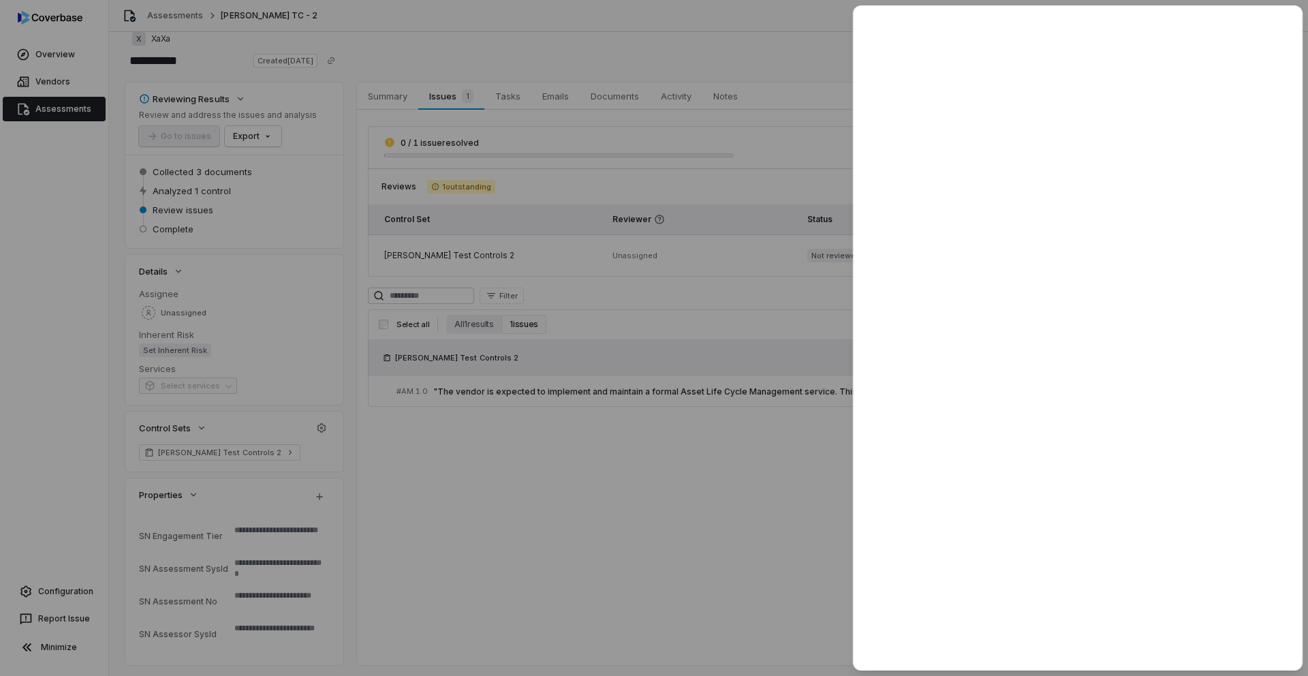
click at [580, 406] on div at bounding box center [654, 338] width 1308 height 676
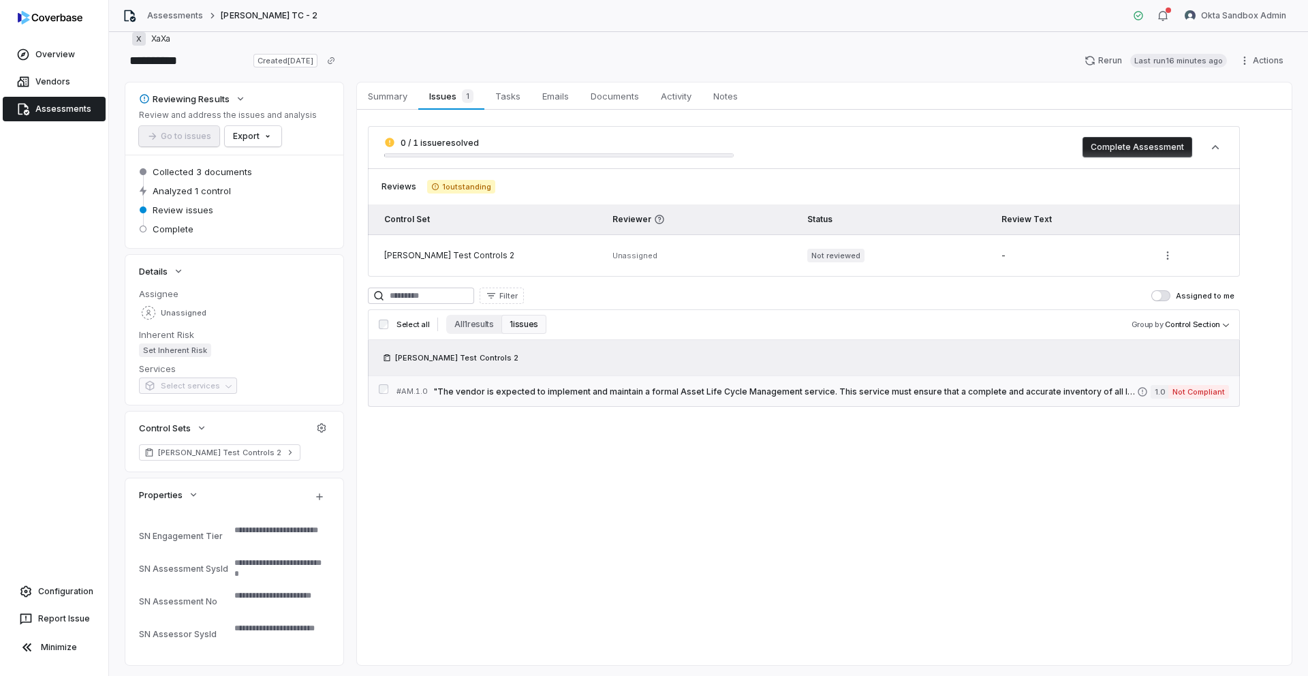
click at [532, 390] on span ""The vendor is expected to implement and maintain a formal Asset Life Cycle Man…" at bounding box center [785, 391] width 704 height 11
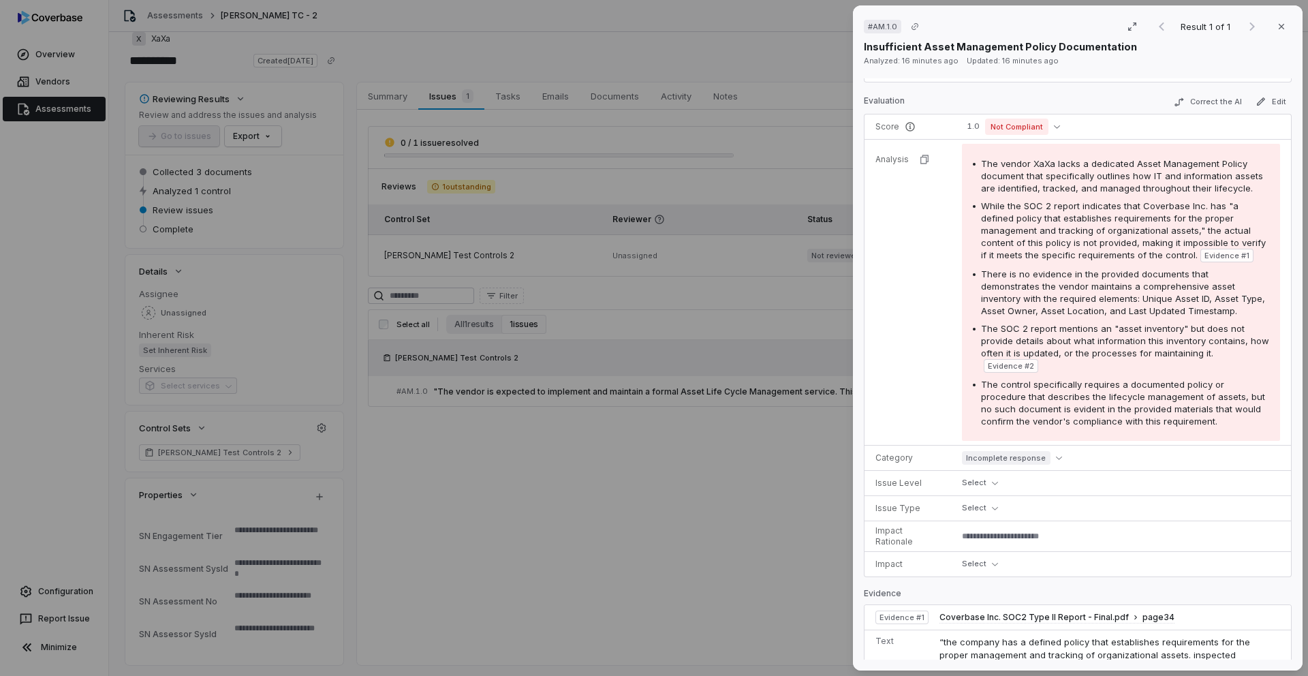
scroll to position [495, 0]
click at [195, 63] on div "# AM.1.0 Result 1 of 1 Close Insufficient Asset Management Policy Documentation…" at bounding box center [654, 338] width 1308 height 676
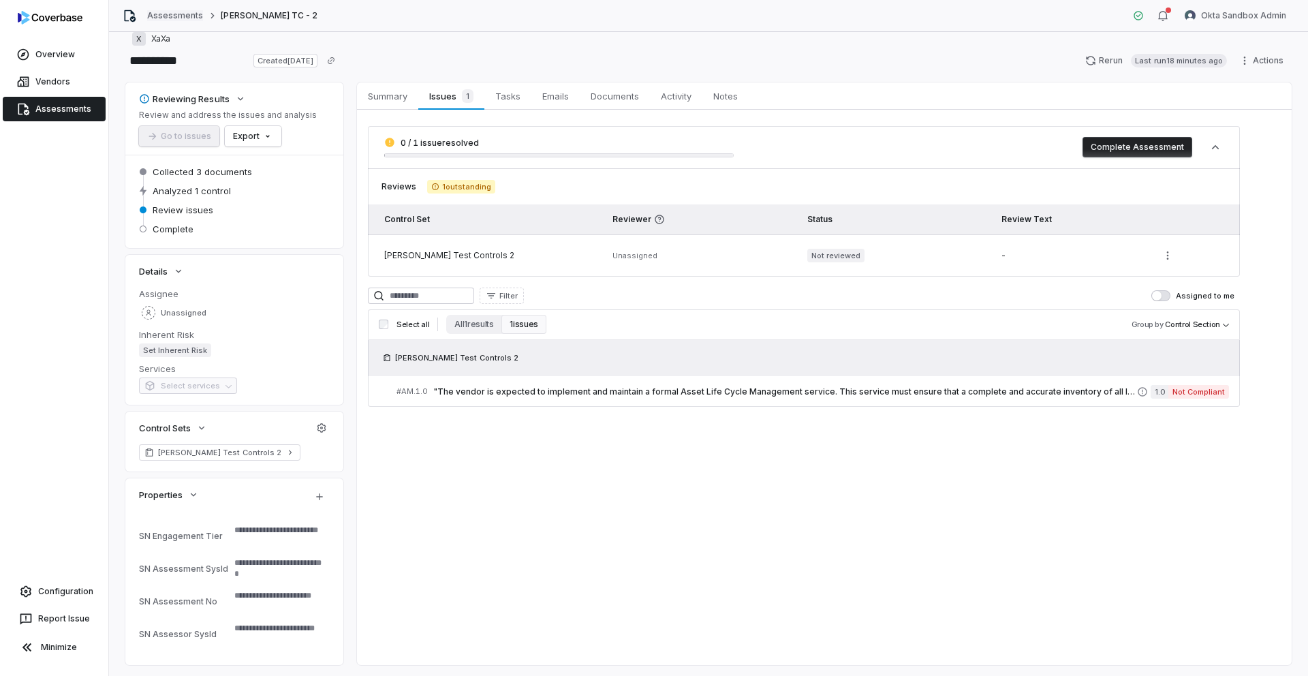
click at [176, 18] on link "Assessments" at bounding box center [175, 15] width 56 height 11
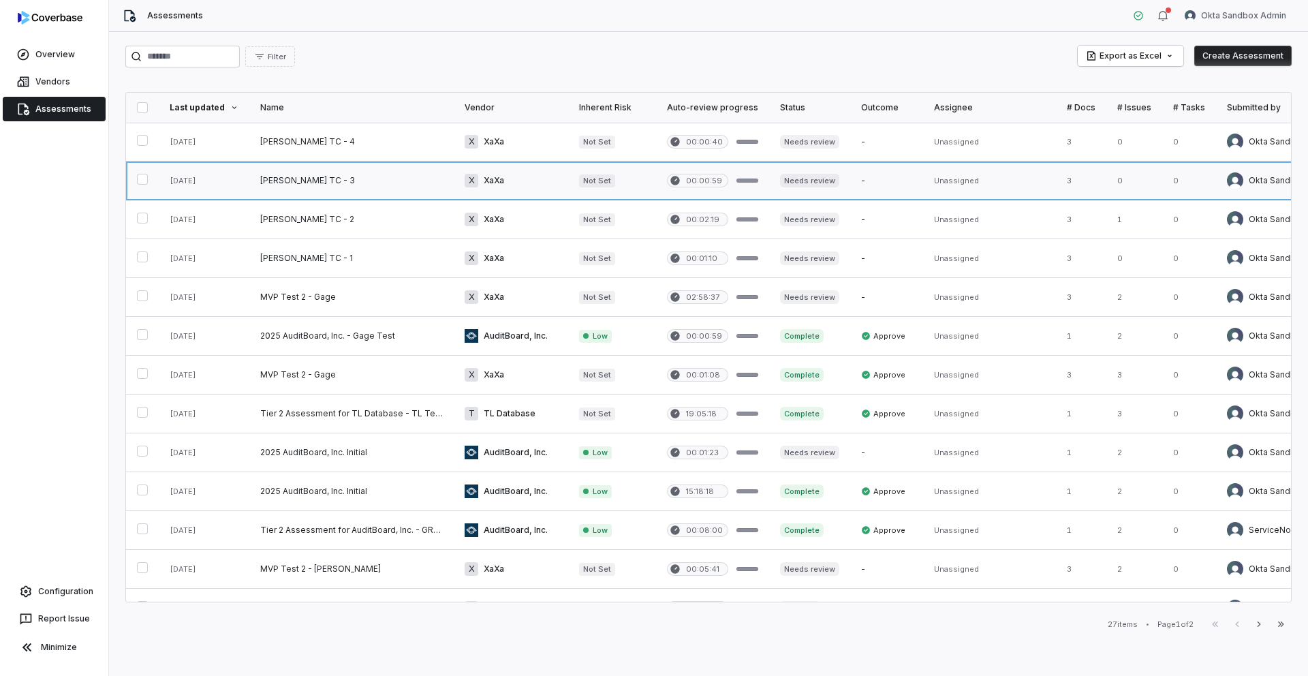
click at [273, 177] on link at bounding box center [351, 180] width 204 height 38
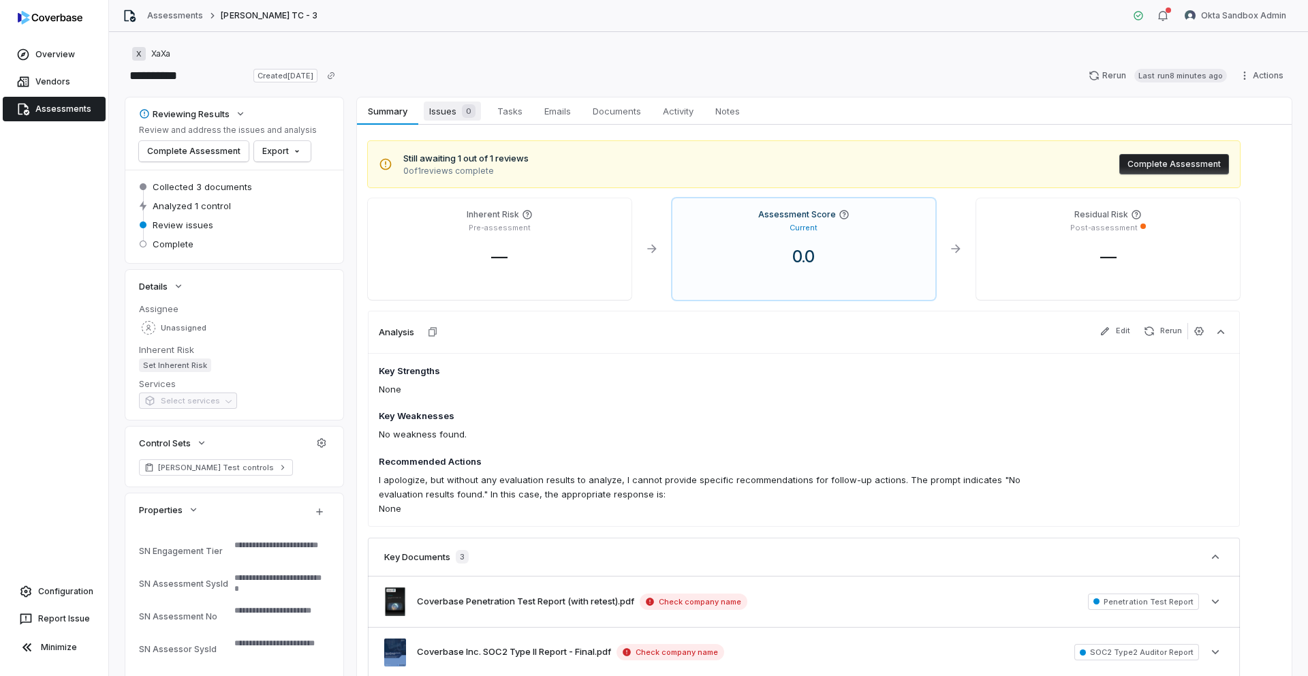
click at [447, 111] on span "Issues 0" at bounding box center [452, 110] width 57 height 19
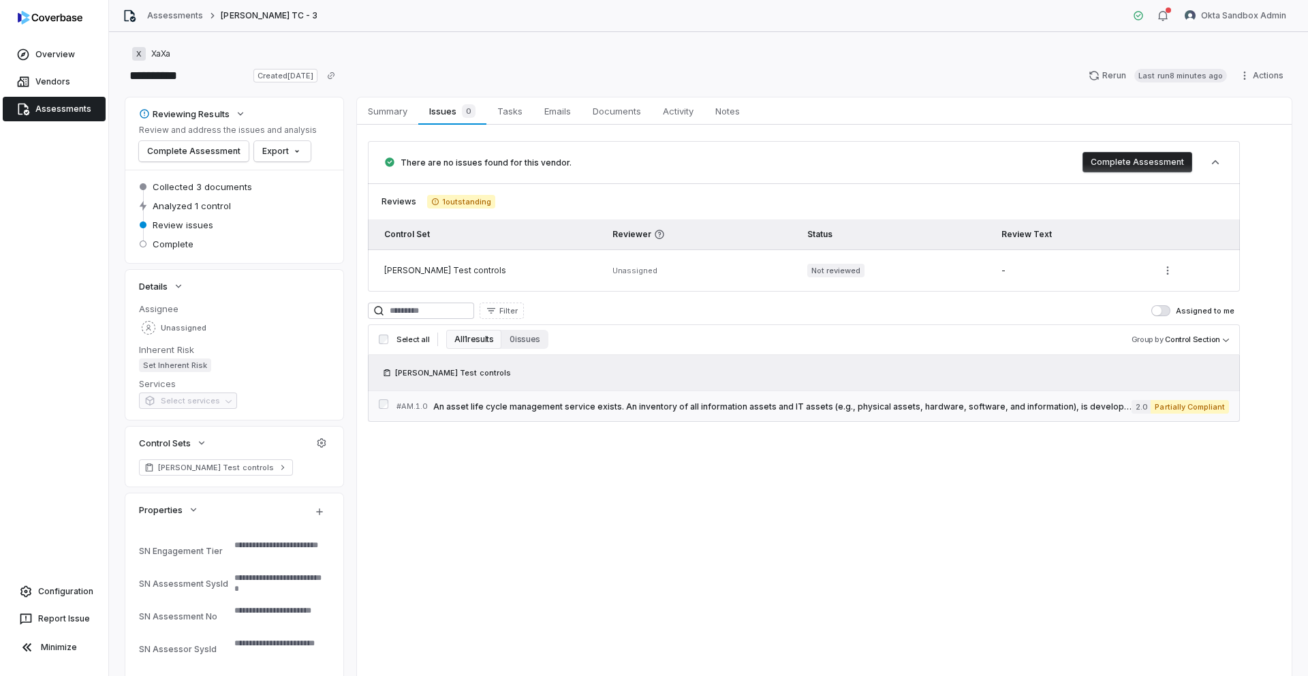
click at [626, 405] on span "An asset life cycle management service exists. An inventory of all information …" at bounding box center [782, 406] width 698 height 11
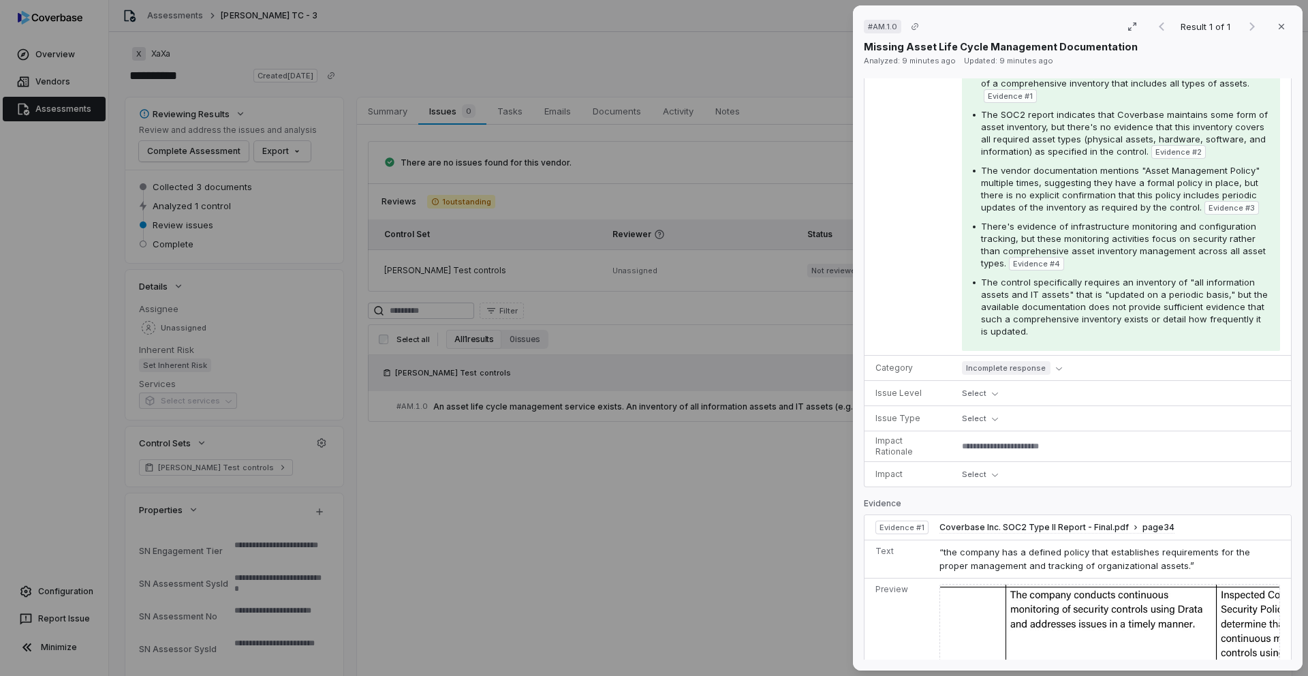
scroll to position [332, 0]
type textarea "*"
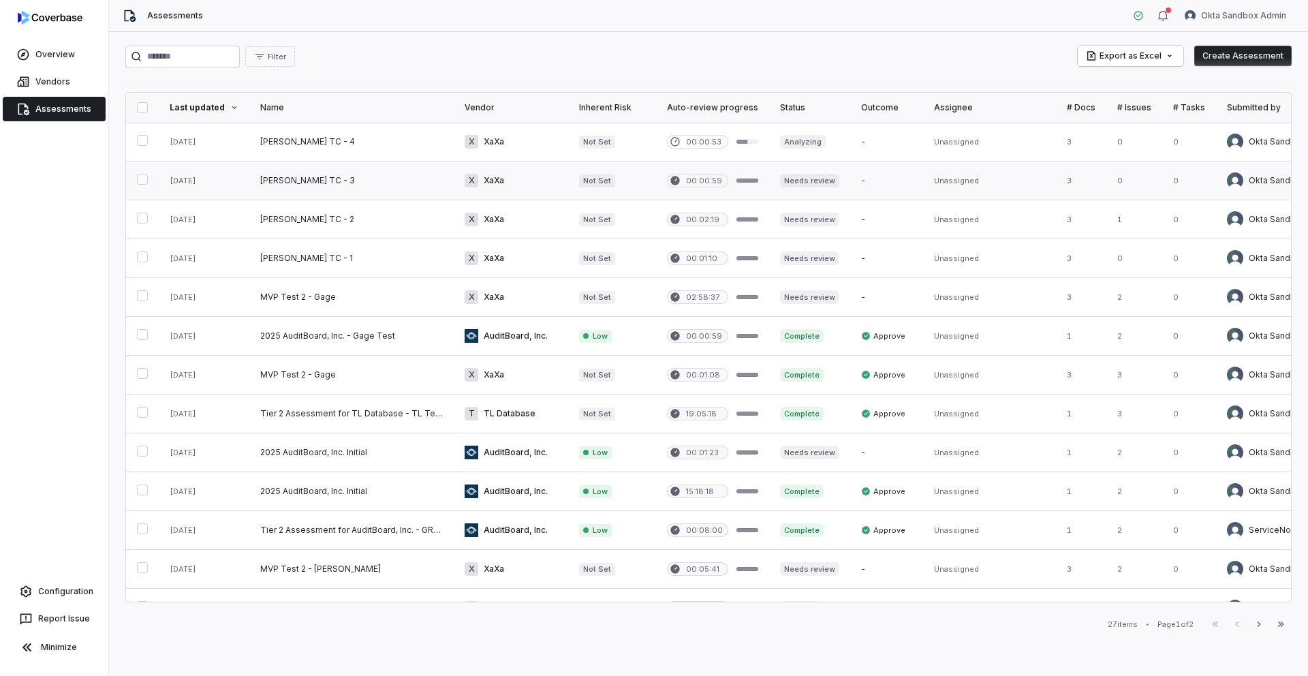
click at [271, 172] on link at bounding box center [351, 180] width 204 height 38
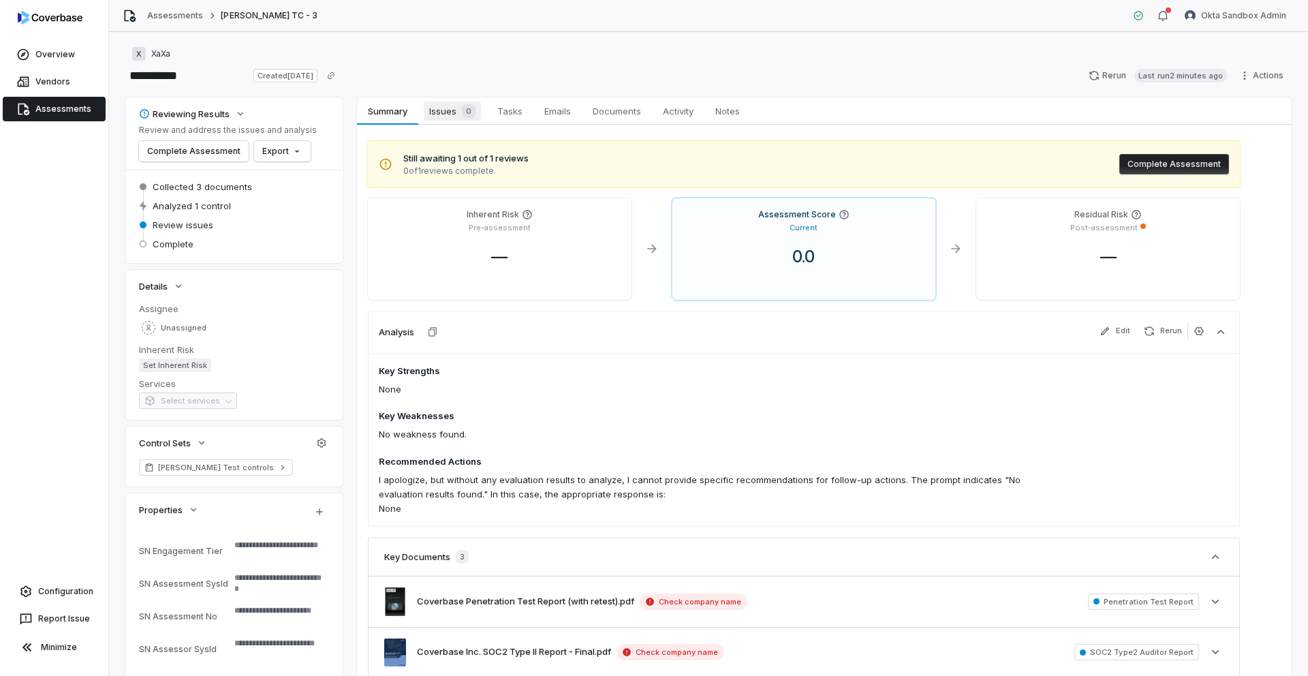
click at [446, 110] on span "Issues 0" at bounding box center [452, 110] width 57 height 19
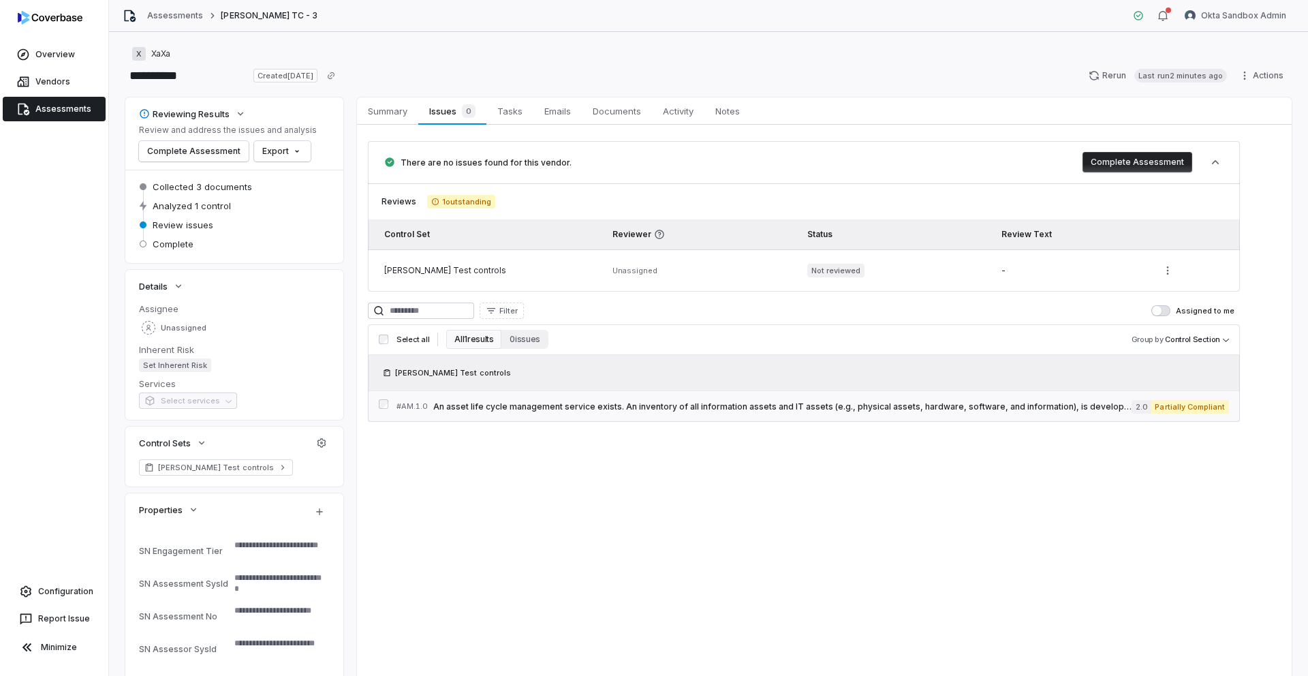
click at [616, 402] on span "An asset life cycle management service exists. An inventory of all information …" at bounding box center [782, 406] width 698 height 11
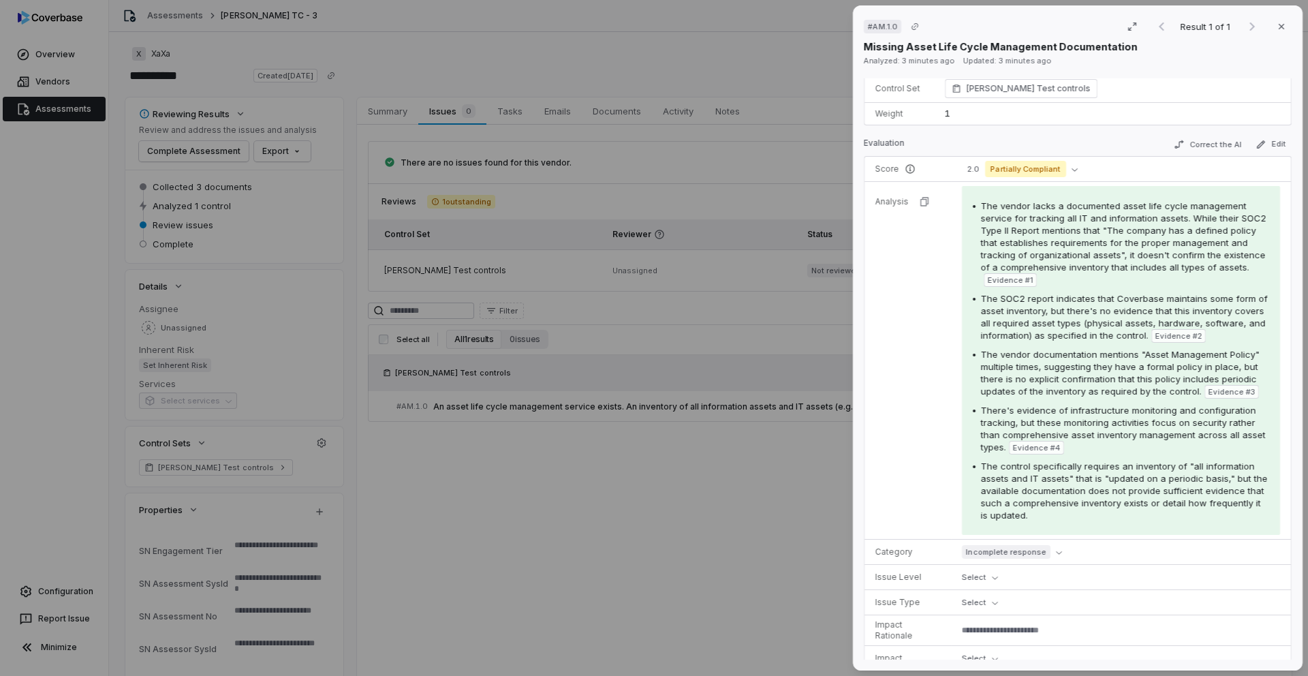
scroll to position [146, 0]
click at [507, 72] on div "# AM.1.0 Result 1 of 1 Close Missing Asset Life Cycle Management Documentation …" at bounding box center [654, 338] width 1308 height 676
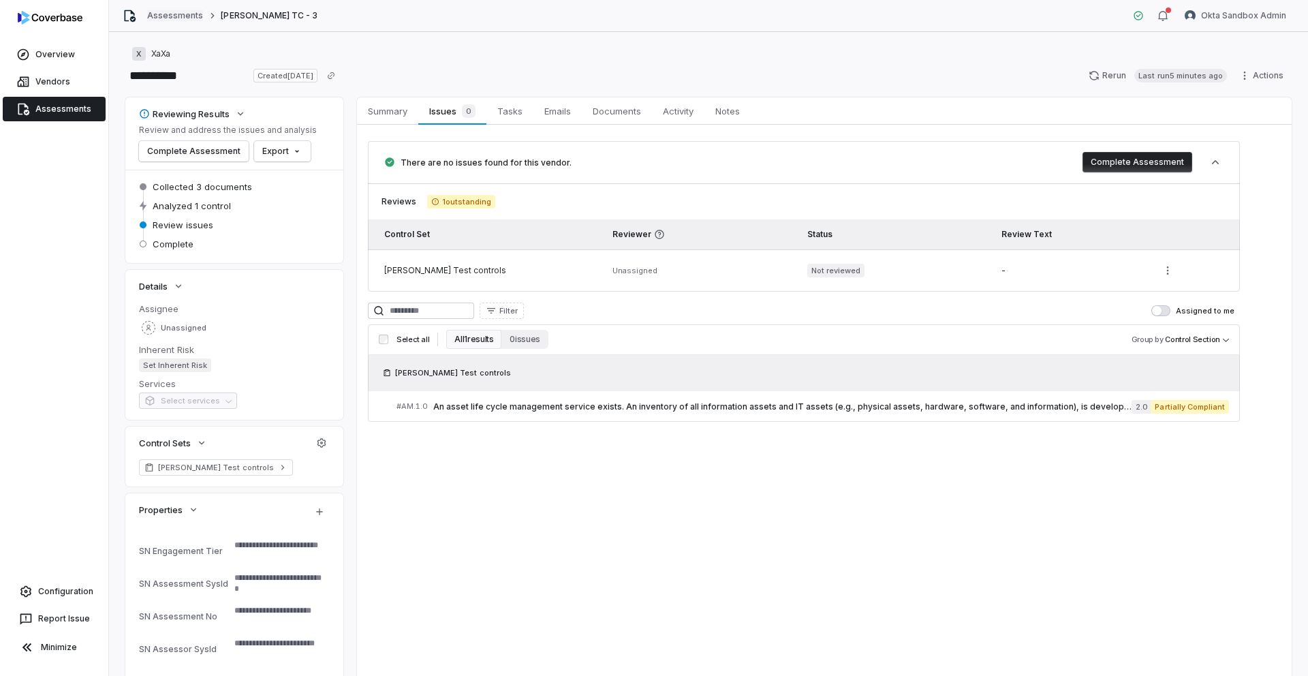
click at [188, 12] on link "Assessments" at bounding box center [175, 15] width 56 height 11
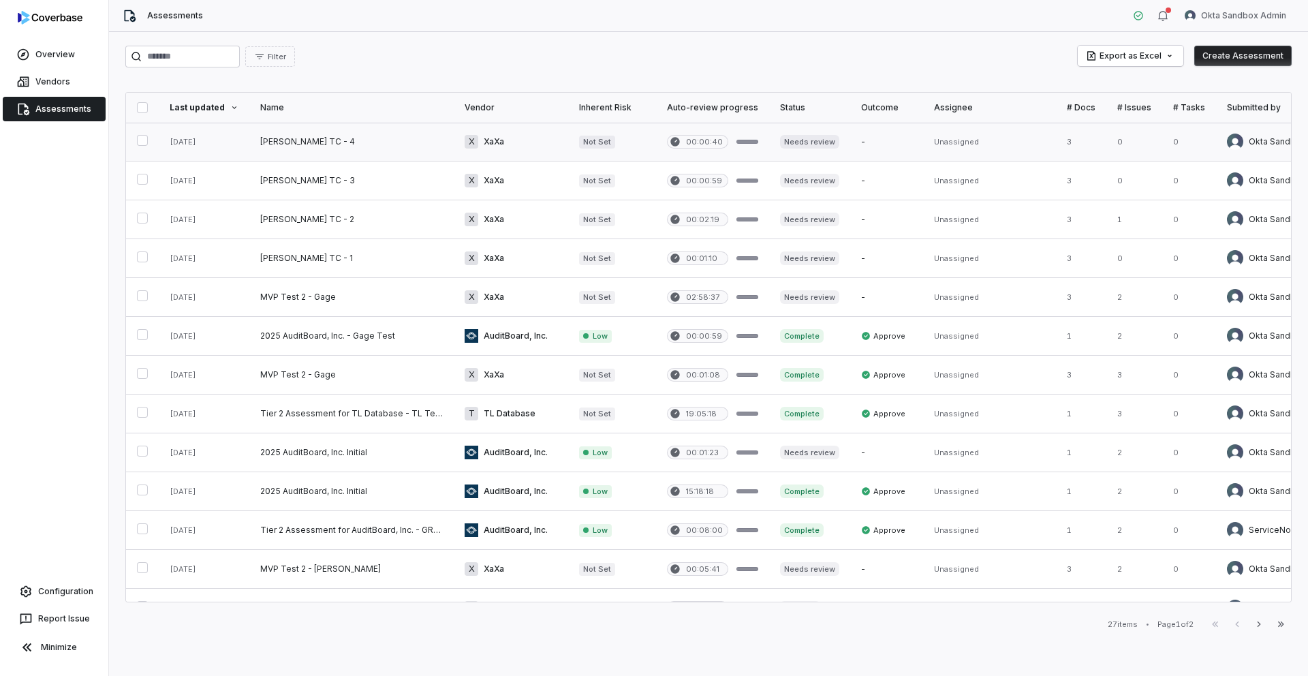
click at [274, 143] on link at bounding box center [351, 142] width 204 height 38
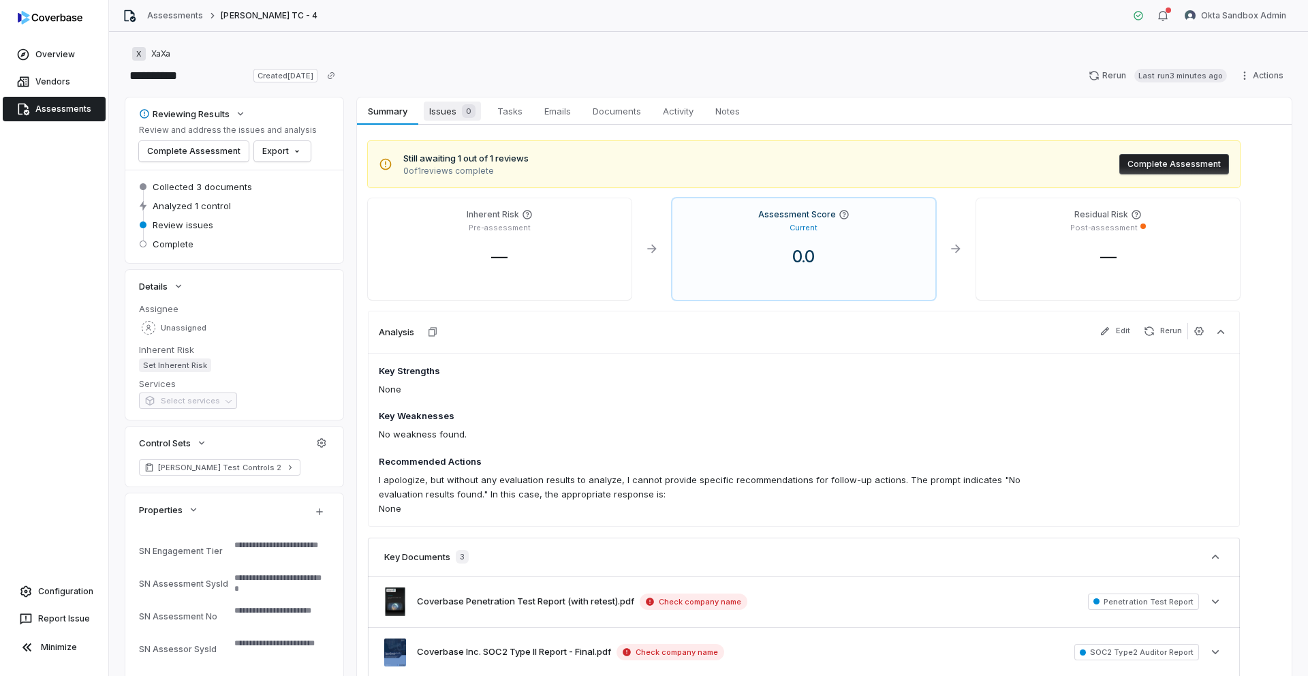
click at [452, 112] on span "Issues 0" at bounding box center [452, 110] width 57 height 19
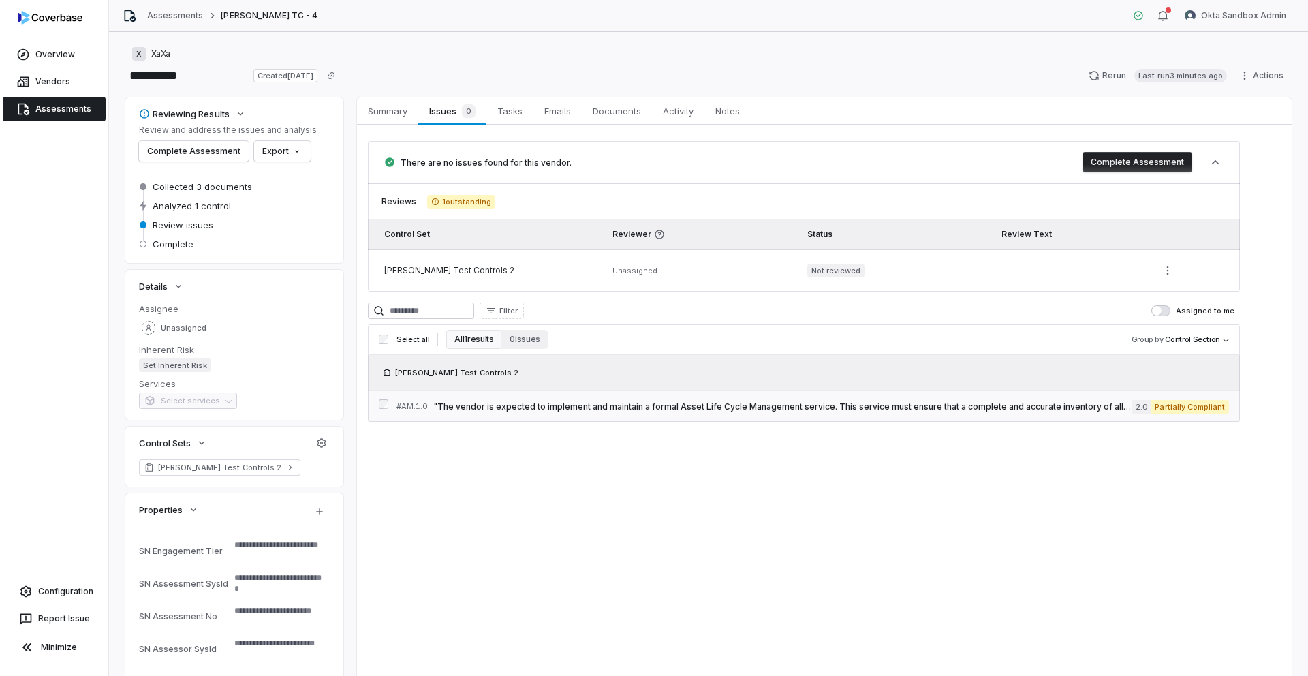
click at [603, 408] on span ""The vendor is expected to implement and maintain a formal Asset Life Cycle Man…" at bounding box center [782, 406] width 698 height 11
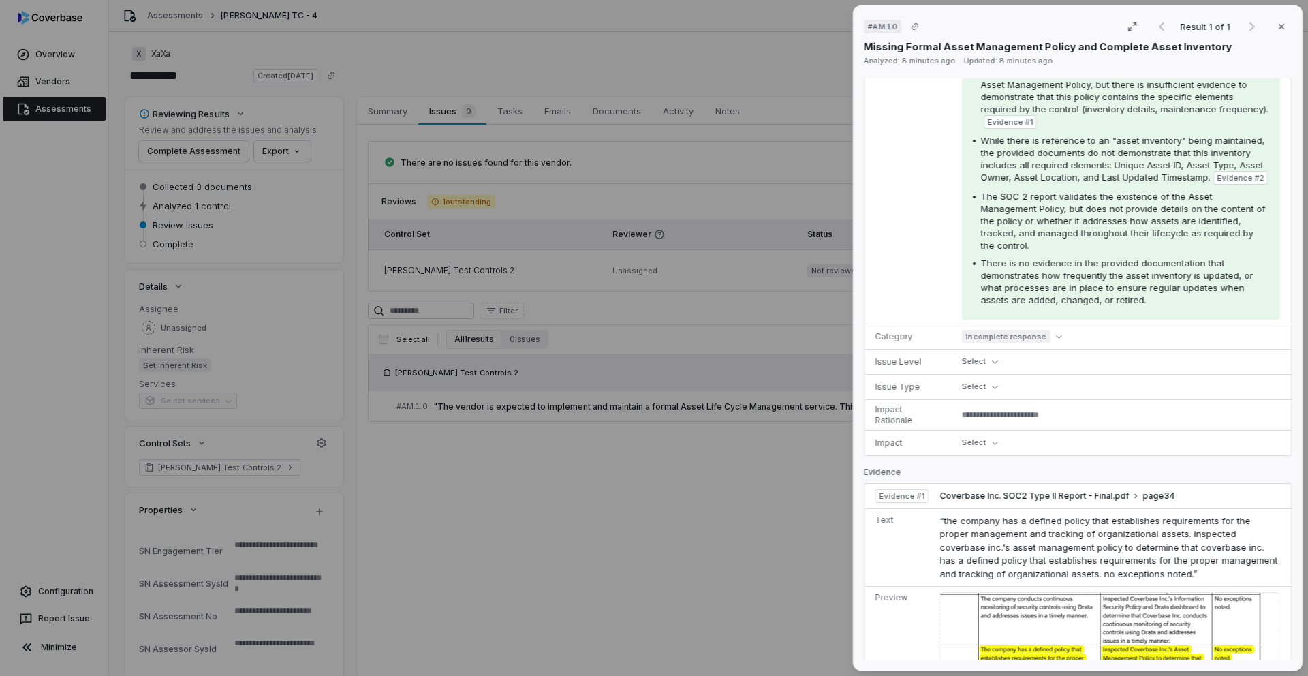
scroll to position [588, 0]
type textarea "*"
